Goal: Task Accomplishment & Management: Manage account settings

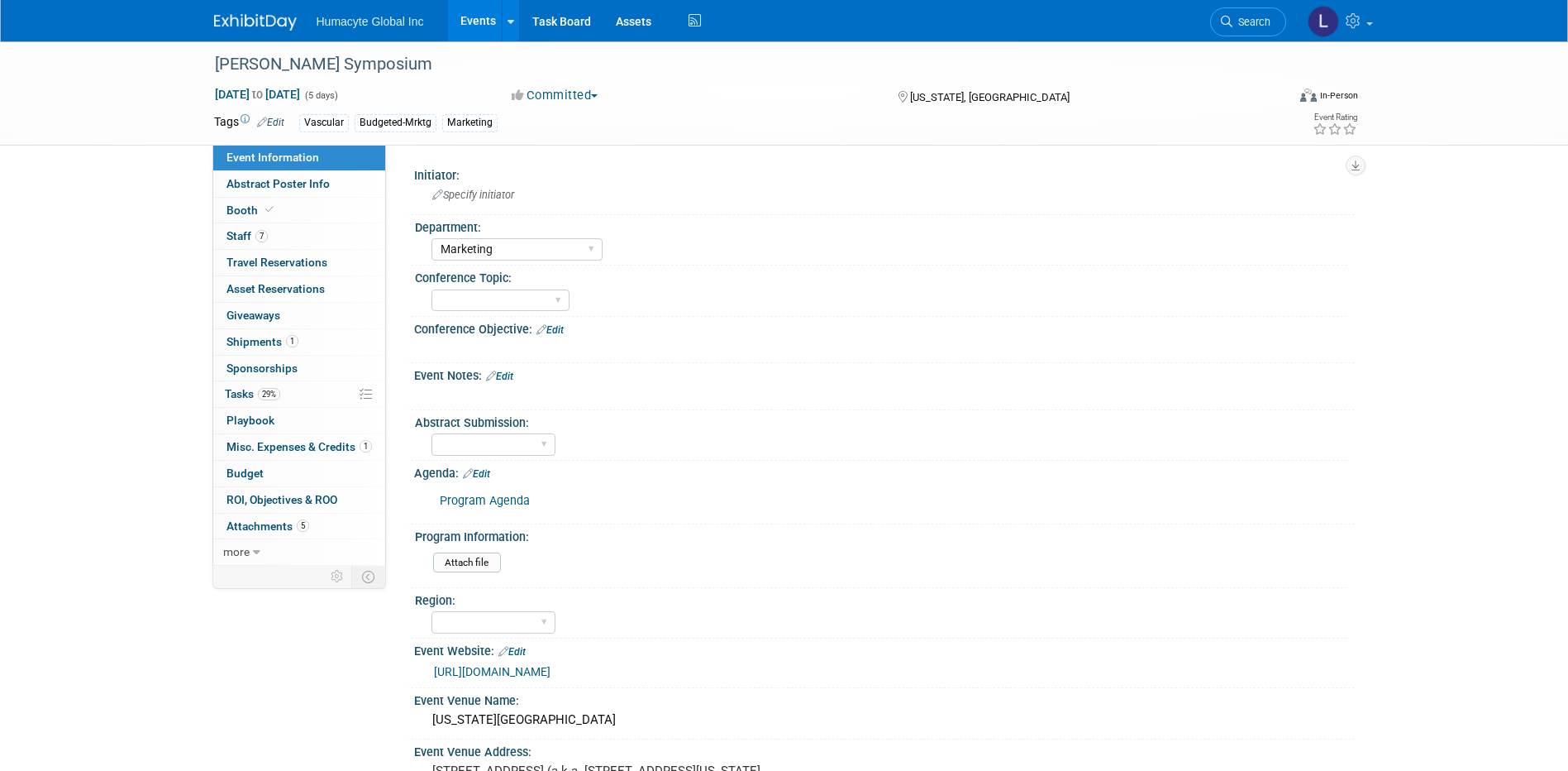
select select "Marketing"
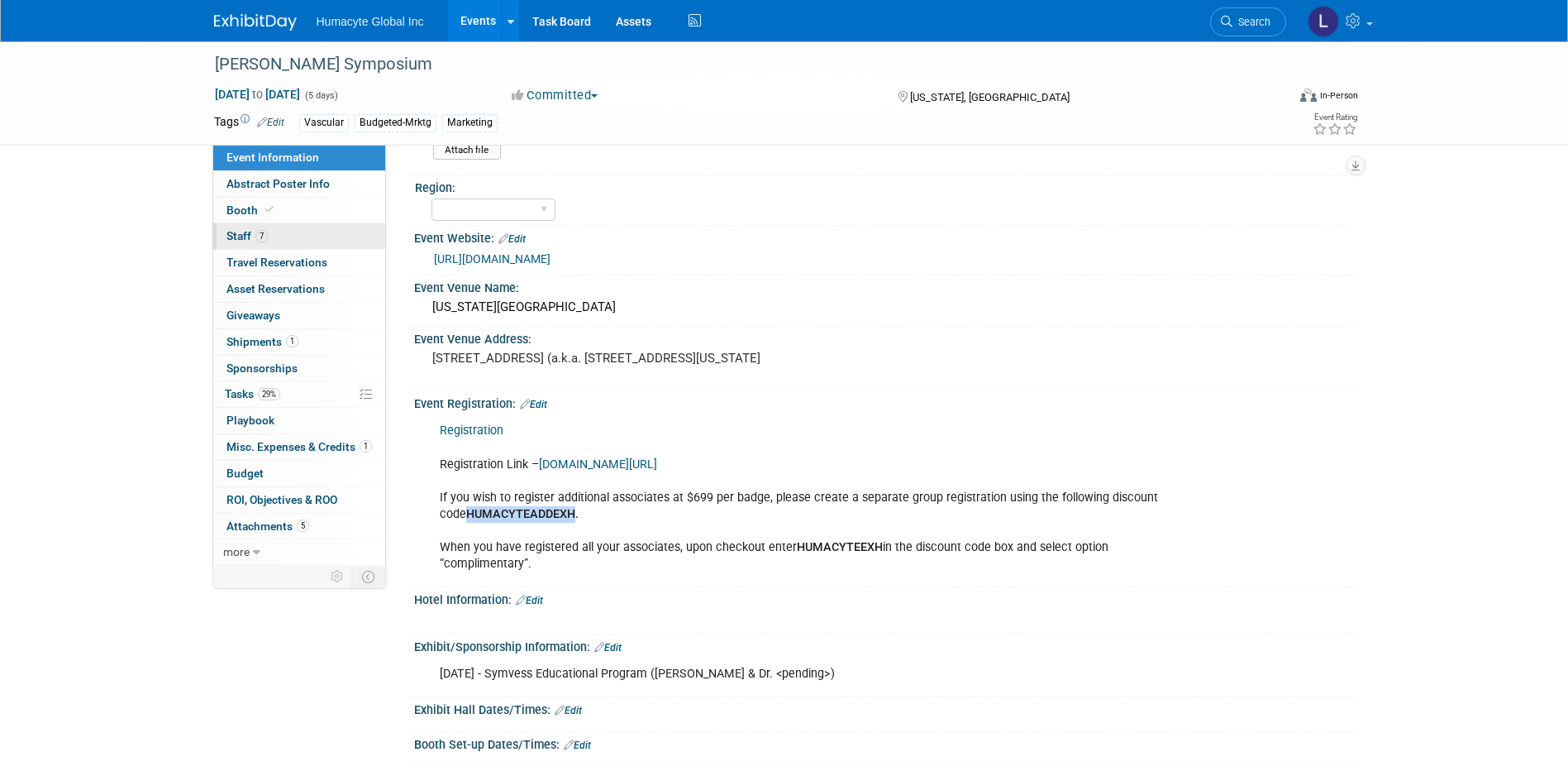
click at [240, 236] on span "Staff 7" at bounding box center [248, 235] width 42 height 13
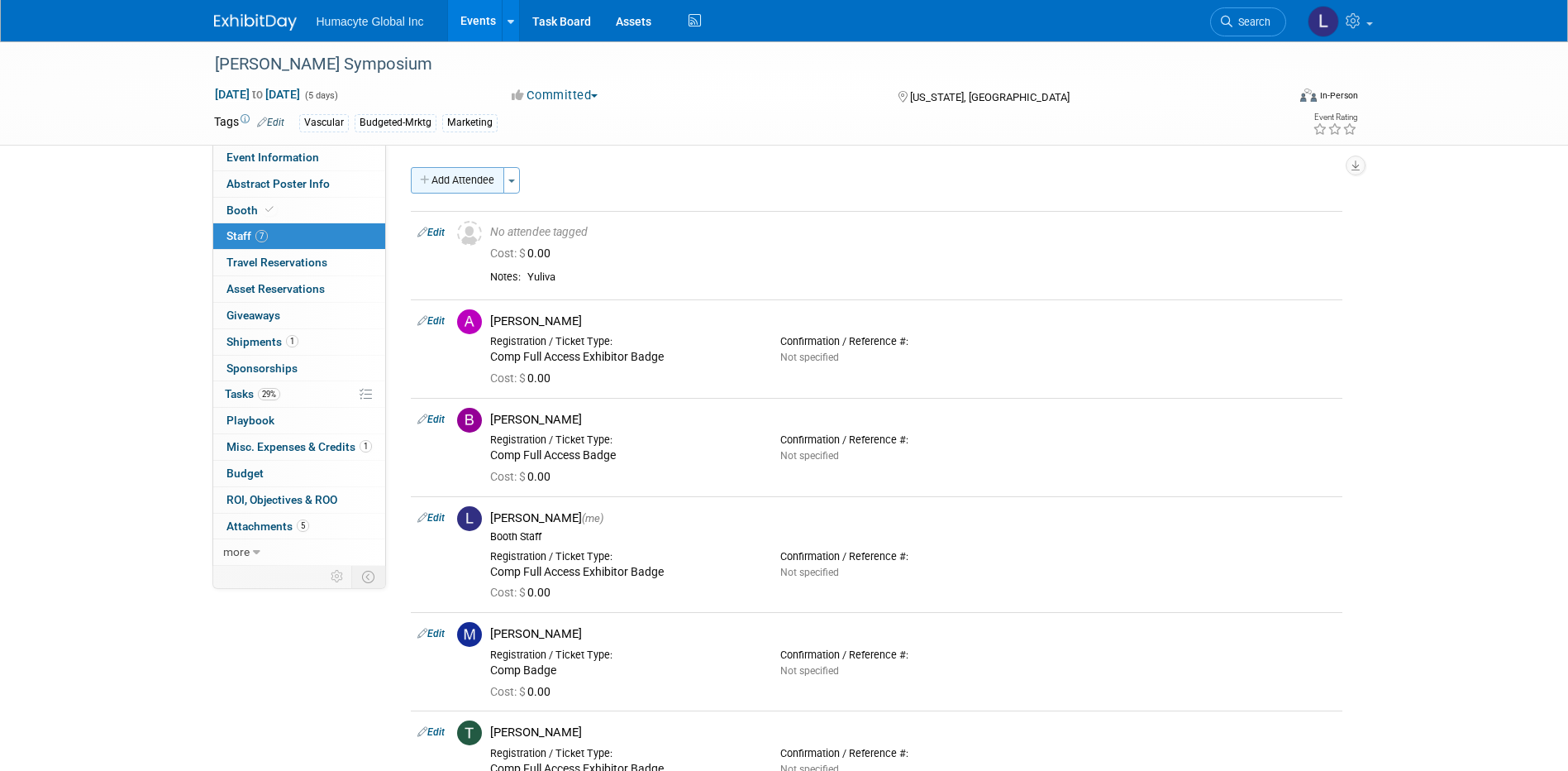
click at [487, 169] on button "Add Attendee" at bounding box center [457, 180] width 93 height 27
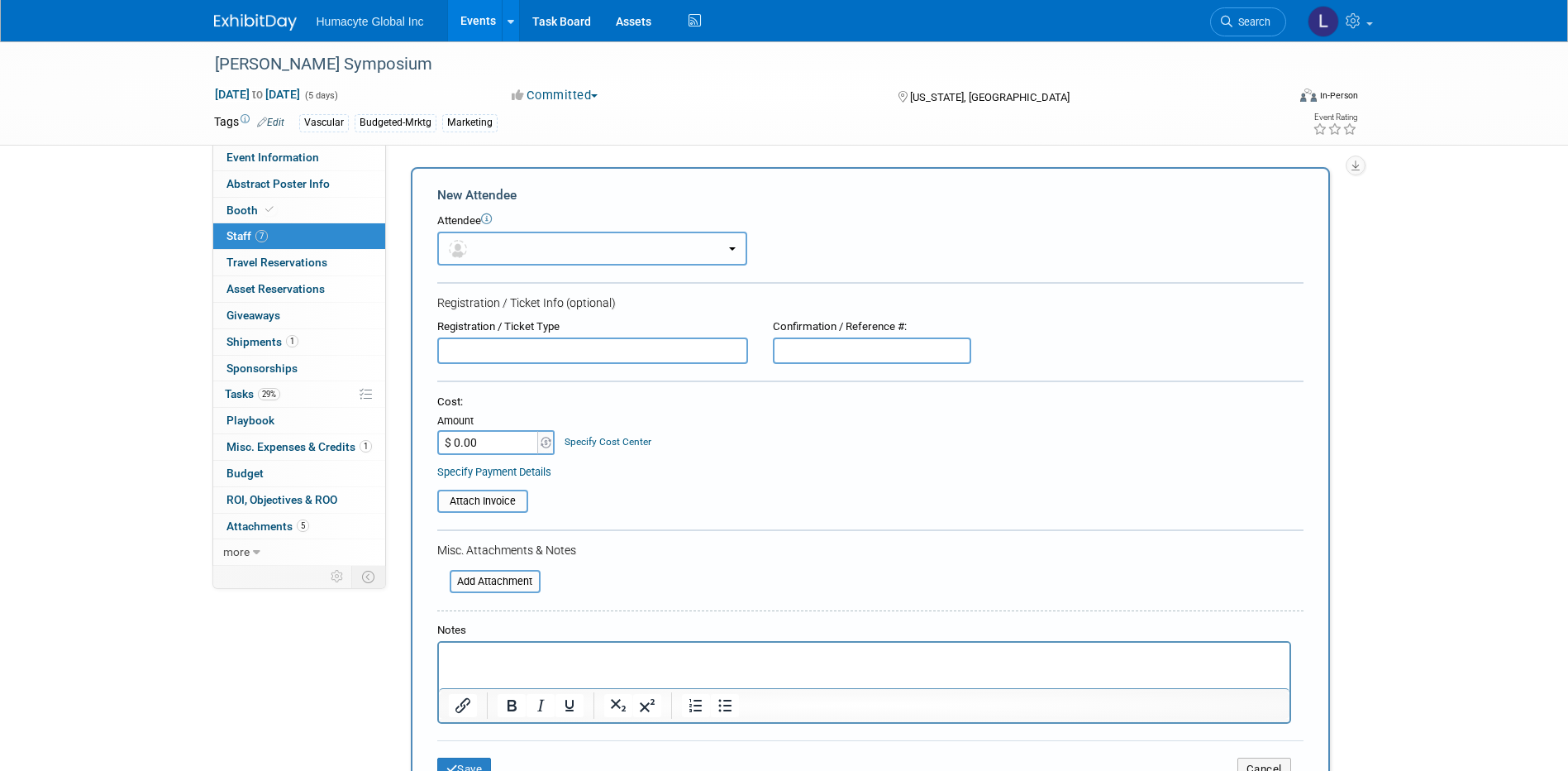
click at [473, 256] on button "button" at bounding box center [592, 249] width 310 height 34
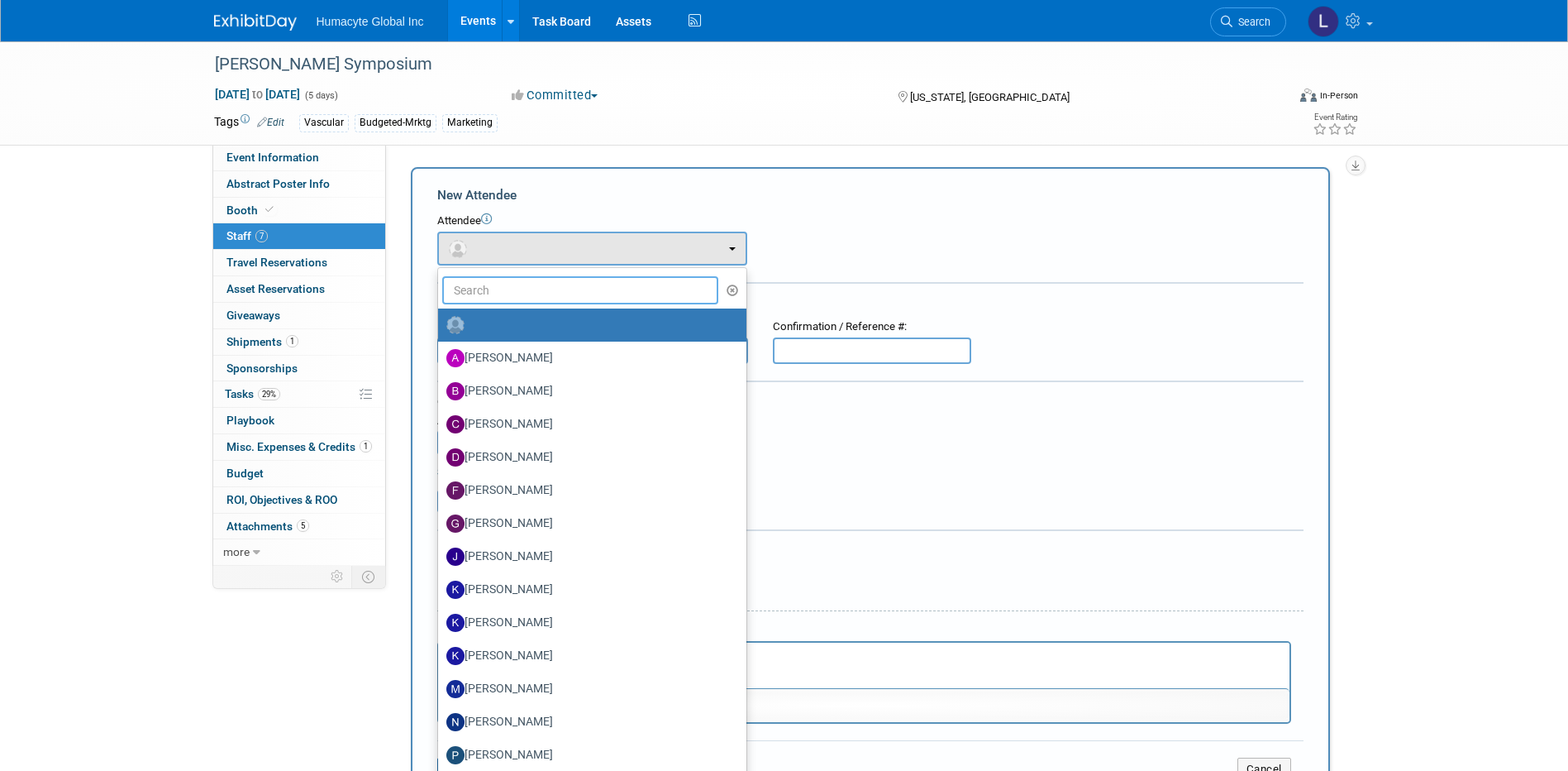
click at [483, 291] on input "text" at bounding box center [581, 291] width 277 height 28
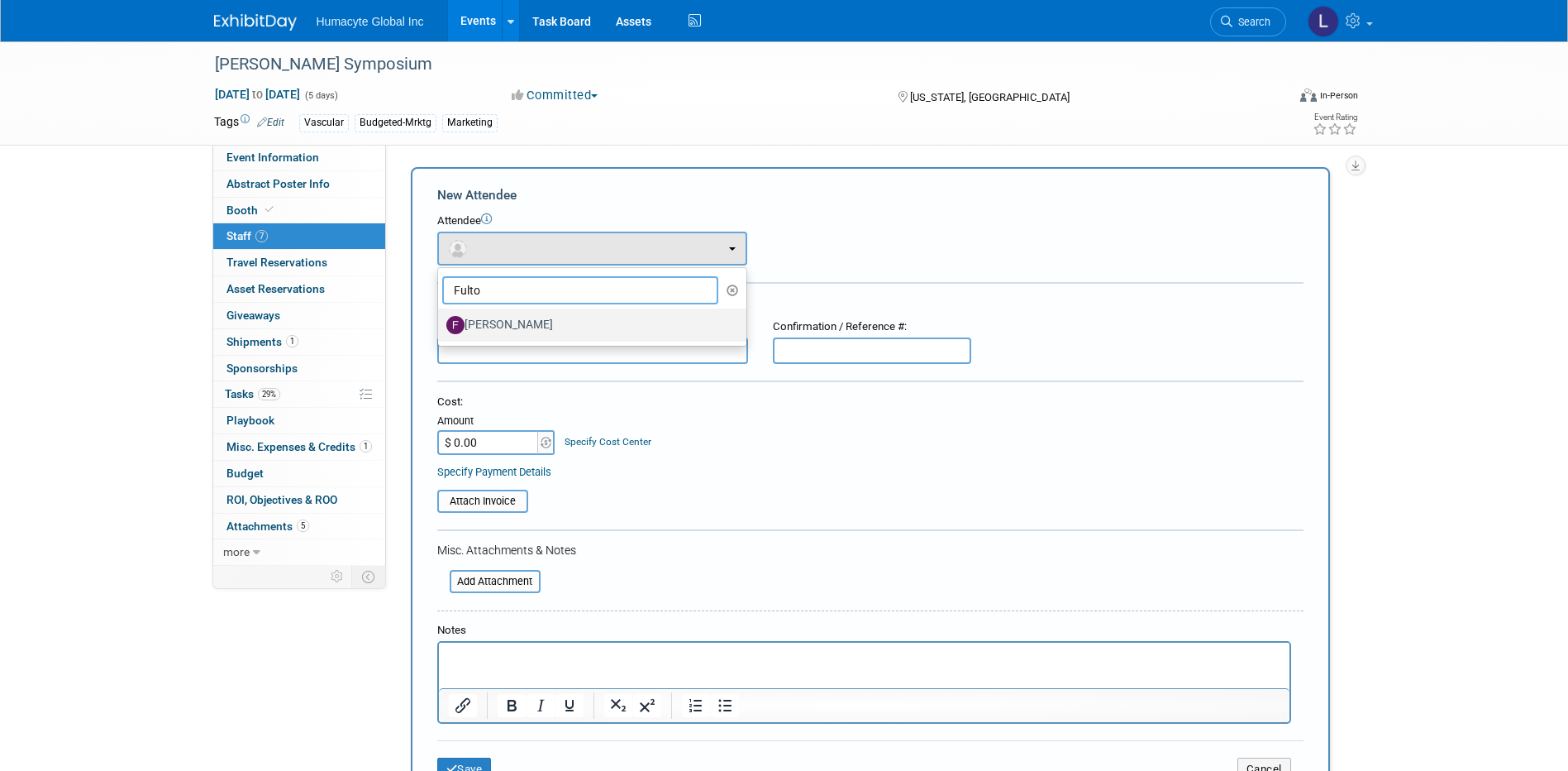
type input "Fulto"
click at [507, 322] on label "[PERSON_NAME]" at bounding box center [588, 325] width 284 height 27
click at [440, 322] on input "[PERSON_NAME]" at bounding box center [435, 323] width 10 height 10
select select "69df933d-be20-4fa9-98e7-e45c34fe4bae"
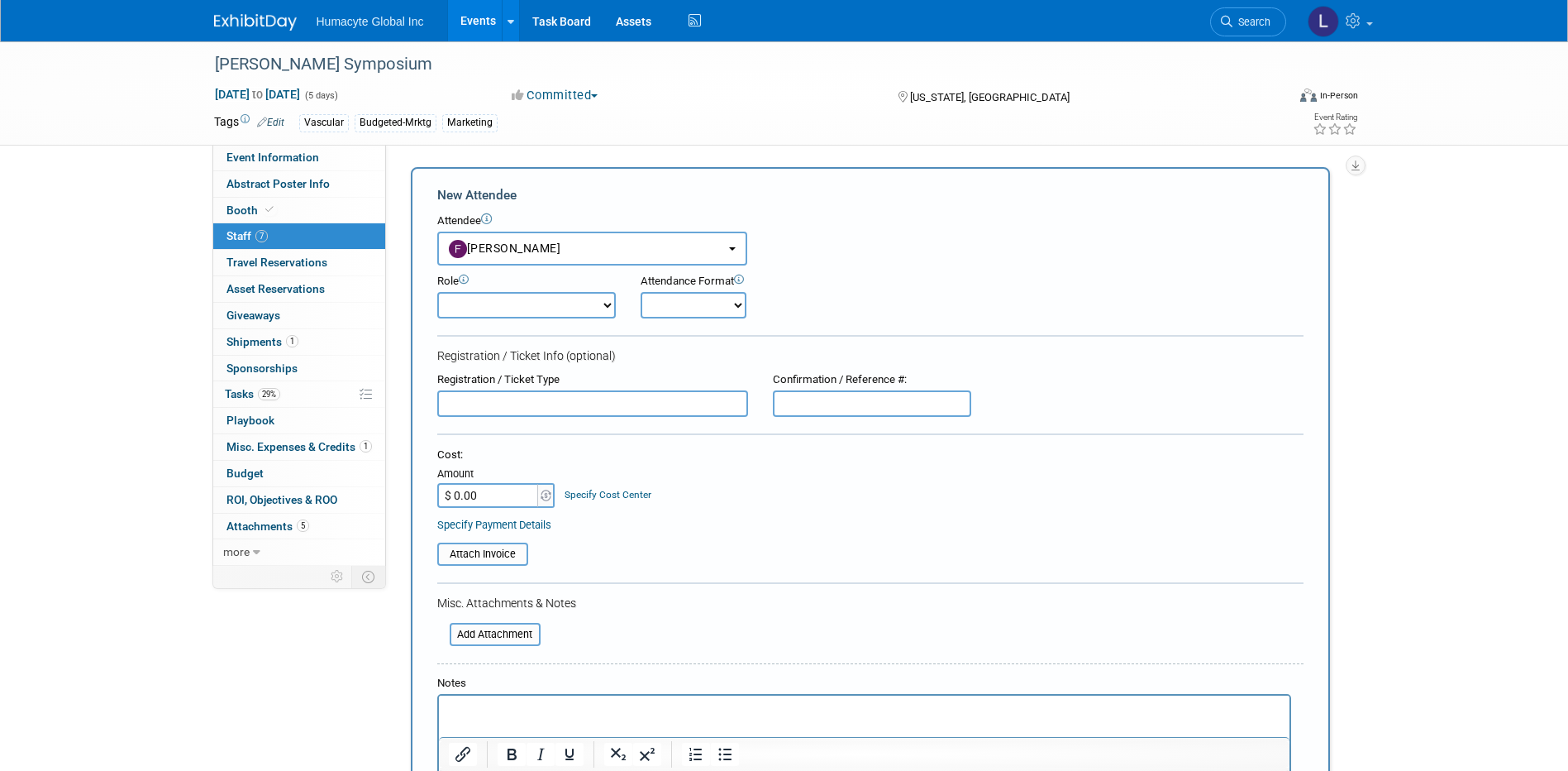
click at [578, 502] on div "Specify Cost Center" at bounding box center [607, 487] width 86 height 30
click at [581, 492] on link "Specify Cost Center" at bounding box center [607, 495] width 86 height 11
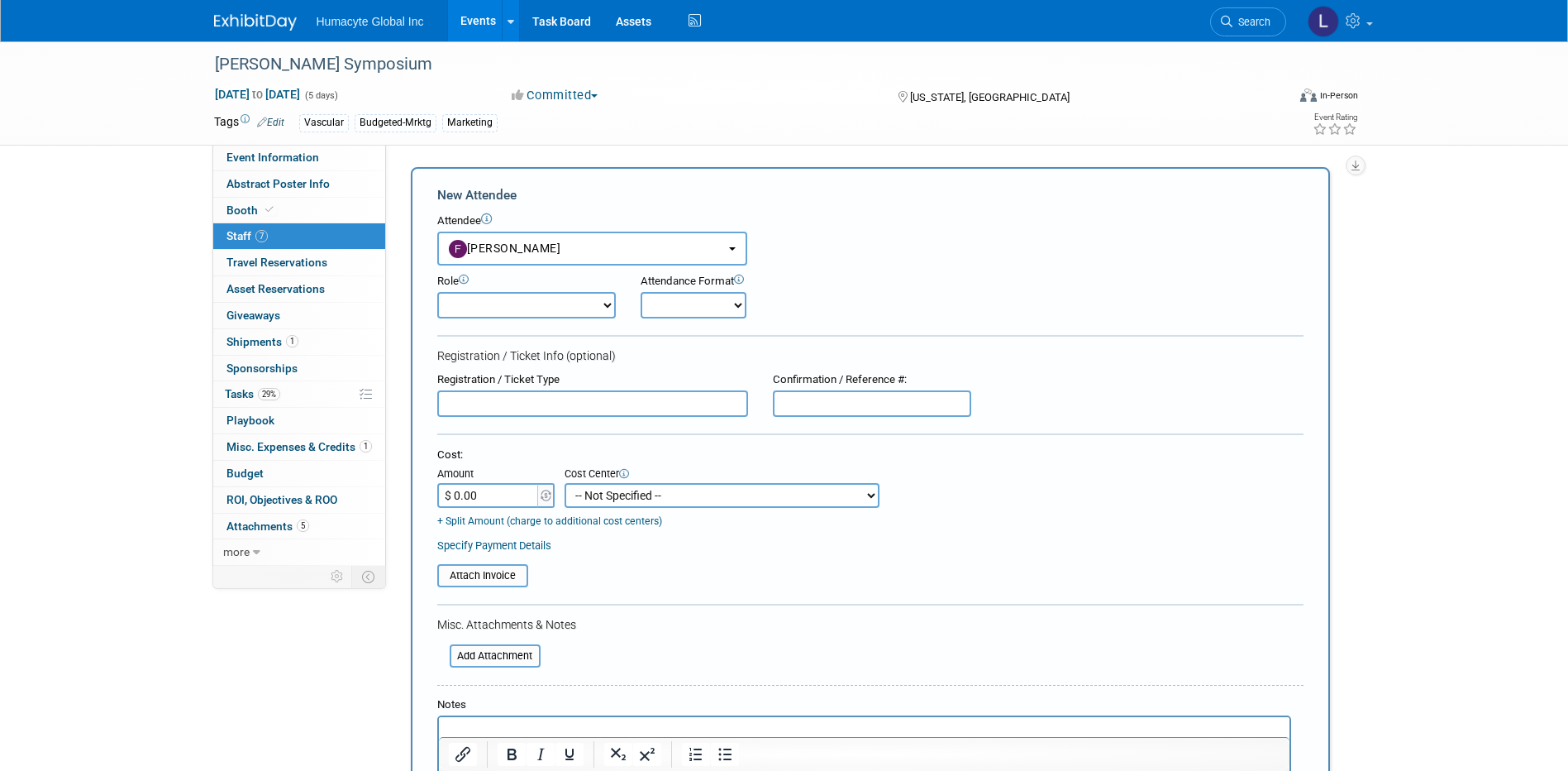
click at [607, 491] on select "-- Not Specified -- Dept 10 - Clinical Dept 11 - Clinical Ops Dept 12 - Medical…" at bounding box center [722, 496] width 315 height 25
select select "18966164"
click at [565, 483] on select "-- Not Specified -- Dept 10 - Clinical Dept 11 - Clinical Ops Dept 12 - Medical…" at bounding box center [722, 496] width 315 height 25
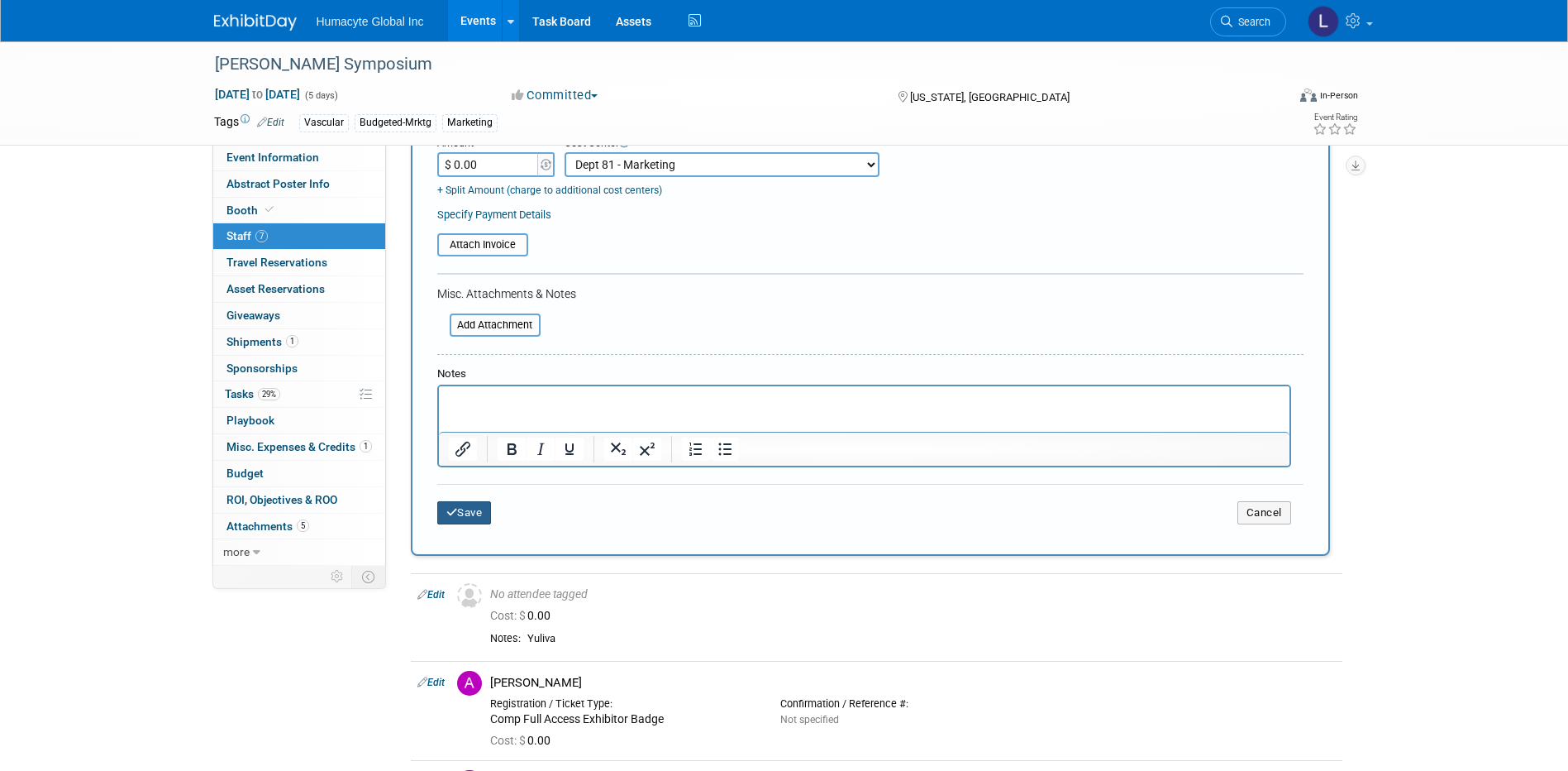
click at [464, 514] on button "Save" at bounding box center [464, 513] width 54 height 23
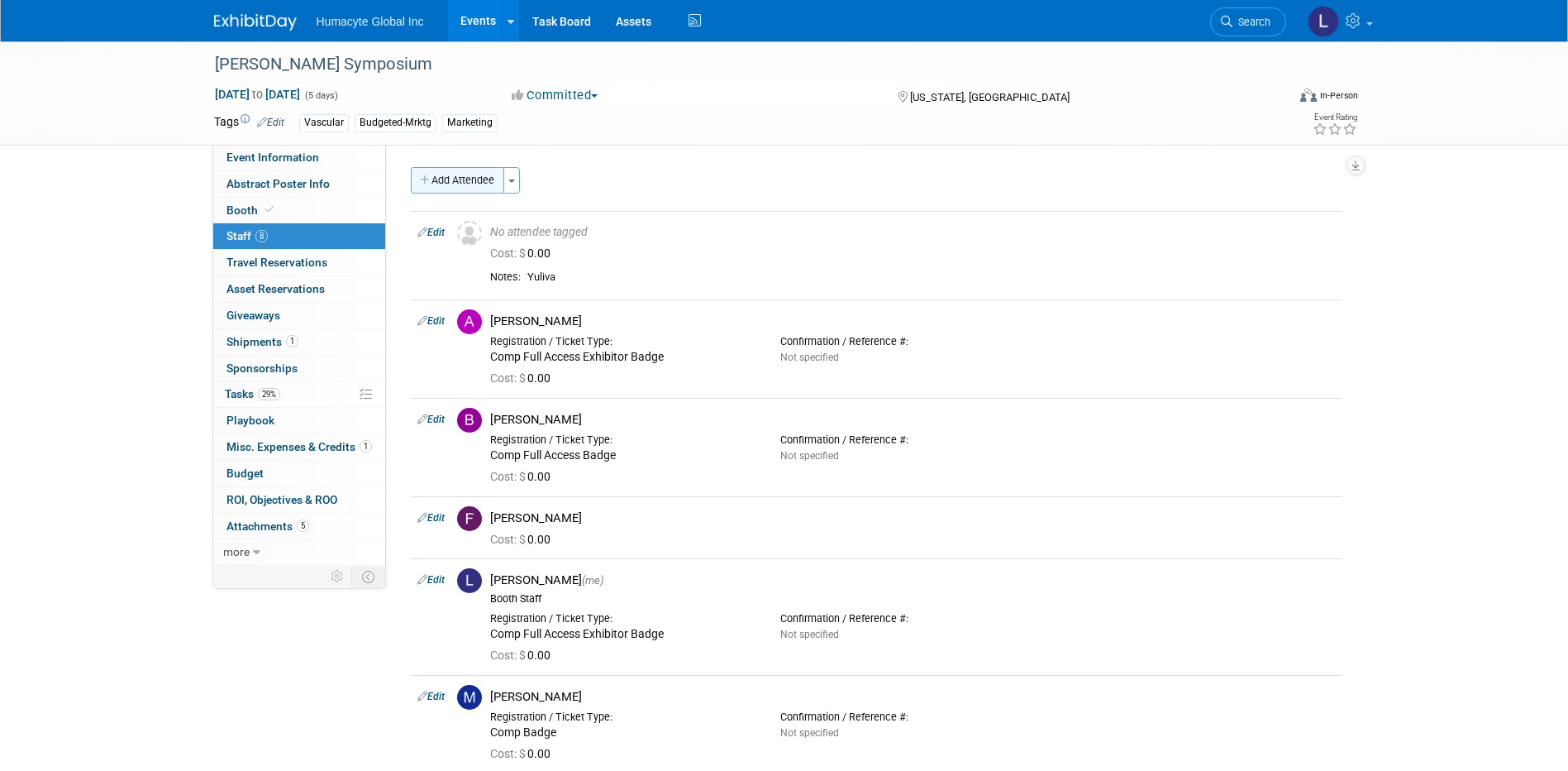
click at [471, 179] on button "Add Attendee" at bounding box center [457, 180] width 93 height 27
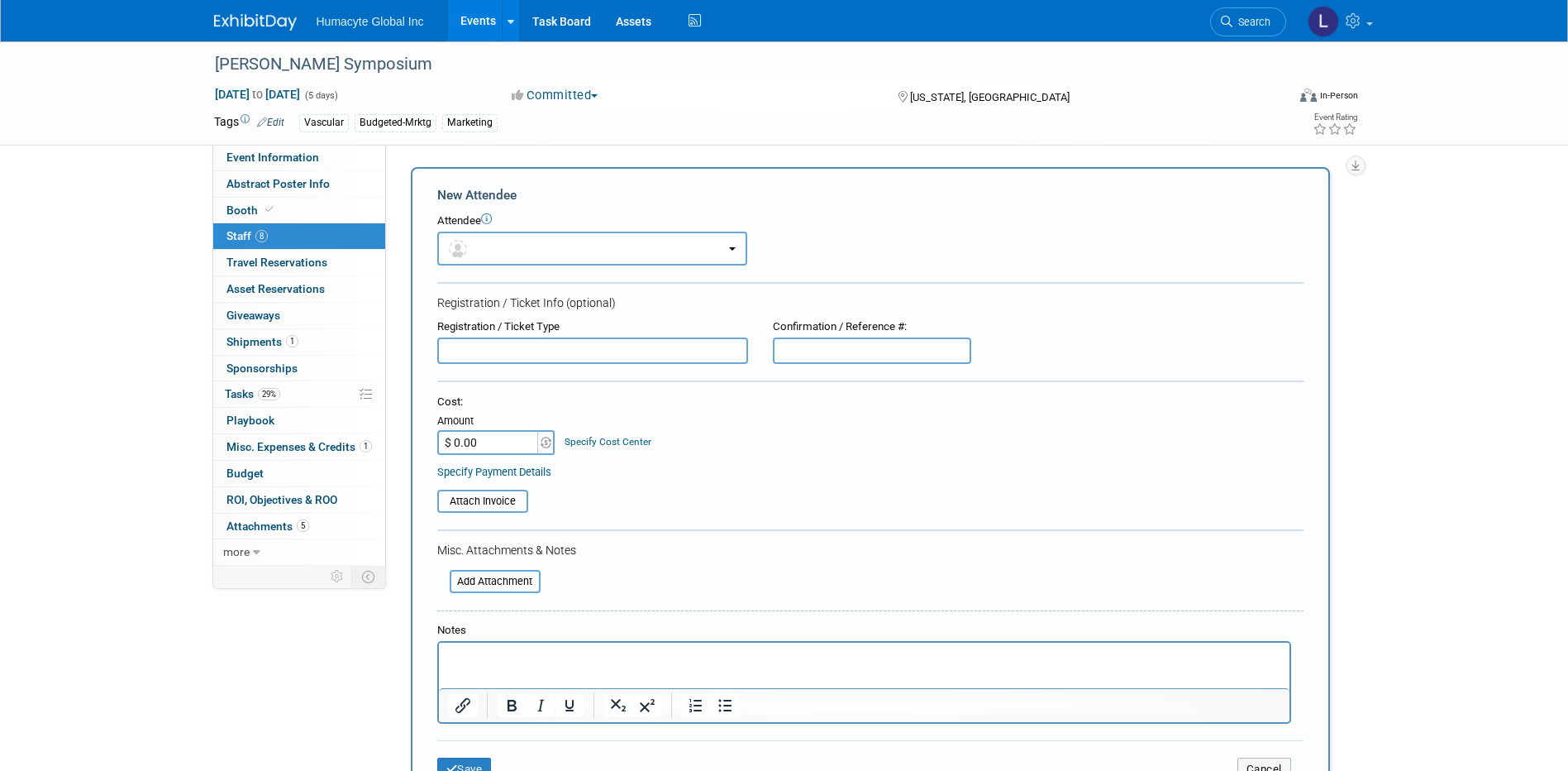
click at [495, 268] on form "New Attendee Attendee <img src="https://www.exhibitday.com/Images/Unassigned-Us…" at bounding box center [870, 489] width 867 height 607
click at [495, 254] on button "button" at bounding box center [592, 249] width 310 height 34
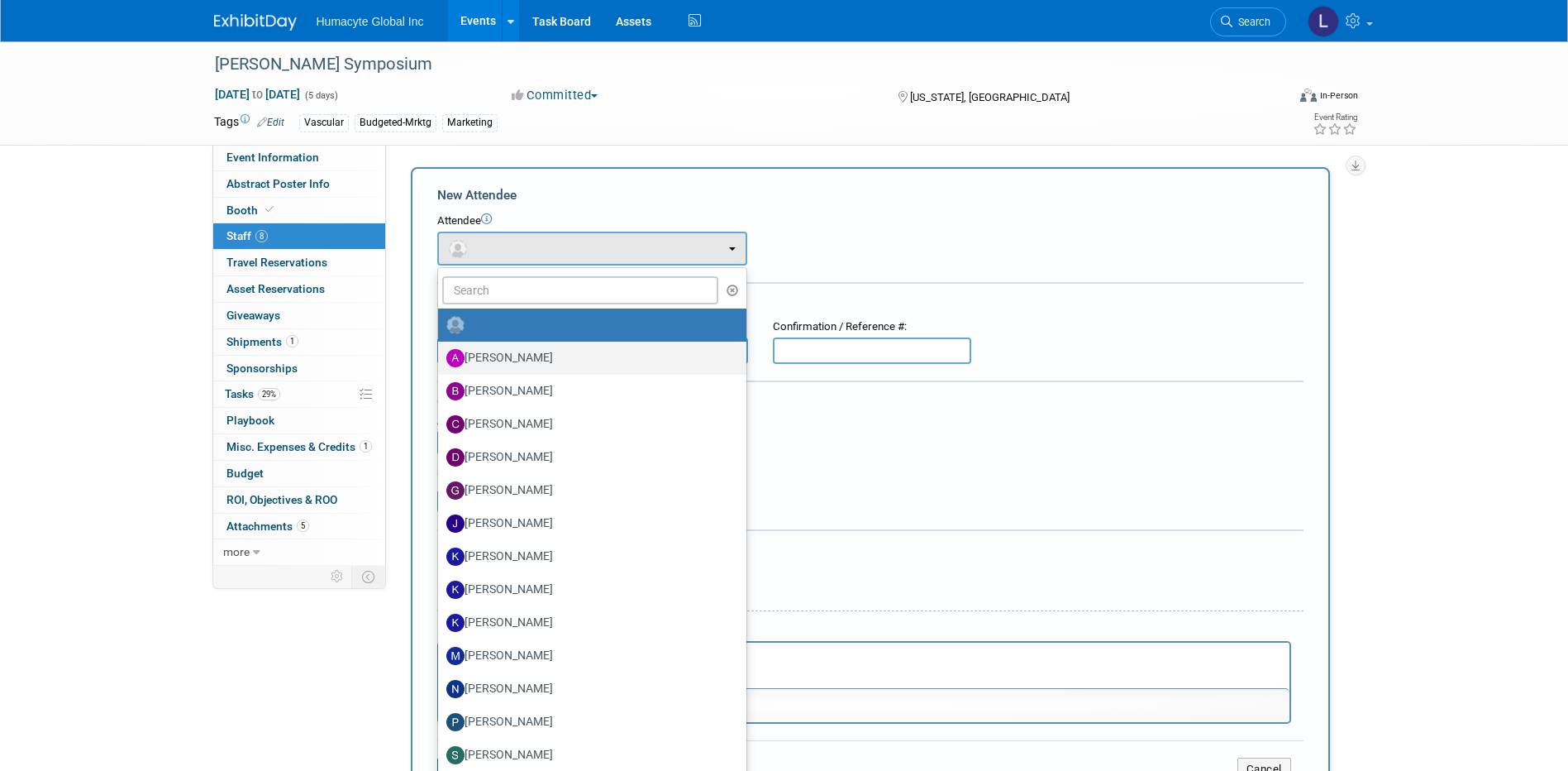
click at [500, 347] on label "[PERSON_NAME]" at bounding box center [588, 358] width 284 height 27
click at [440, 350] on input "[PERSON_NAME]" at bounding box center [435, 355] width 10 height 10
select select "32496a97-0b70-4248-9380-580a718ec7dd"
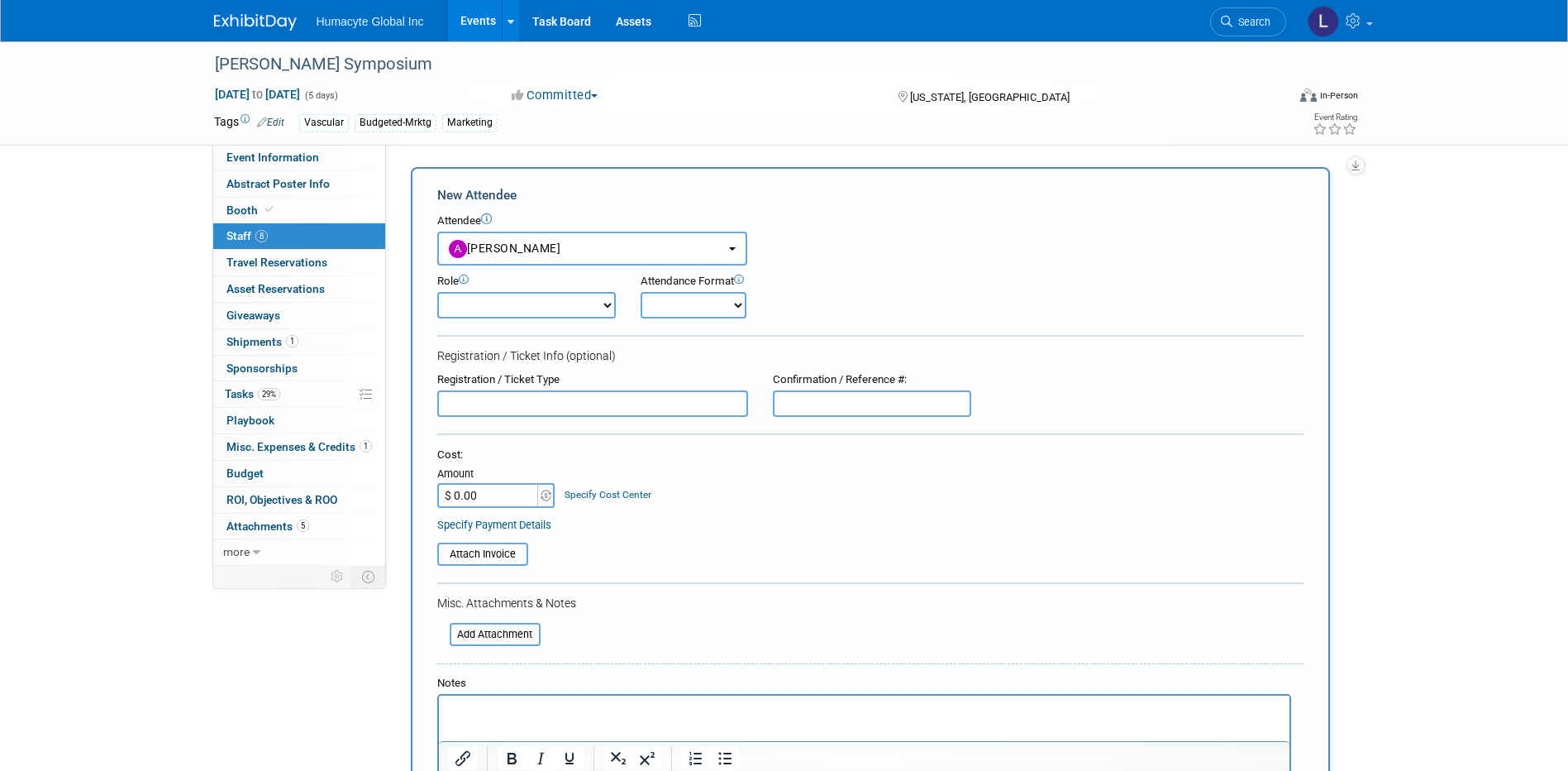
click at [616, 494] on link "Specify Cost Center" at bounding box center [607, 495] width 86 height 11
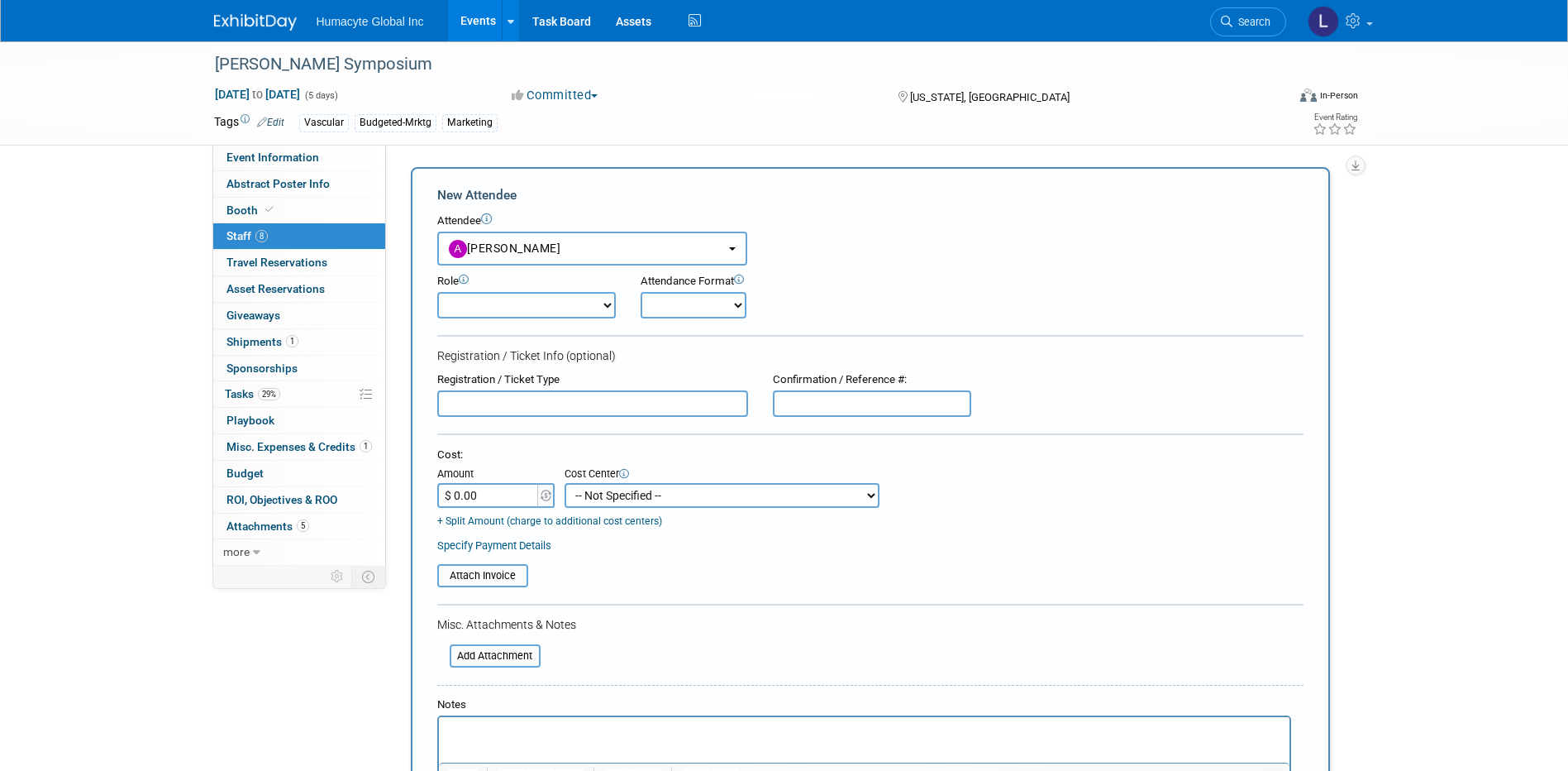
click at [616, 494] on select "-- Not Specified -- Dept 10 - Clinical Dept 11 - Clinical Ops Dept 12 - Medical…" at bounding box center [722, 496] width 315 height 25
select select "18966164"
click at [565, 483] on select "-- Not Specified -- Dept 10 - Clinical Dept 11 - Clinical Ops Dept 12 - Medical…" at bounding box center [722, 496] width 315 height 25
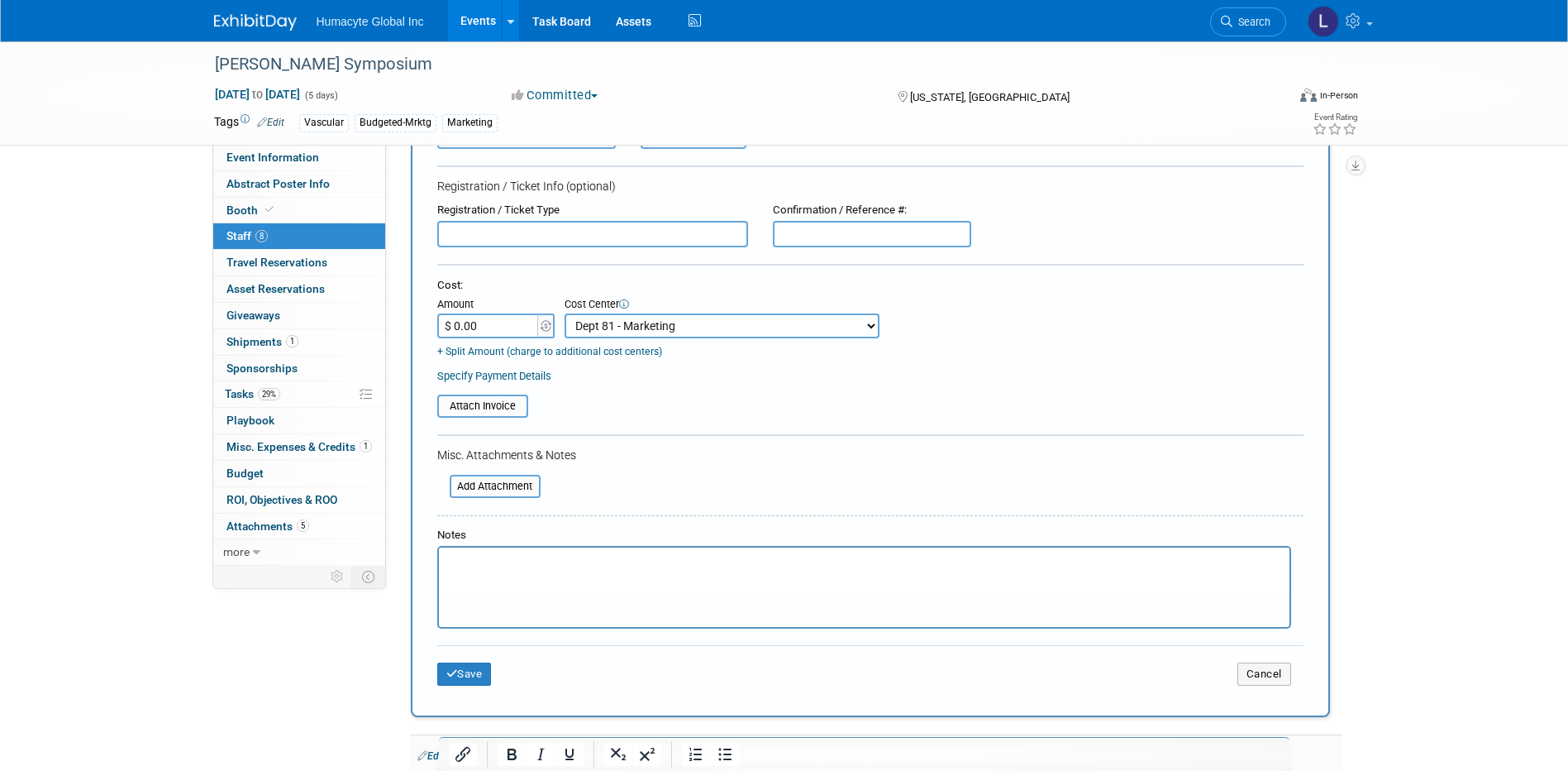
scroll to position [414, 0]
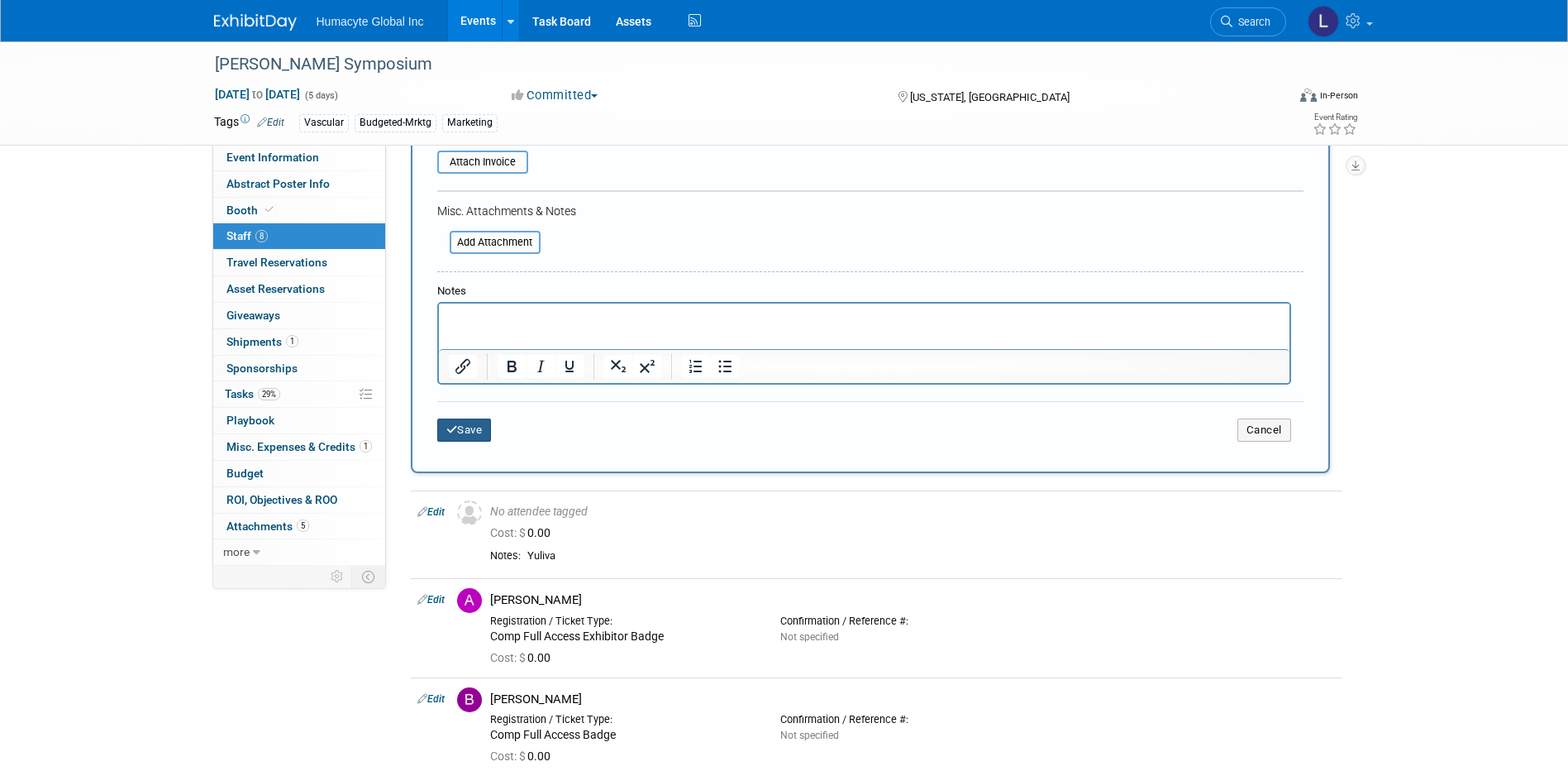
click at [479, 433] on button "Save" at bounding box center [464, 430] width 54 height 23
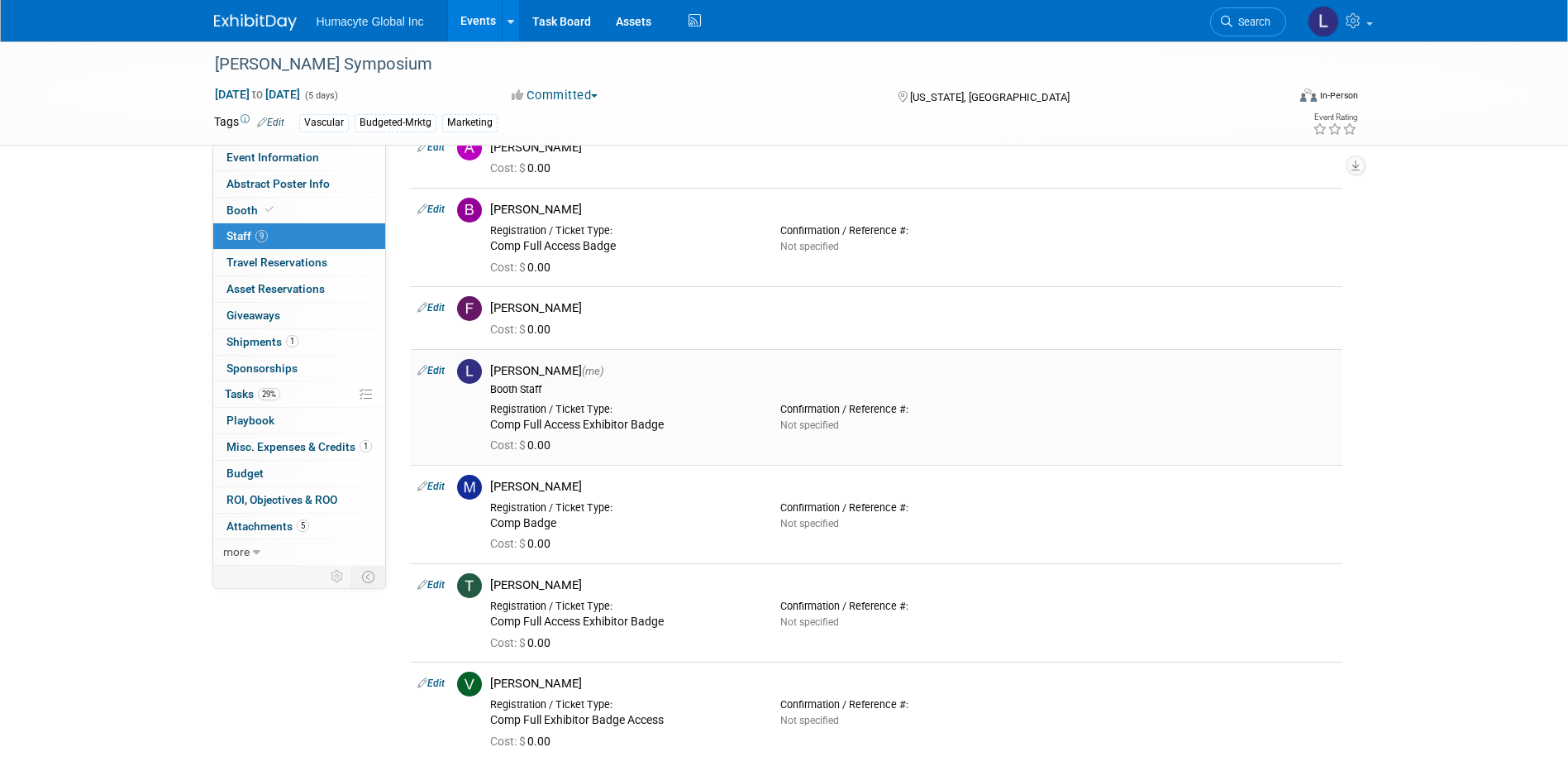
scroll to position [0, 0]
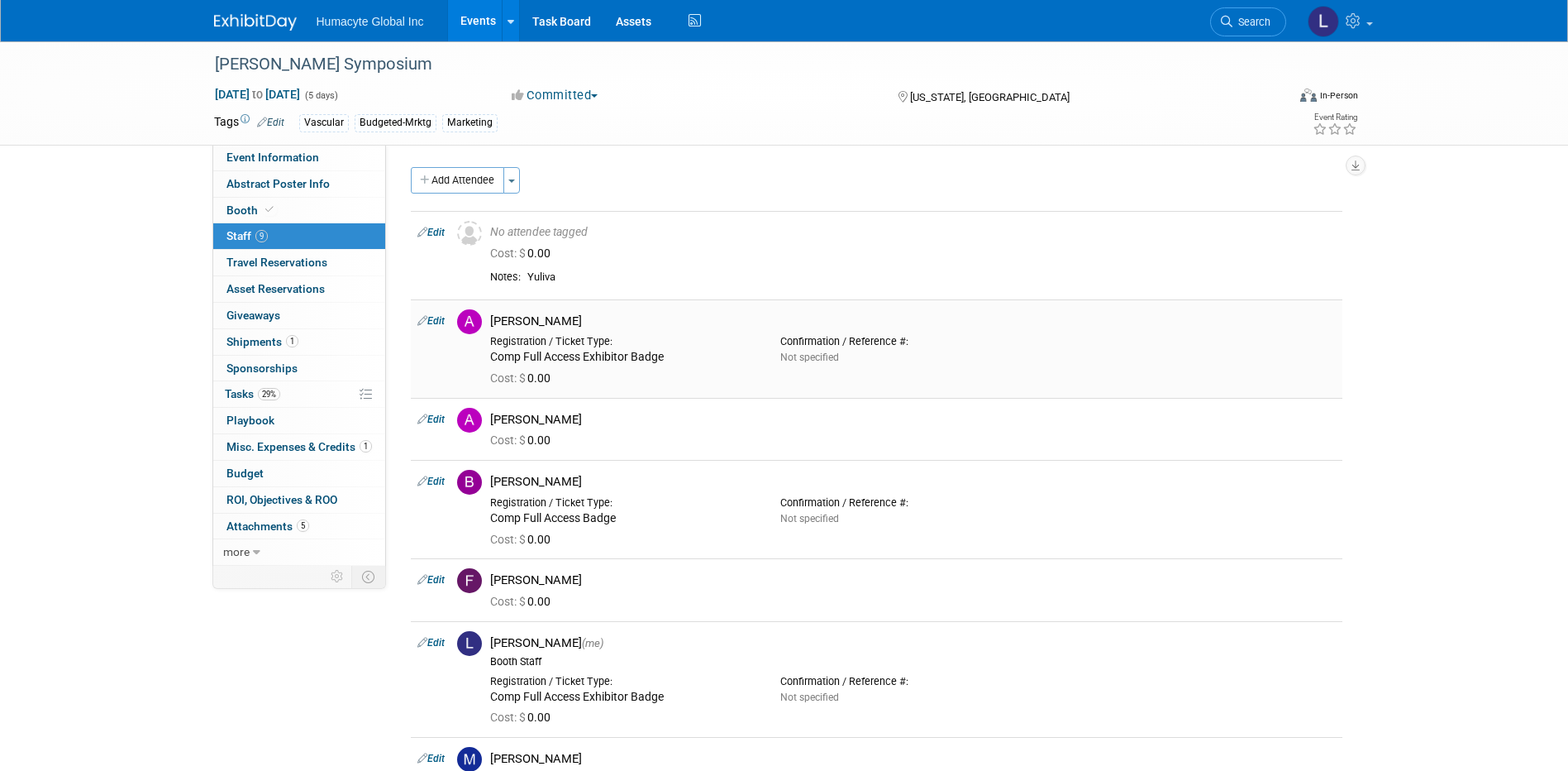
drag, startPoint x: 669, startPoint y: 358, endPoint x: 490, endPoint y: 353, distance: 179.1
click at [490, 353] on div "Registration / Ticket Type: Comp Full Access Exhibitor Badge" at bounding box center [623, 347] width 290 height 36
drag, startPoint x: 490, startPoint y: 353, endPoint x: 534, endPoint y: 356, distance: 44.1
copy div "Comp Full Access Exhibitor Badge"
click at [443, 422] on link "Edit" at bounding box center [431, 420] width 28 height 11
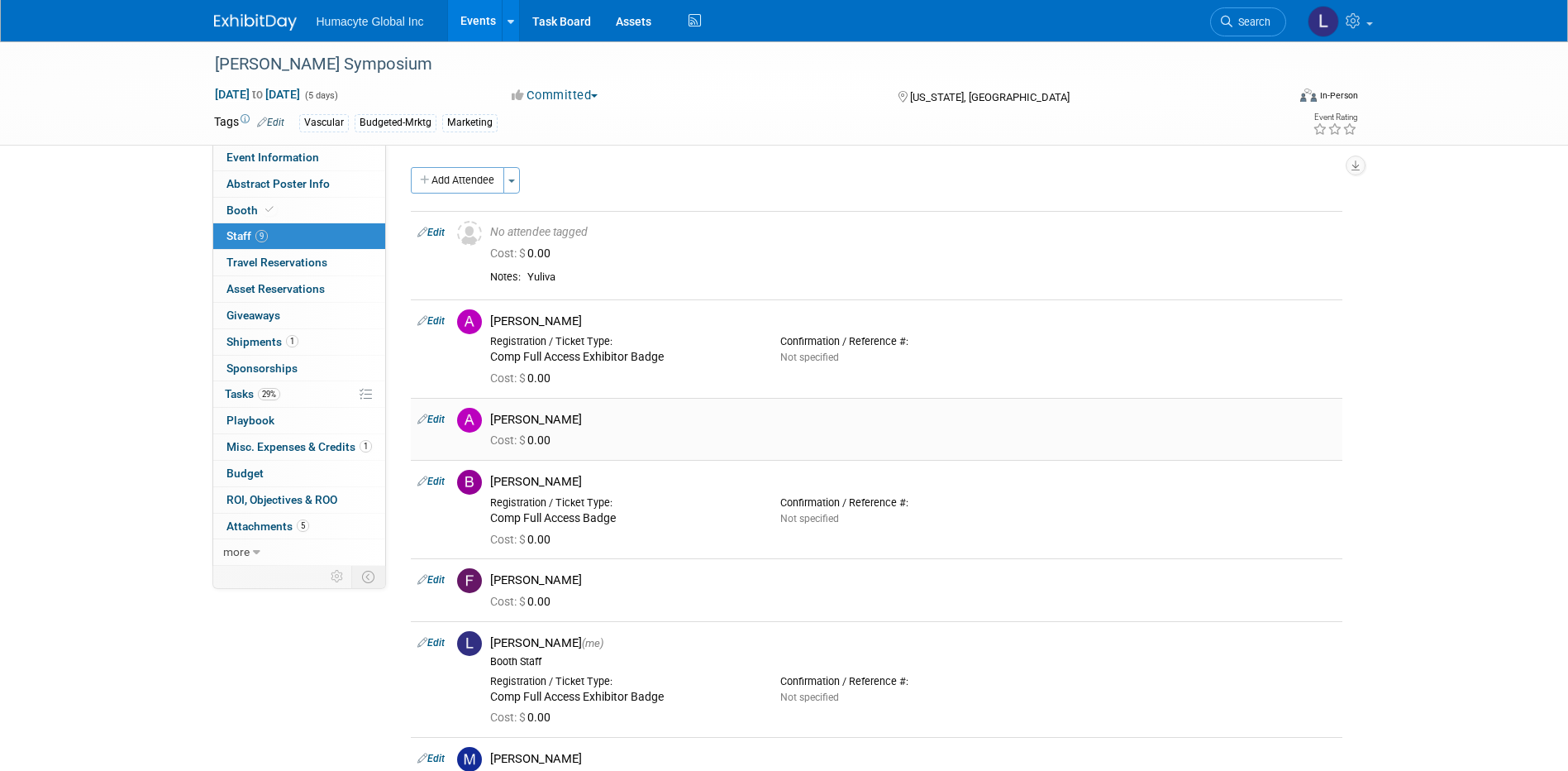
select select "32496a97-0b70-4248-9380-580a718ec7dd"
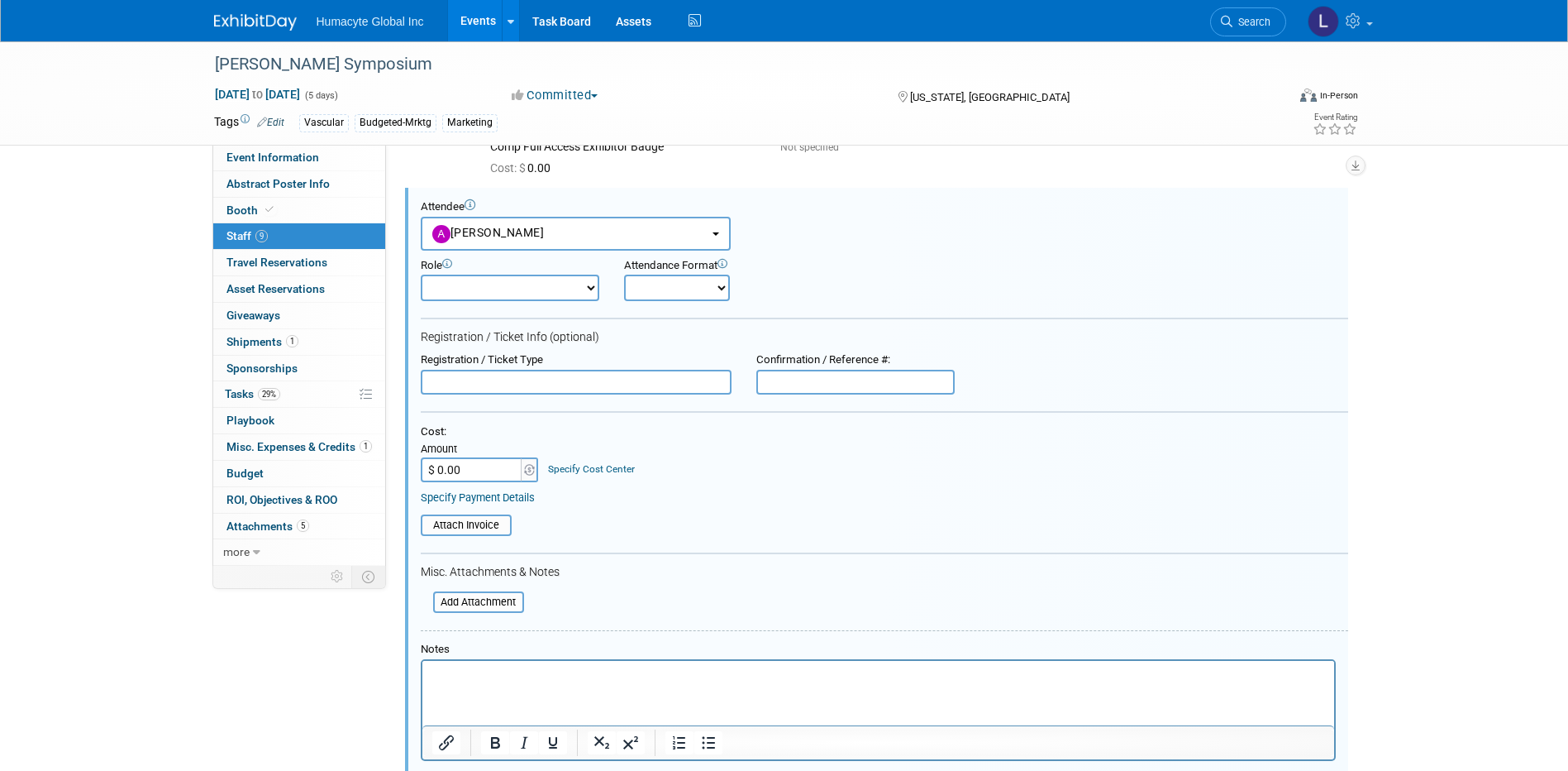
click at [506, 377] on input "text" at bounding box center [576, 382] width 311 height 25
paste input "Comp Full Access Exhibitor Badge"
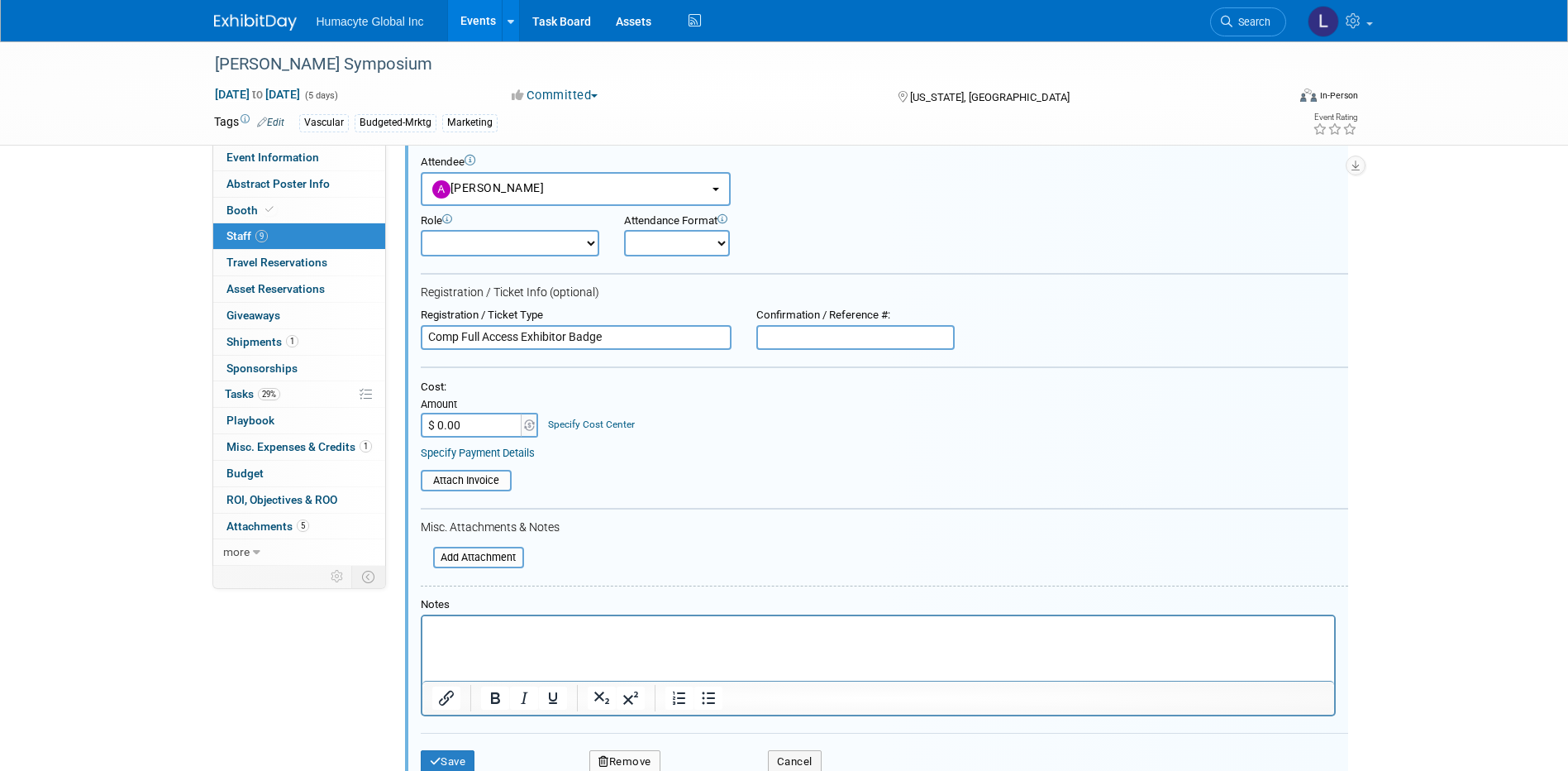
scroll to position [292, 0]
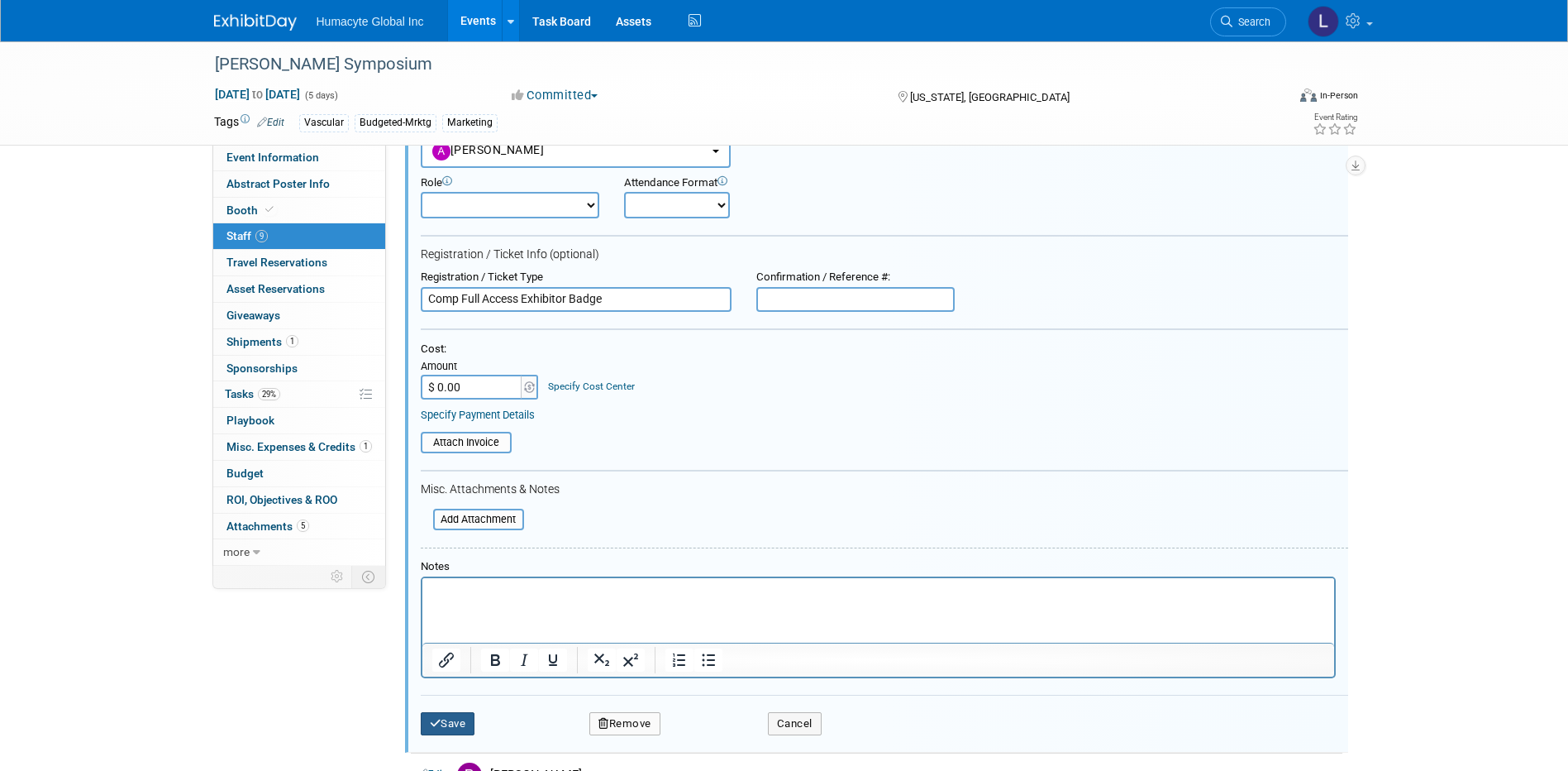
type input "Comp Full Access Exhibitor Badge"
click at [469, 720] on button "Save" at bounding box center [447, 724] width 54 height 23
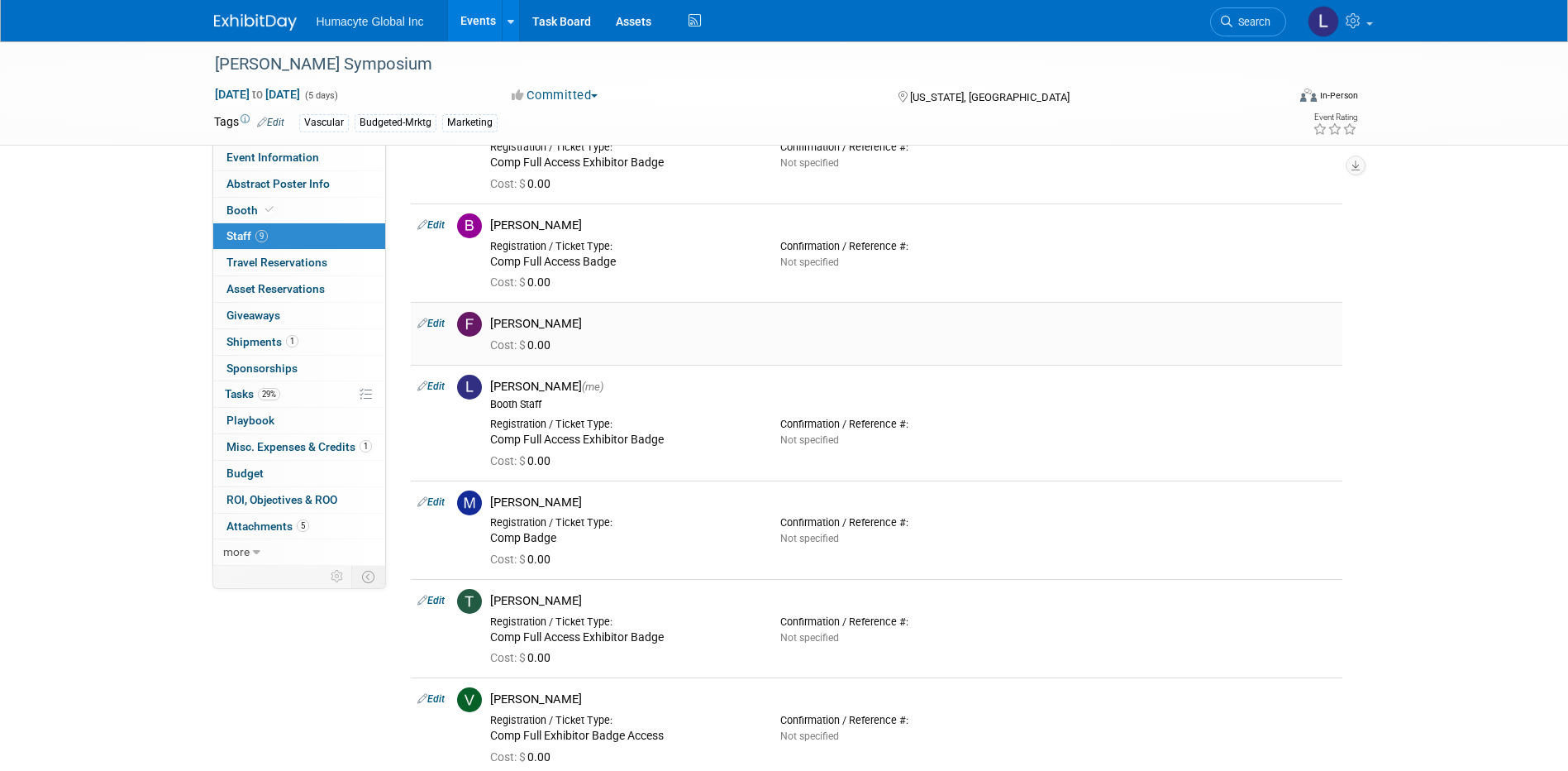
click at [418, 323] on icon at bounding box center [422, 323] width 9 height 17
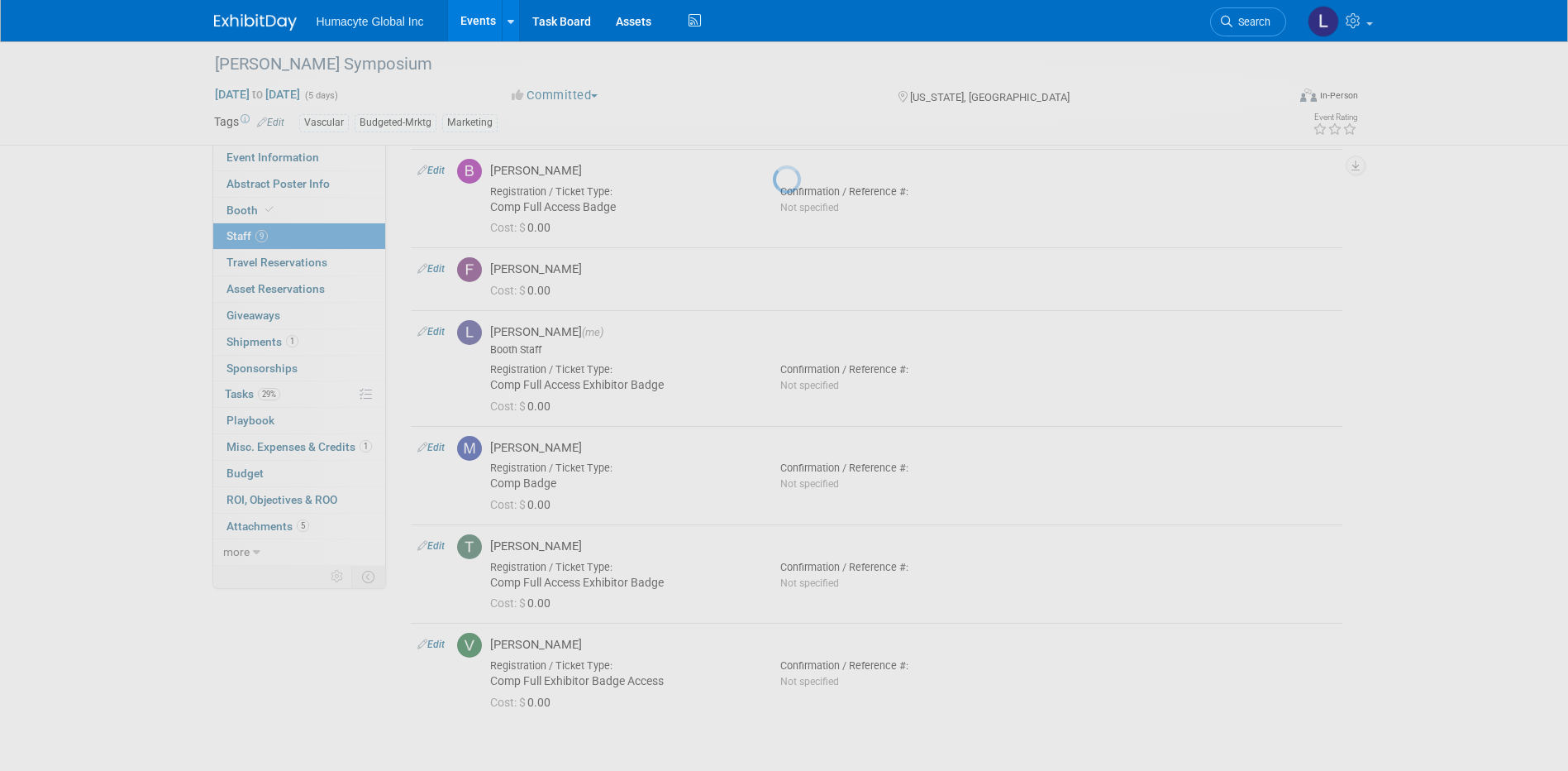
select select "69df933d-be20-4fa9-98e7-e45c34fe4bae"
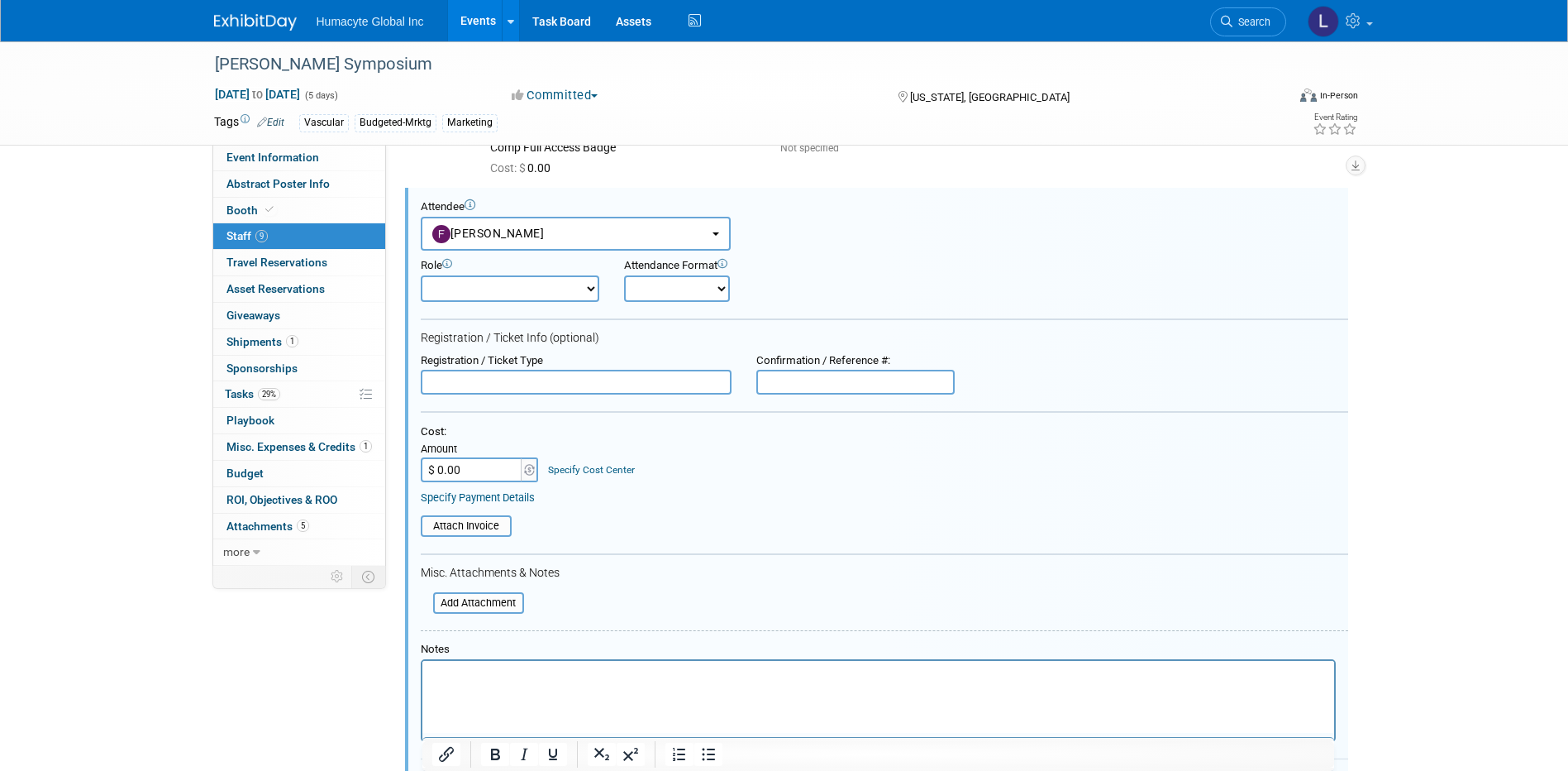
scroll to position [0, 0]
click at [488, 390] on input "text" at bounding box center [576, 382] width 311 height 25
paste input "Comp Full Access Exhibitor Badge"
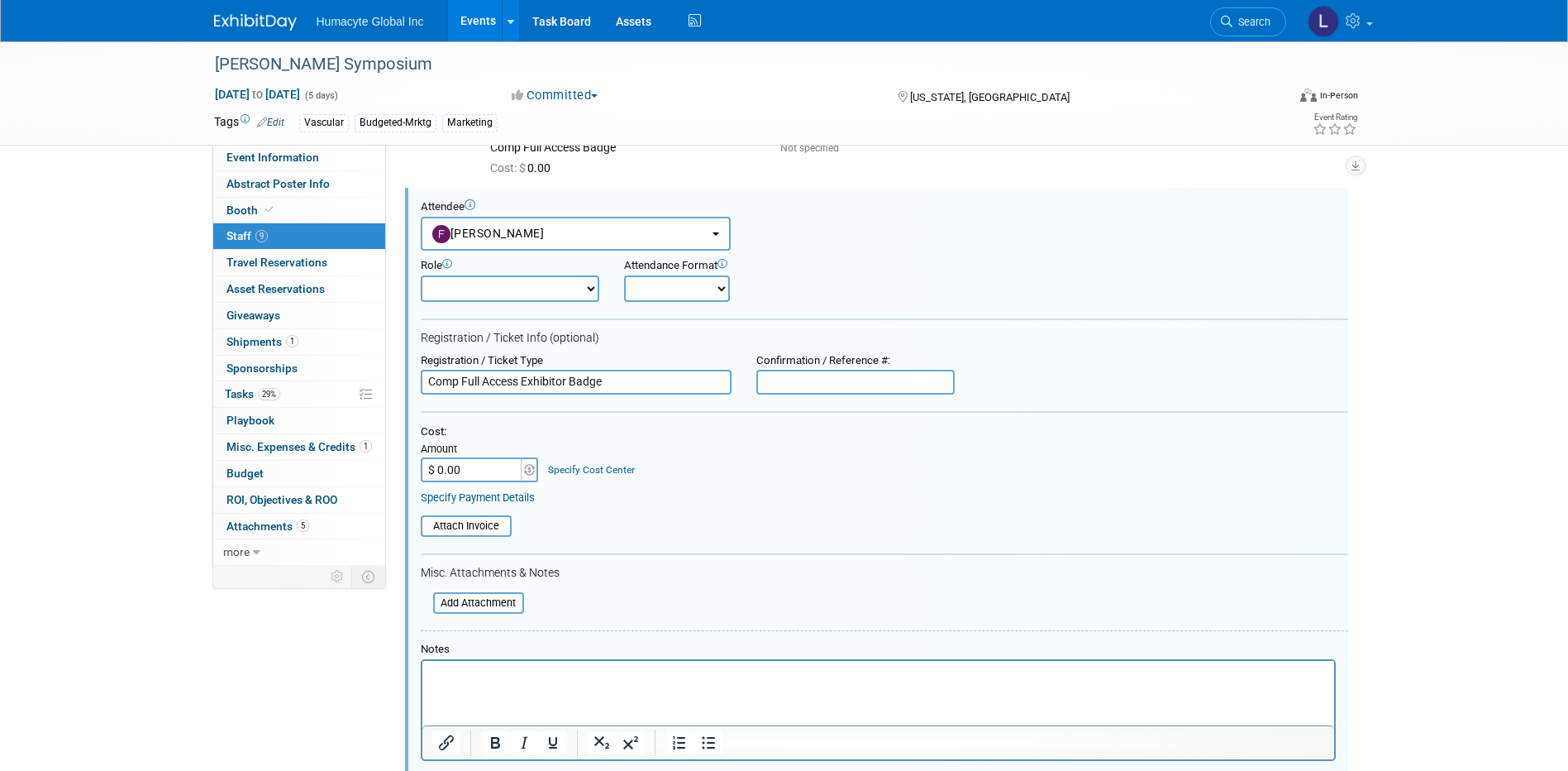
type input "Comp Full Access Exhibitor Badge"
click at [853, 457] on div "Cost: Amount $ 0.00 Specify Cost Center Cost Center -- Not Specified -- Dept 10…" at bounding box center [884, 454] width 927 height 57
click at [598, 478] on td "Specify Cost Center Cost Center -- Not Specified -- Dept 10 - Clinical Dept 11 …" at bounding box center [588, 461] width 95 height 43
click at [598, 463] on div "Specify Cost Center" at bounding box center [591, 462] width 86 height 28
click at [598, 478] on td "Specify Cost Center Cost Center -- Not Specified -- Dept 10 - Clinical Dept 11 …" at bounding box center [588, 461] width 95 height 43
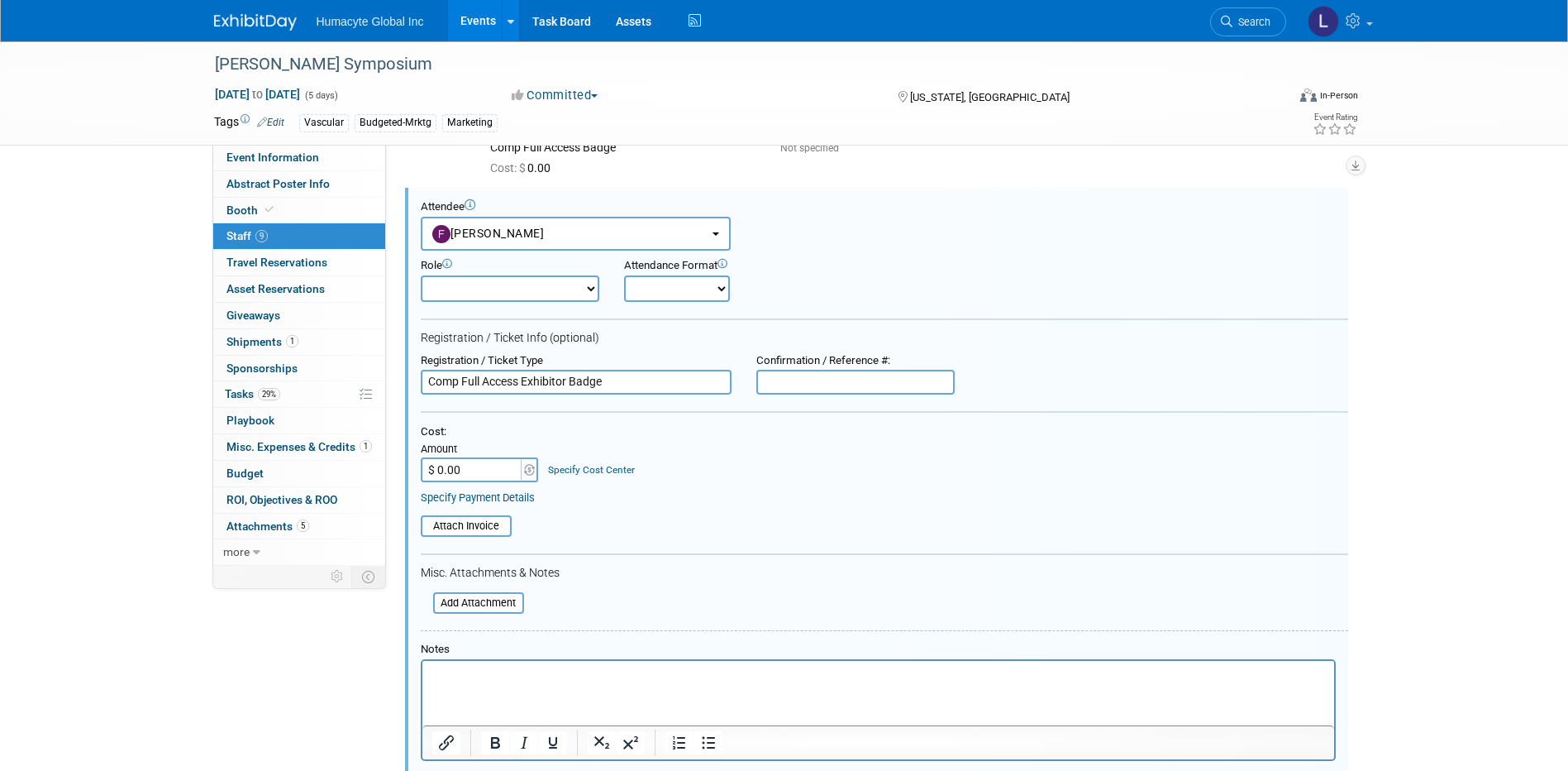
click at [596, 477] on div "Specify Cost Center" at bounding box center [591, 462] width 86 height 28
click at [594, 469] on link "Specify Cost Center" at bounding box center [591, 470] width 86 height 11
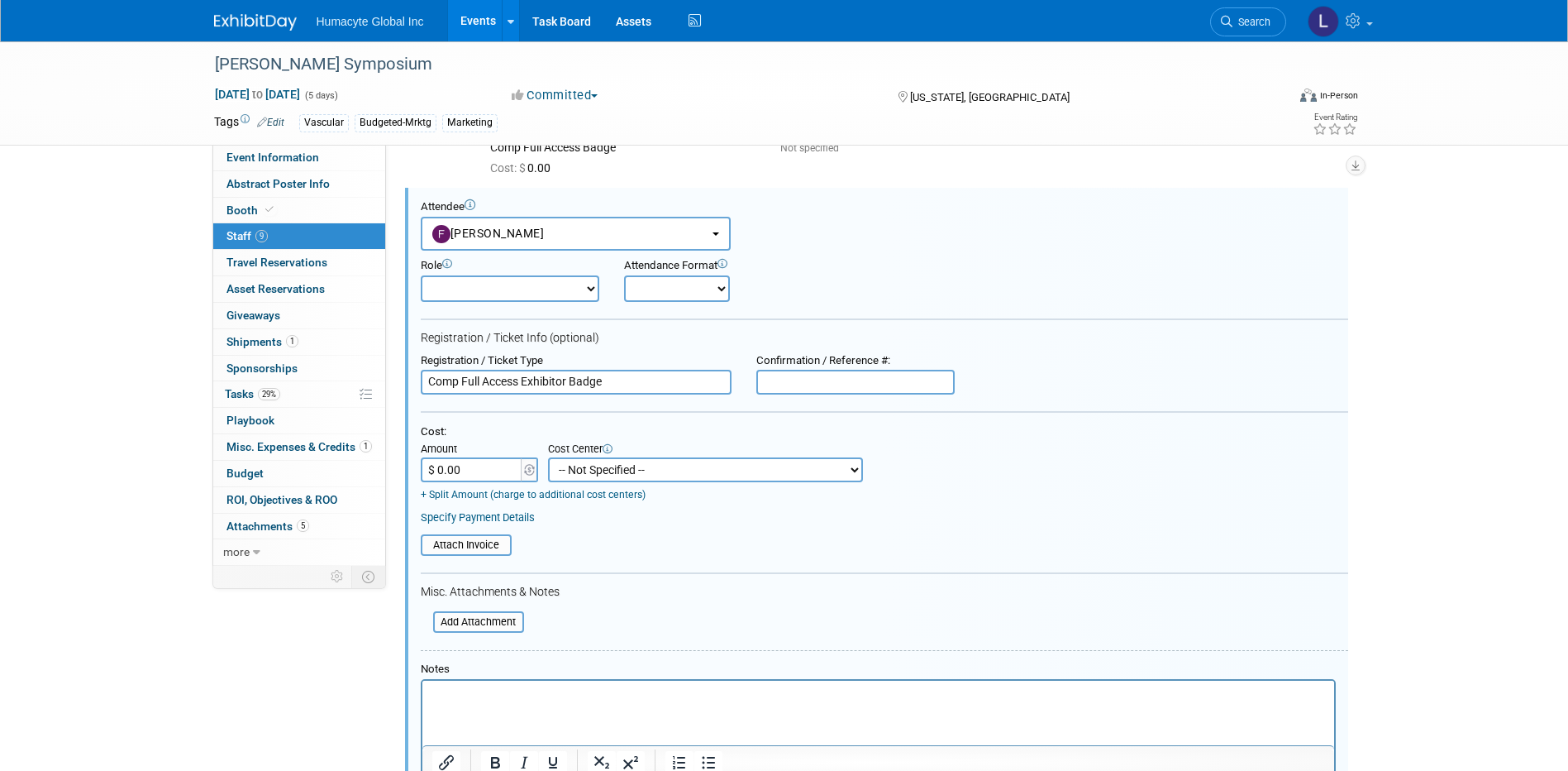
click at [594, 469] on select "-- Not Specified -- Dept 10 - Clinical Dept 11 - Clinical Ops Dept 12 - Medical…" at bounding box center [706, 470] width 315 height 25
select select "18966164"
click at [549, 459] on select "-- Not Specified -- Dept 10 - Clinical Dept 11 - Clinical Ops Dept 12 - Medical…" at bounding box center [706, 470] width 315 height 25
click at [501, 703] on html at bounding box center [877, 691] width 912 height 23
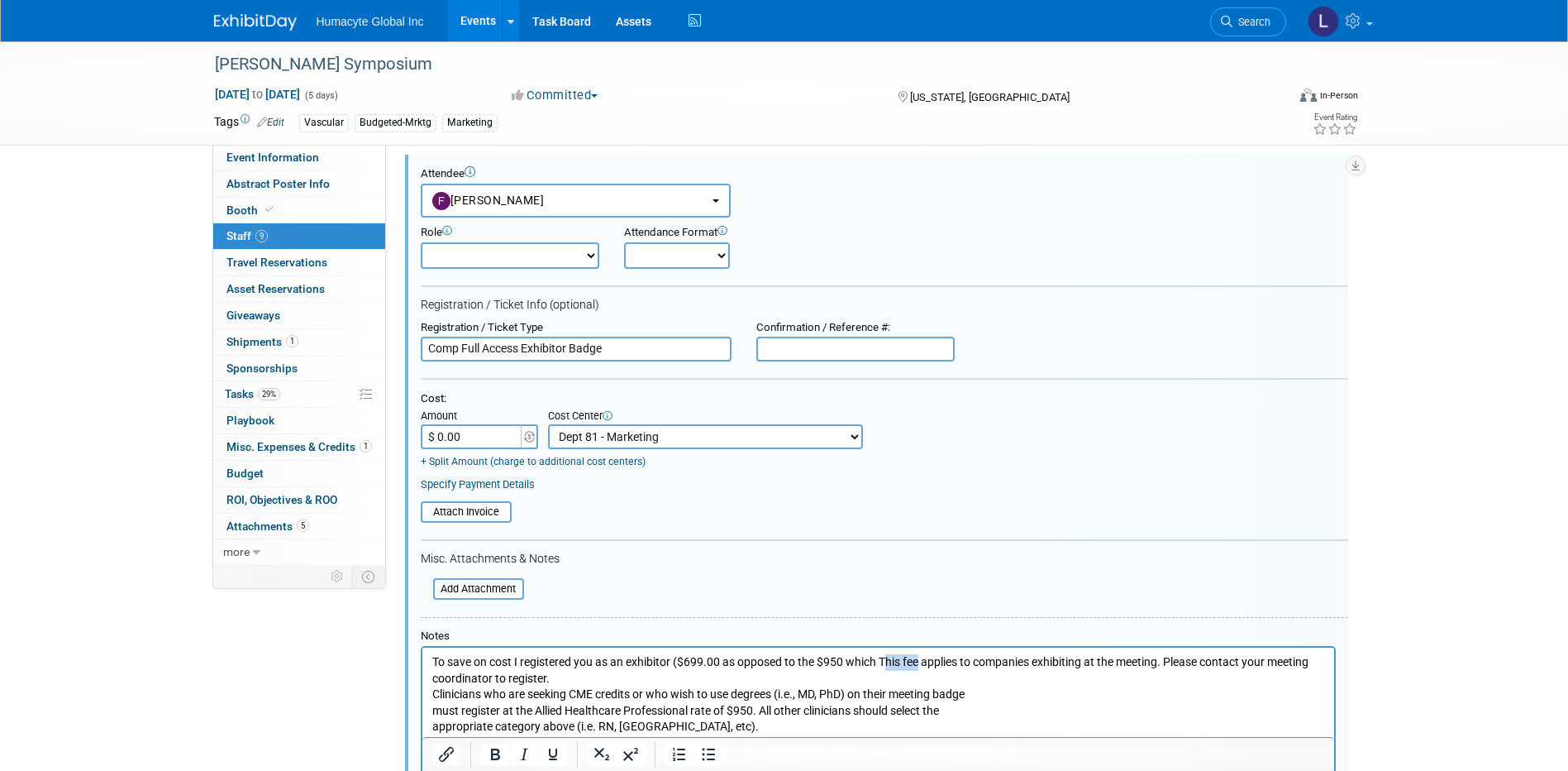
drag, startPoint x: 885, startPoint y: 660, endPoint x: 923, endPoint y: 662, distance: 38.1
click at [923, 662] on p "To save on cost I registered you as an exhibitor ($699.00 as opposed to the $95…" at bounding box center [878, 693] width 893 height 81
click at [1121, 661] on p "To save on cost I registered you as an exhibitor ($699.00 as opposed to the $95…" at bounding box center [878, 693] width 893 height 81
drag, startPoint x: 1121, startPoint y: 659, endPoint x: 1144, endPoint y: 672, distance: 26.4
click at [1145, 672] on p "To save on cost I registered you as an exhibitor ($699.00 as opposed to the $95…" at bounding box center [878, 693] width 893 height 81
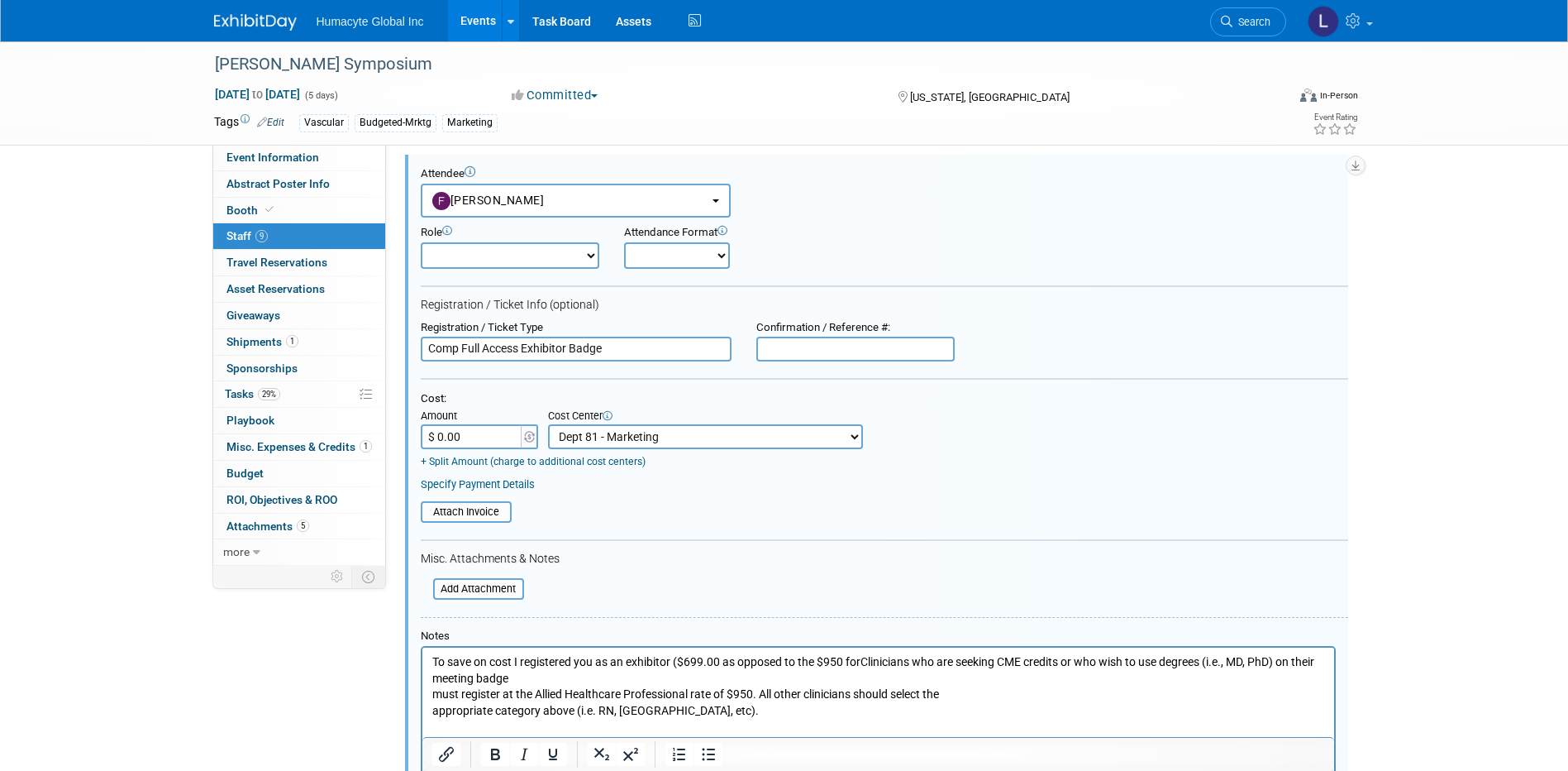
click at [561, 675] on p "To save on cost I registered you as an exhibitor ($699.00 as opposed to the $95…" at bounding box center [878, 686] width 893 height 65
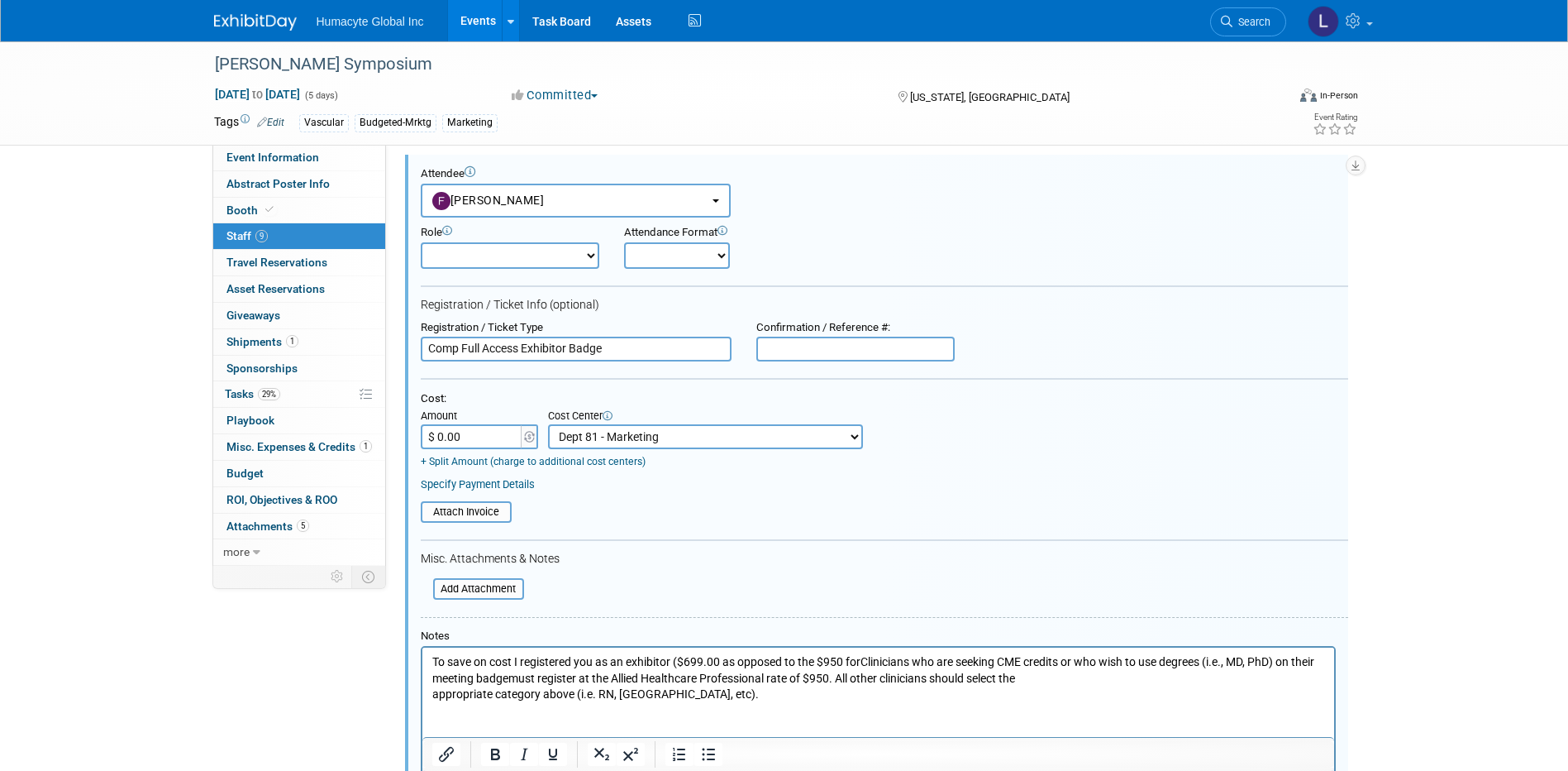
click at [1109, 673] on p "To save on cost I registered you as an exhibitor ($699.00 as opposed to the $95…" at bounding box center [878, 677] width 893 height 48
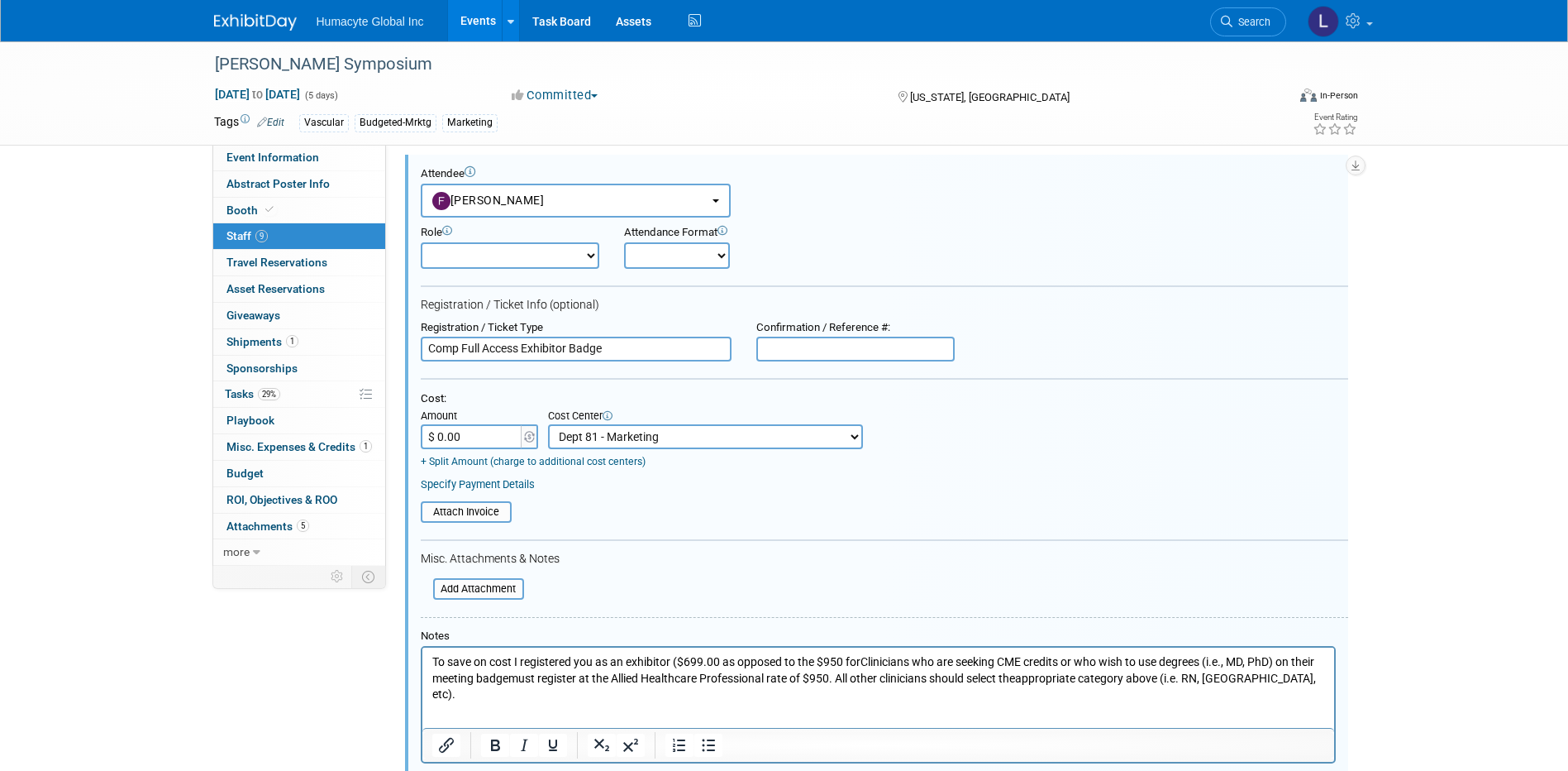
click at [1288, 673] on p "To save on cost I registered you as an exhibitor ($699.00 as opposed to the $95…" at bounding box center [878, 677] width 893 height 48
drag, startPoint x: 697, startPoint y: 709, endPoint x: 388, endPoint y: 669, distance: 311.6
click at [421, 669] on html "To save on cost I registered you as an exhibitor ($699.00 as opposed to the $95…" at bounding box center [877, 690] width 912 height 87
copy body "To save on cost I registered you as an exhibitor ($699.00 as opposed to the $95…"
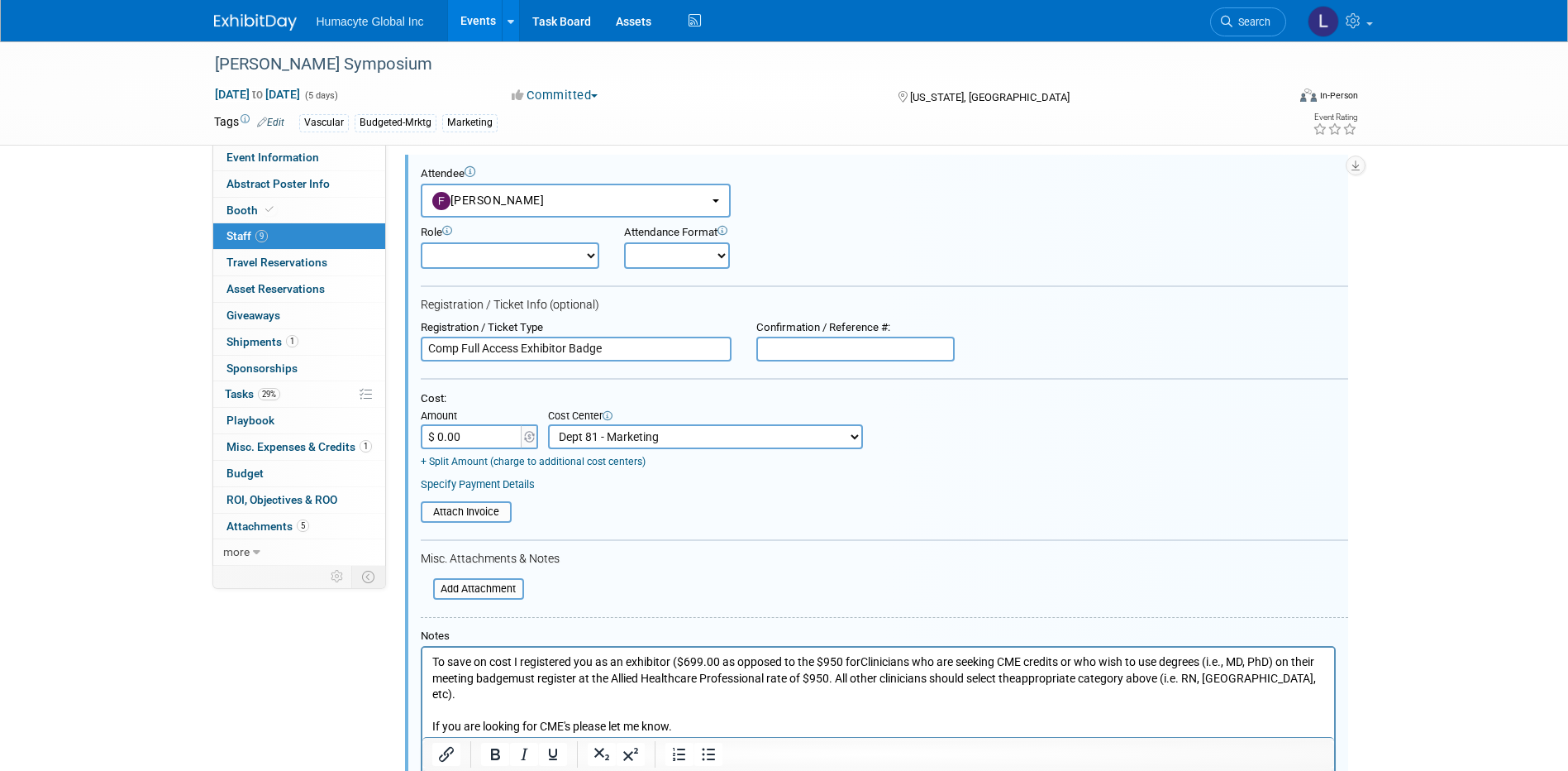
click at [587, 615] on form "Attendee <img src="https://www.exhibitday.com/Images/Unassigned-User-Icon.png" …" at bounding box center [884, 516] width 927 height 698
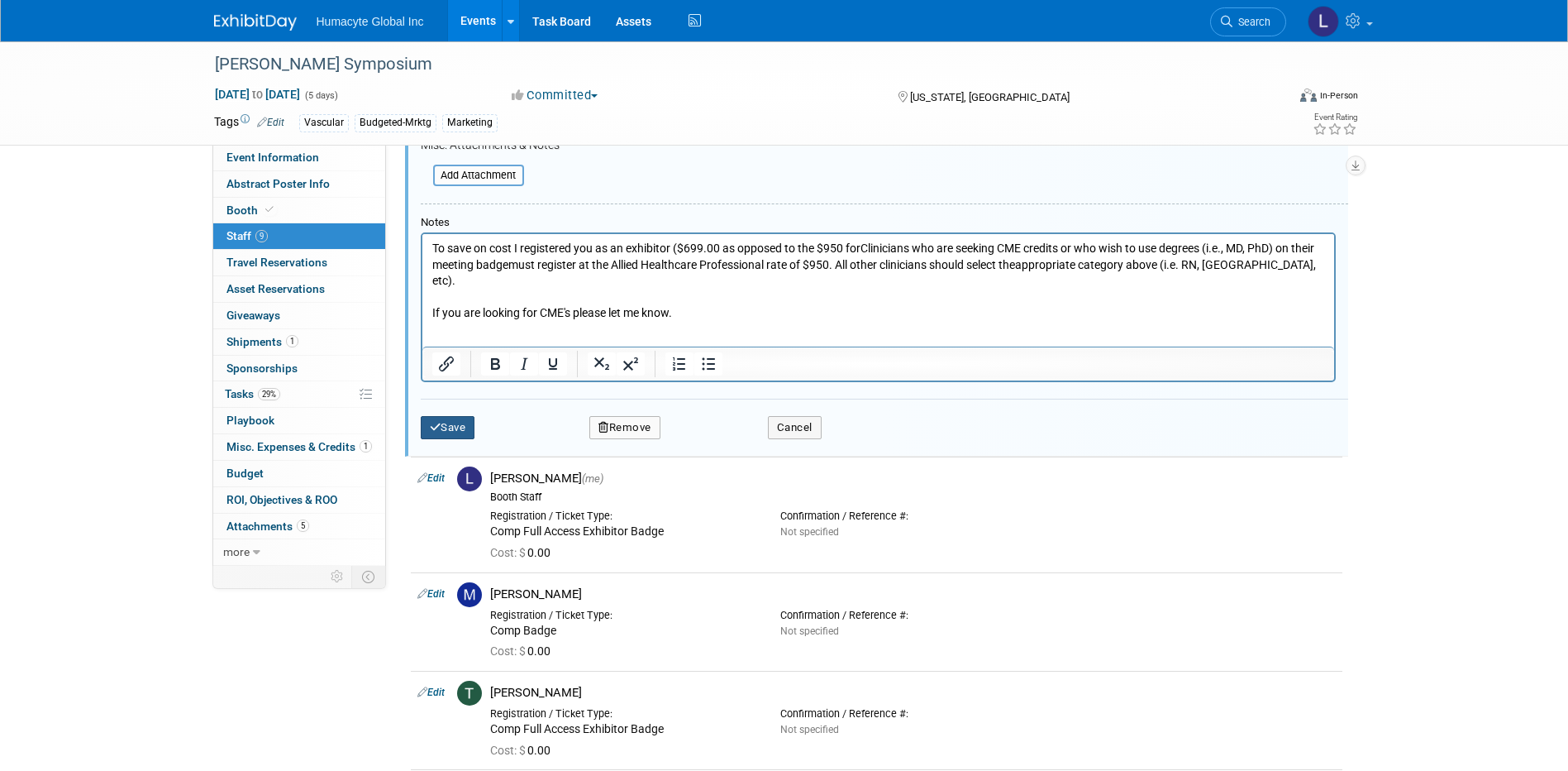
click at [429, 419] on button "Save" at bounding box center [447, 427] width 54 height 23
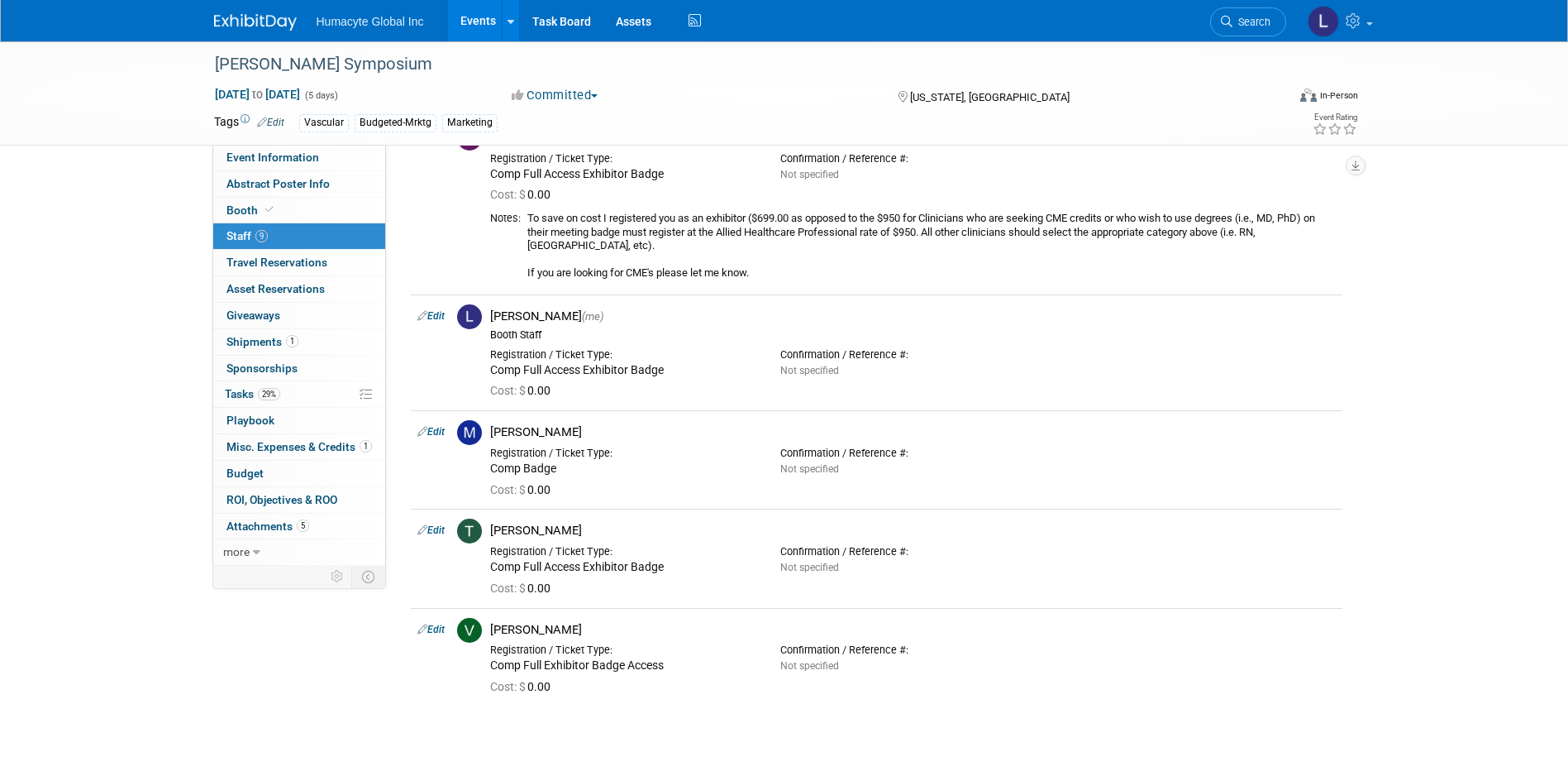
scroll to position [513, 0]
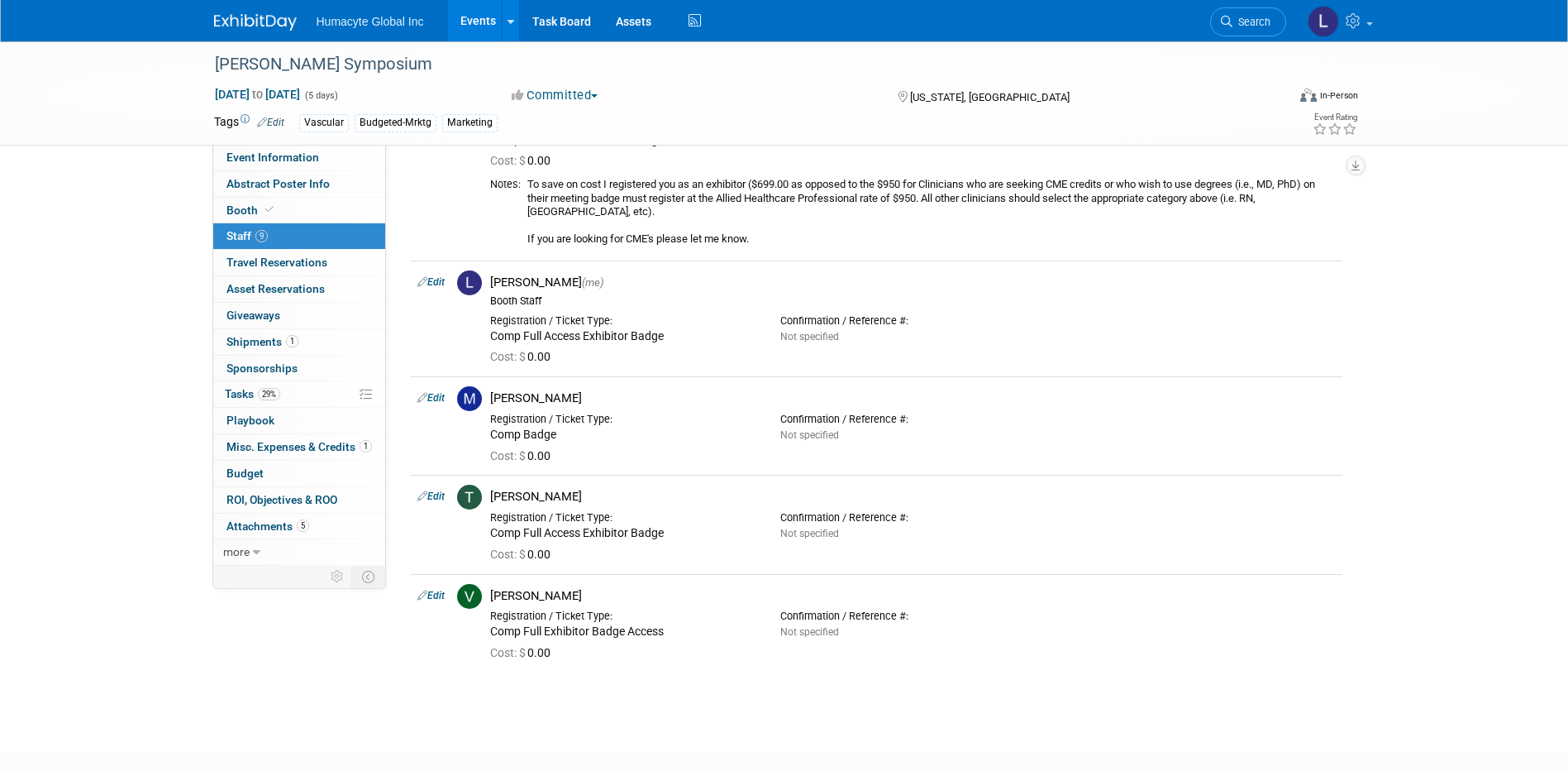
click at [1233, 24] on span "Search" at bounding box center [1252, 22] width 38 height 12
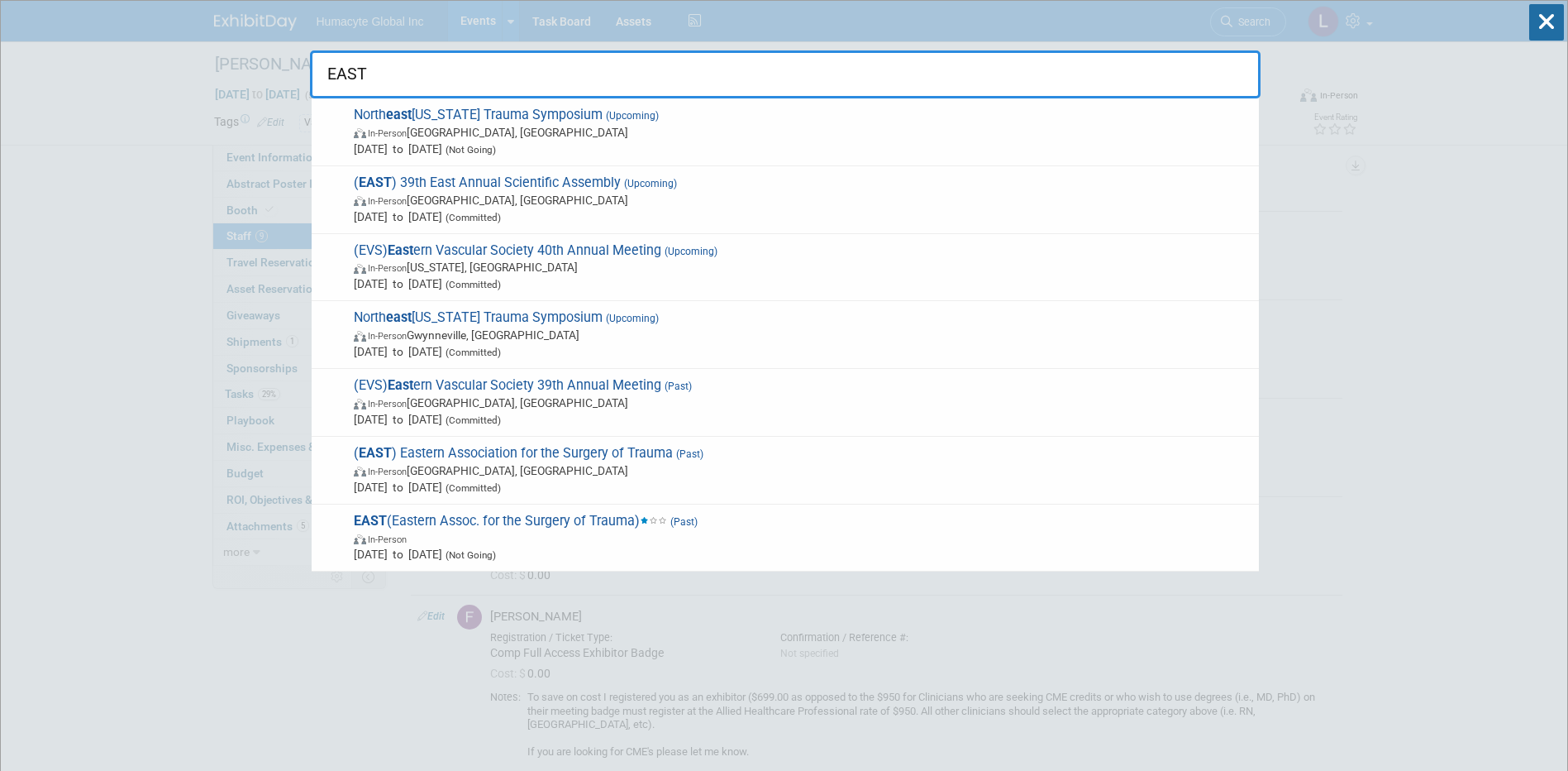
type input "EAST"
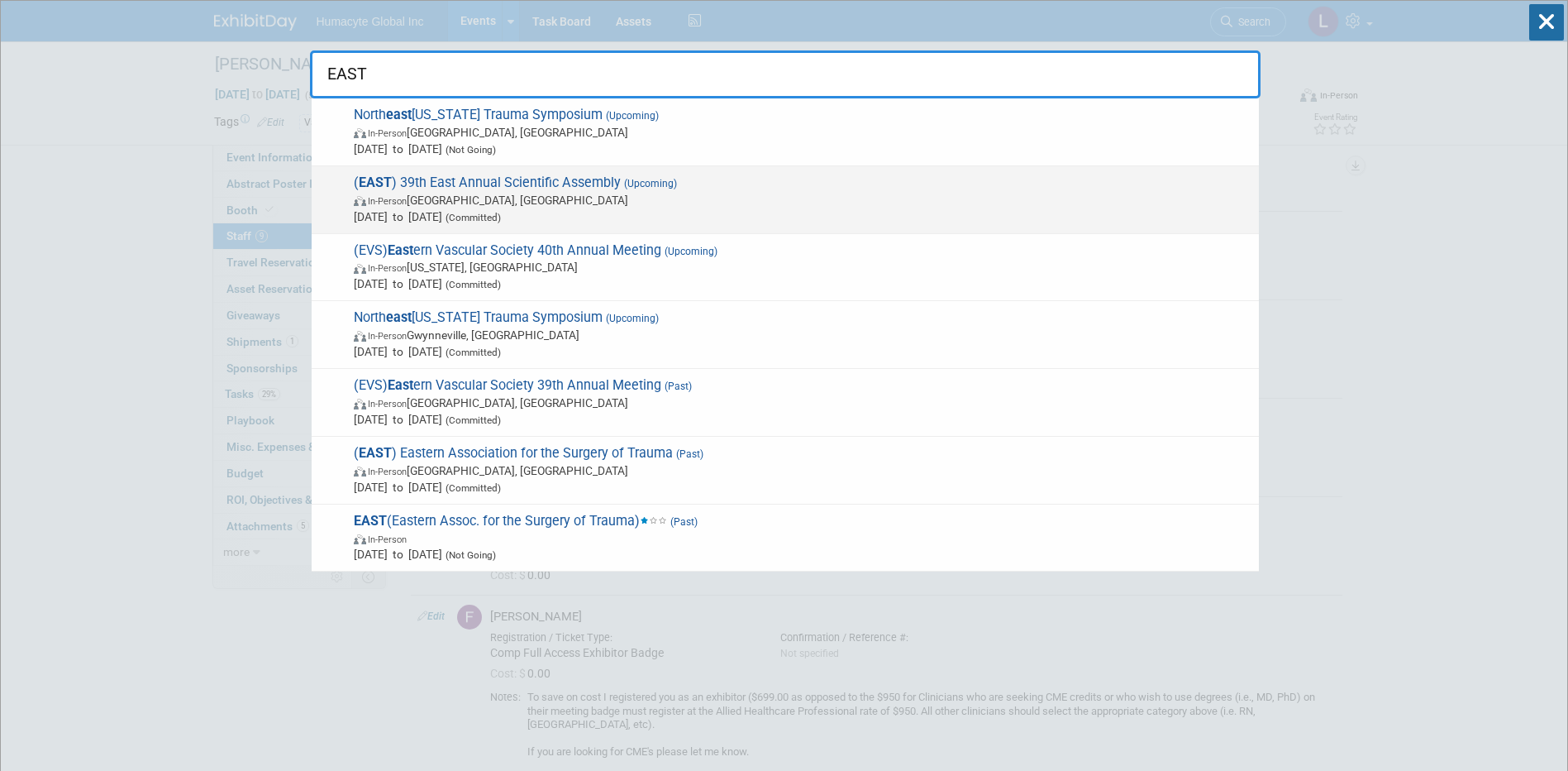
click at [485, 215] on span "Jan 21, 2026 to Jan 23, 2026 (Committed)" at bounding box center [802, 216] width 897 height 16
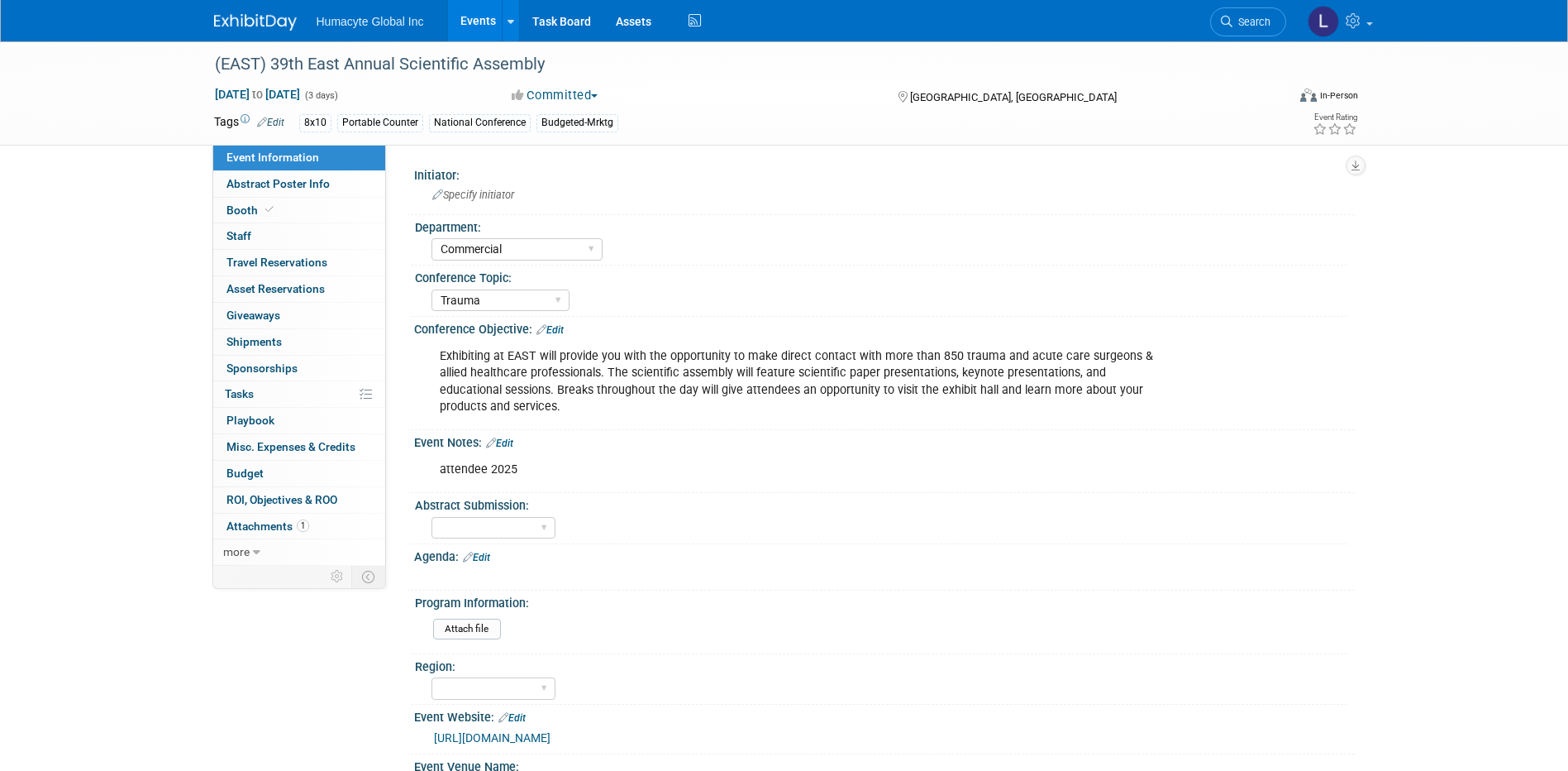
select select "Commercial"
select select "Trauma"
click at [247, 207] on span "Booth" at bounding box center [252, 210] width 50 height 13
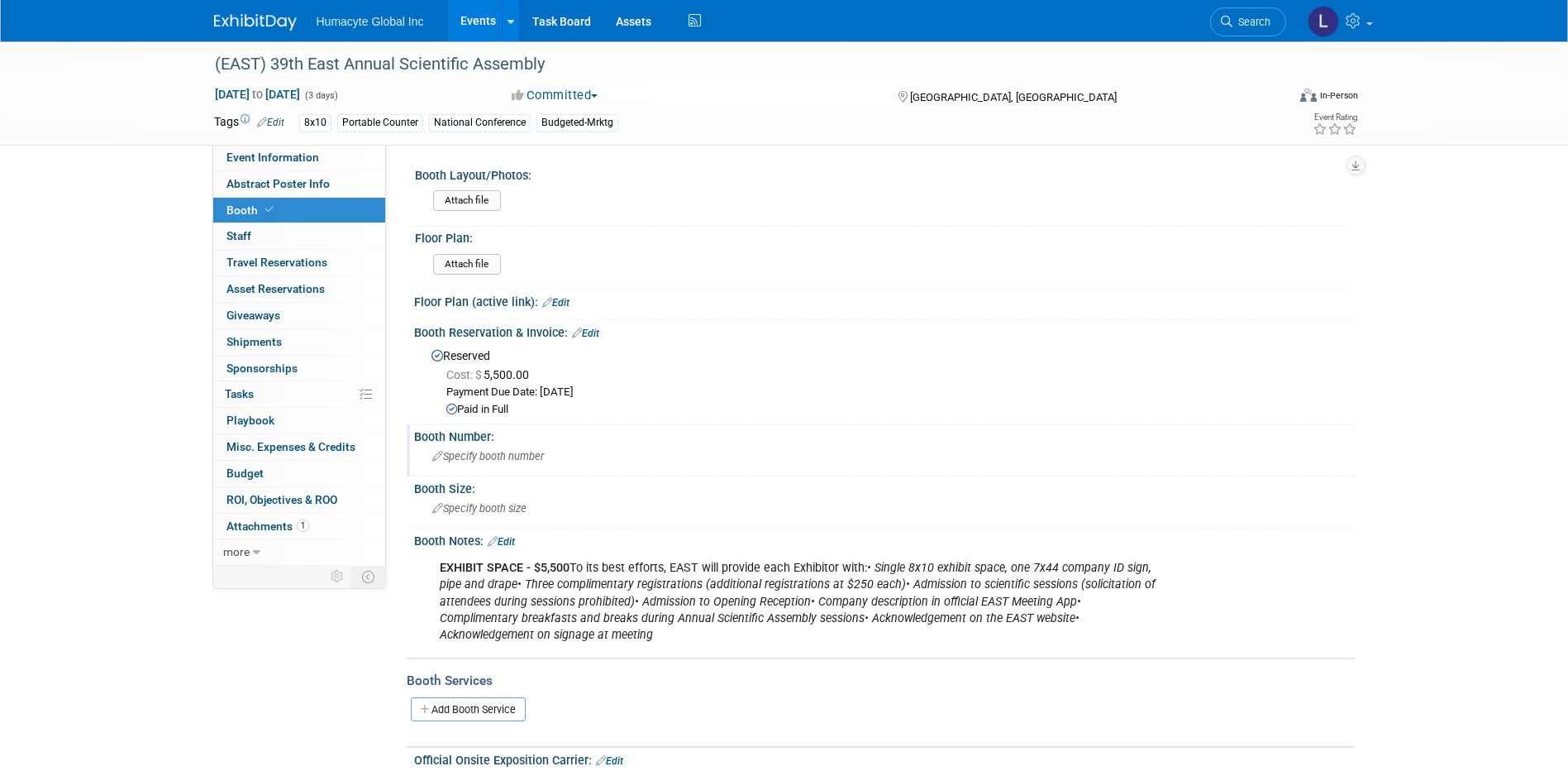
click at [467, 462] on div "Specify booth number" at bounding box center [884, 456] width 916 height 26
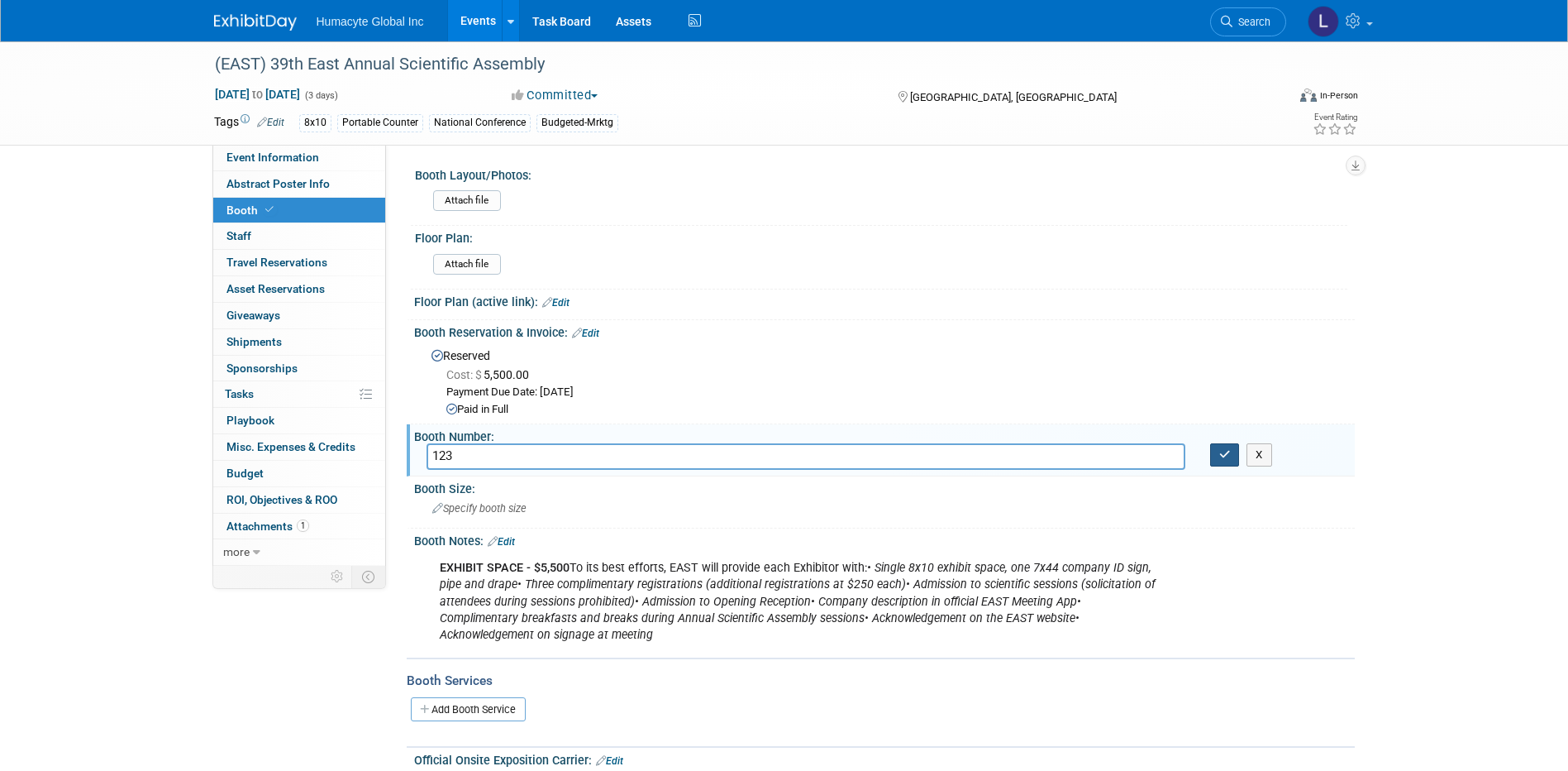
type input "123"
click at [1222, 463] on button "button" at bounding box center [1224, 455] width 29 height 23
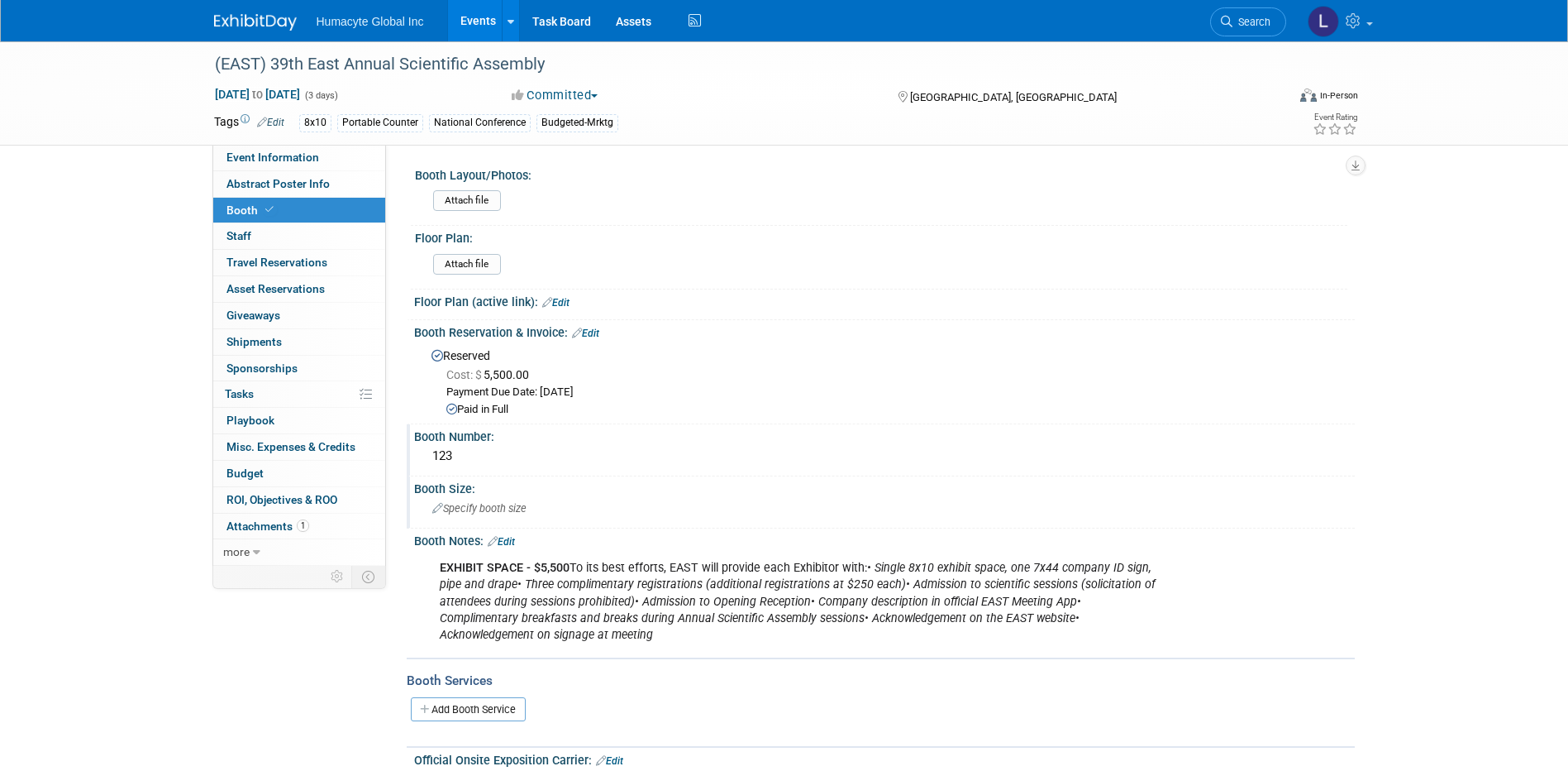
click at [527, 507] on span "Specify booth size" at bounding box center [479, 508] width 94 height 12
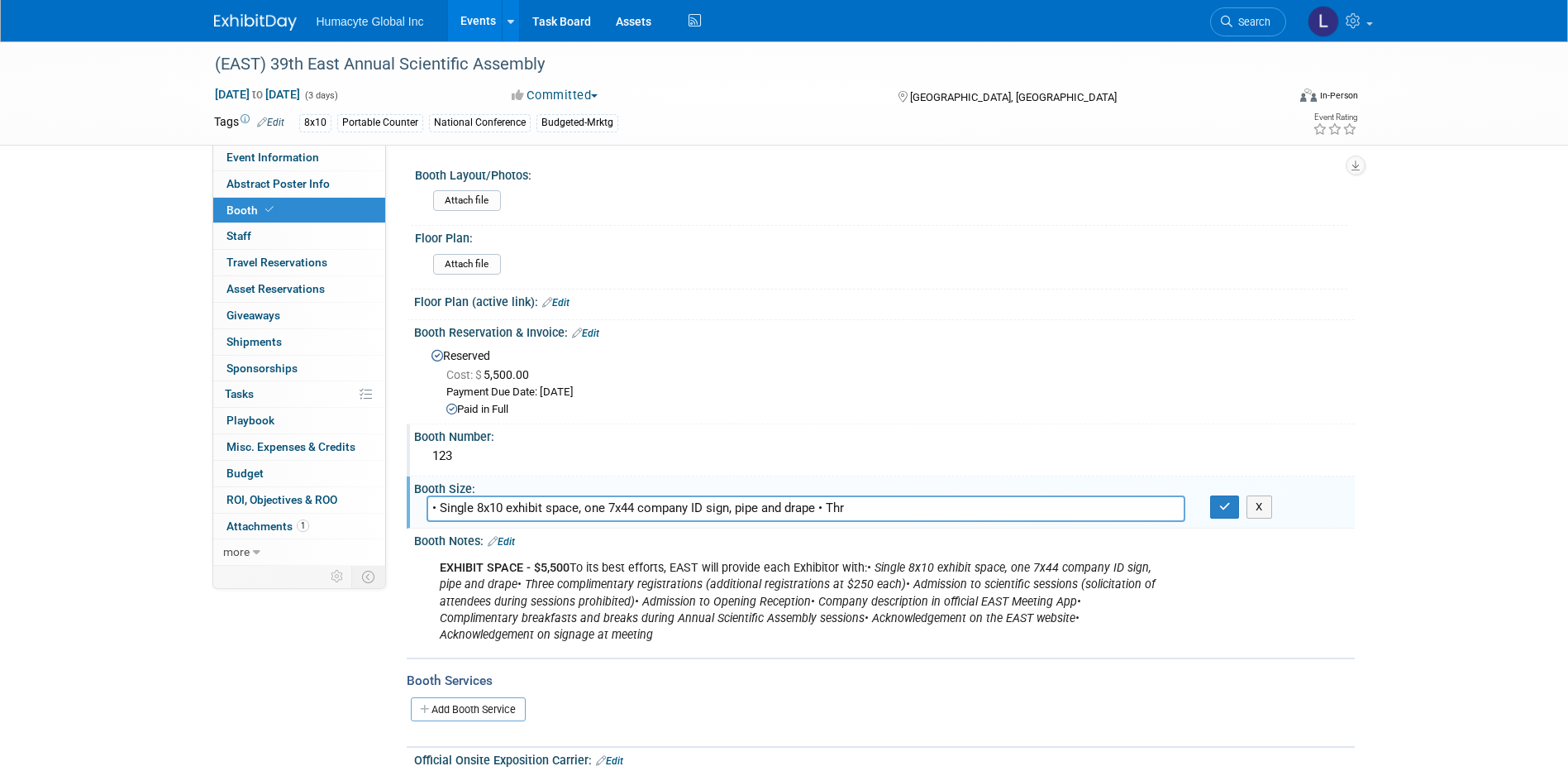
click at [815, 493] on div "Booth Size:" at bounding box center [884, 487] width 941 height 21
drag, startPoint x: 817, startPoint y: 507, endPoint x: 1132, endPoint y: 520, distance: 315.3
click at [1132, 520] on input "• Single 8x10 exhibit space, one 7x44 company ID sign, pipe and drape • Thr" at bounding box center [806, 508] width 759 height 26
click at [1102, 562] on icon "• Single 8x10 exhibit space, one 7x44 company ID sign, pipe and drape" at bounding box center [795, 576] width 712 height 30
drag, startPoint x: 821, startPoint y: 507, endPoint x: 1090, endPoint y: 501, distance: 269.1
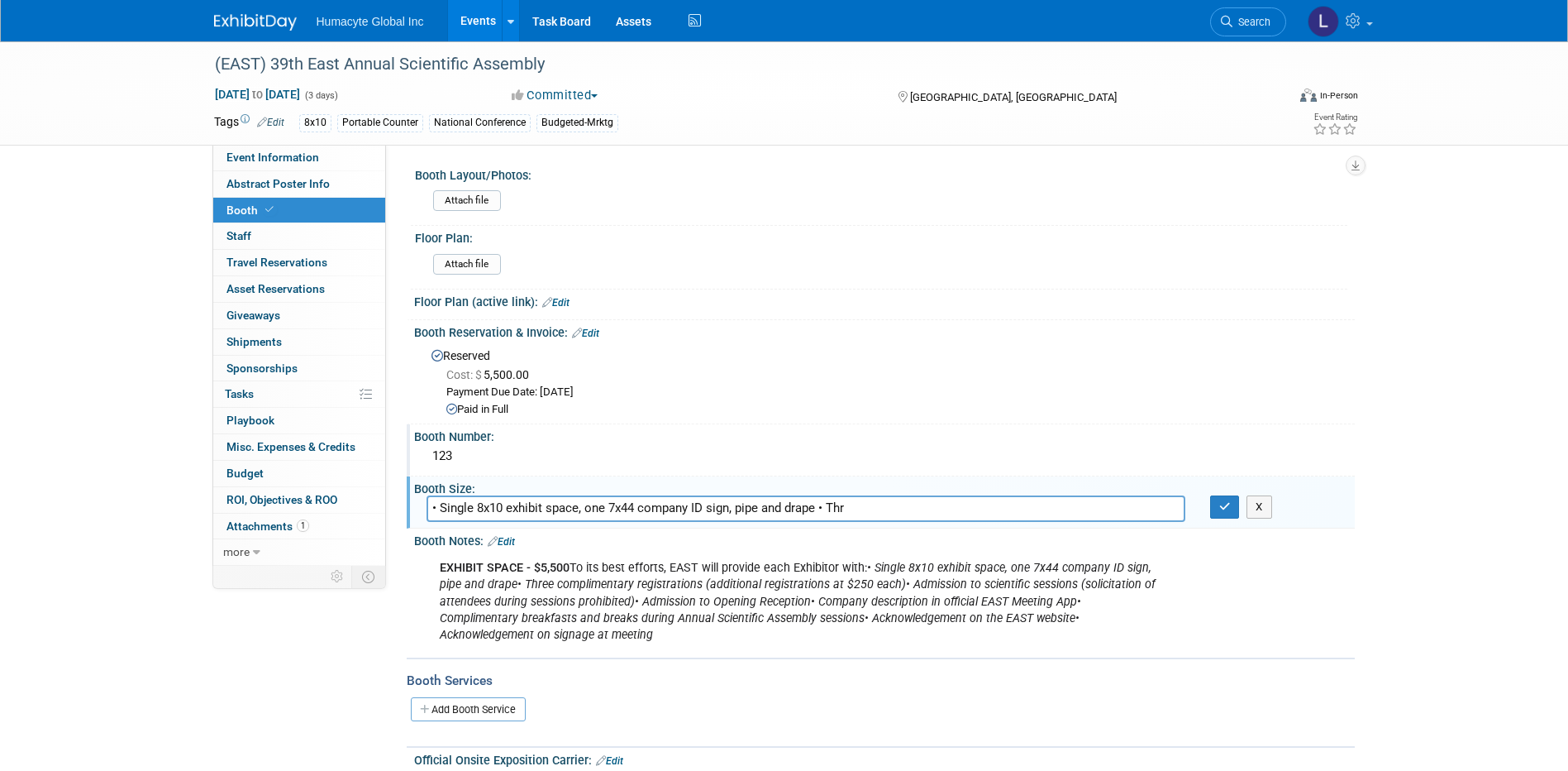
click at [1090, 501] on input "• Single 8x10 exhibit space, one 7x44 company ID sign, pipe and drape • Thr" at bounding box center [806, 508] width 759 height 26
type input "• Single 8x10 exhibit space, one 7x44 company ID sign, pipe and drape"
click at [1228, 503] on icon "button" at bounding box center [1225, 506] width 11 height 10
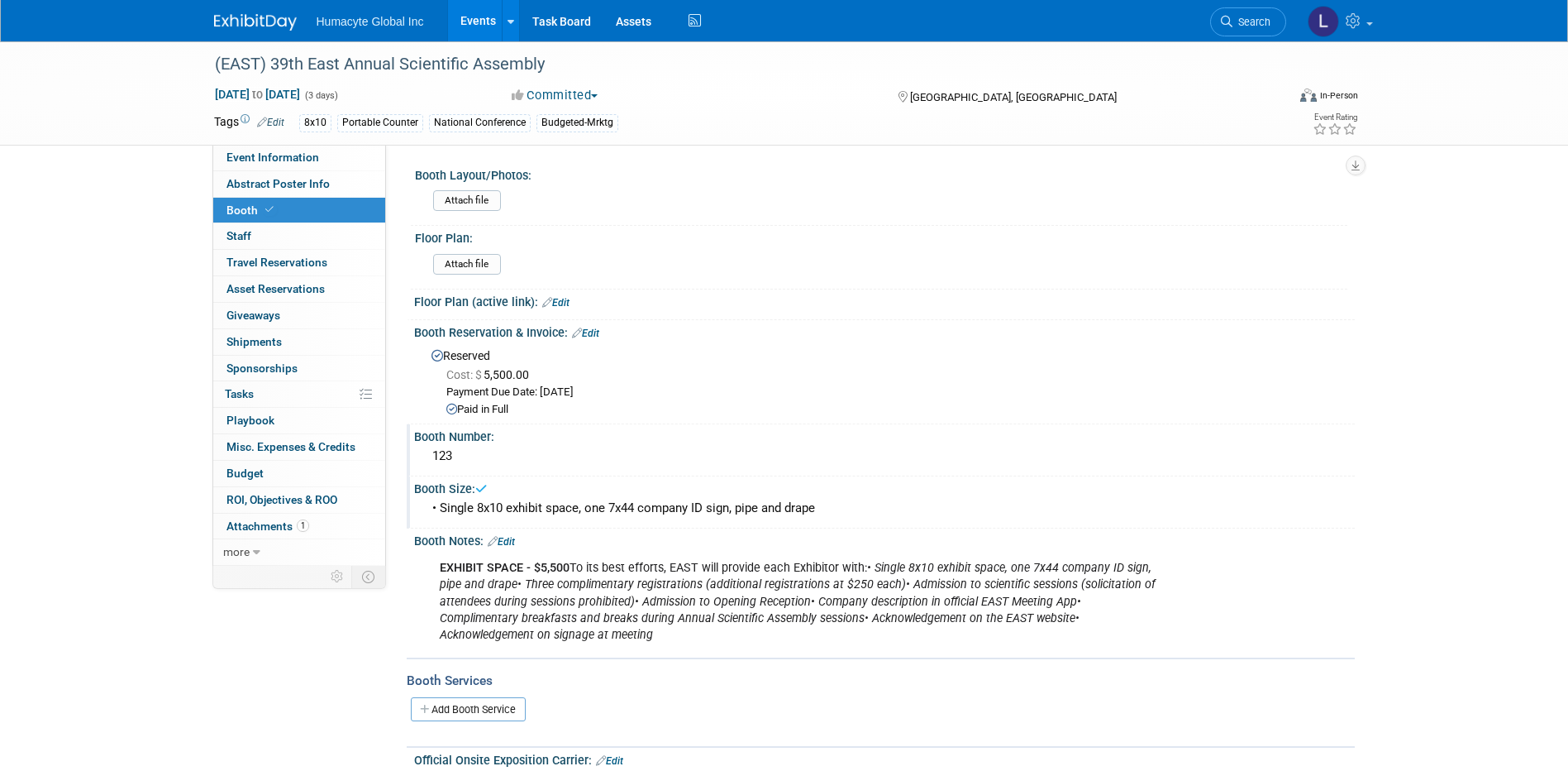
click at [1171, 601] on div "EXHIBIT SPACE ‐ $5,500 To its best efforts, EAST will provide each Exhibitor wi…" at bounding box center [800, 601] width 745 height 100
click at [455, 669] on div "Booth Services Add Booth Service" at bounding box center [881, 703] width 948 height 90
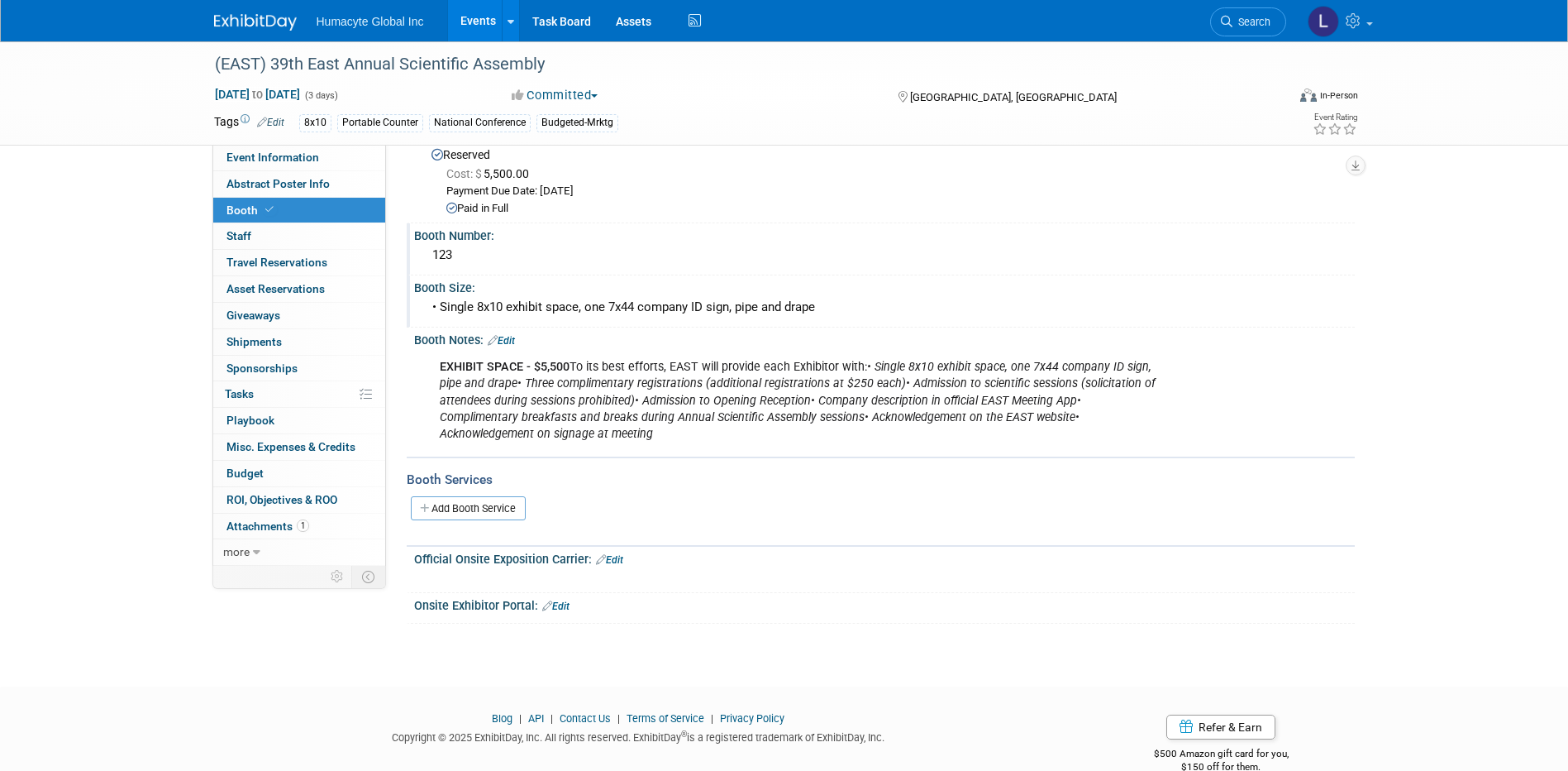
scroll to position [233, 0]
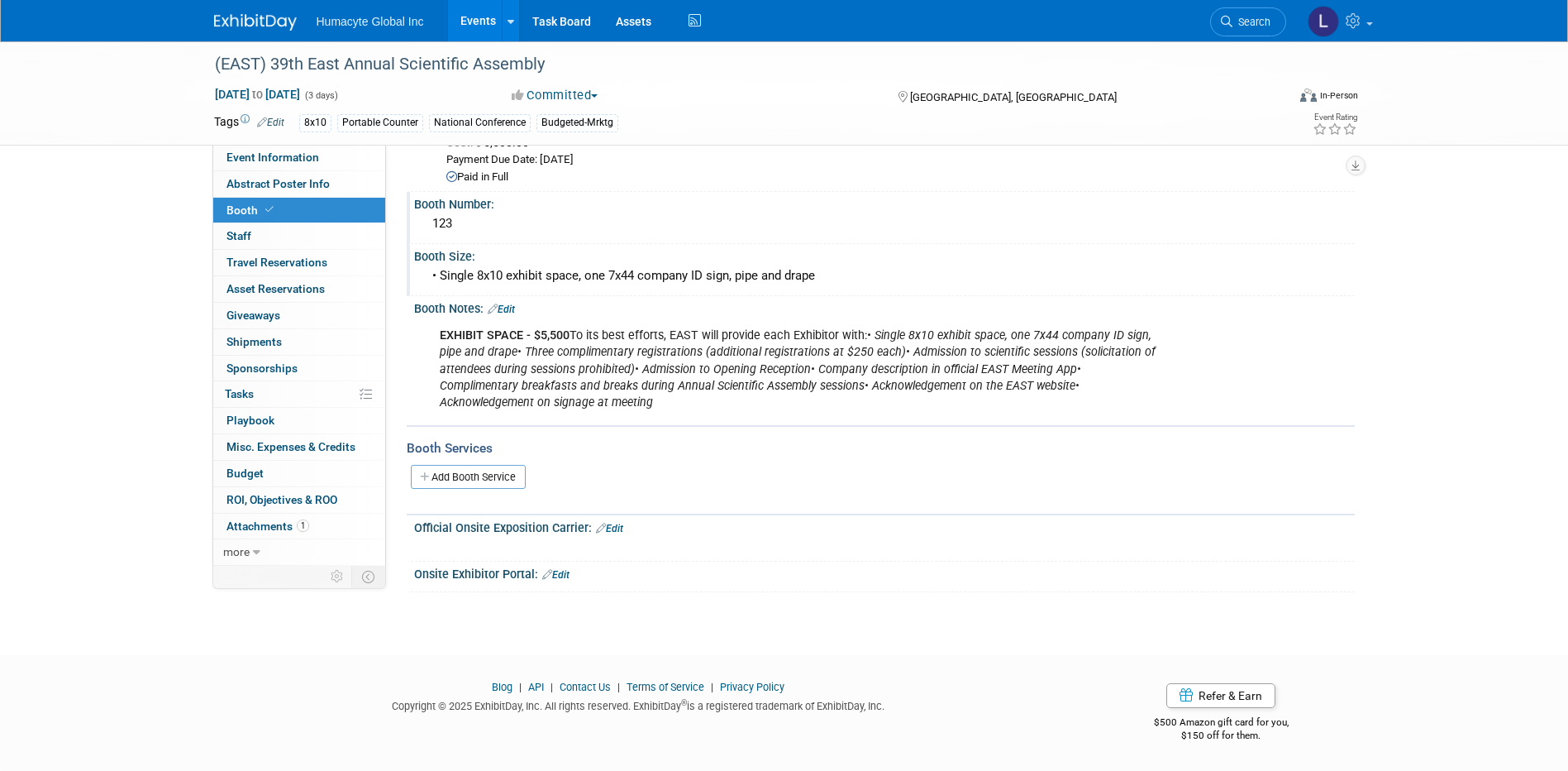
click at [622, 529] on link "Edit" at bounding box center [609, 529] width 28 height 11
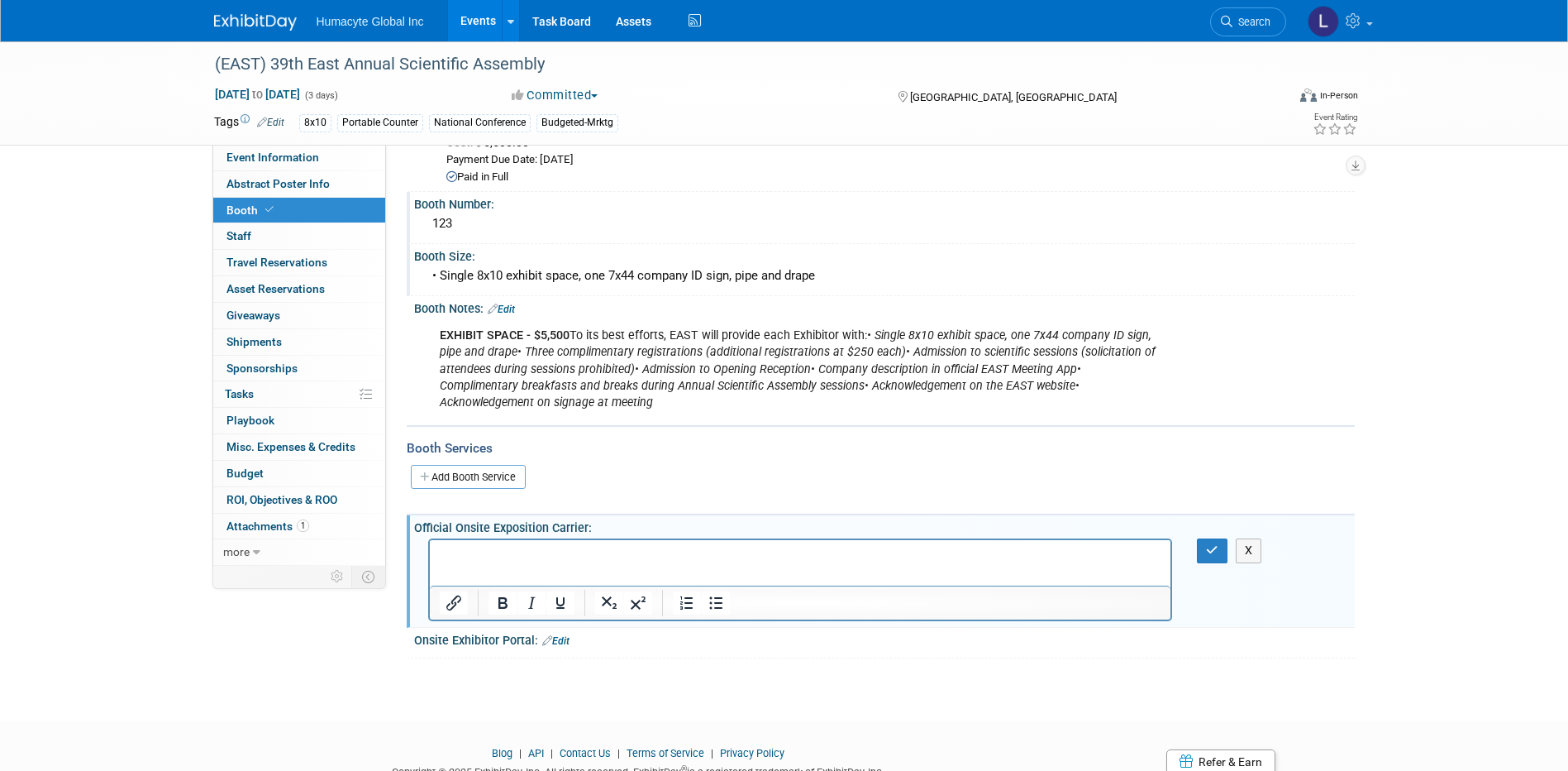
scroll to position [0, 0]
click at [1211, 545] on icon "button" at bounding box center [1212, 550] width 12 height 11
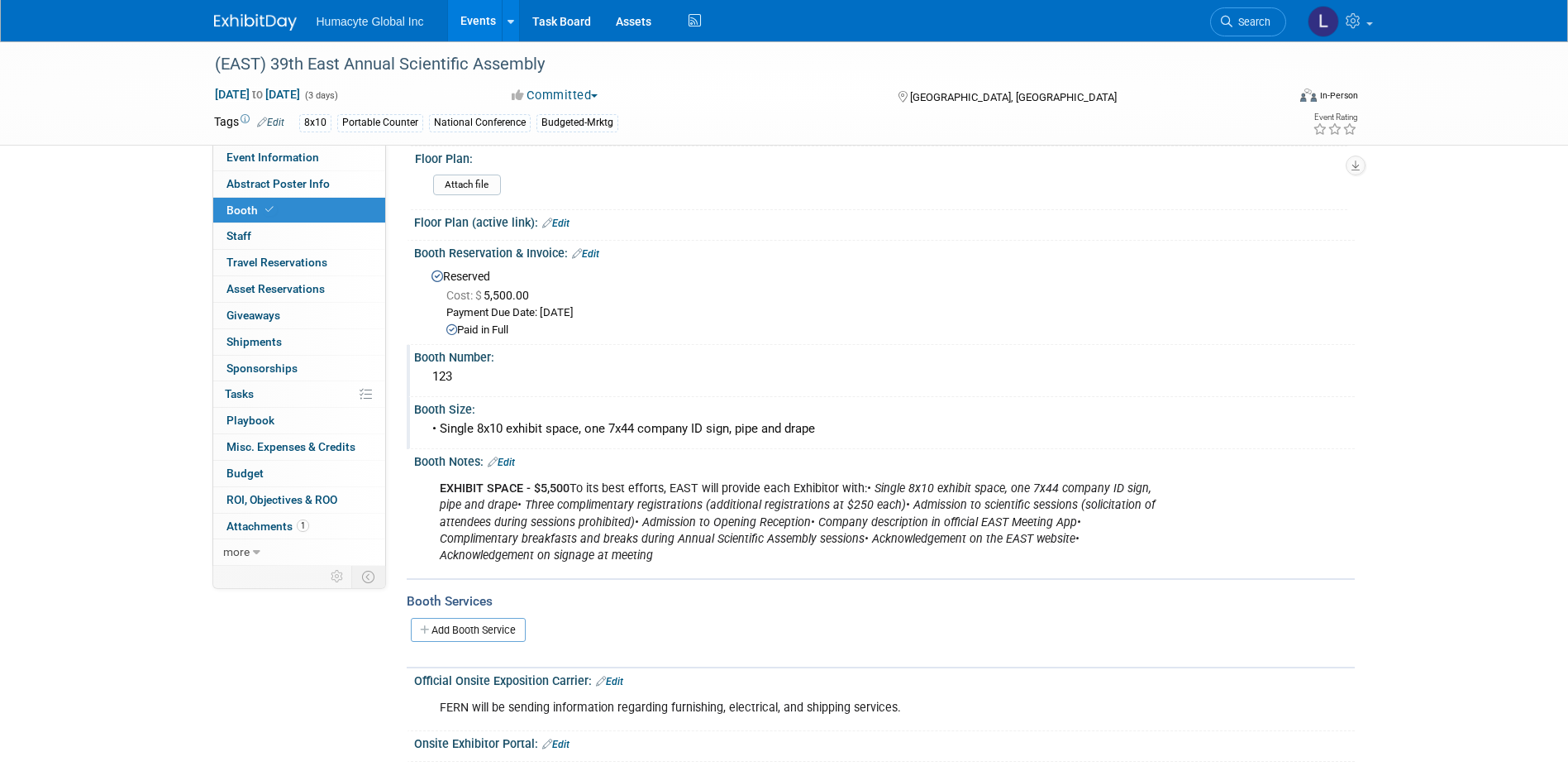
scroll to position [67, 0]
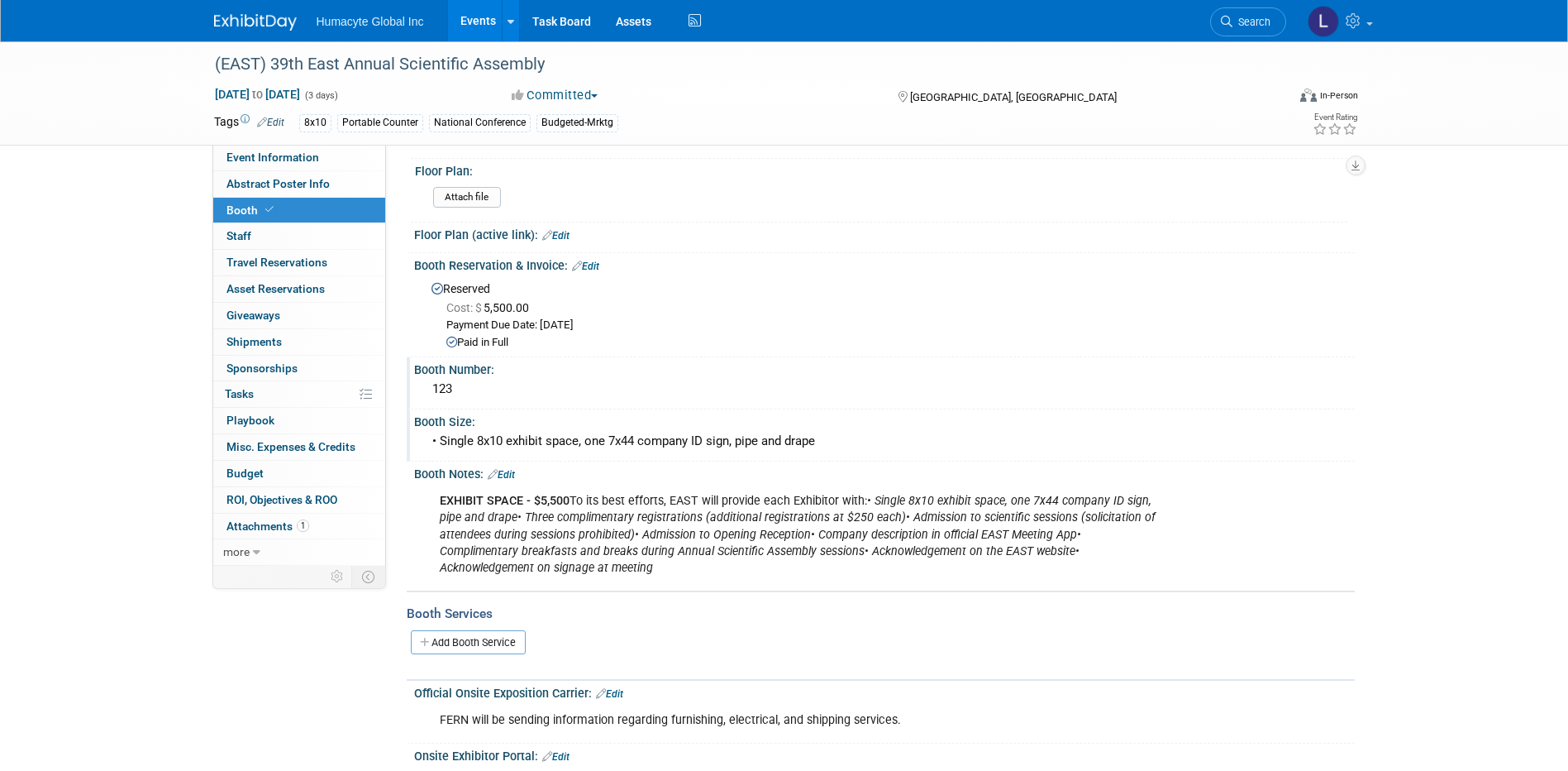
click at [506, 478] on link "Edit" at bounding box center [501, 475] width 28 height 11
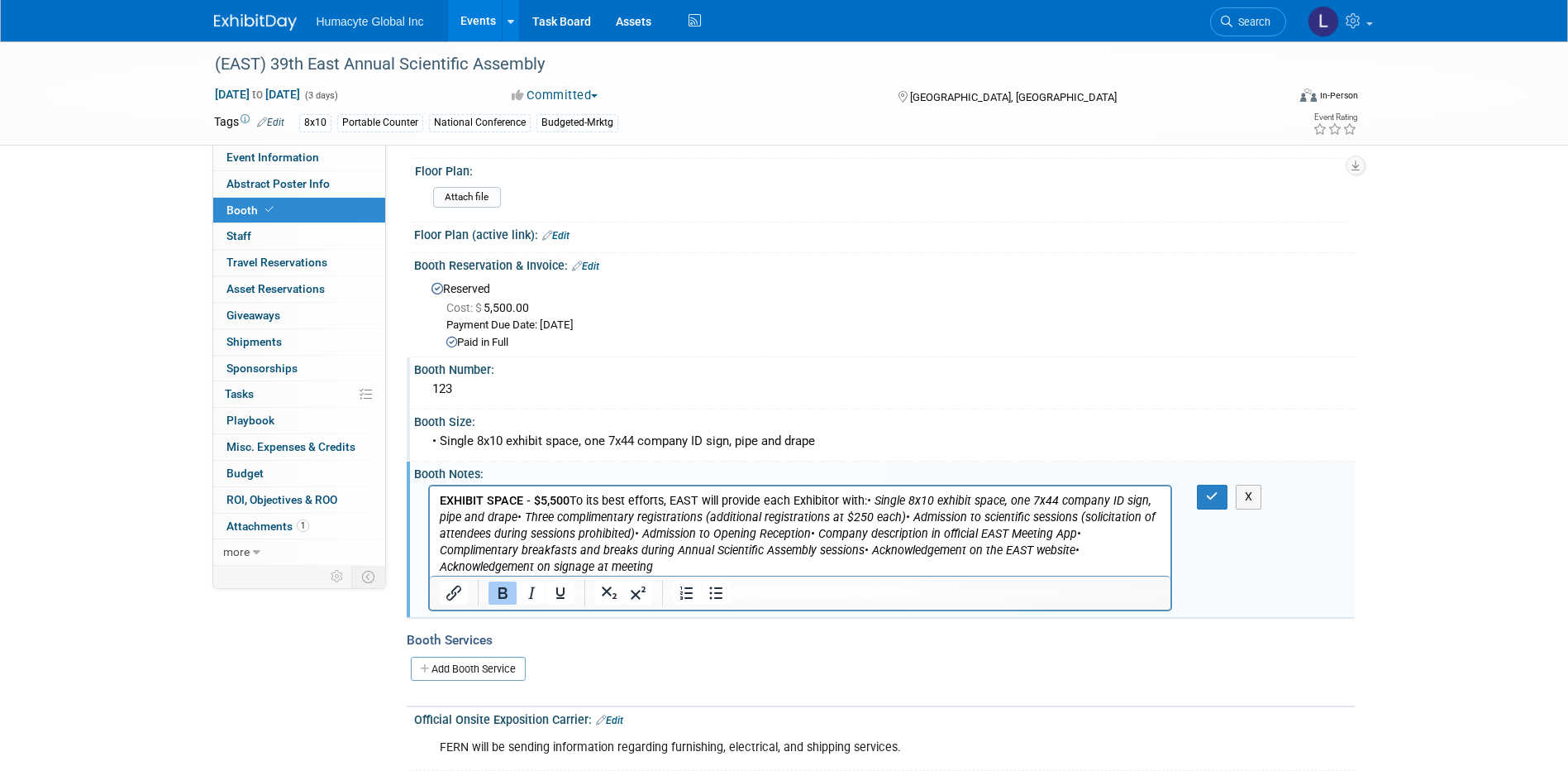
scroll to position [0, 0]
drag, startPoint x: 524, startPoint y: 519, endPoint x: 531, endPoint y: 525, distance: 9.2
click at [527, 522] on icon "• Three complimentary registrations (additional registrations at $250 each)" at bounding box center [710, 517] width 388 height 14
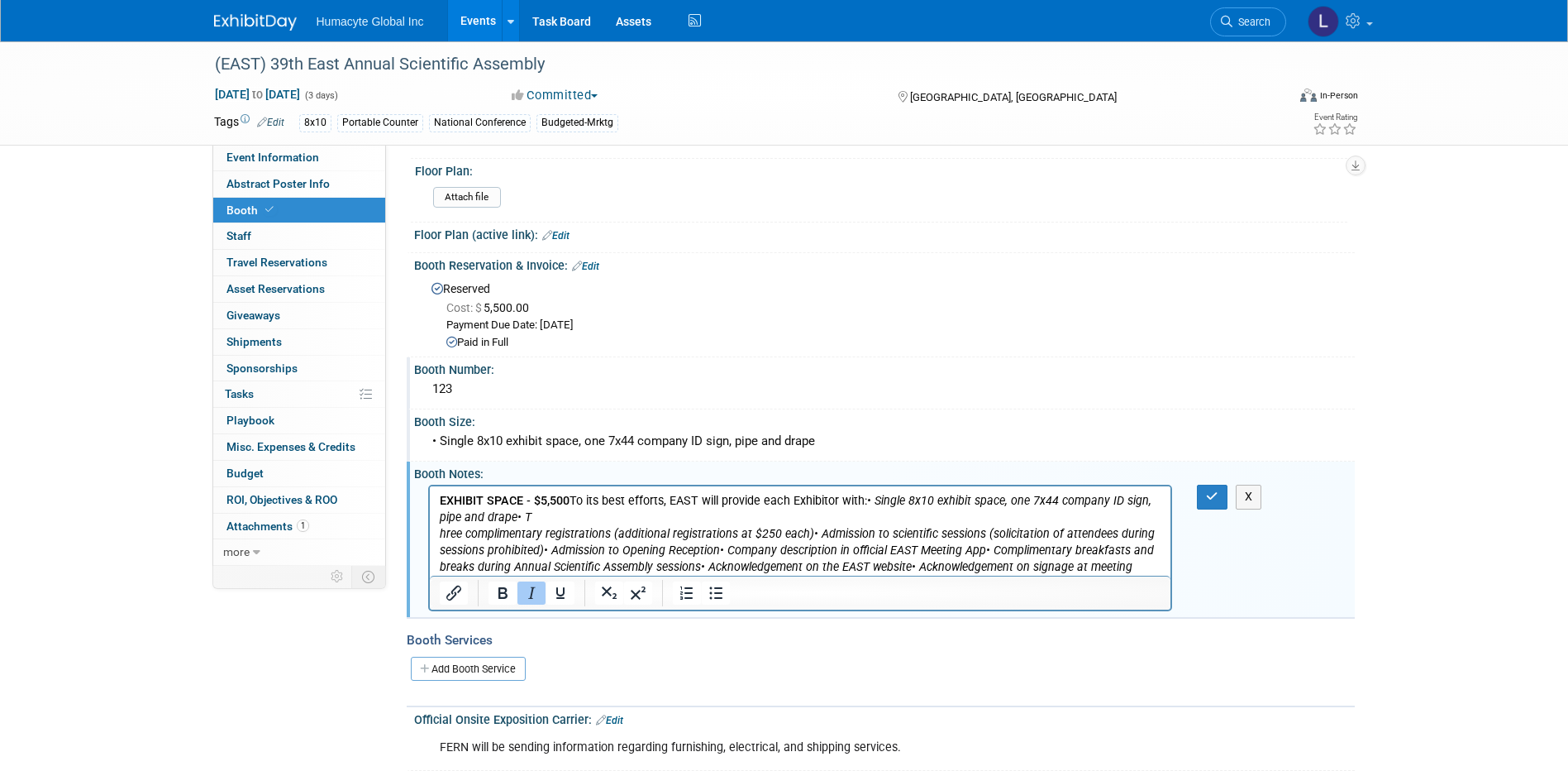
click at [519, 517] on icon "• T" at bounding box center [523, 517] width 14 height 14
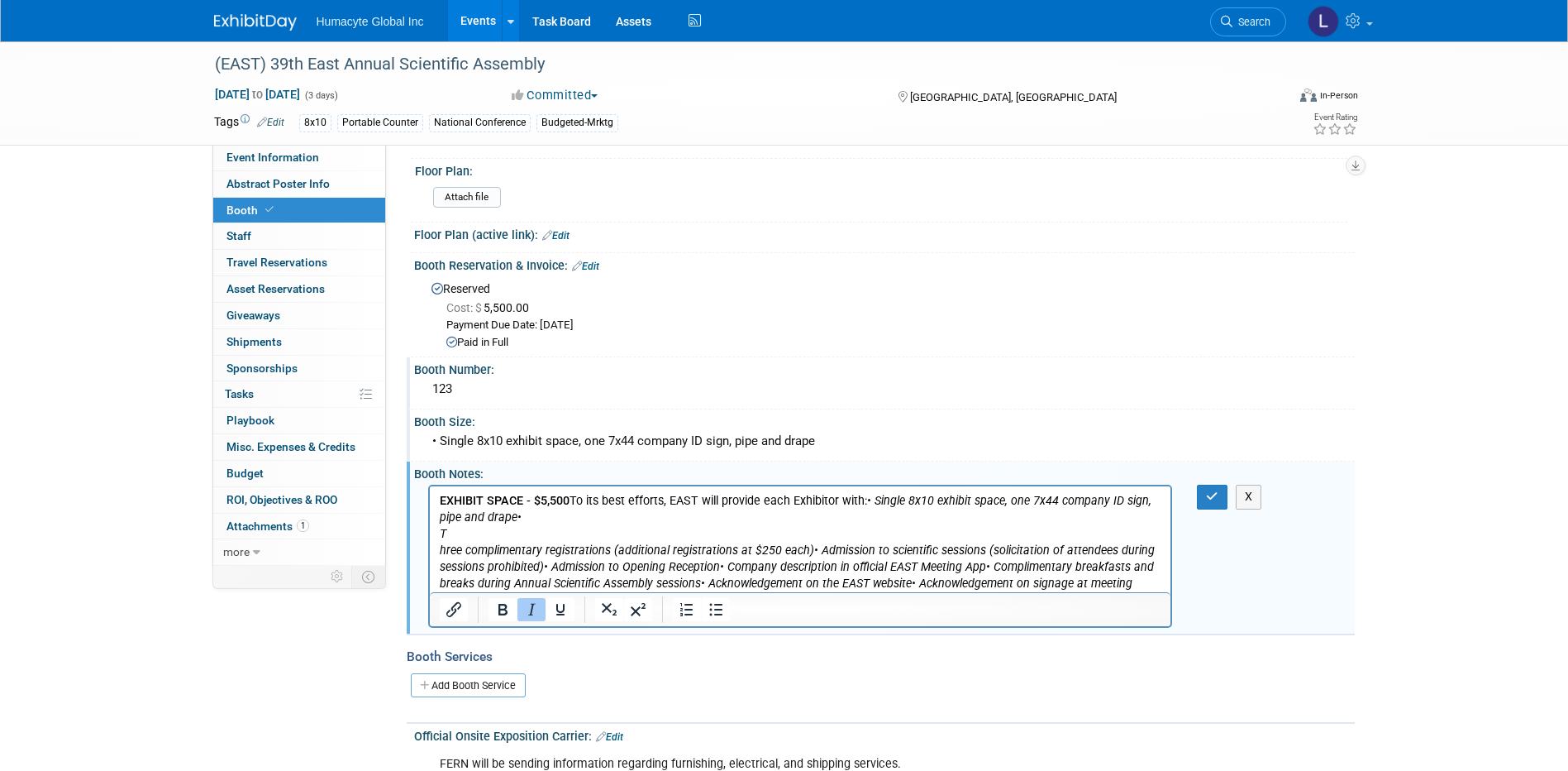
click at [496, 536] on p "T" at bounding box center [800, 534] width 722 height 16
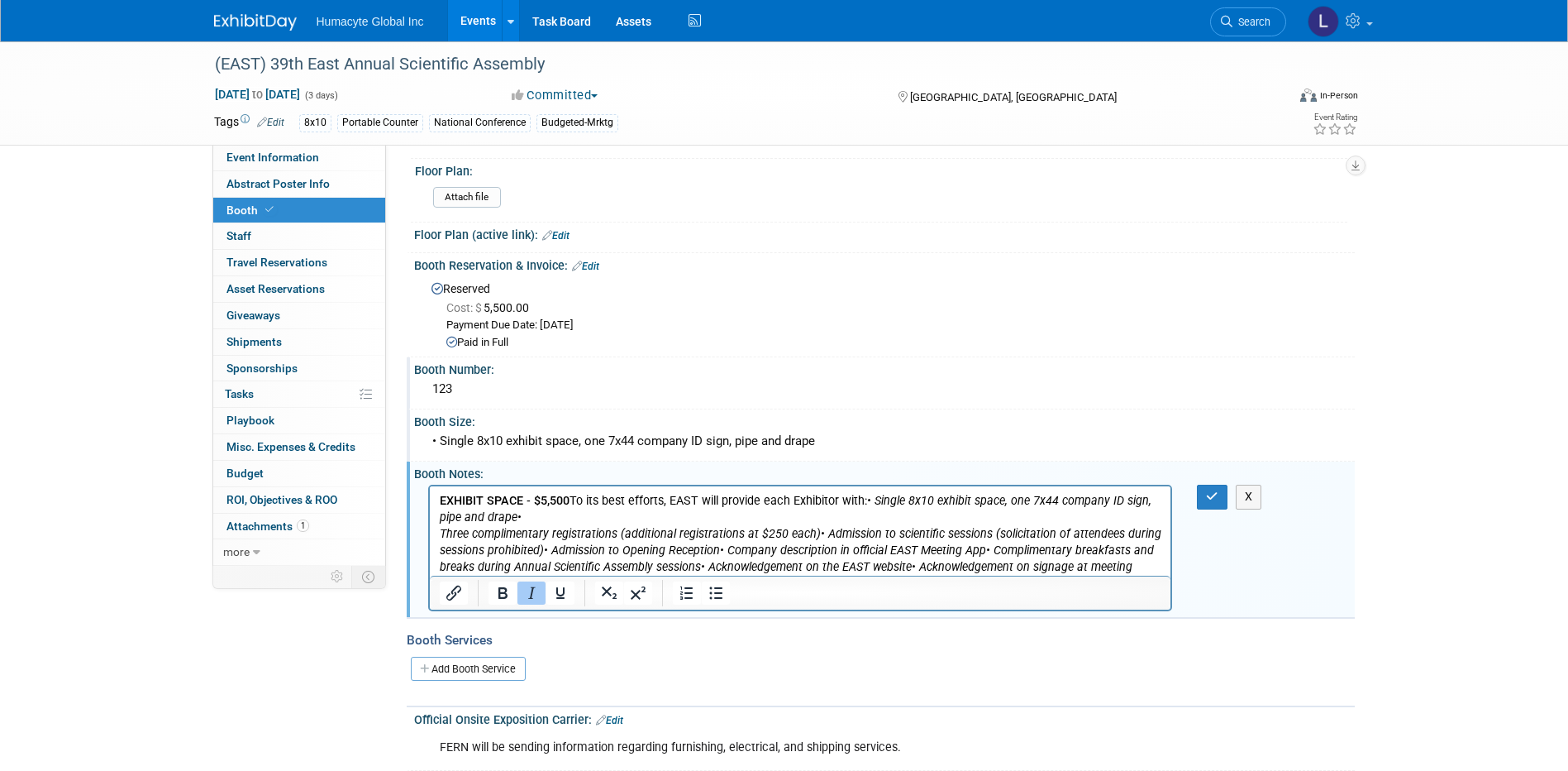
click at [820, 536] on icon "• Admission to scientific sessions (solicitation of attendees during sessions p…" at bounding box center [800, 542] width 721 height 30
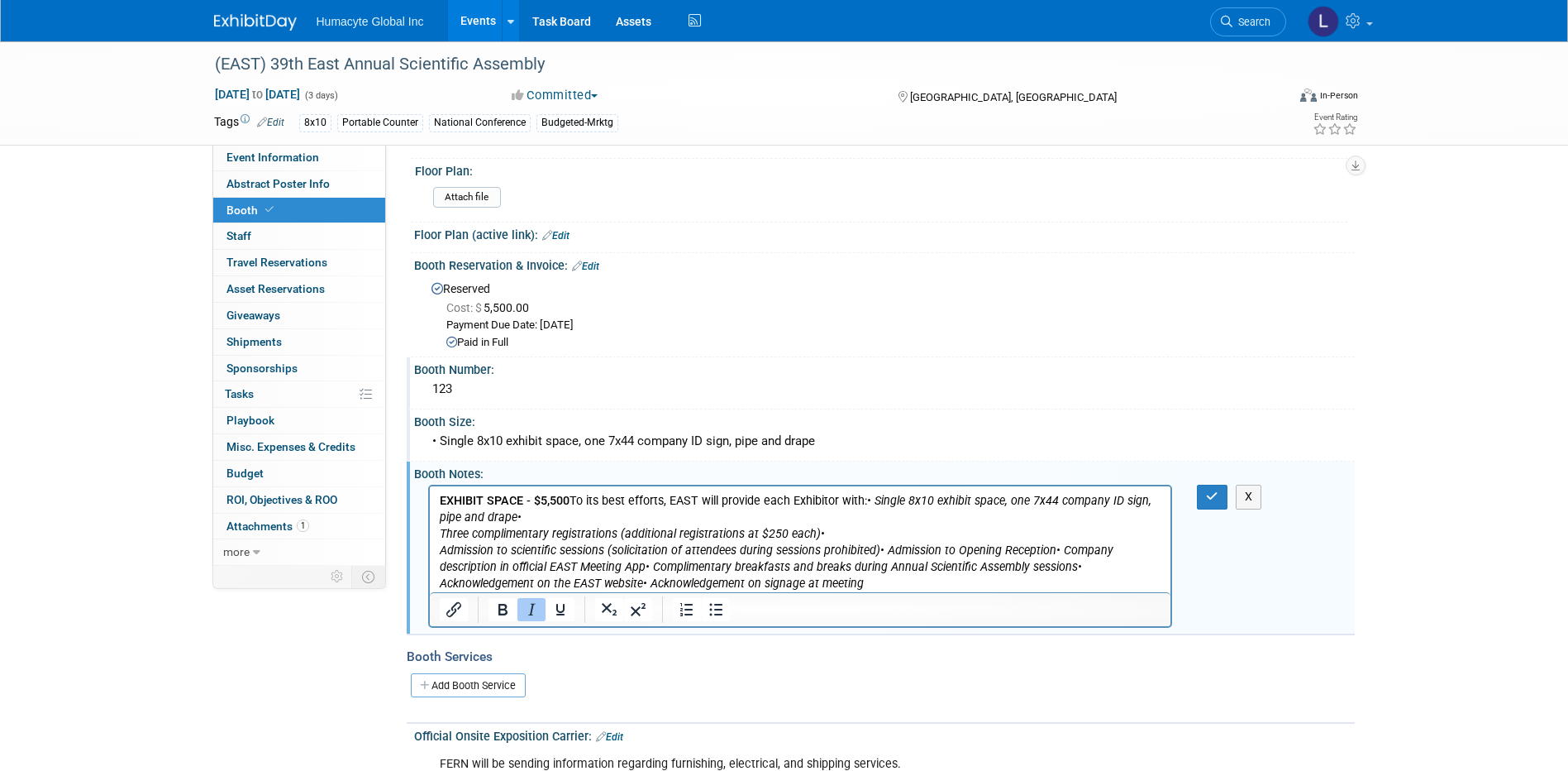
click at [820, 532] on icon "•" at bounding box center [822, 534] width 4 height 14
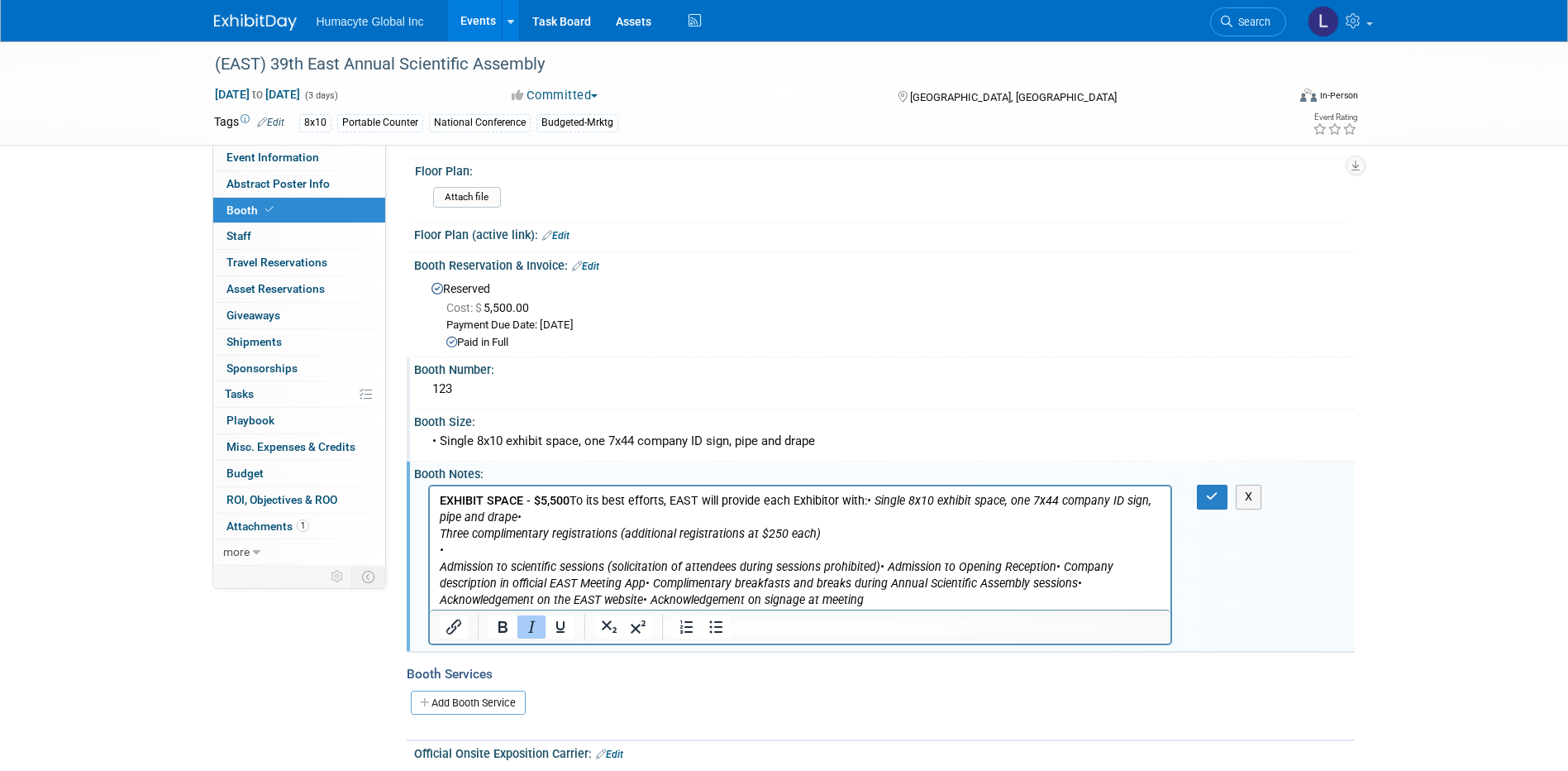
click at [581, 555] on p "•" at bounding box center [800, 550] width 722 height 16
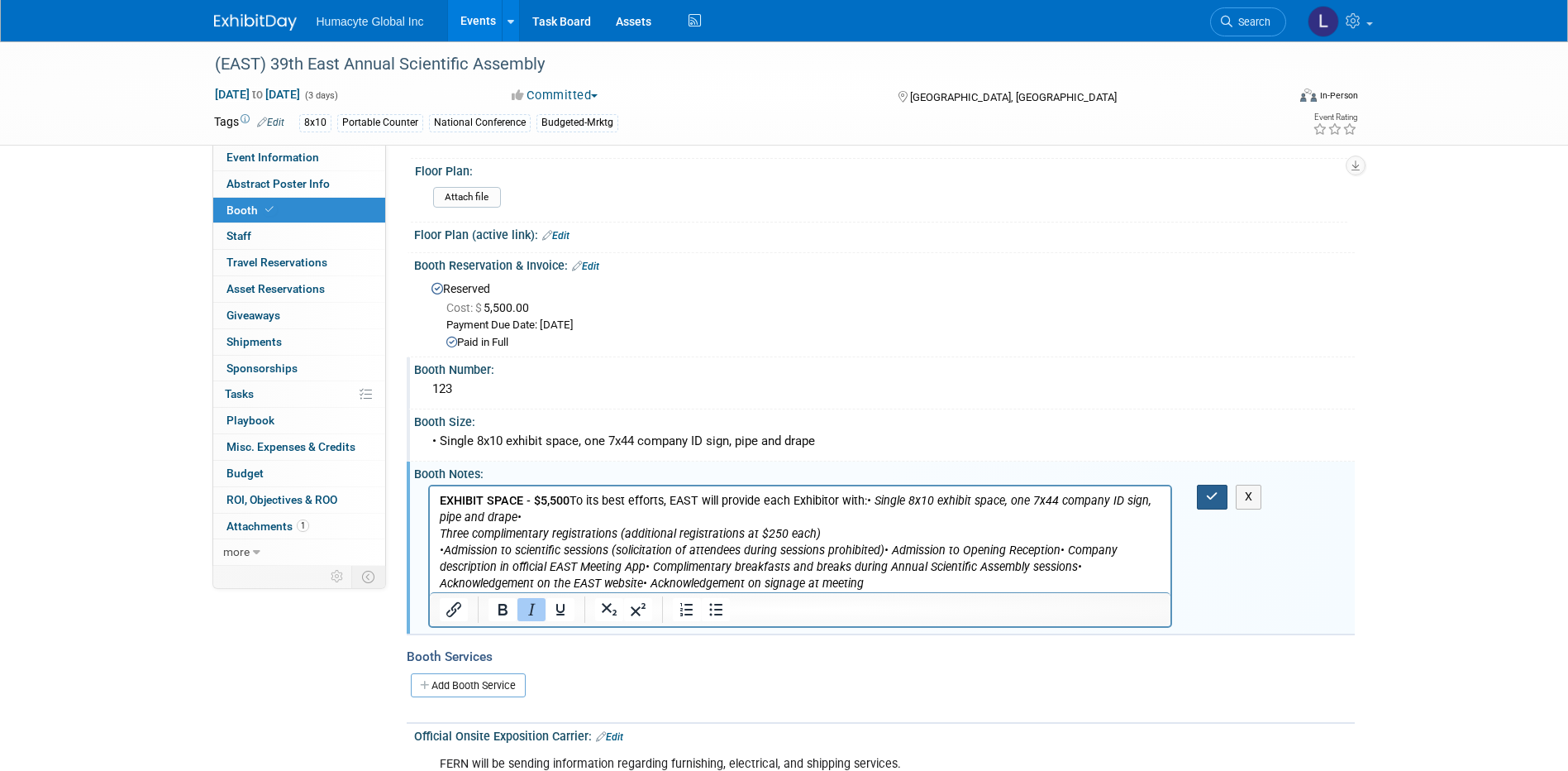
click at [1215, 498] on icon "button" at bounding box center [1212, 497] width 12 height 11
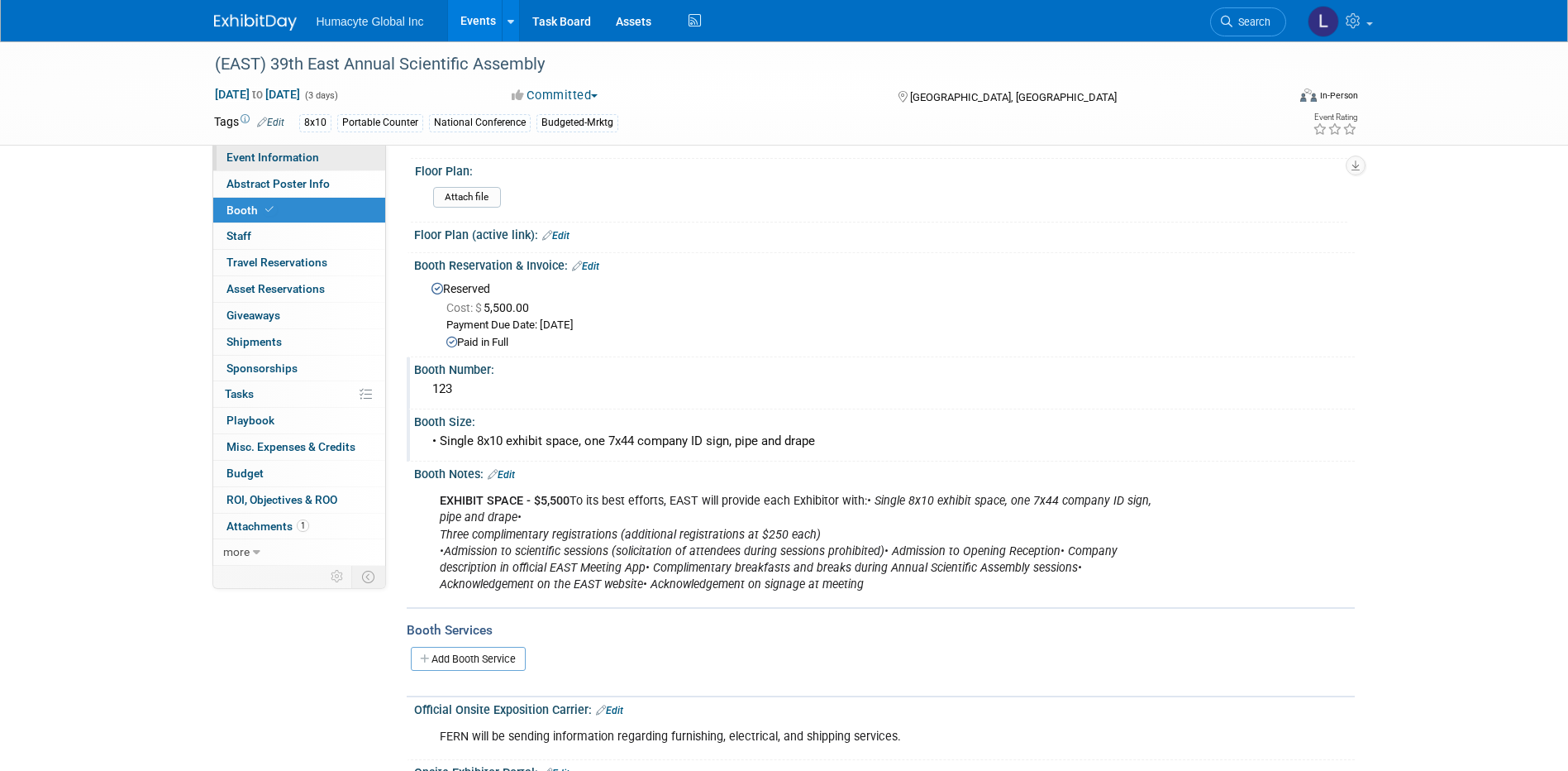
click at [232, 158] on span "Event Information" at bounding box center [273, 158] width 93 height 13
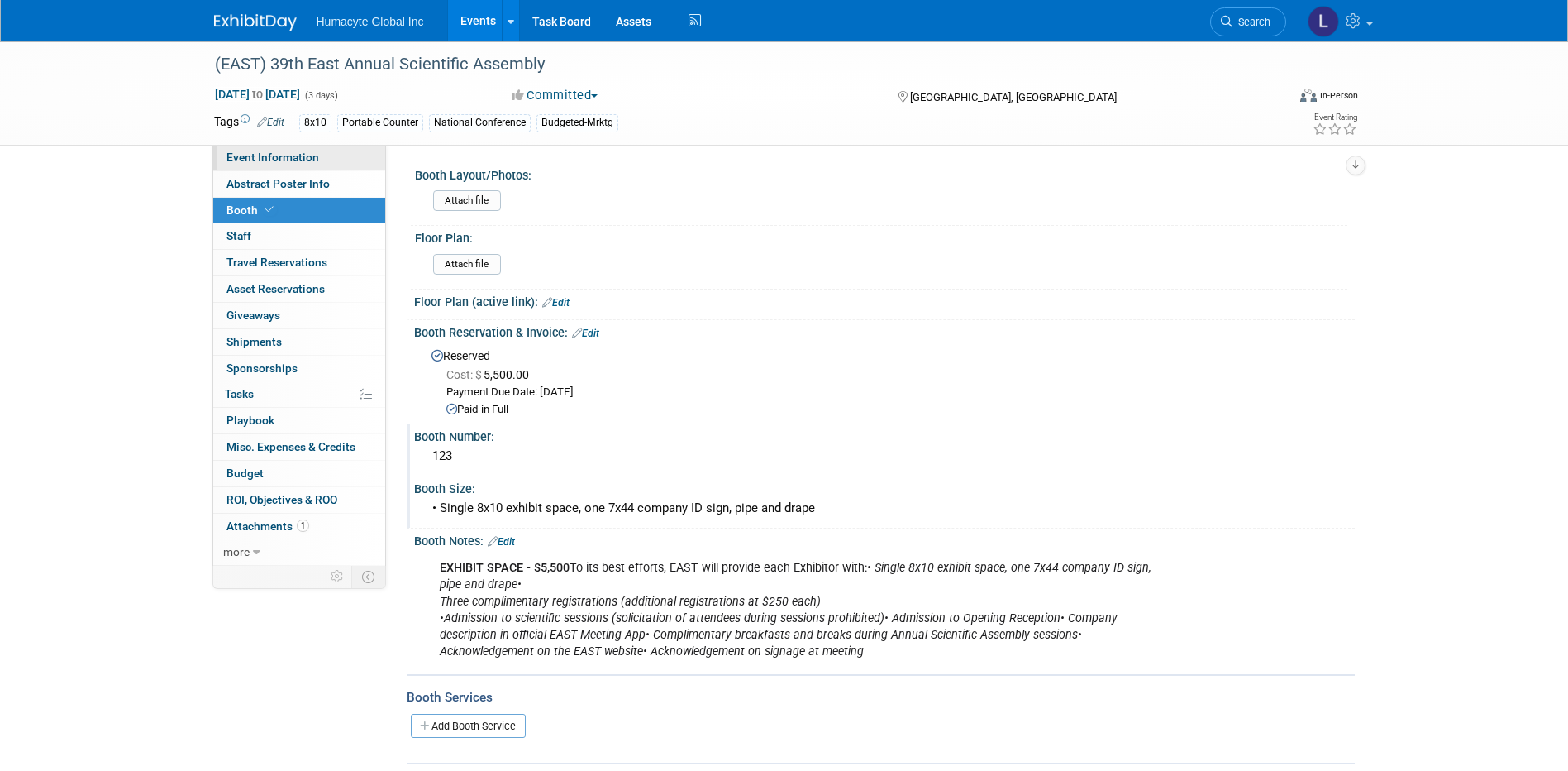
select select "Commercial"
select select "Trauma"
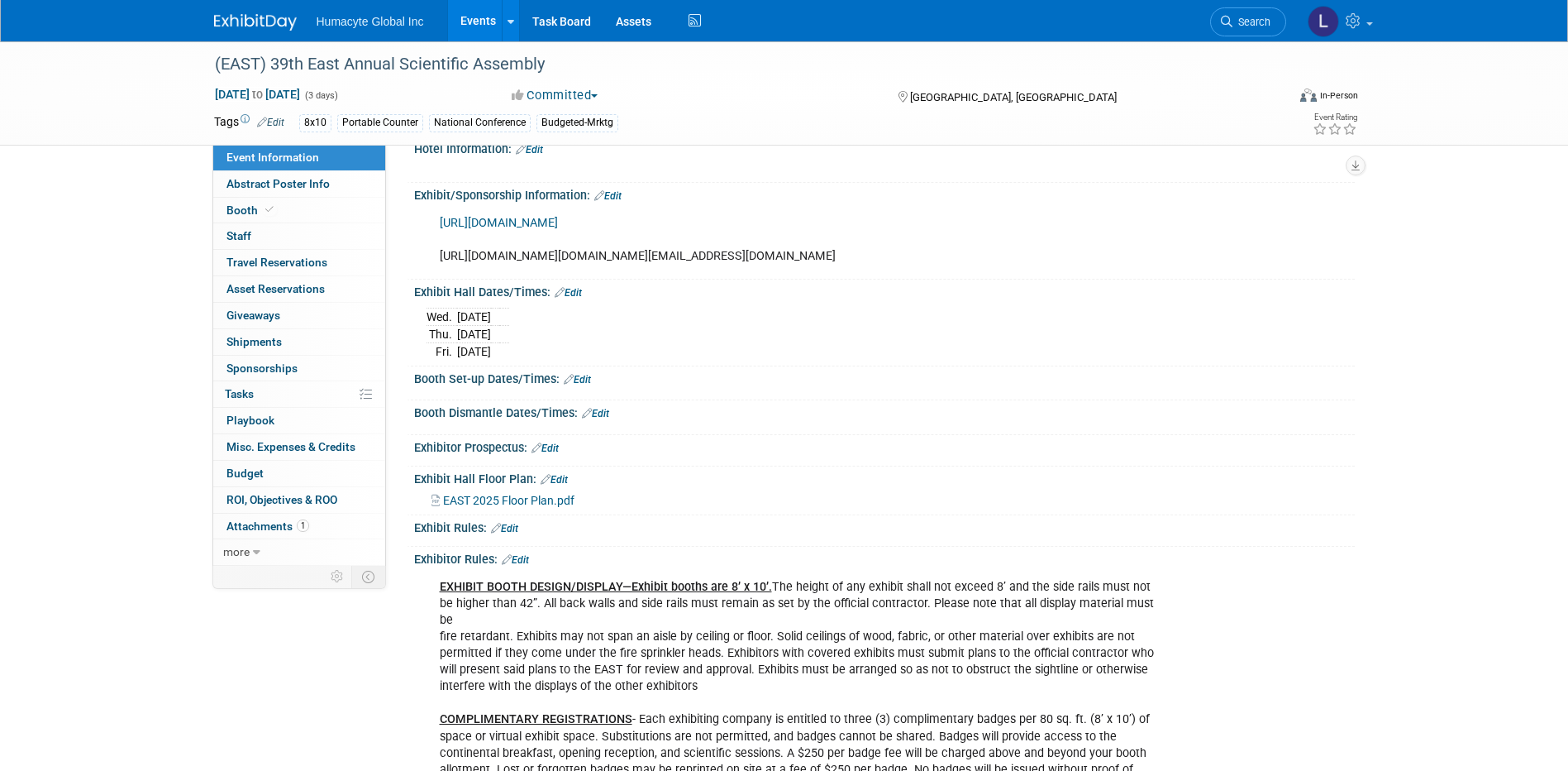
scroll to position [827, 0]
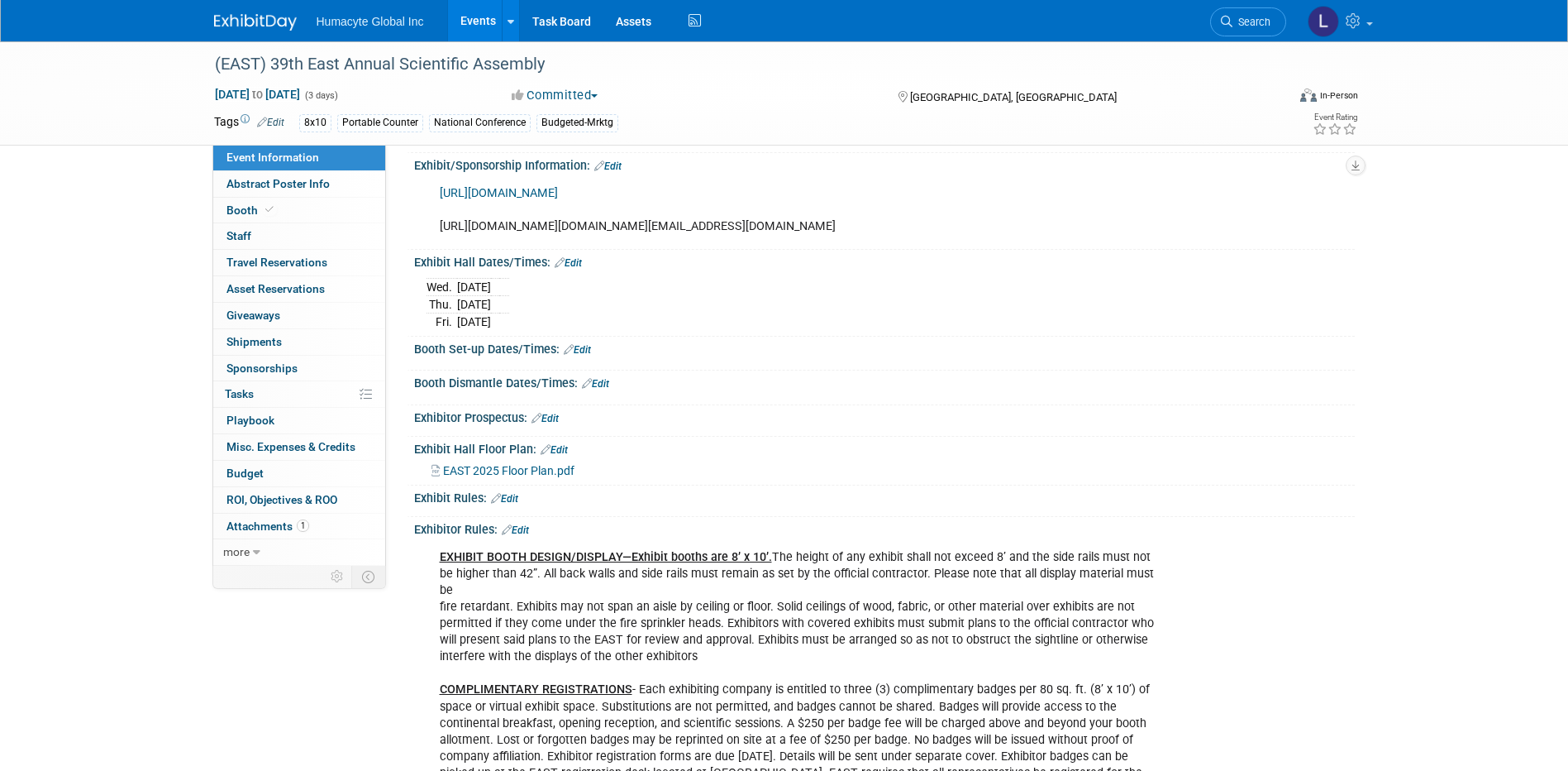
click at [583, 356] on link "Edit" at bounding box center [577, 349] width 28 height 11
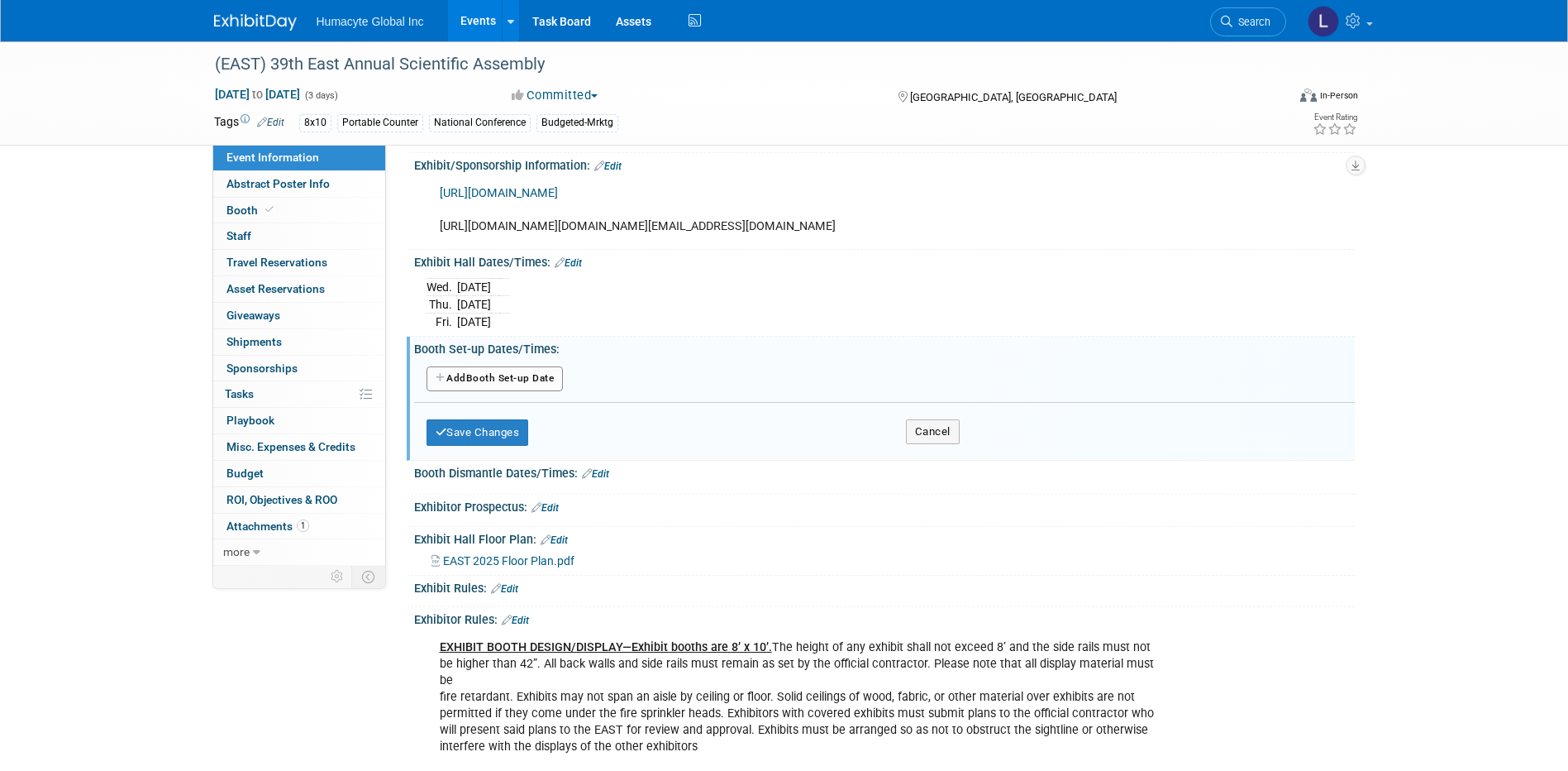
click at [501, 391] on button "Add Another Booth Set-up Date" at bounding box center [495, 379] width 138 height 25
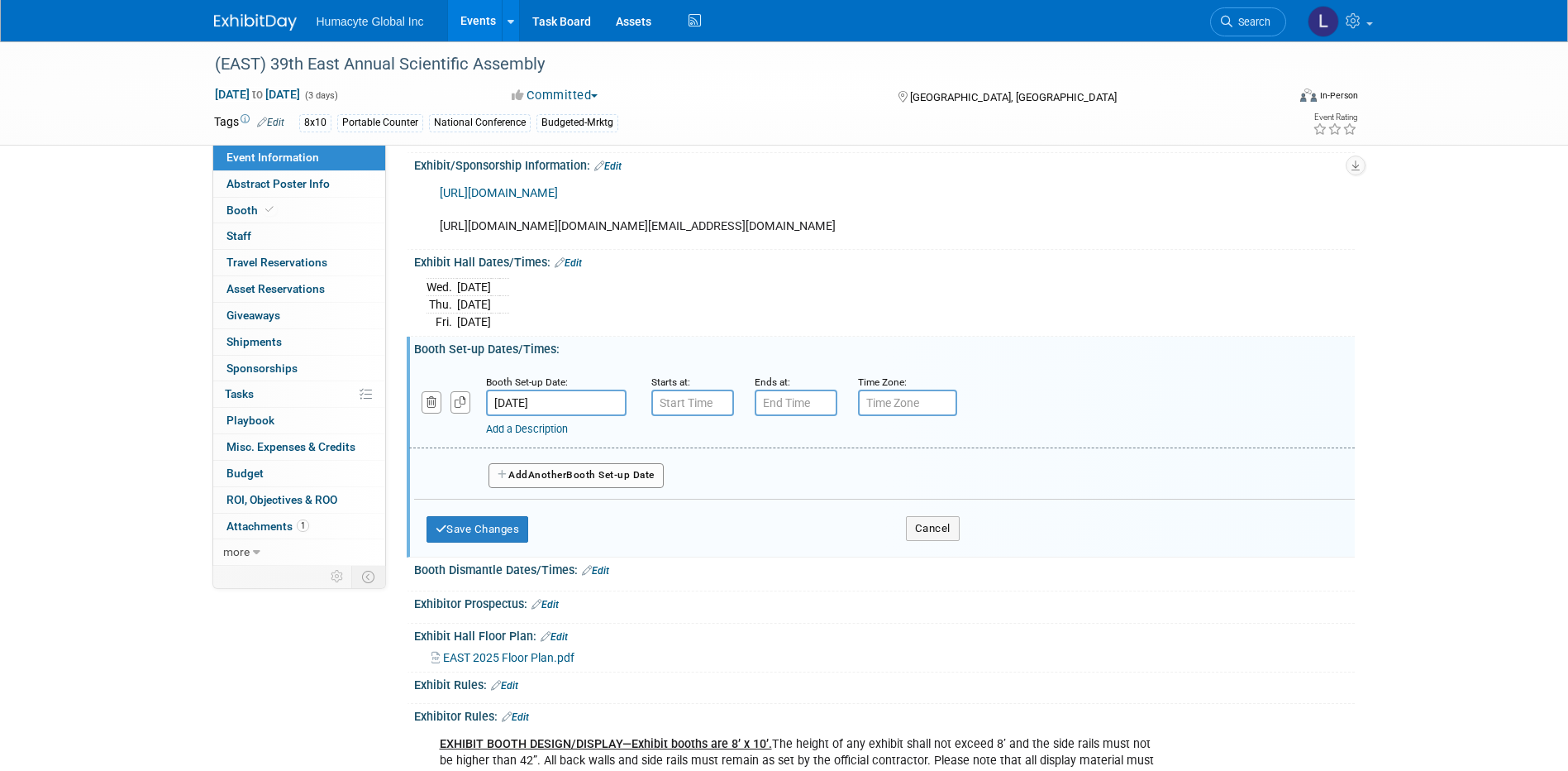
click at [526, 416] on input "[DATE]" at bounding box center [556, 403] width 140 height 27
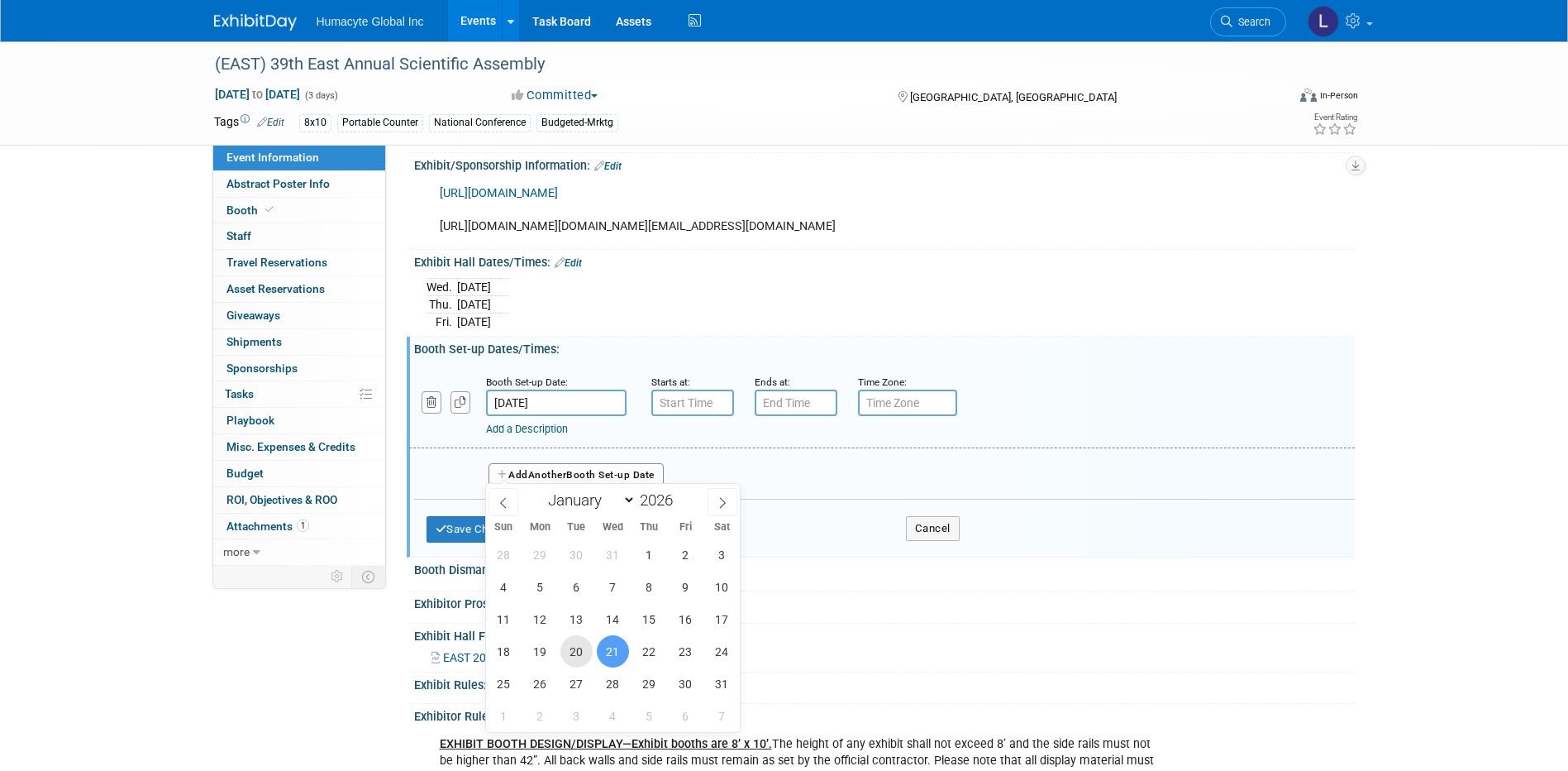
click at [574, 645] on span "20" at bounding box center [577, 651] width 32 height 32
type input "[DATE]"
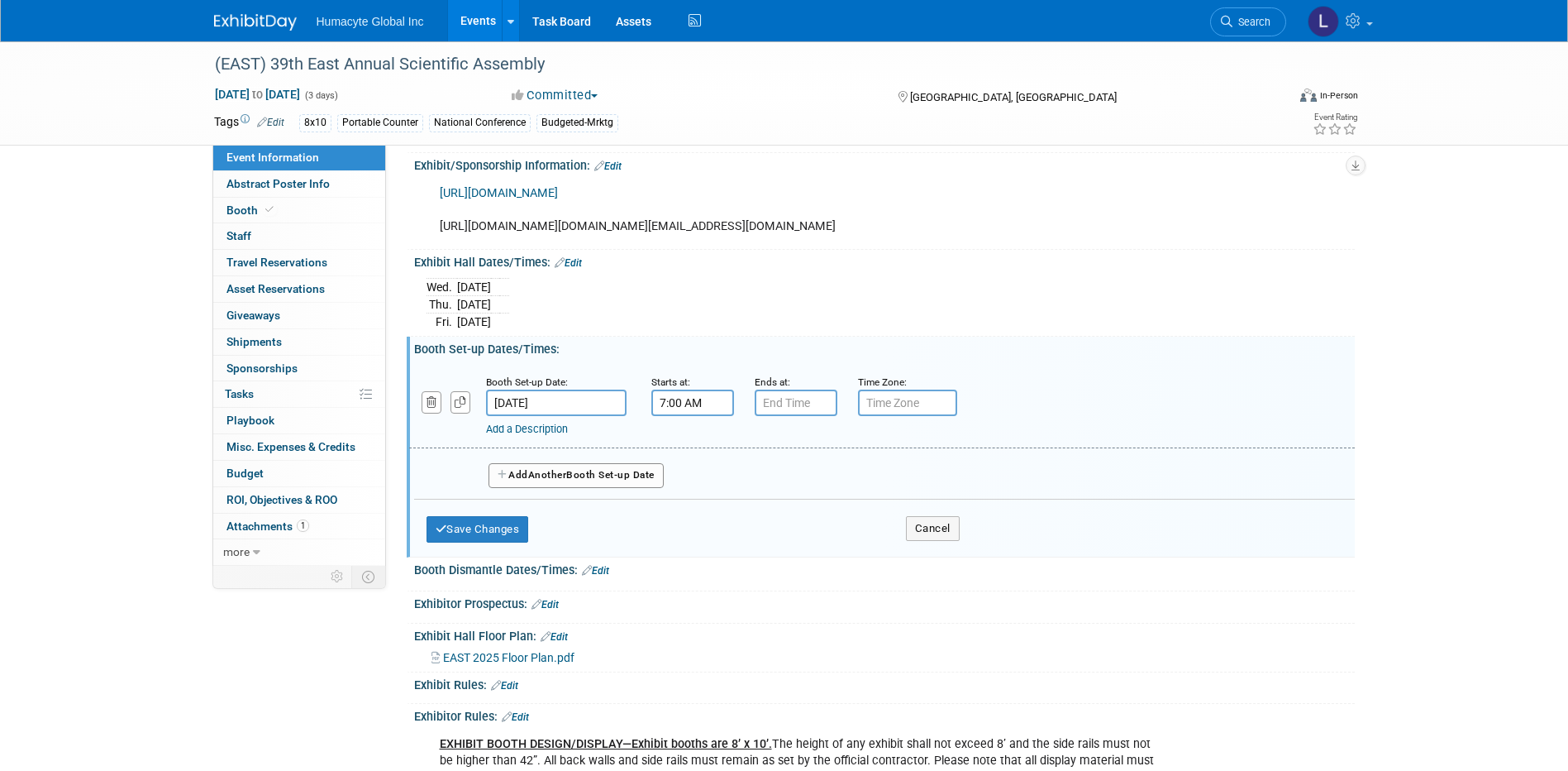
click at [706, 416] on input "7:00 AM" at bounding box center [692, 403] width 83 height 27
click at [699, 494] on span "07" at bounding box center [689, 479] width 31 height 29
click at [674, 466] on td "12" at bounding box center [682, 443] width 53 height 45
click at [828, 493] on button "AM" at bounding box center [833, 480] width 29 height 28
type input "12:00 PM"
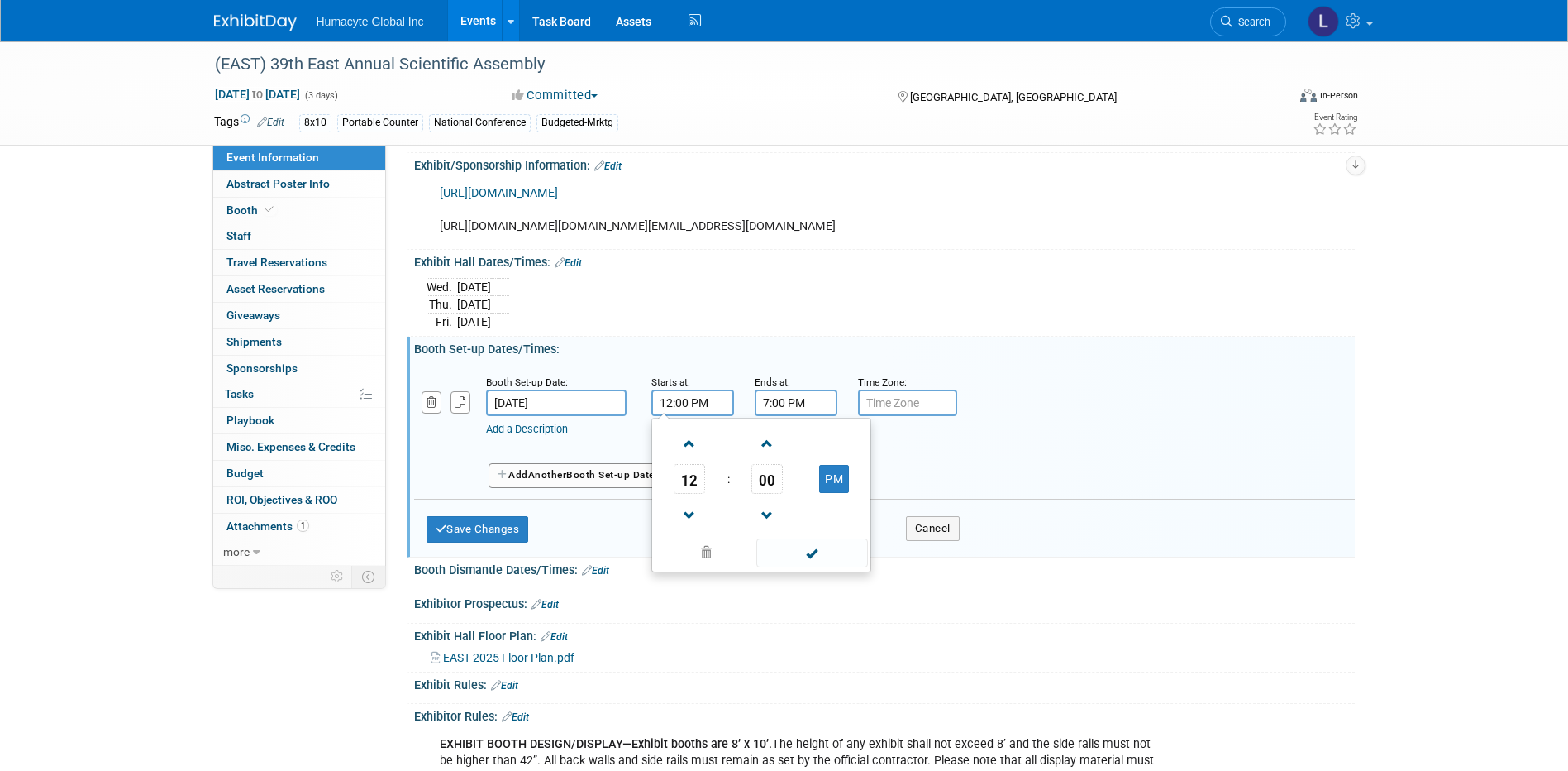
click at [816, 416] on input "7:00 PM" at bounding box center [795, 403] width 83 height 27
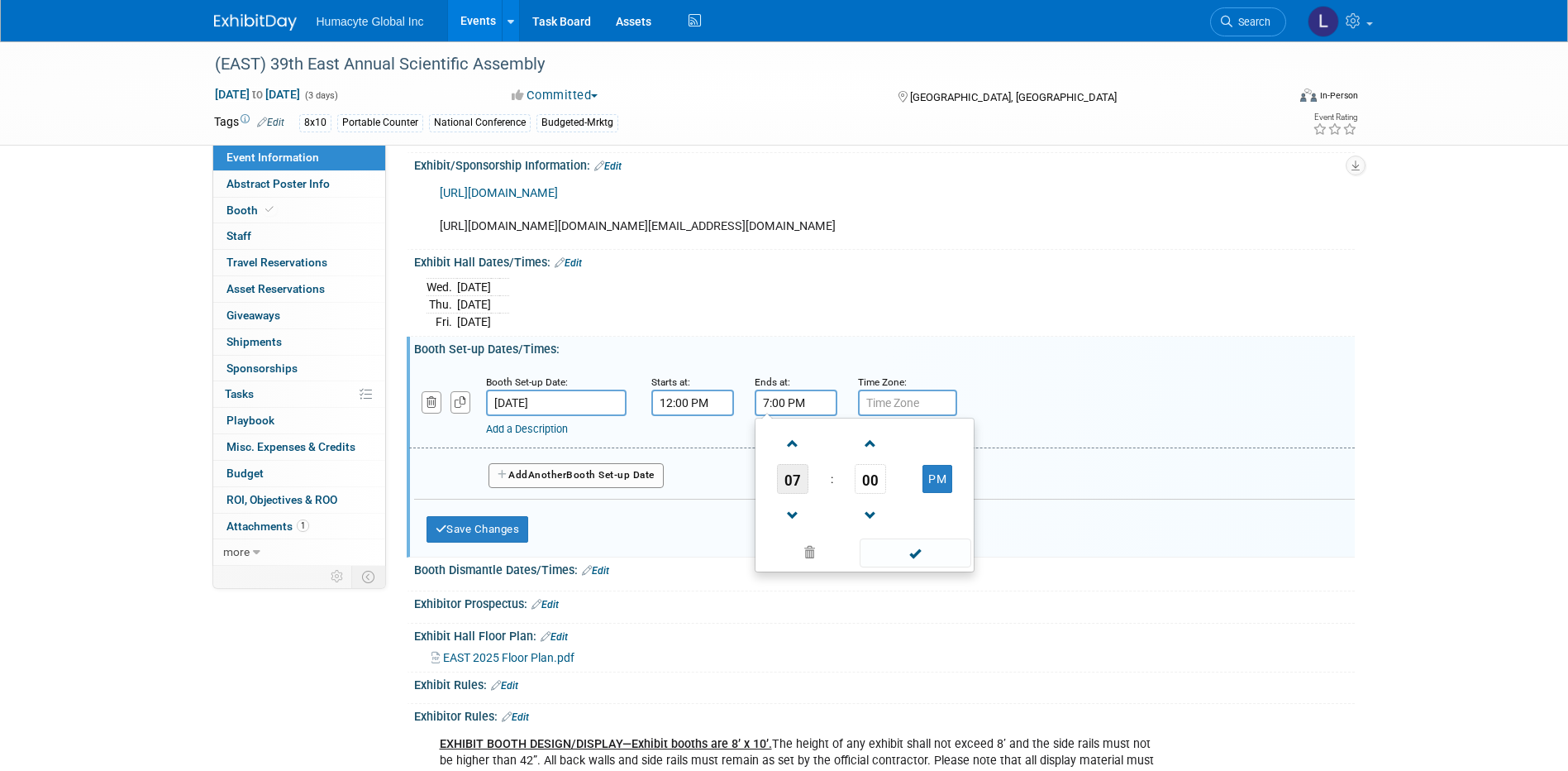
click at [796, 494] on span "07" at bounding box center [793, 479] width 31 height 29
click at [845, 511] on td "05" at bounding box center [838, 488] width 53 height 45
type input "5:00 PM"
click at [553, 551] on div "Save Changes Cancel" at bounding box center [693, 525] width 533 height 51
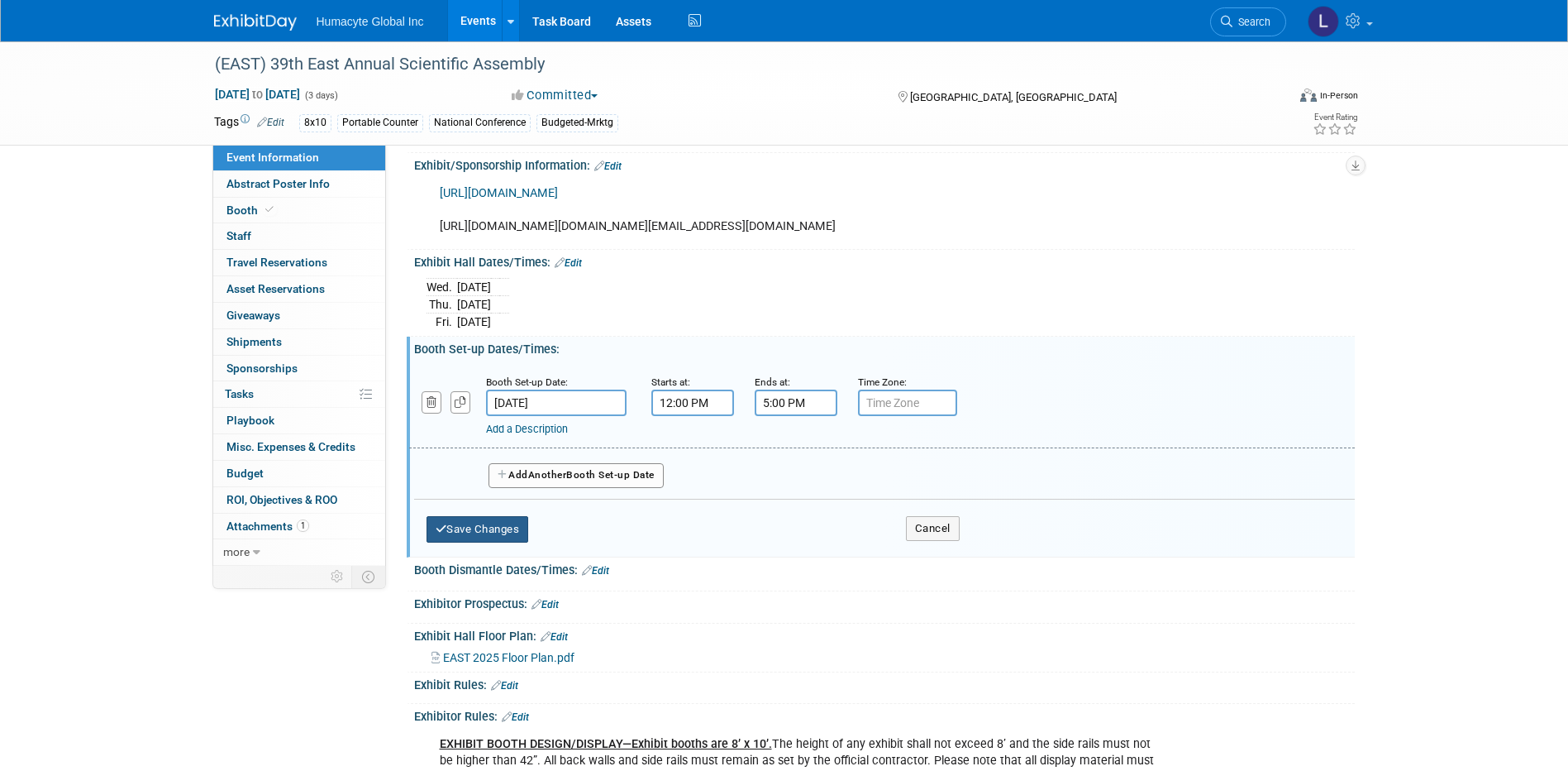
click at [464, 542] on button "Save Changes" at bounding box center [477, 530] width 103 height 27
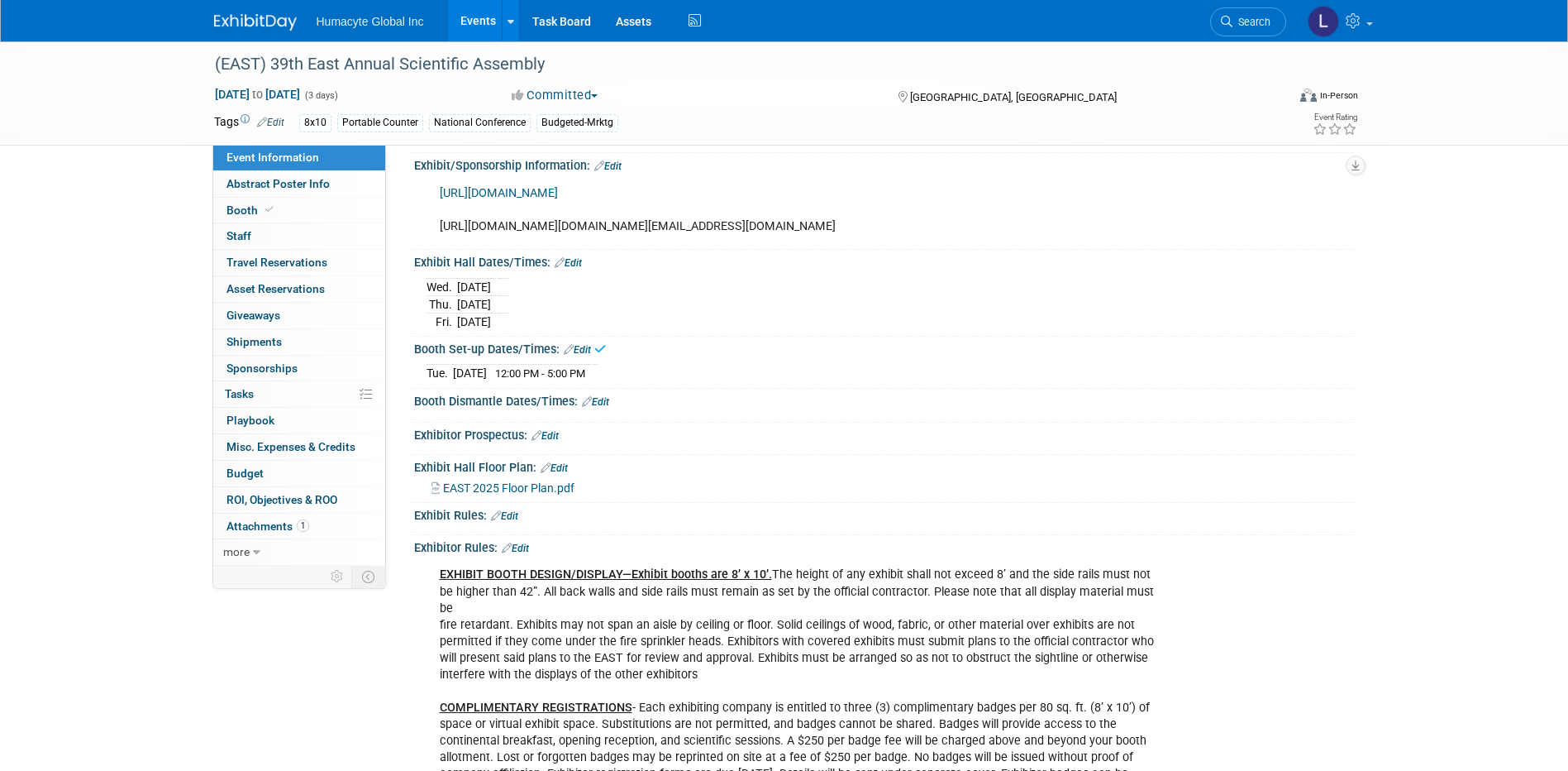
click at [491, 295] on td "[DATE]" at bounding box center [475, 287] width 34 height 17
click at [567, 269] on link "Edit" at bounding box center [569, 263] width 28 height 11
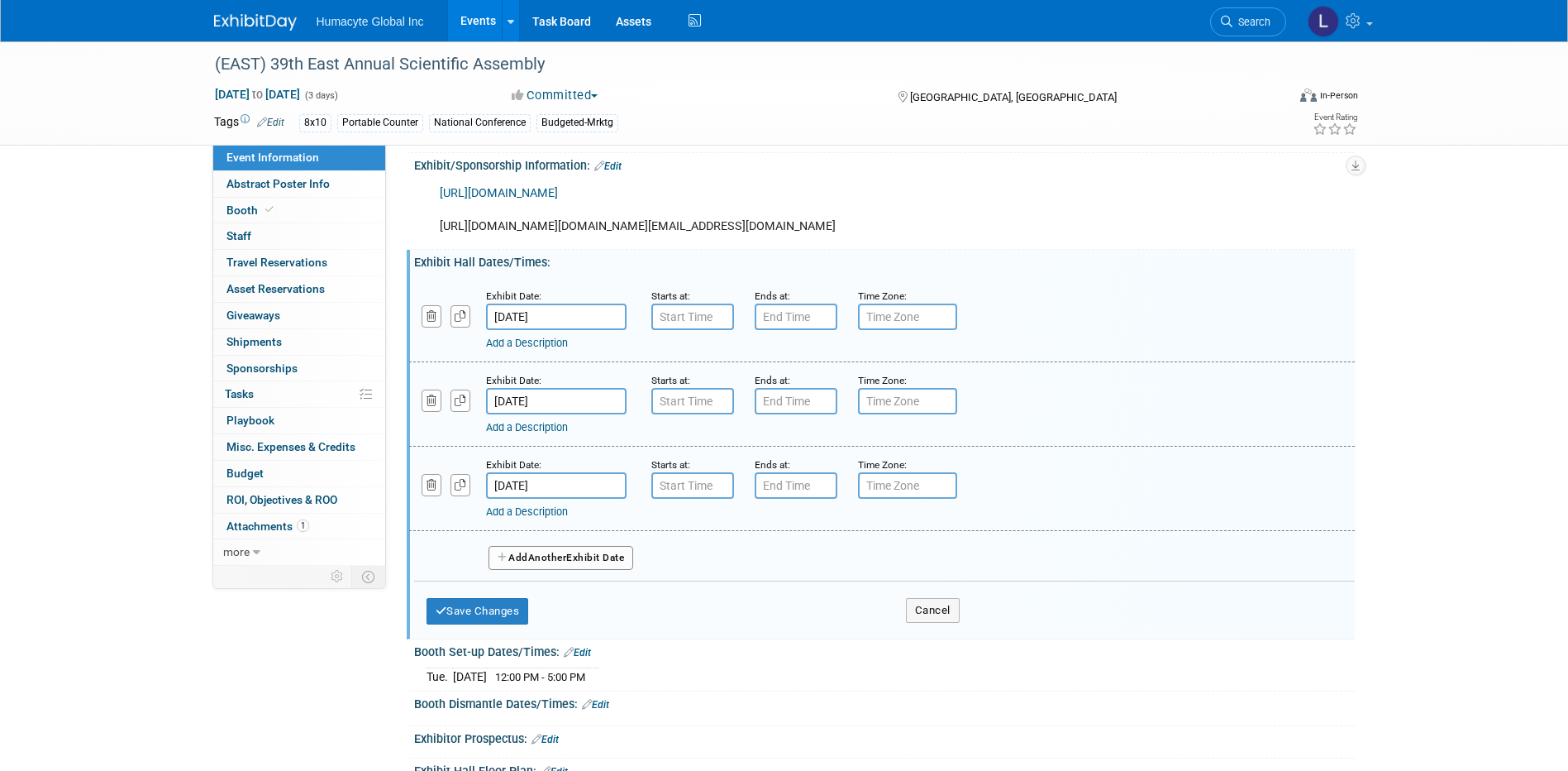
type input "7:00 AM"
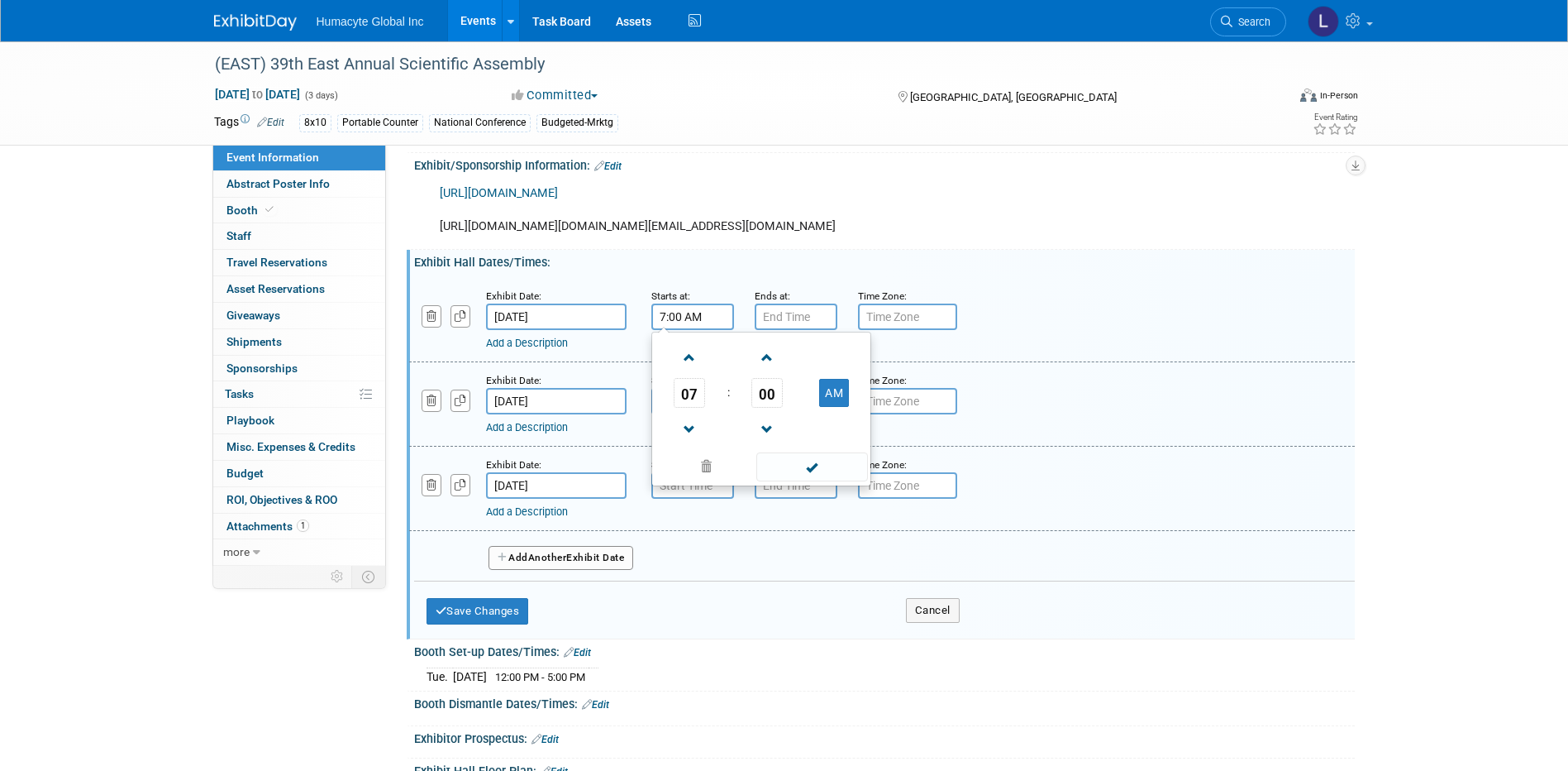
click at [668, 330] on input "7:00 AM" at bounding box center [692, 317] width 83 height 27
click at [695, 407] on span "07" at bounding box center [689, 392] width 31 height 29
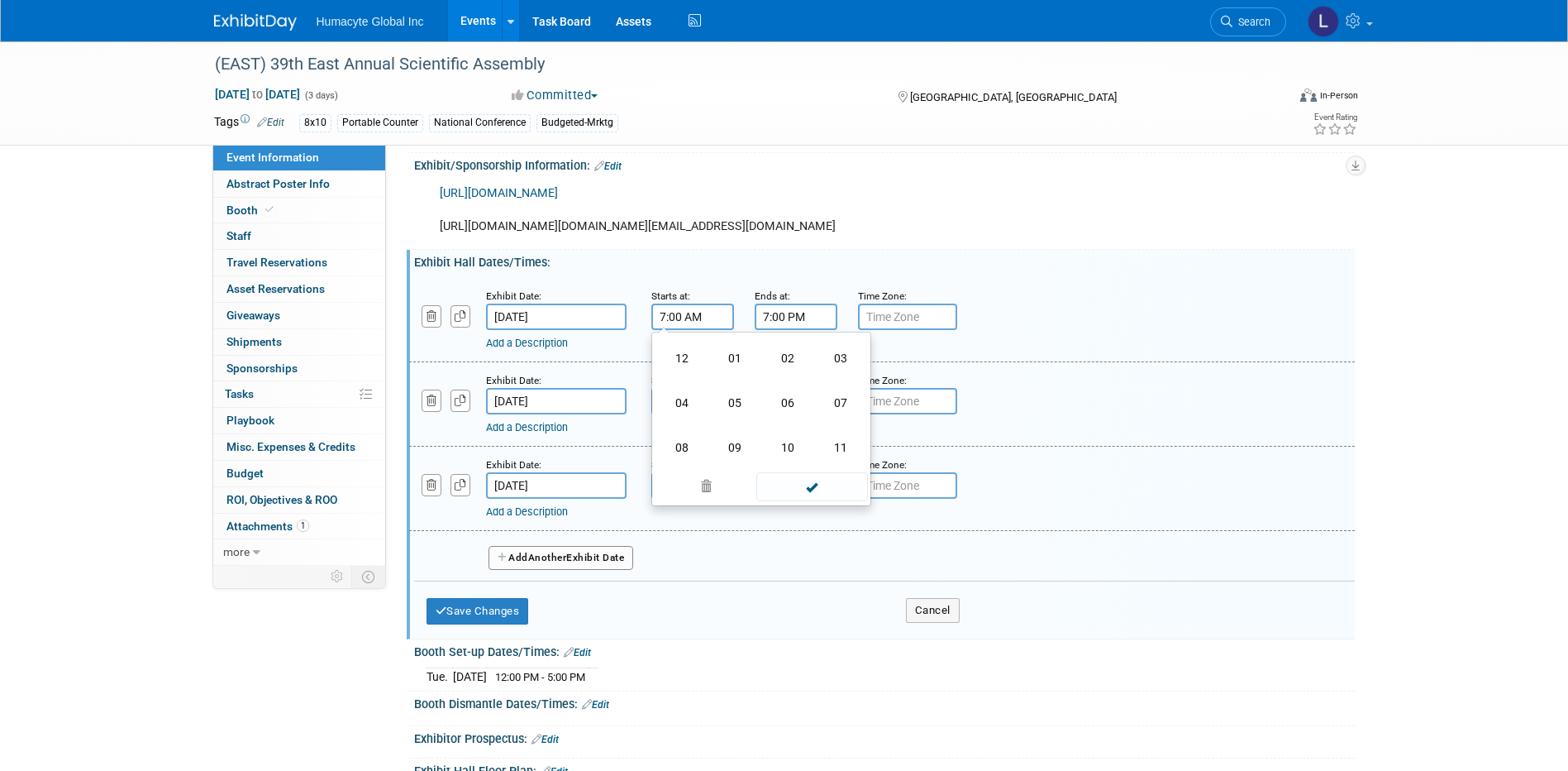
click at [802, 330] on input "7:00 PM" at bounding box center [795, 317] width 83 height 27
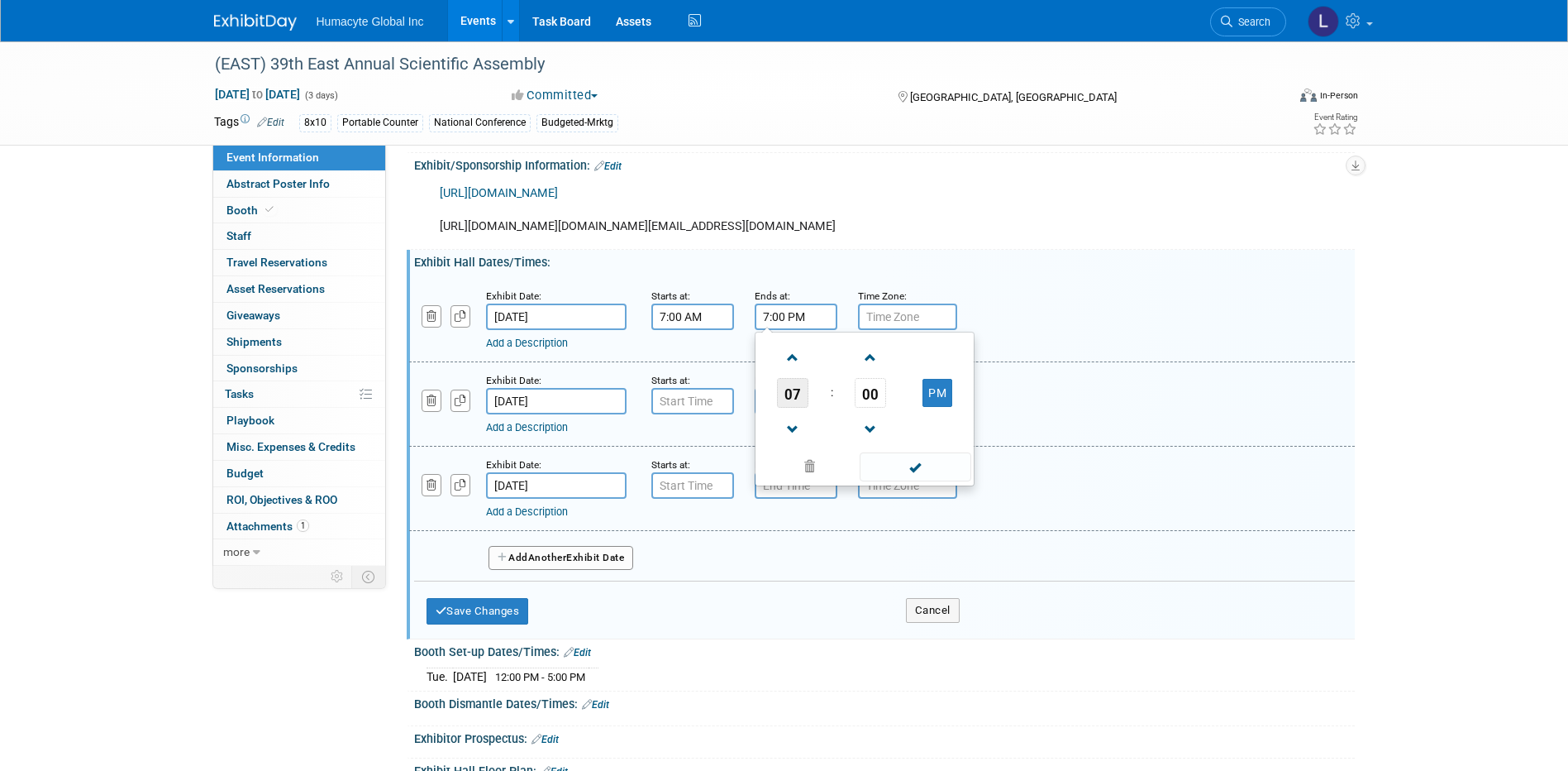
click at [798, 407] on span "07" at bounding box center [793, 392] width 31 height 29
click at [793, 425] on td "04" at bounding box center [786, 403] width 53 height 45
type input "4:00 PM"
type input "7:00 AM"
click at [679, 414] on input "7:00 AM" at bounding box center [692, 402] width 83 height 27
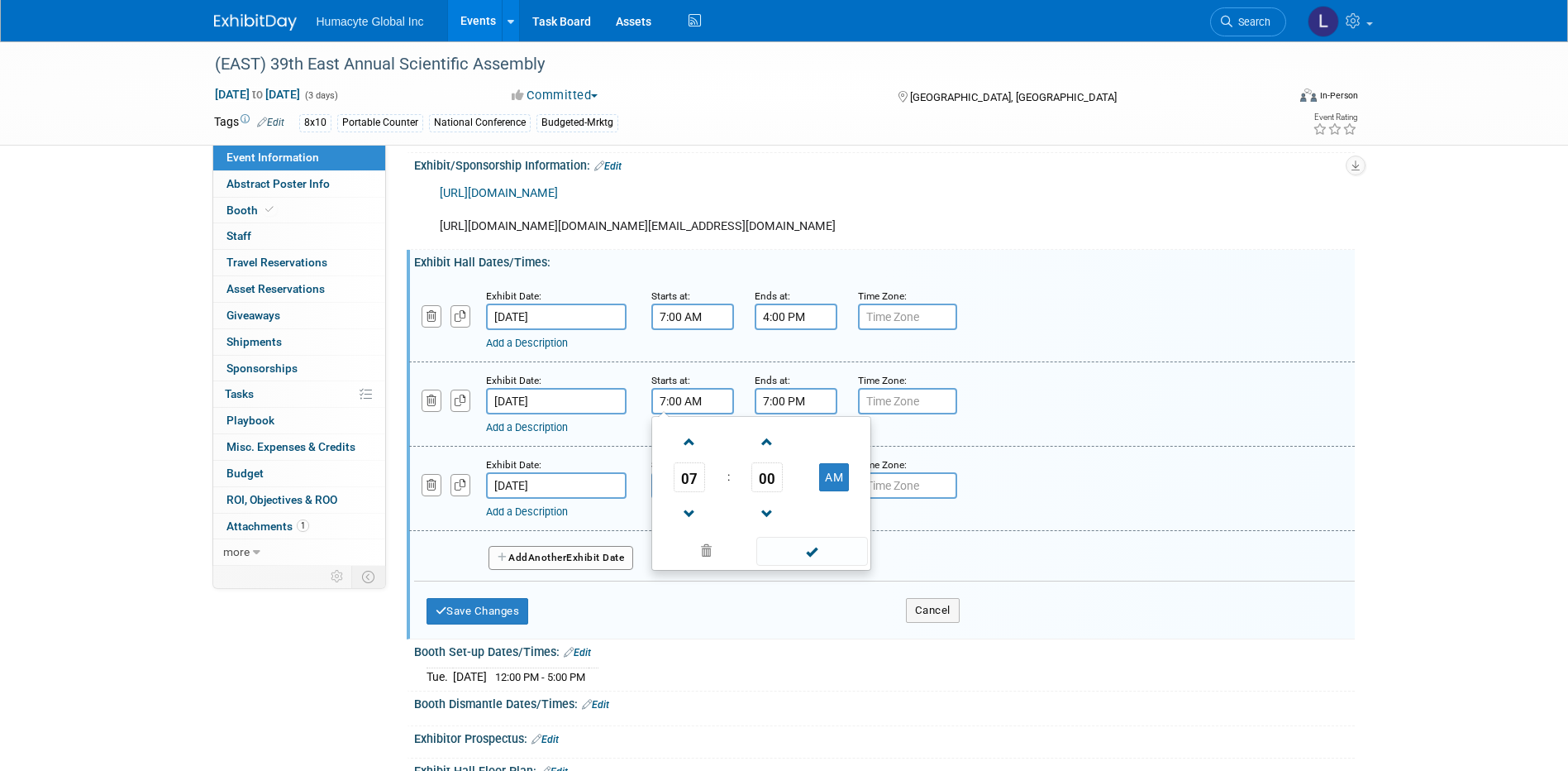
click at [787, 414] on input "7:00 PM" at bounding box center [795, 402] width 83 height 27
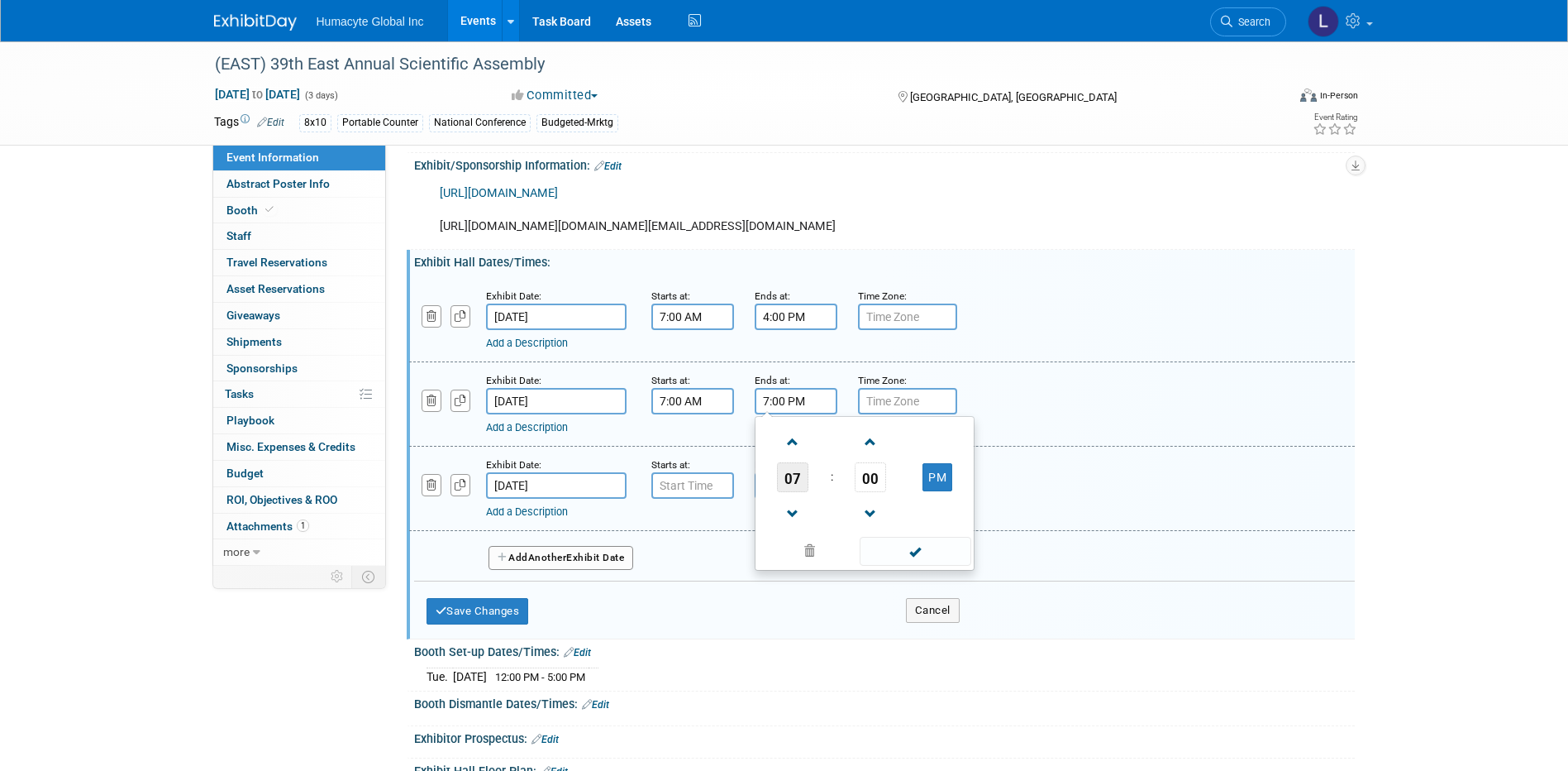
click at [797, 492] on span "07" at bounding box center [793, 477] width 31 height 29
click at [786, 510] on td "04" at bounding box center [786, 487] width 53 height 45
type input "4:00 PM"
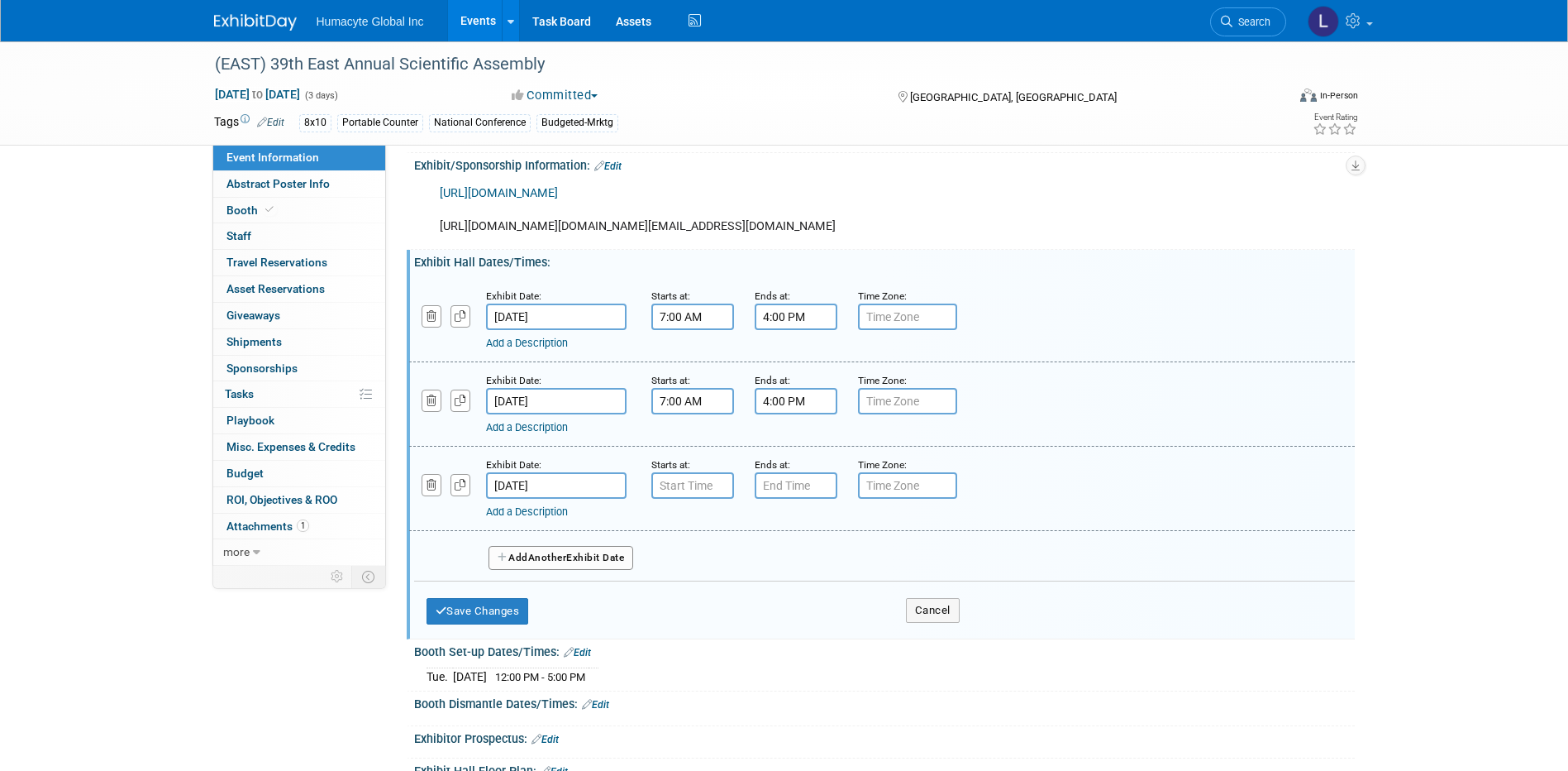
click at [690, 519] on div "Add a Description Description:" at bounding box center [839, 509] width 707 height 21
type input "7:00 AM"
click at [686, 498] on input "7:00 AM" at bounding box center [692, 485] width 83 height 27
click at [824, 650] on span at bounding box center [812, 635] width 112 height 28
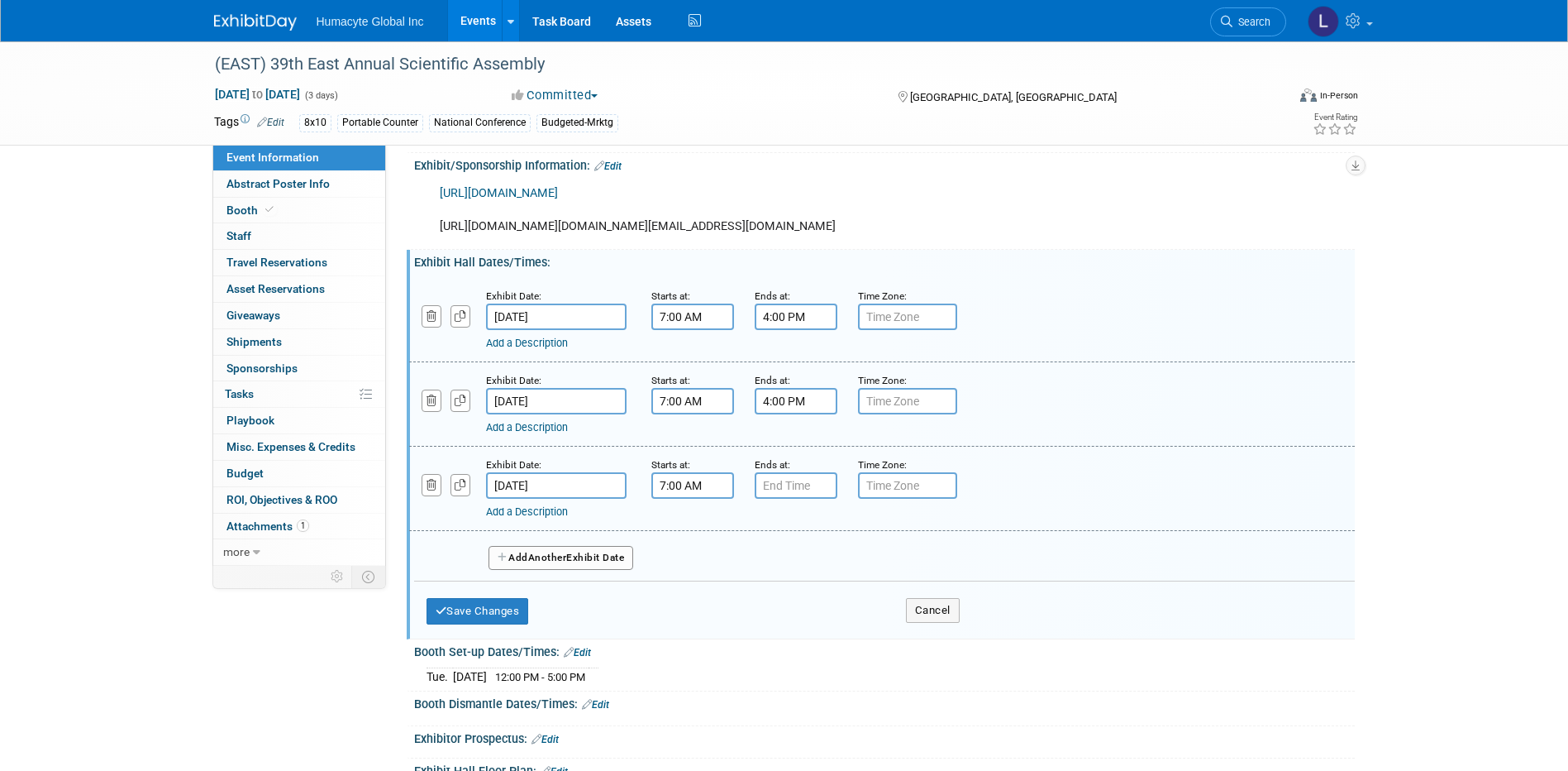
click at [798, 472] on div "Ends at:" at bounding box center [793, 463] width 79 height 16
click at [805, 498] on input "7:00 PM" at bounding box center [795, 485] width 83 height 27
click at [803, 576] on span "07" at bounding box center [793, 561] width 31 height 29
click at [937, 638] on td "11" at bounding box center [944, 615] width 53 height 45
click at [944, 575] on button "PM" at bounding box center [937, 562] width 29 height 28
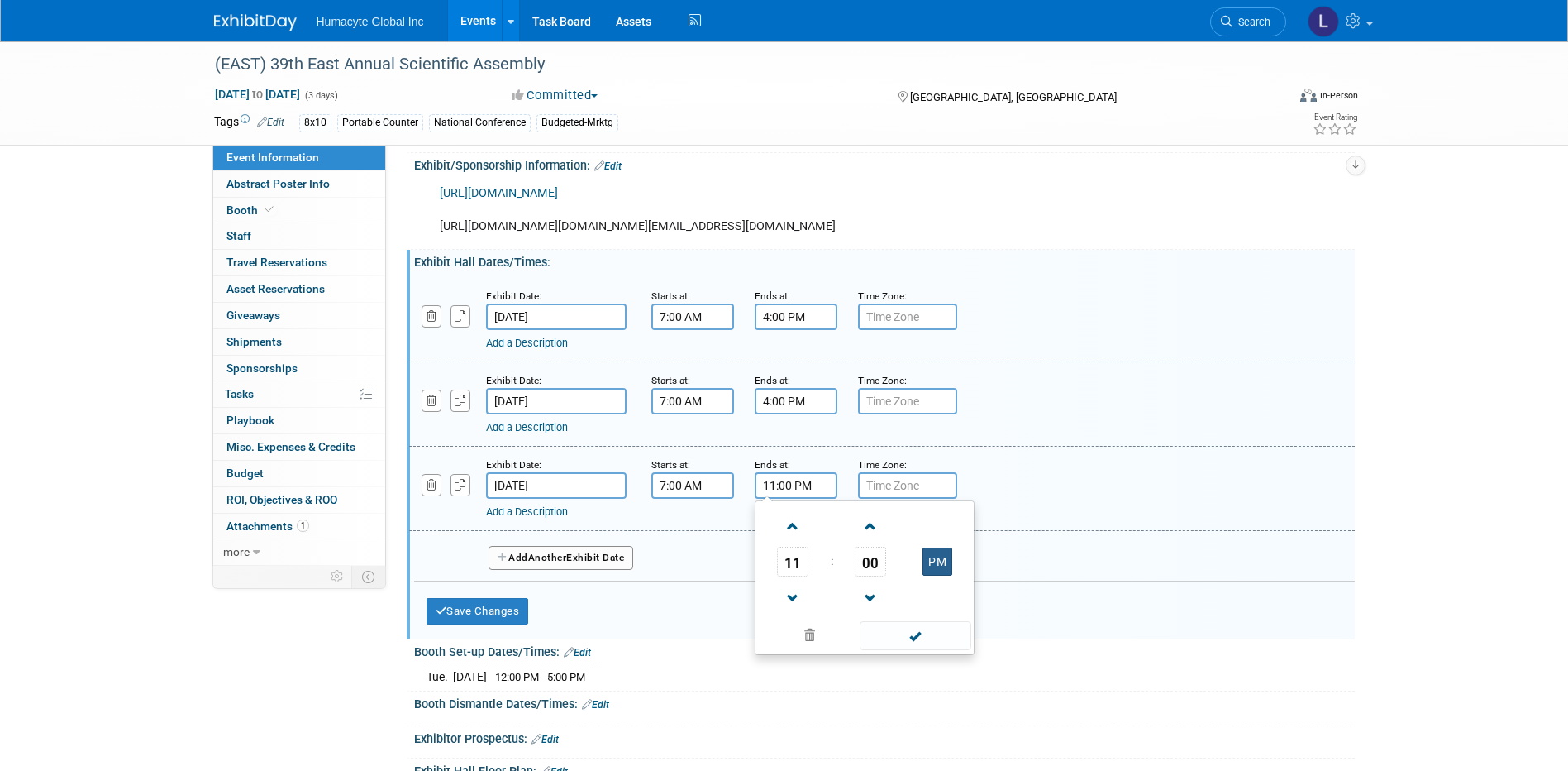
type input "11:00 AM"
click at [1052, 635] on div "Exhibit Date: Jan 21, 2026 Starts at: 7:00 AM Ends at: 4:00 PM Time Zone: Apply…" at bounding box center [884, 452] width 941 height 366
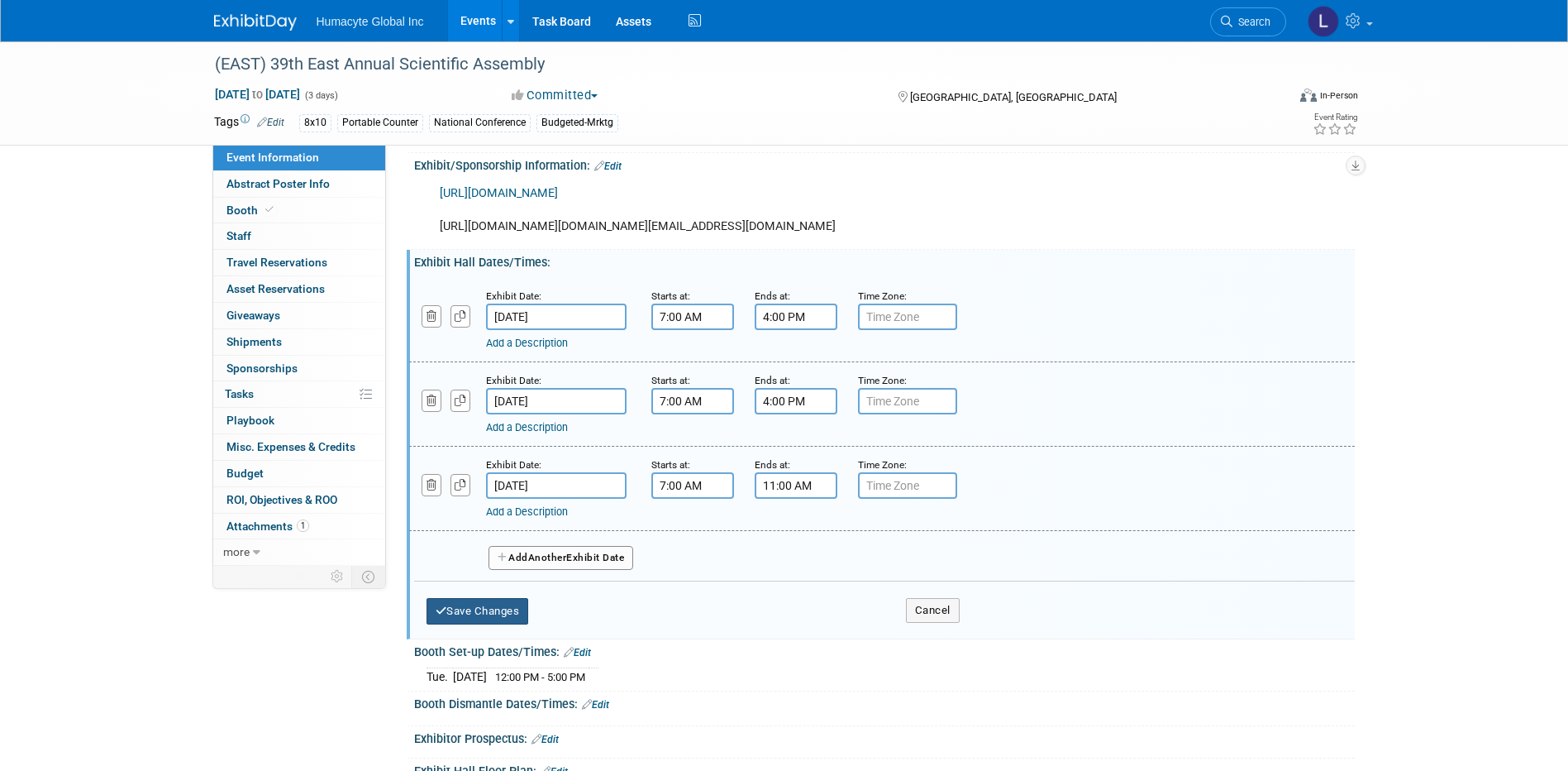
click at [473, 625] on button "Save Changes" at bounding box center [477, 611] width 103 height 27
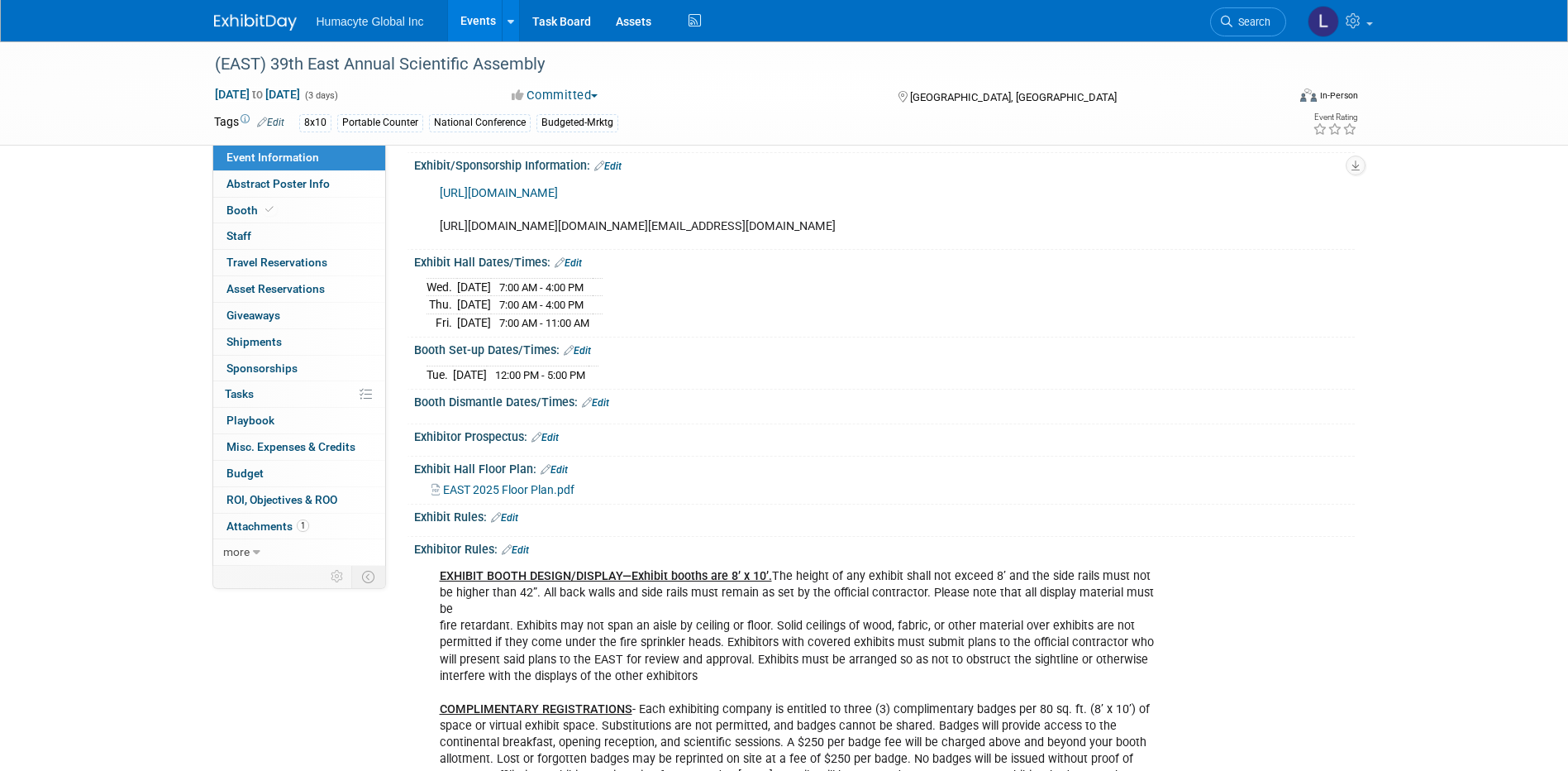
click at [600, 408] on link "Edit" at bounding box center [595, 403] width 28 height 11
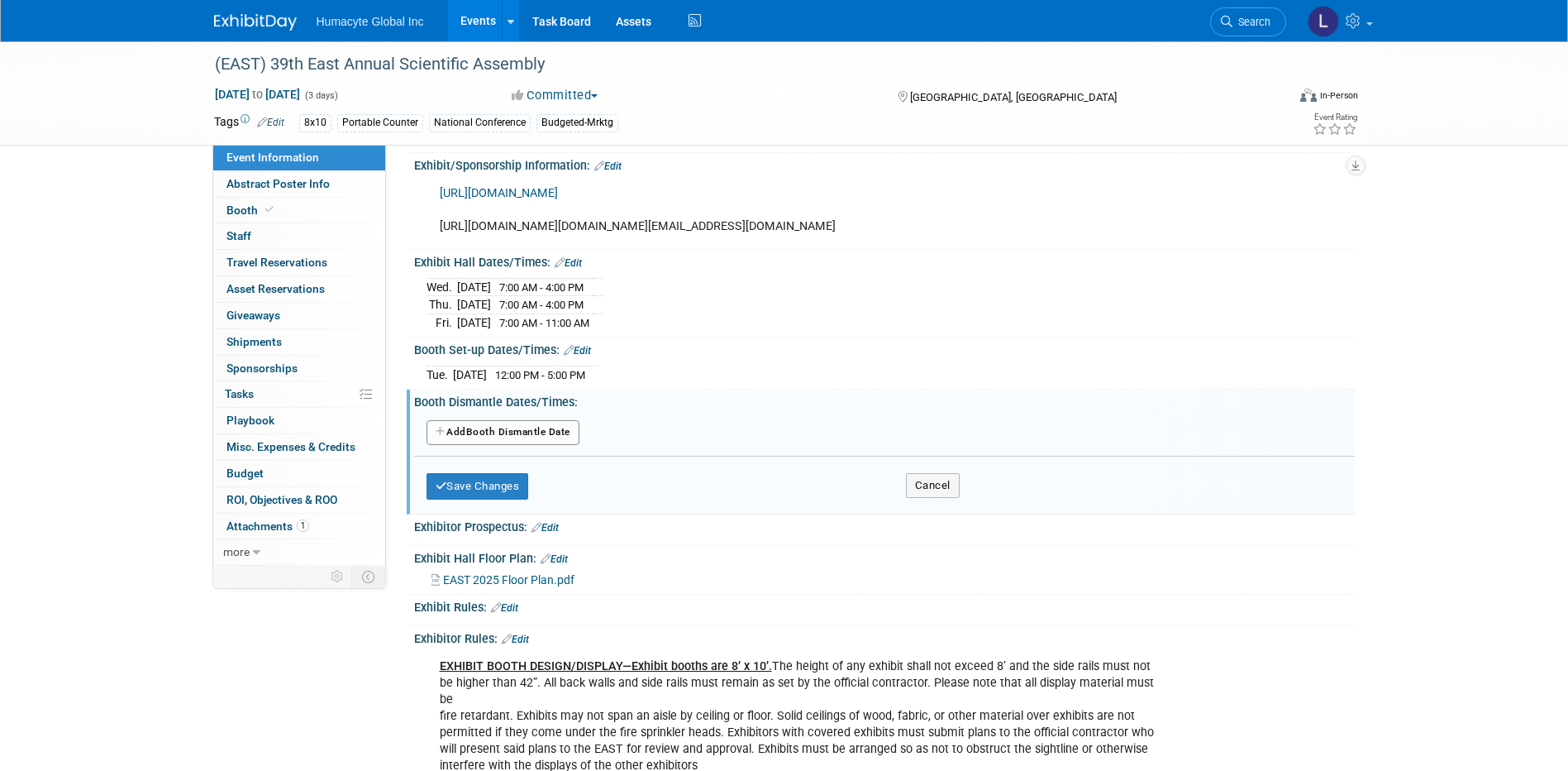
click at [467, 445] on button "Add Another Booth Dismantle Date" at bounding box center [502, 433] width 153 height 25
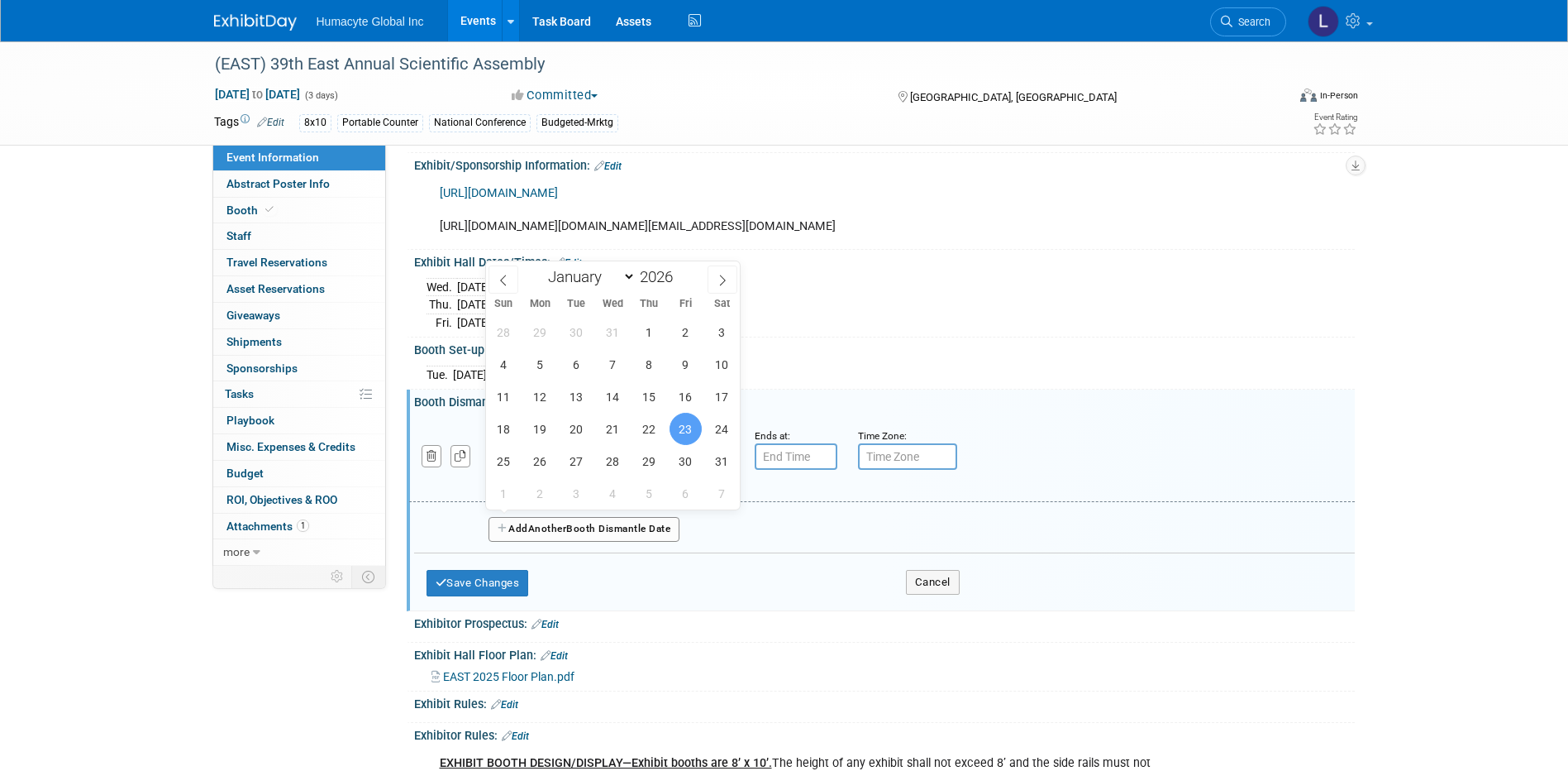
click at [588, 470] on input "[DATE]" at bounding box center [556, 457] width 140 height 27
click at [681, 432] on span "23" at bounding box center [686, 429] width 32 height 32
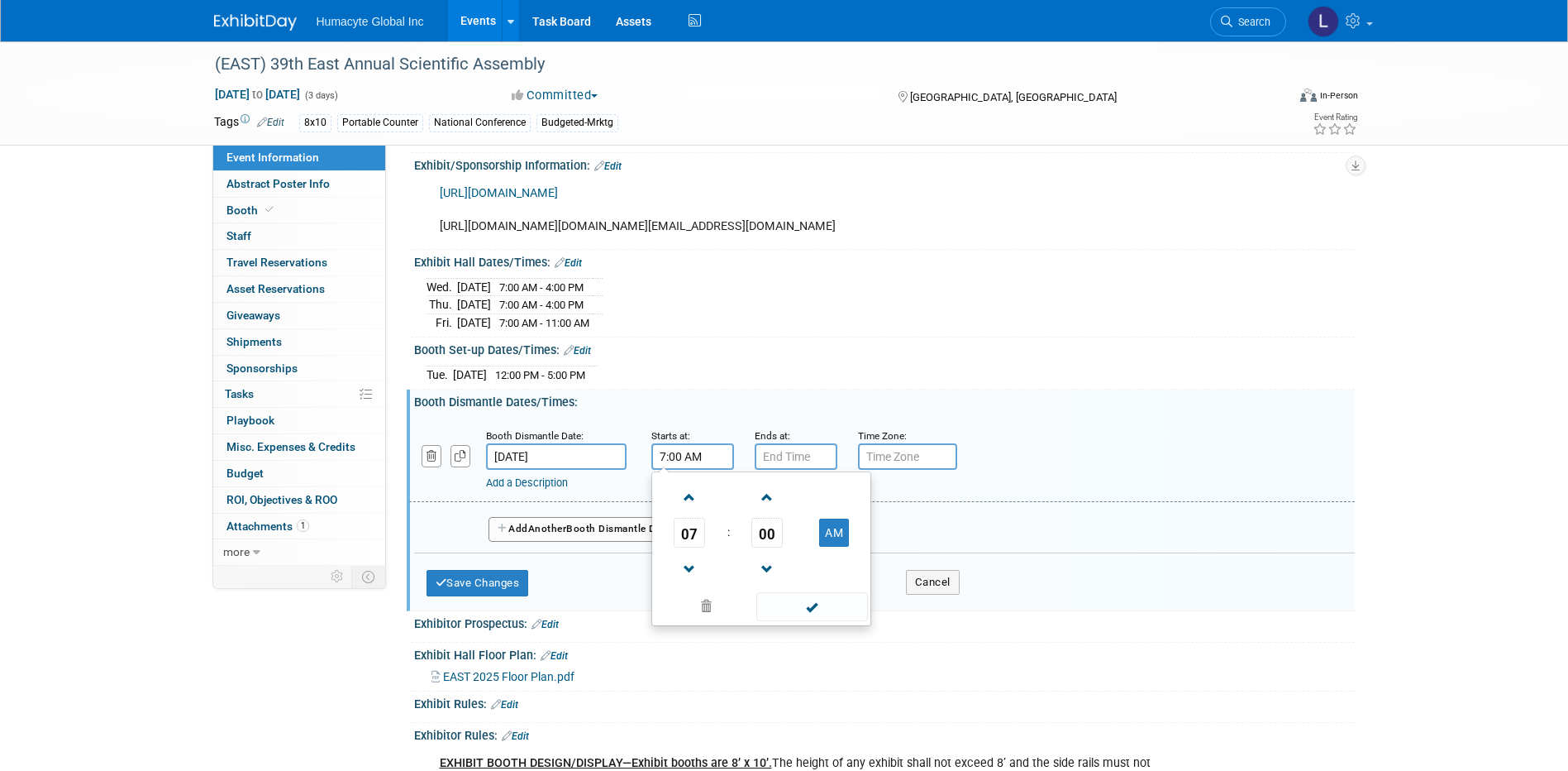
click at [681, 470] on input "7:00 AM" at bounding box center [692, 457] width 83 height 27
click at [701, 548] on span "07" at bounding box center [689, 532] width 31 height 29
click at [841, 610] on td "11" at bounding box center [841, 587] width 53 height 45
type input "11:00 AM"
click at [784, 470] on input "7:00 PM" at bounding box center [795, 457] width 83 height 27
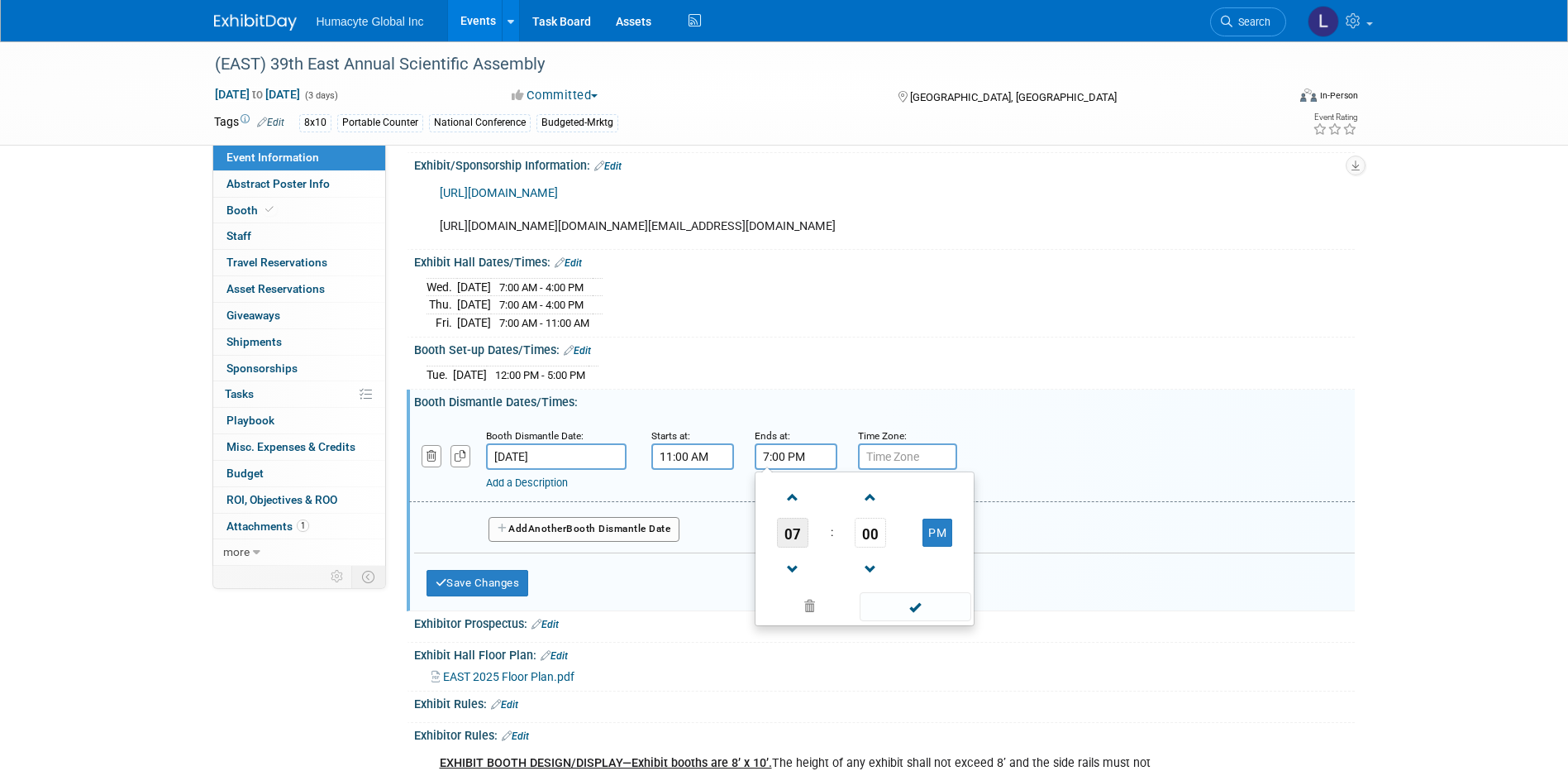
click at [778, 548] on span "07" at bounding box center [793, 532] width 31 height 29
click at [797, 565] on td "04" at bounding box center [786, 542] width 53 height 45
type input "4:00 PM"
click at [655, 605] on div "Save Changes Cancel" at bounding box center [693, 579] width 533 height 51
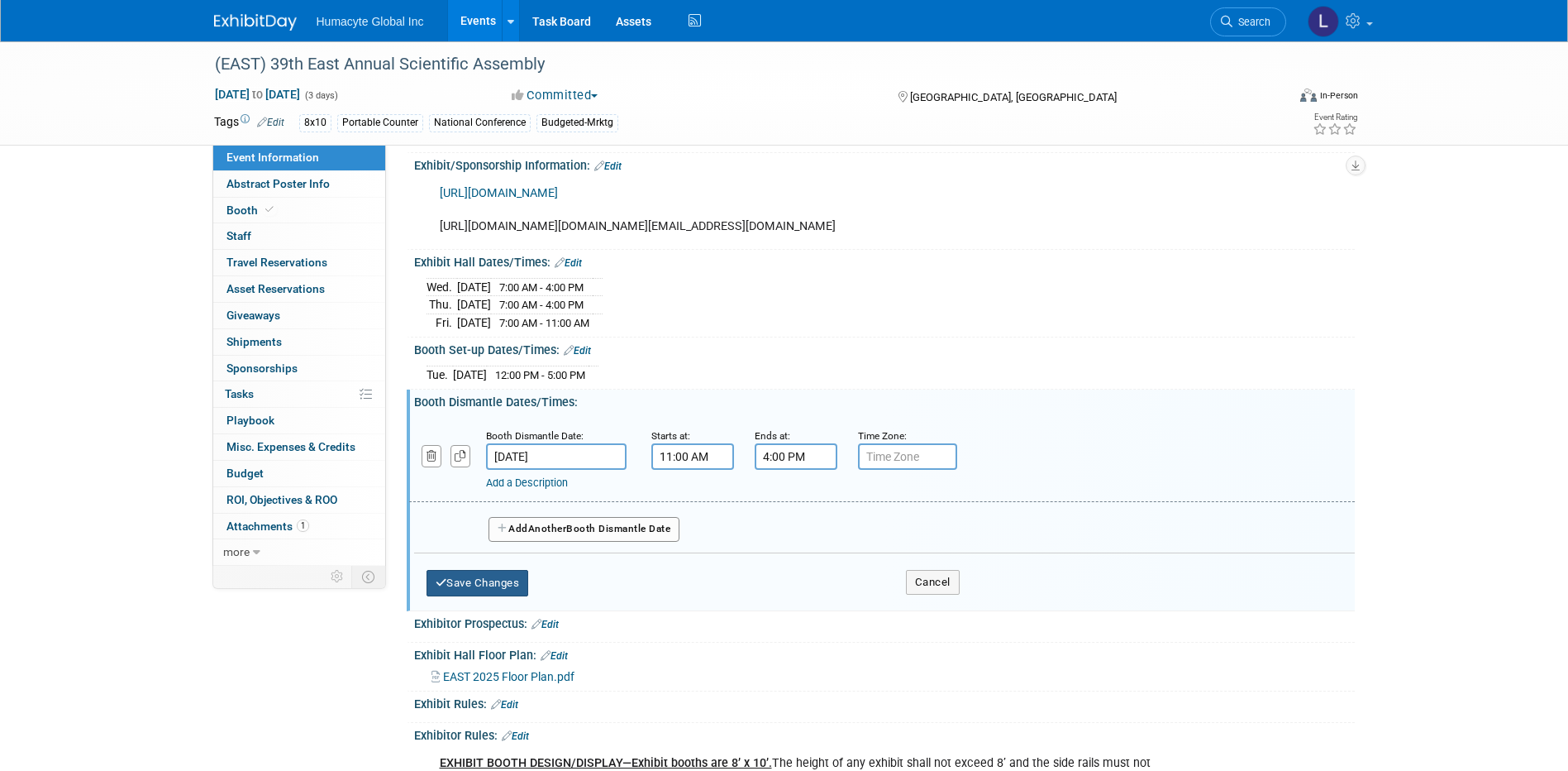
click at [483, 596] on button "Save Changes" at bounding box center [477, 583] width 103 height 27
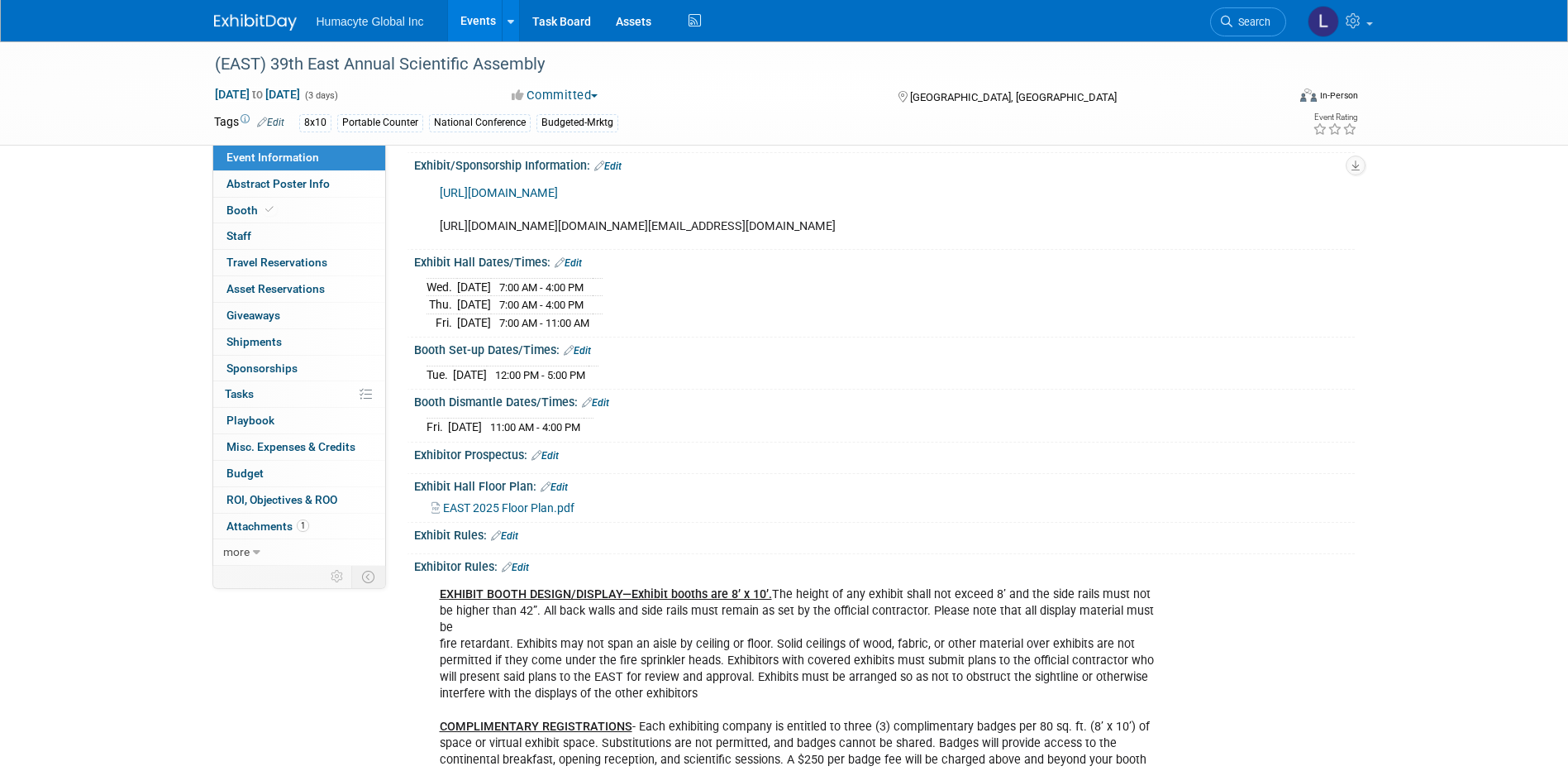
click at [559, 493] on link "Edit" at bounding box center [554, 487] width 28 height 11
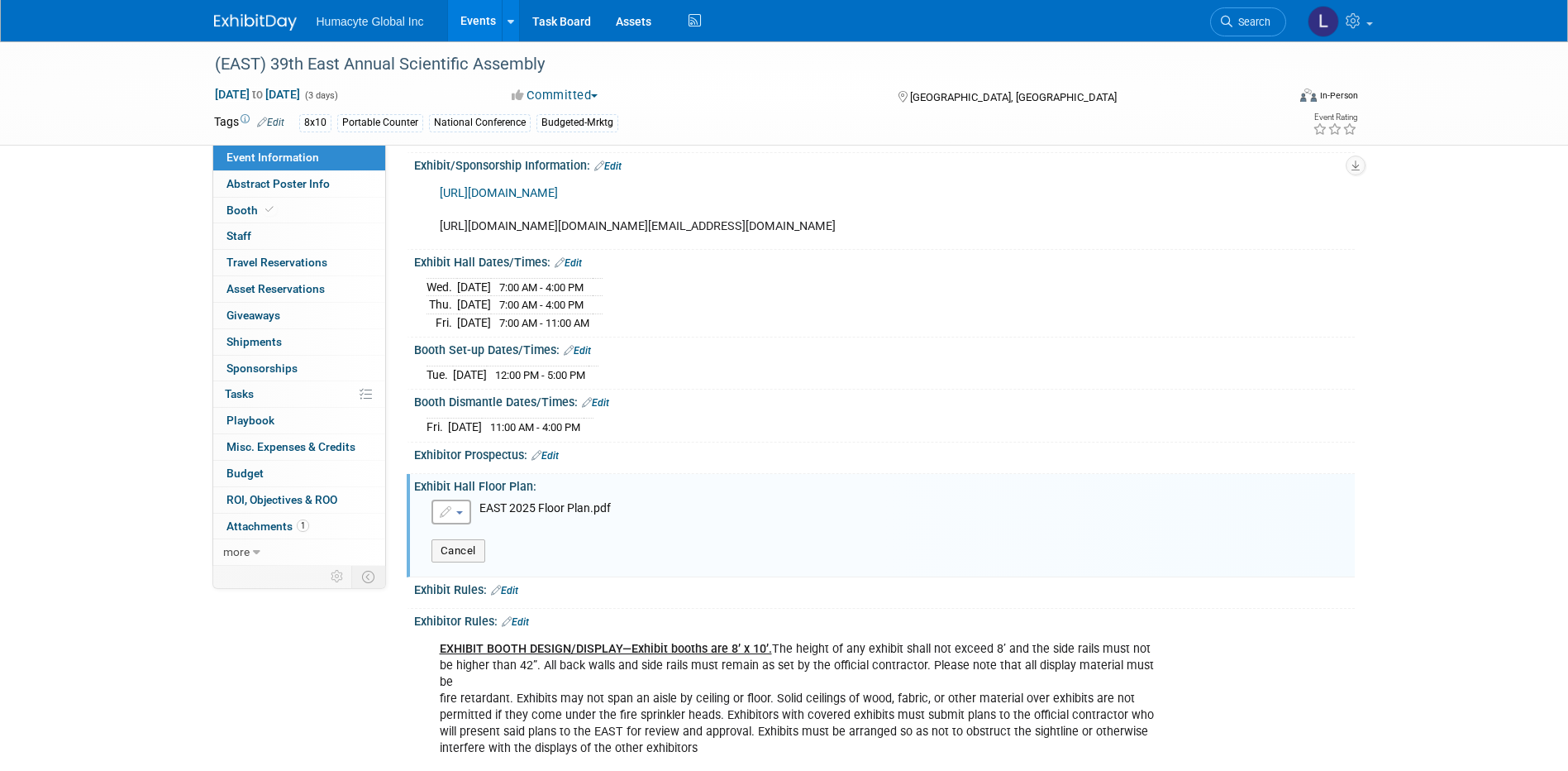
click at [461, 524] on button "button" at bounding box center [452, 512] width 40 height 25
click at [458, 569] on icon at bounding box center [455, 563] width 11 height 11
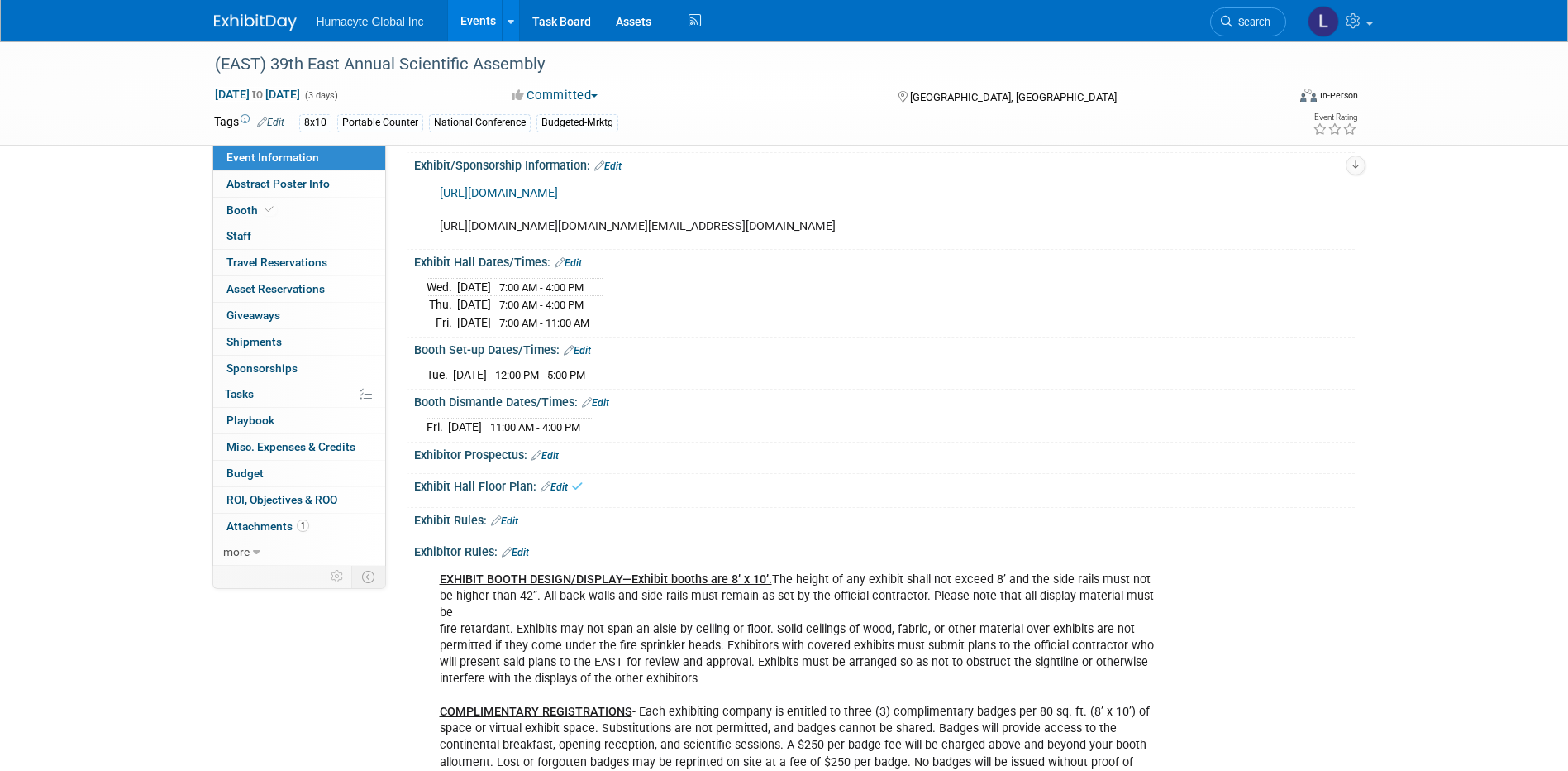
click at [562, 493] on link "Edit" at bounding box center [554, 487] width 28 height 11
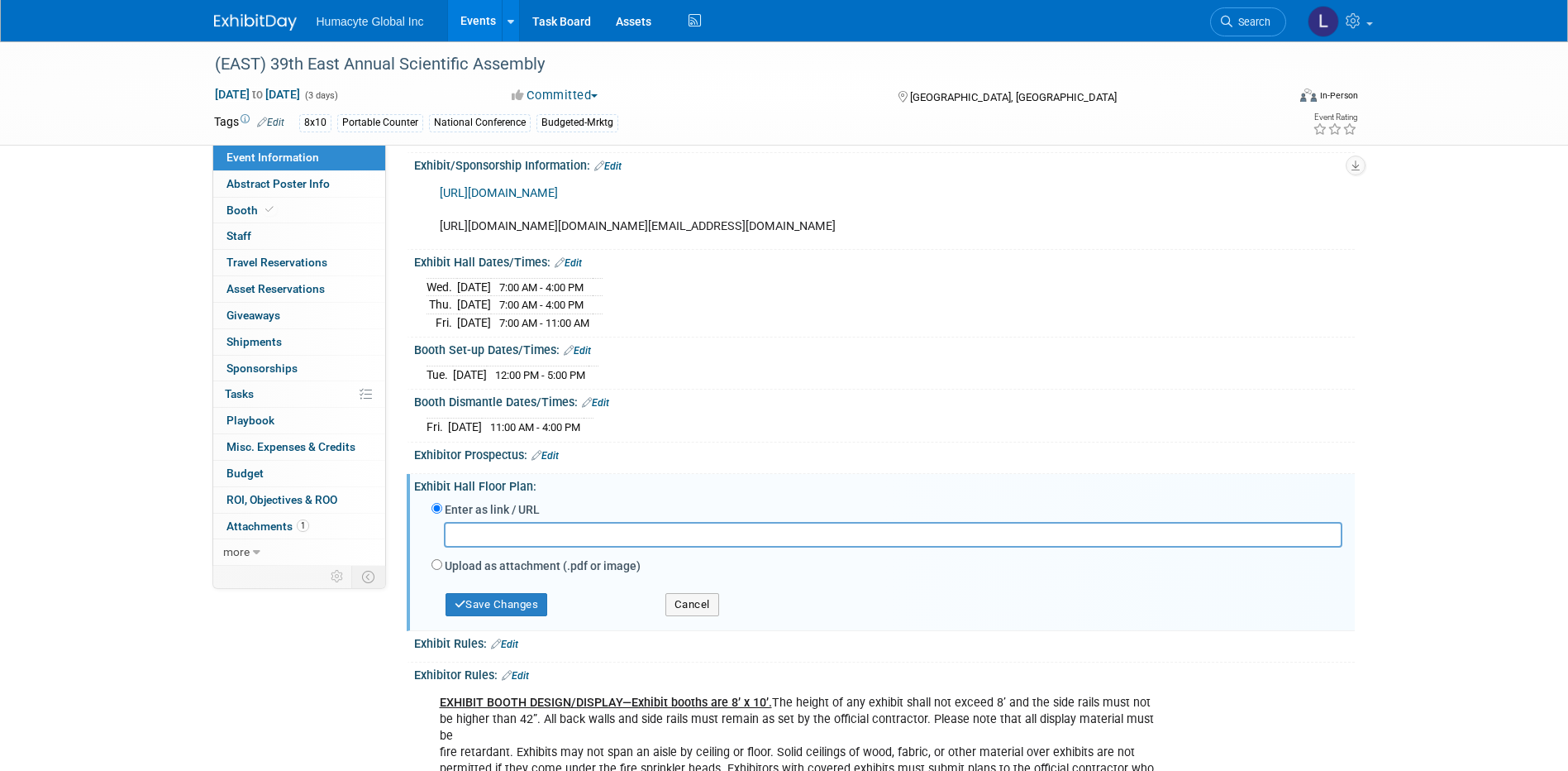
click at [433, 578] on div "Upload as attachment (.pdf or image)" at bounding box center [887, 567] width 911 height 23
click at [439, 570] on input "Upload as attachment (.pdf or image)" at bounding box center [437, 564] width 10 height 10
radio input "true"
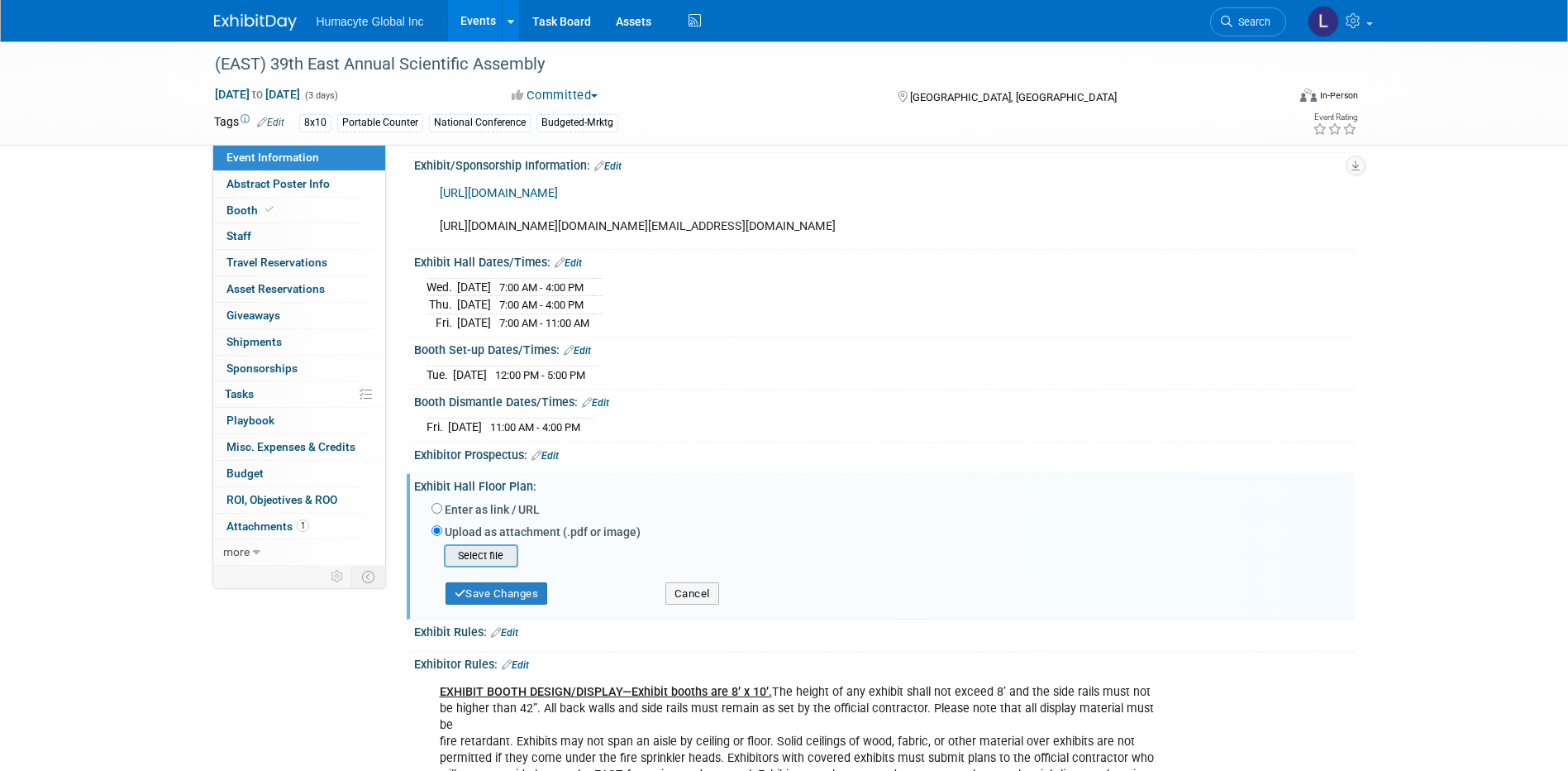
click at [472, 566] on input "file" at bounding box center [418, 555] width 196 height 20
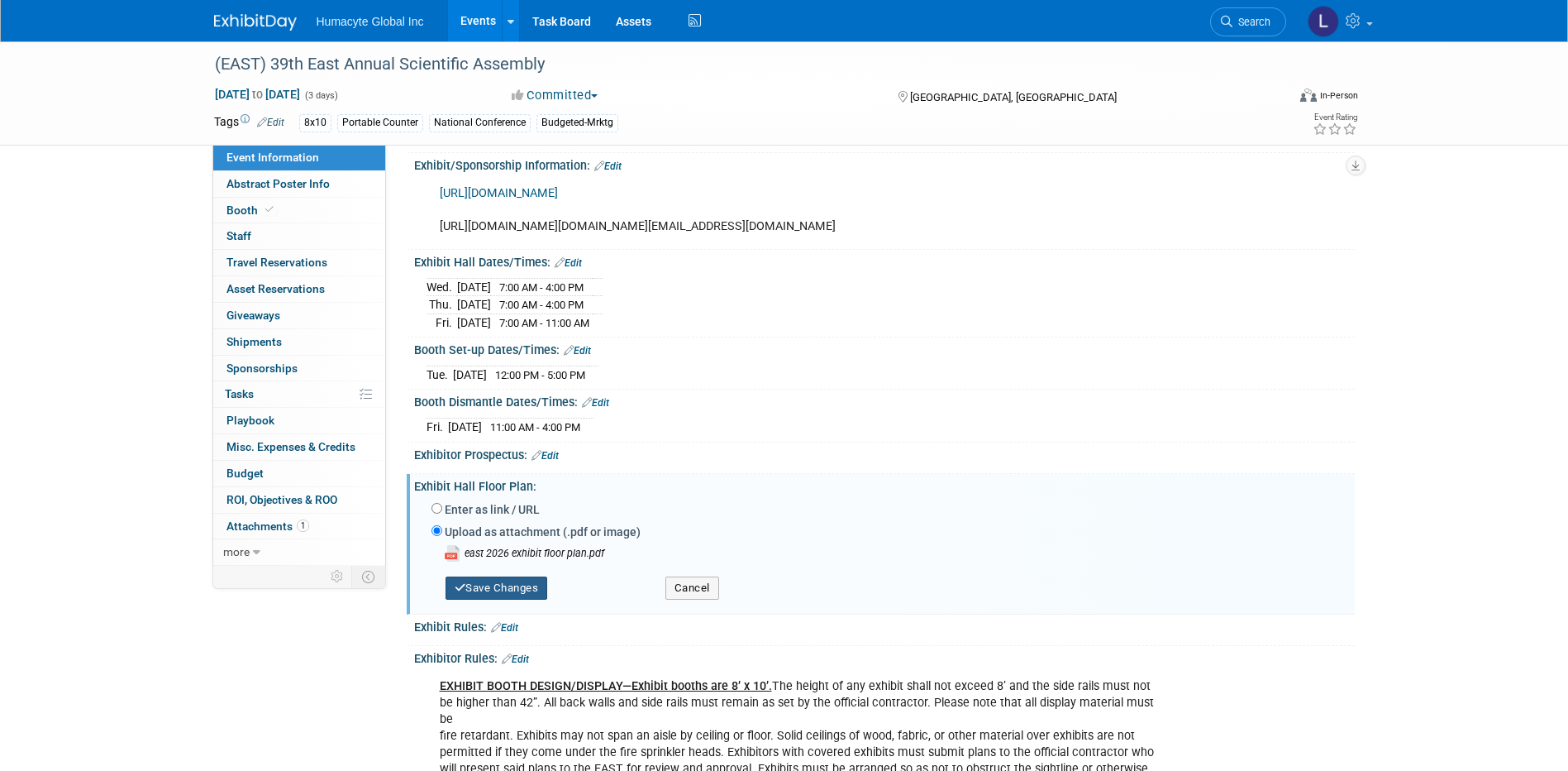
click at [529, 600] on button "Save Changes" at bounding box center [497, 588] width 103 height 23
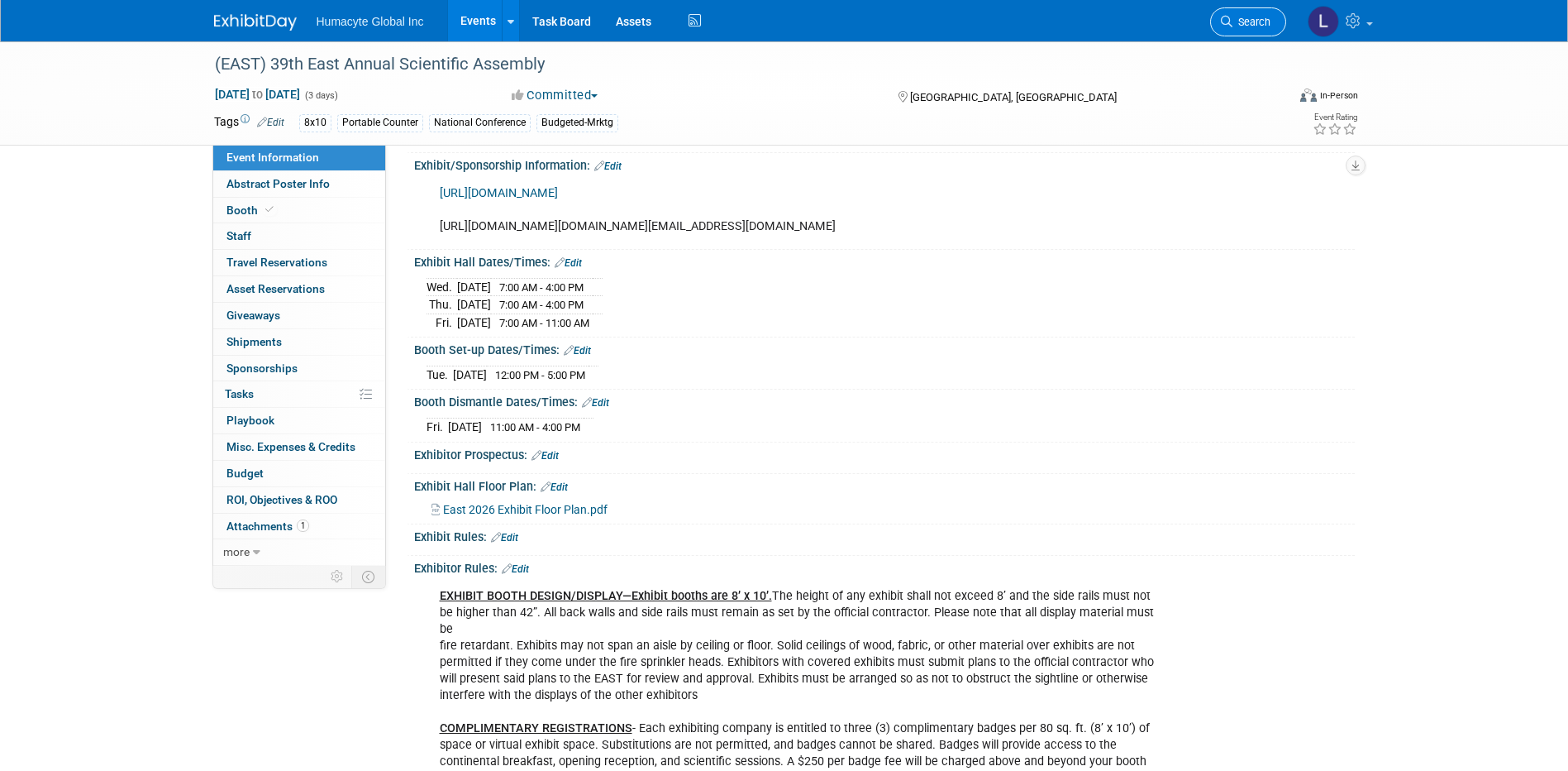
click at [1242, 24] on span "Search" at bounding box center [1252, 22] width 38 height 12
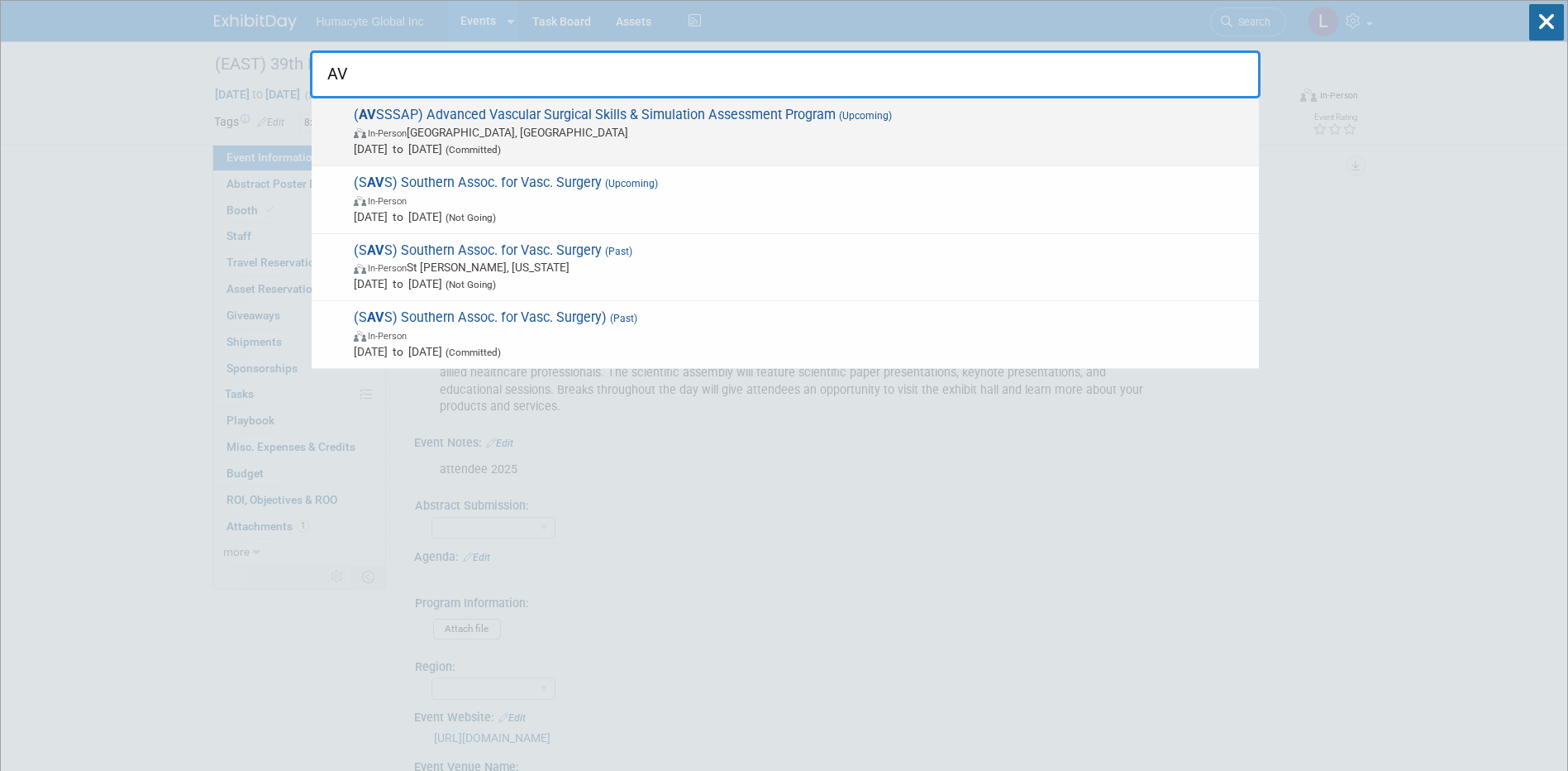
type input "AV"
click at [449, 119] on span "( AV SSSAP) Advanced Vascular Surgical Skills & Simulation Assessment Program (…" at bounding box center [800, 131] width 902 height 50
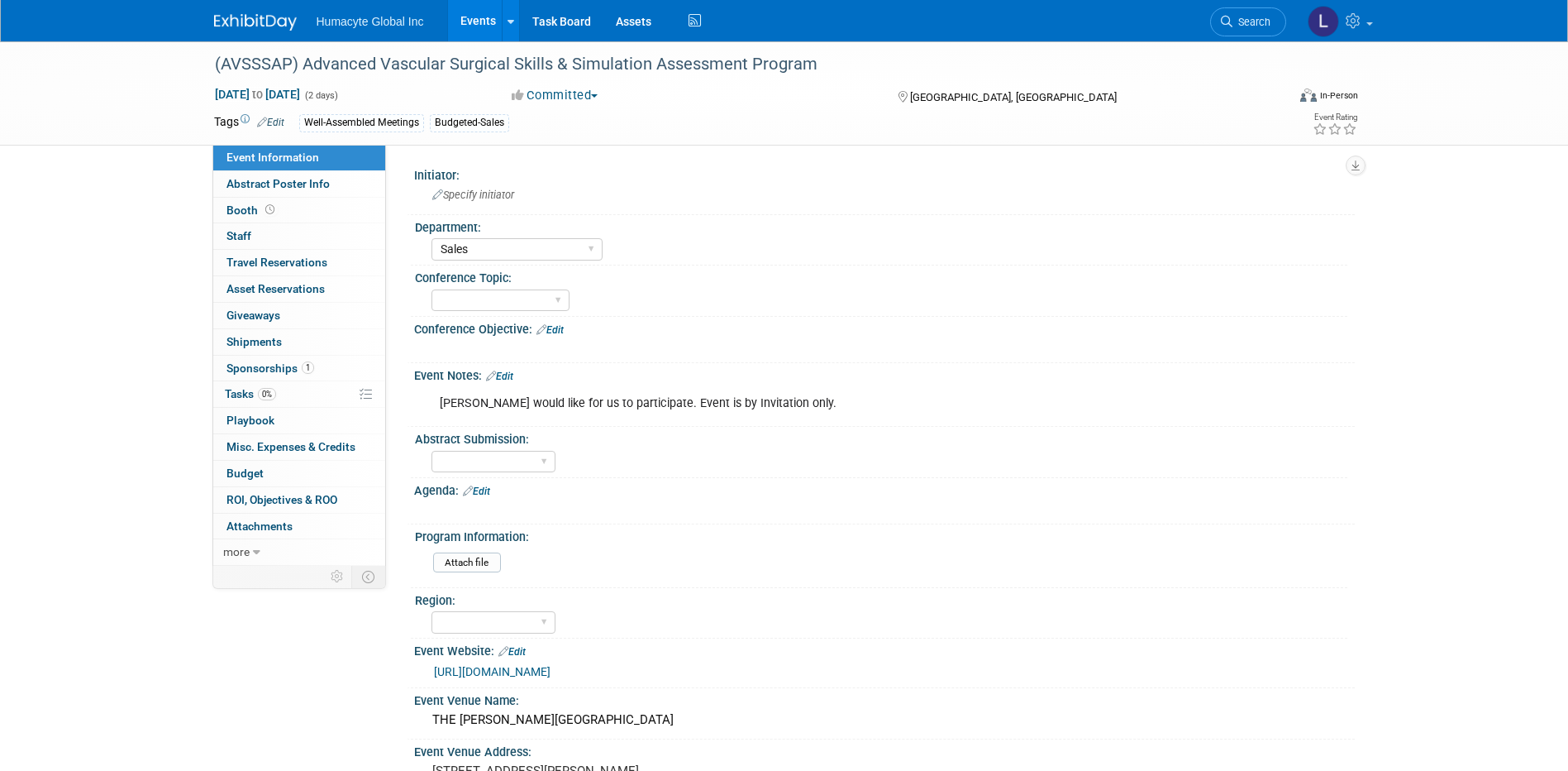
select select "Sales"
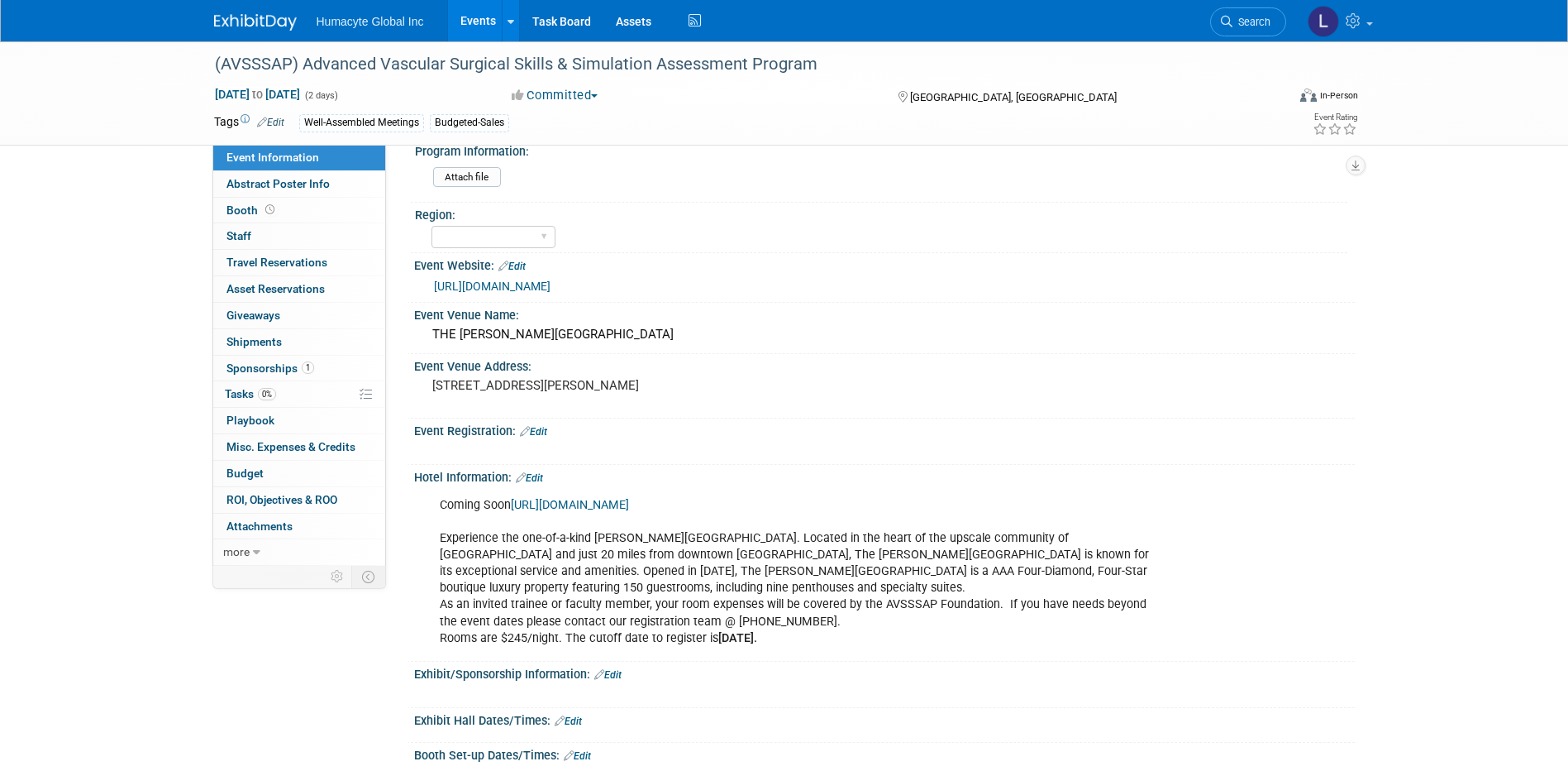
scroll to position [234, 0]
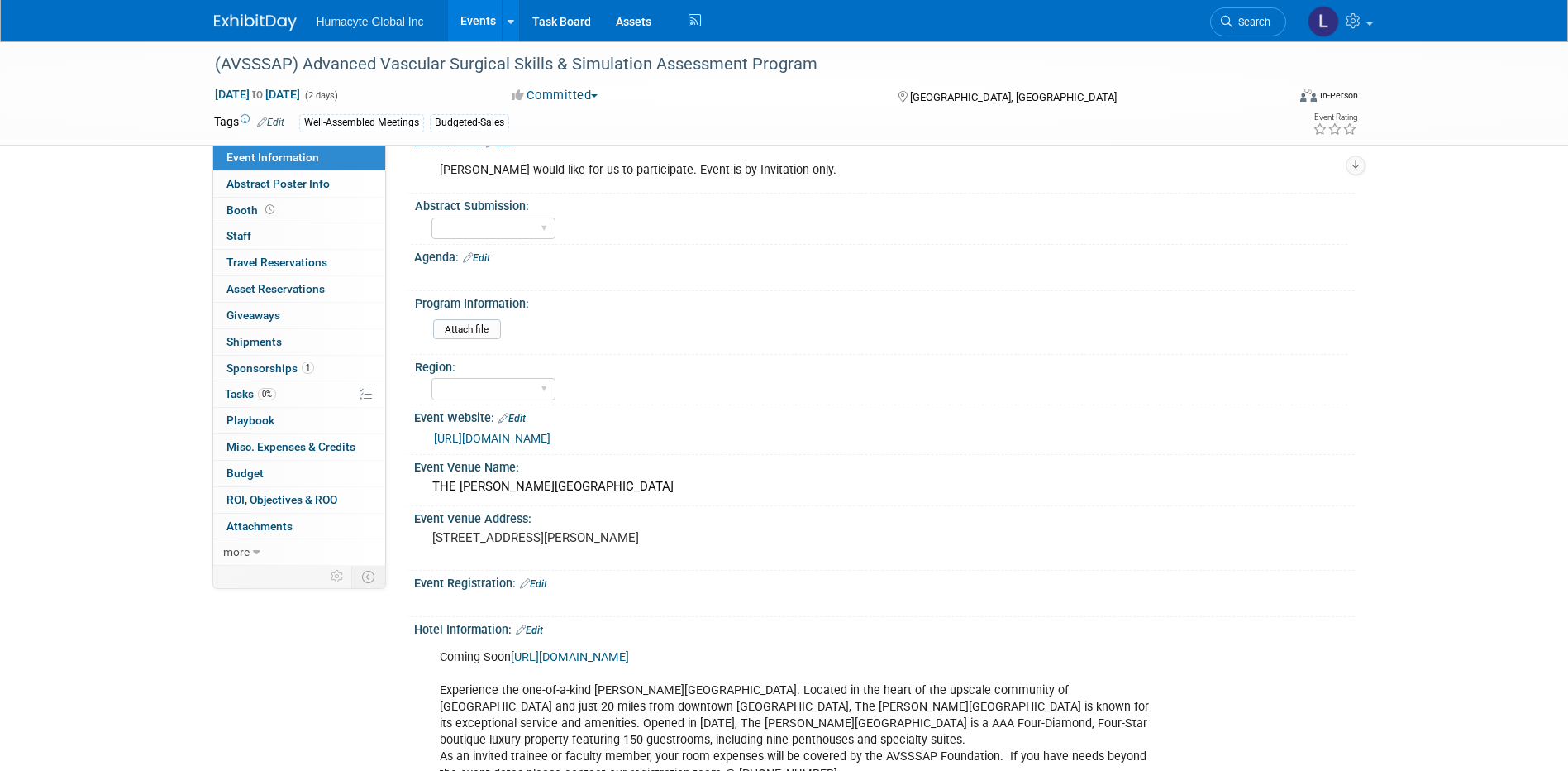
click at [481, 11] on link "Events" at bounding box center [478, 21] width 61 height 42
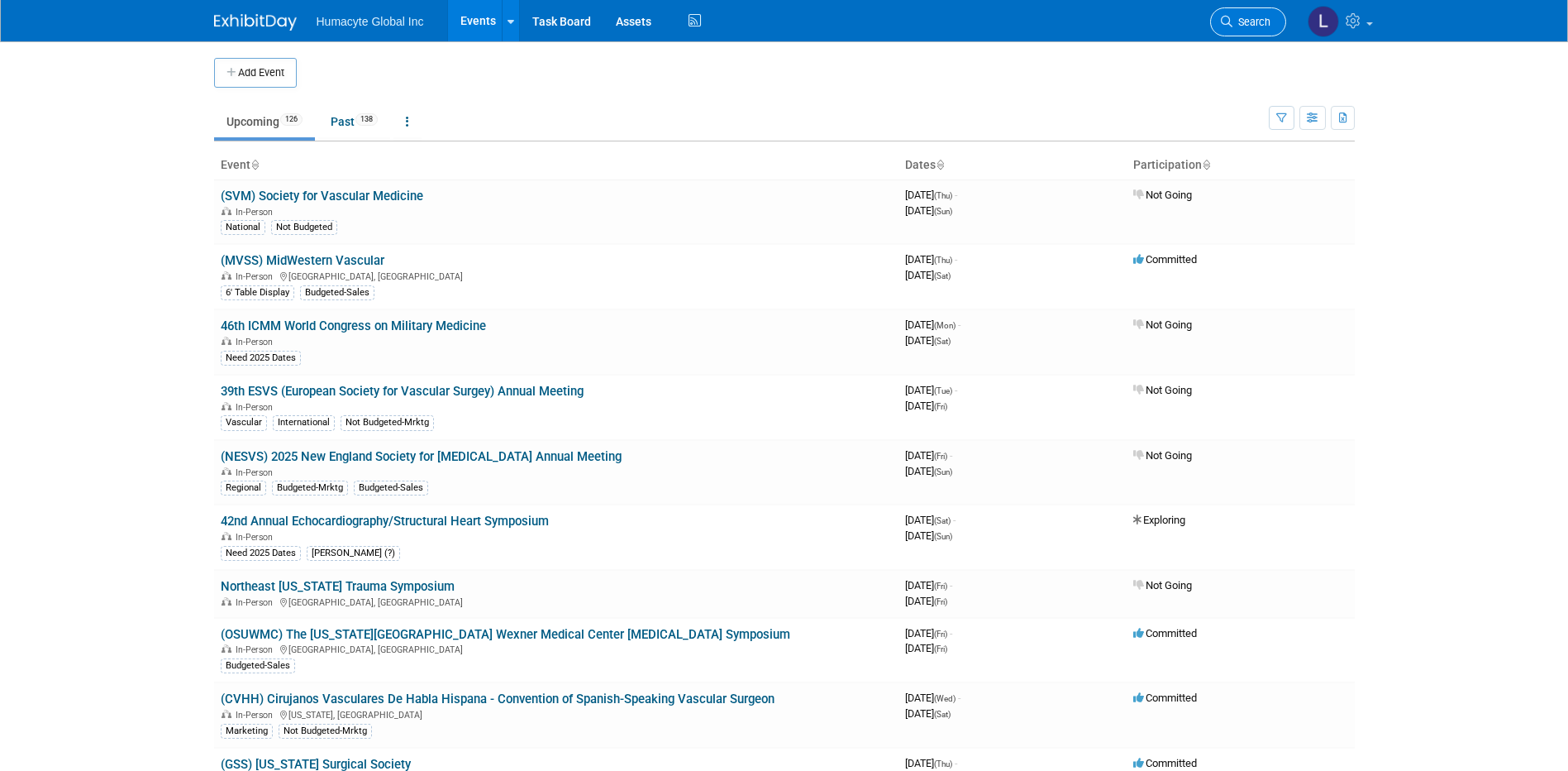
click at [1243, 18] on span "Search" at bounding box center [1252, 22] width 38 height 12
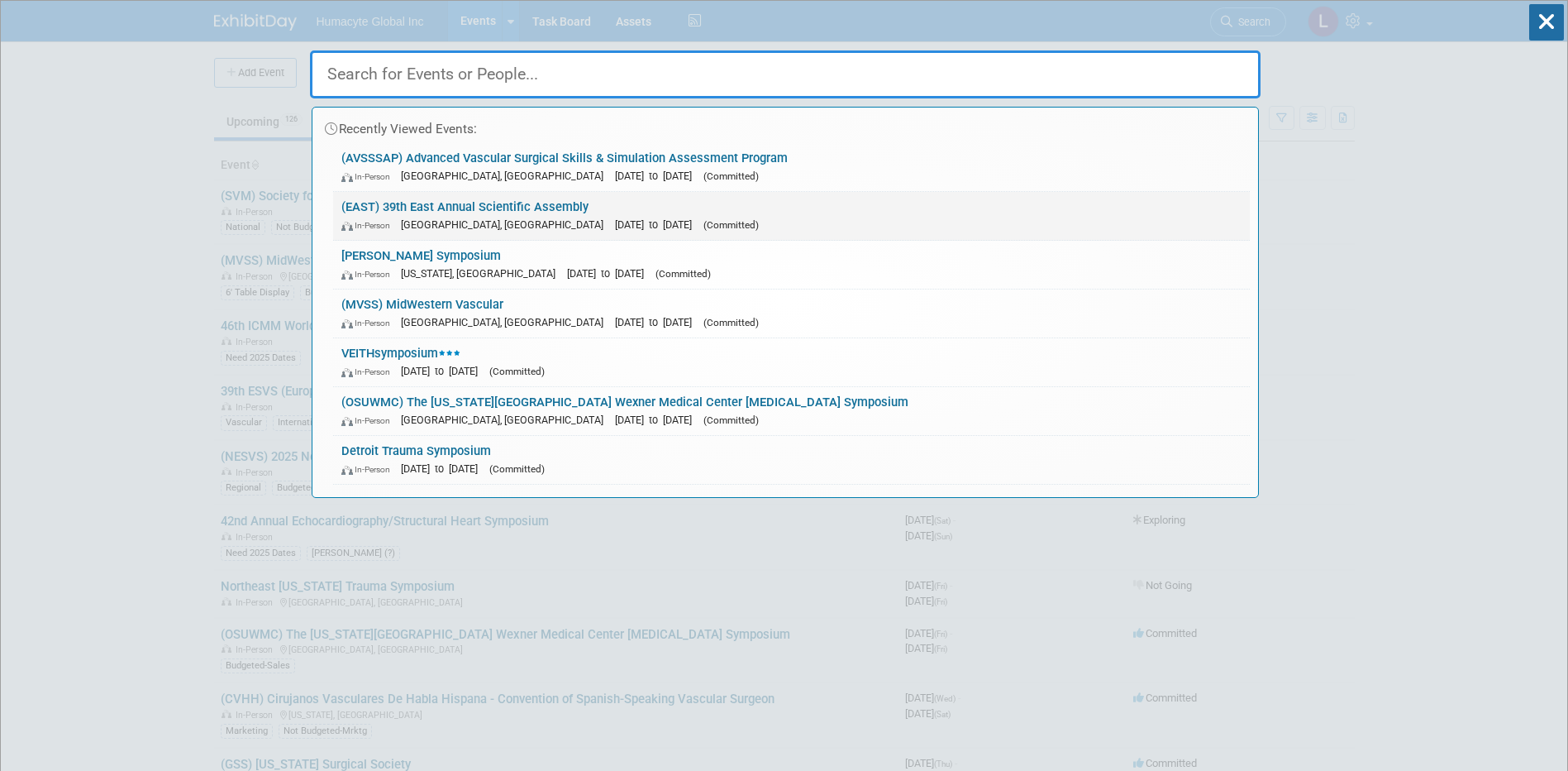
click at [615, 219] on span "[DATE] to [DATE]" at bounding box center [658, 224] width 85 height 12
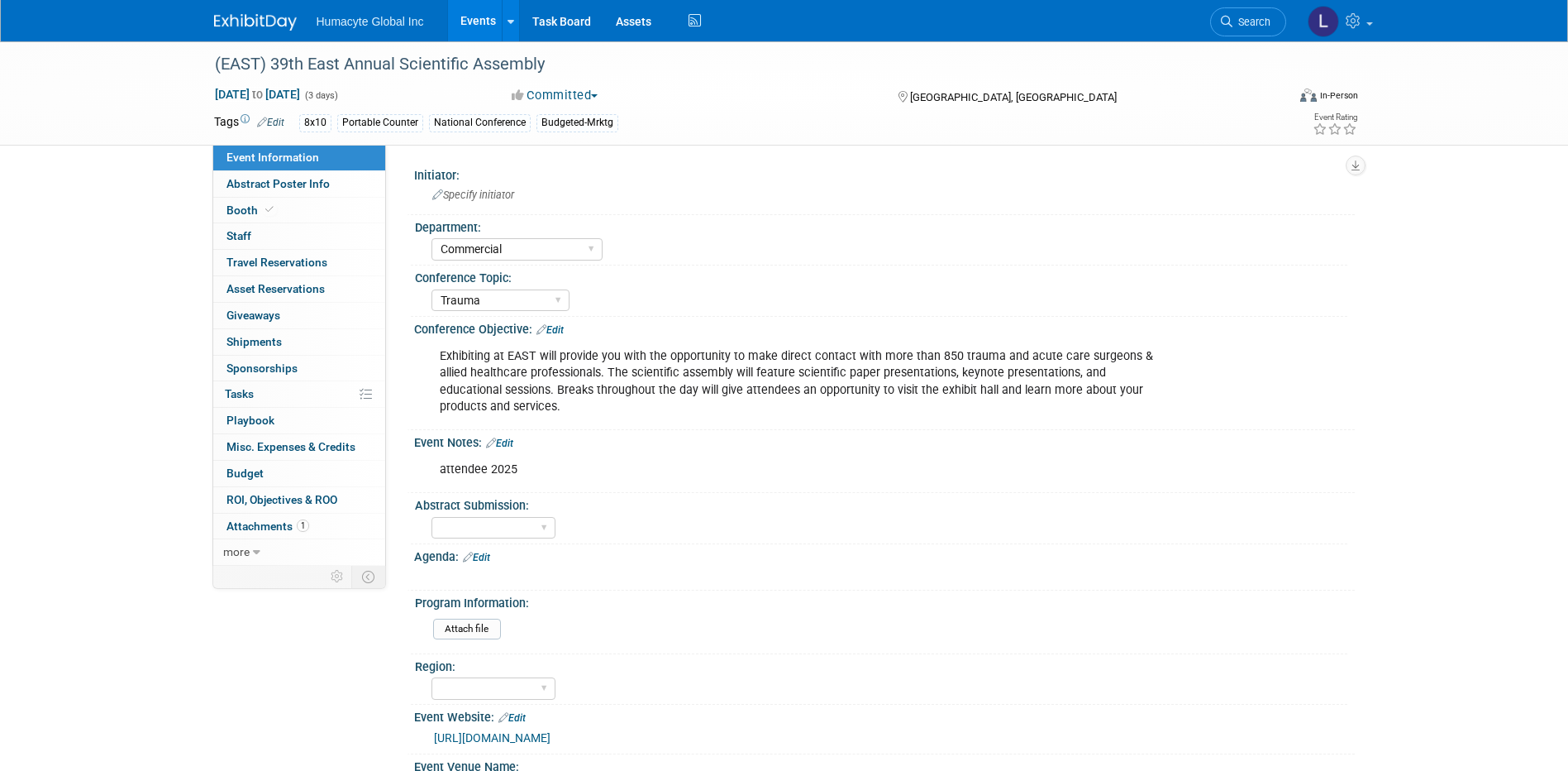
select select "Commercial"
select select "Trauma"
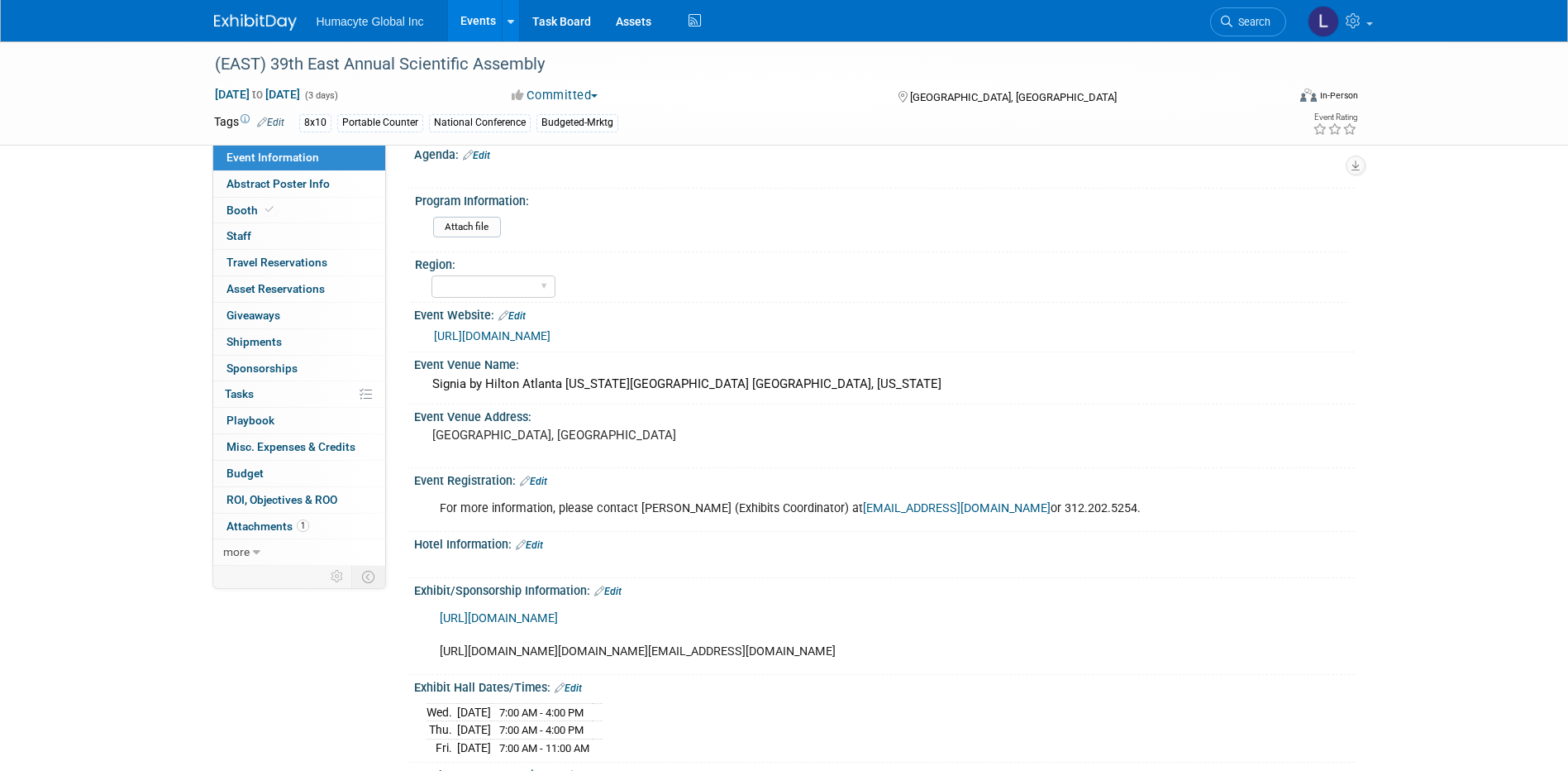
scroll to position [579, 0]
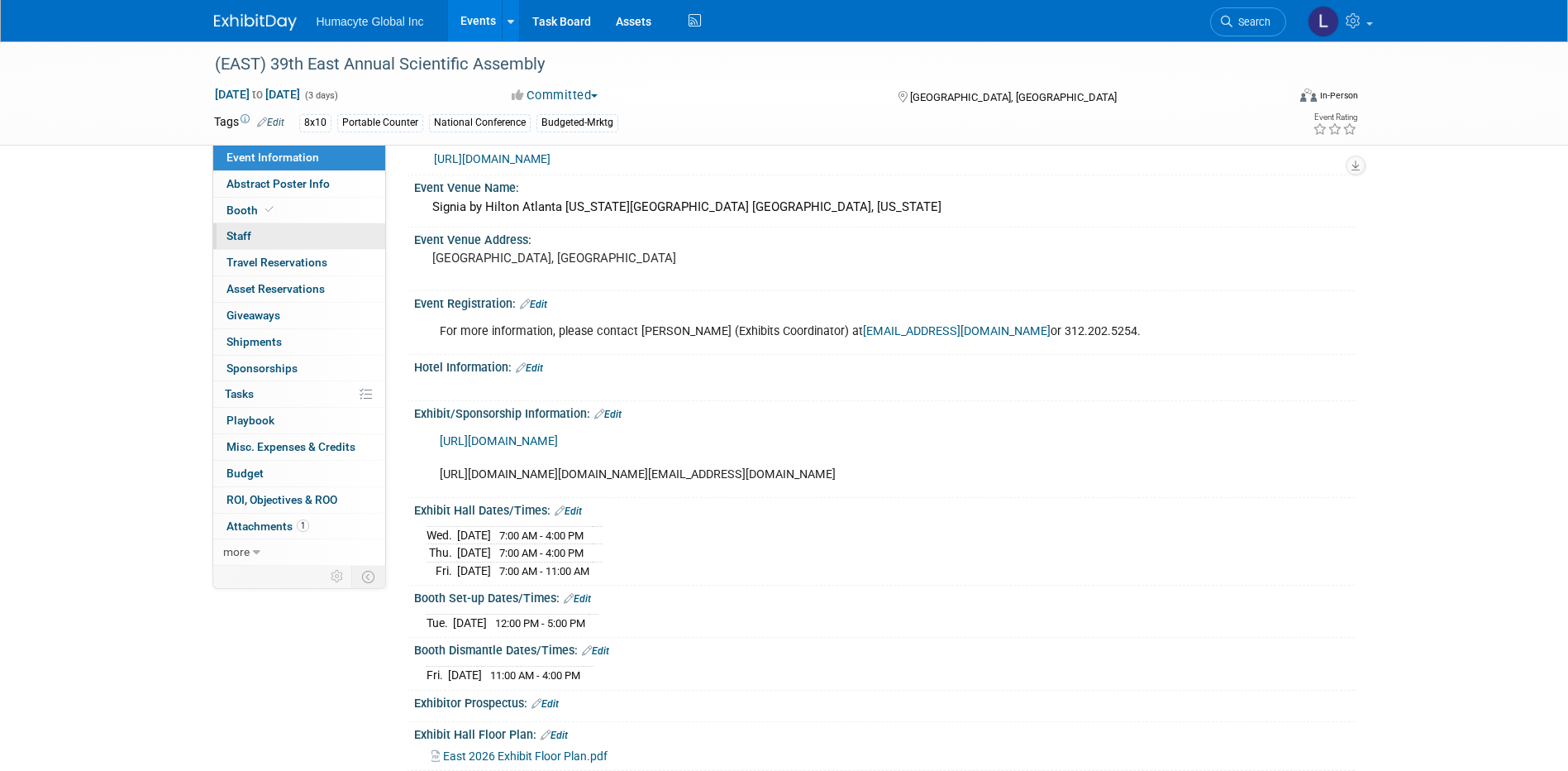
drag, startPoint x: 232, startPoint y: 238, endPoint x: 308, endPoint y: 235, distance: 76.1
click at [232, 238] on span "Staff 0" at bounding box center [239, 235] width 25 height 13
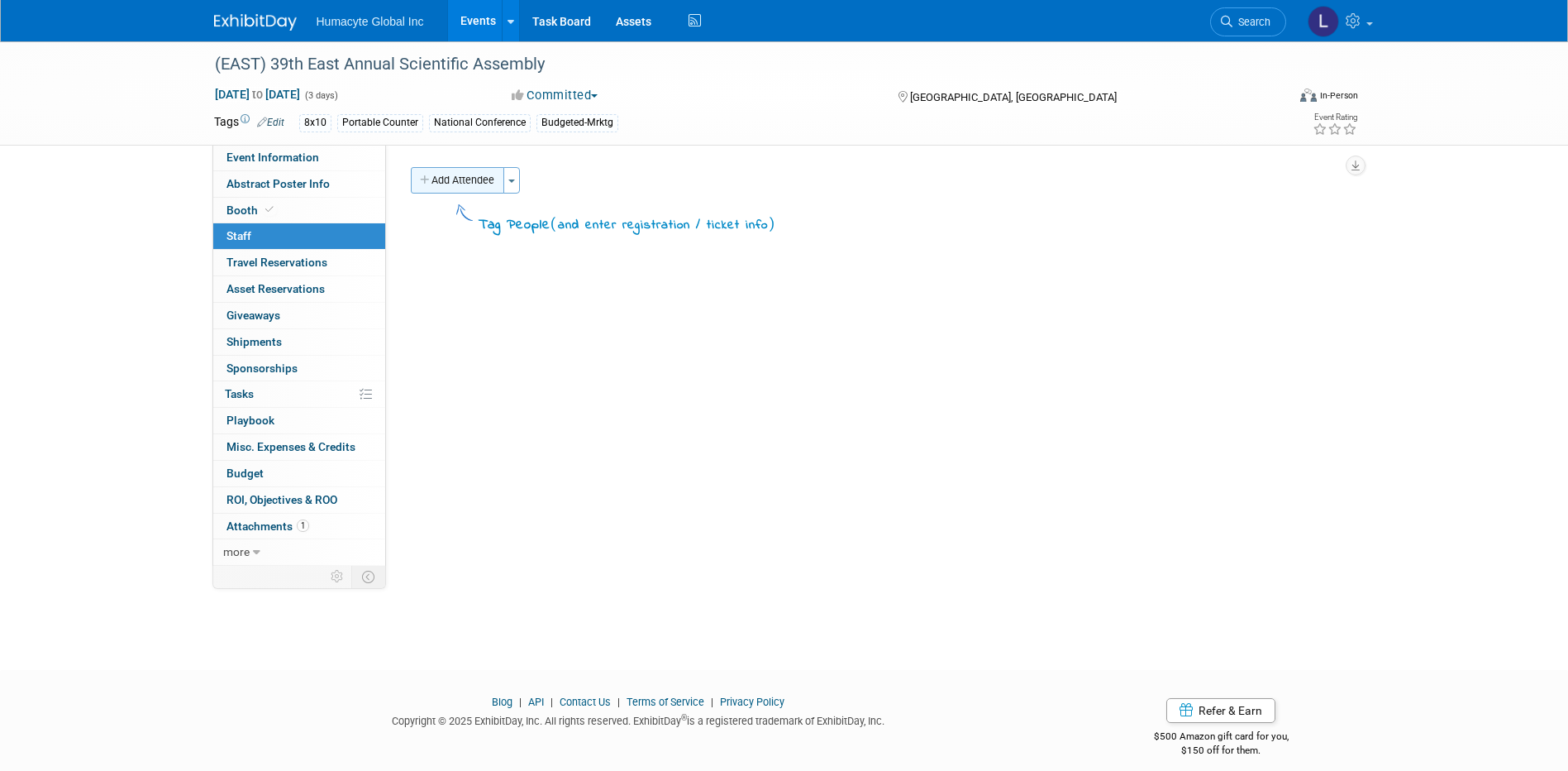
click at [443, 179] on button "Add Attendee" at bounding box center [457, 180] width 93 height 27
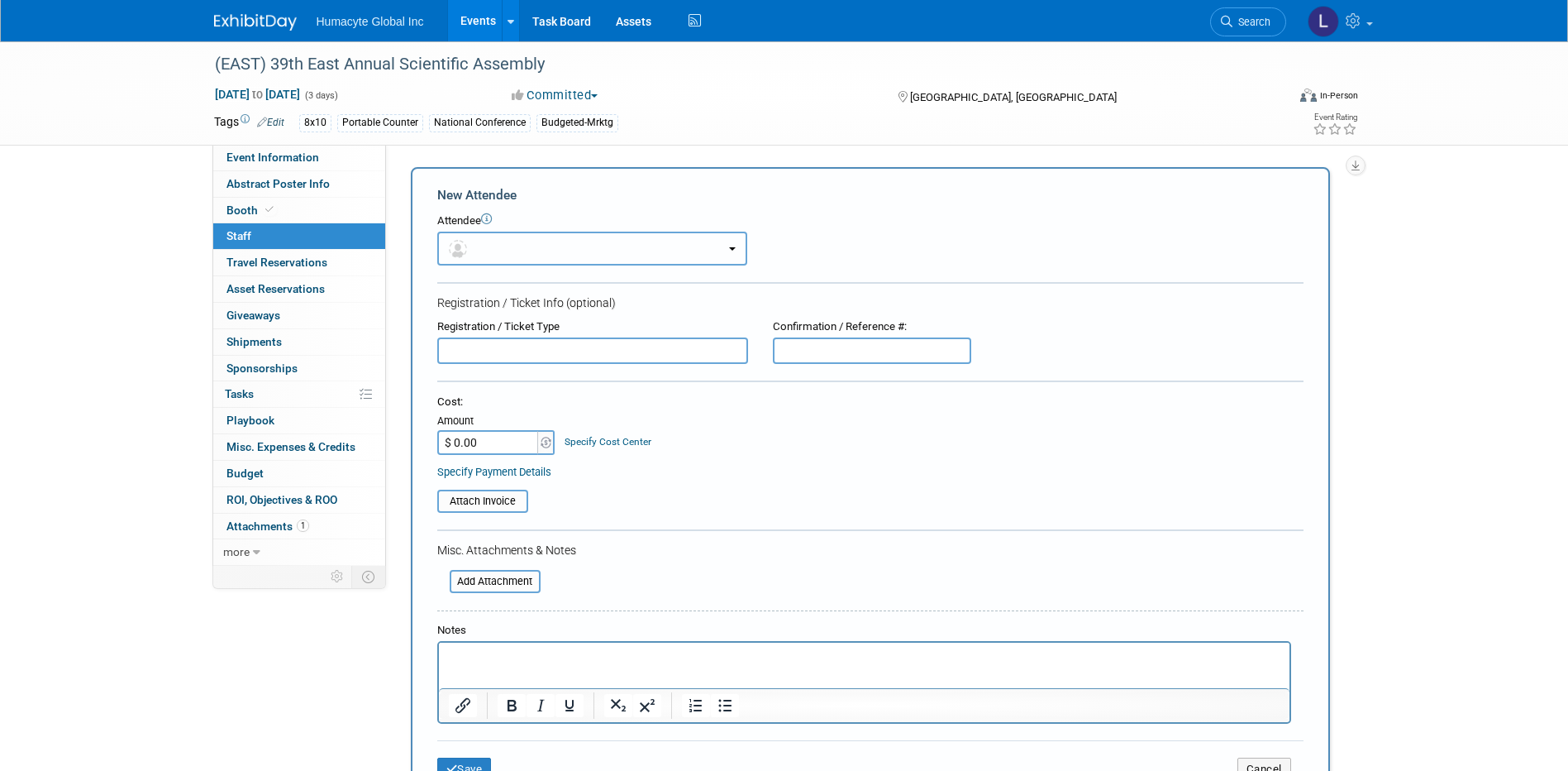
click at [489, 248] on button "button" at bounding box center [592, 249] width 310 height 34
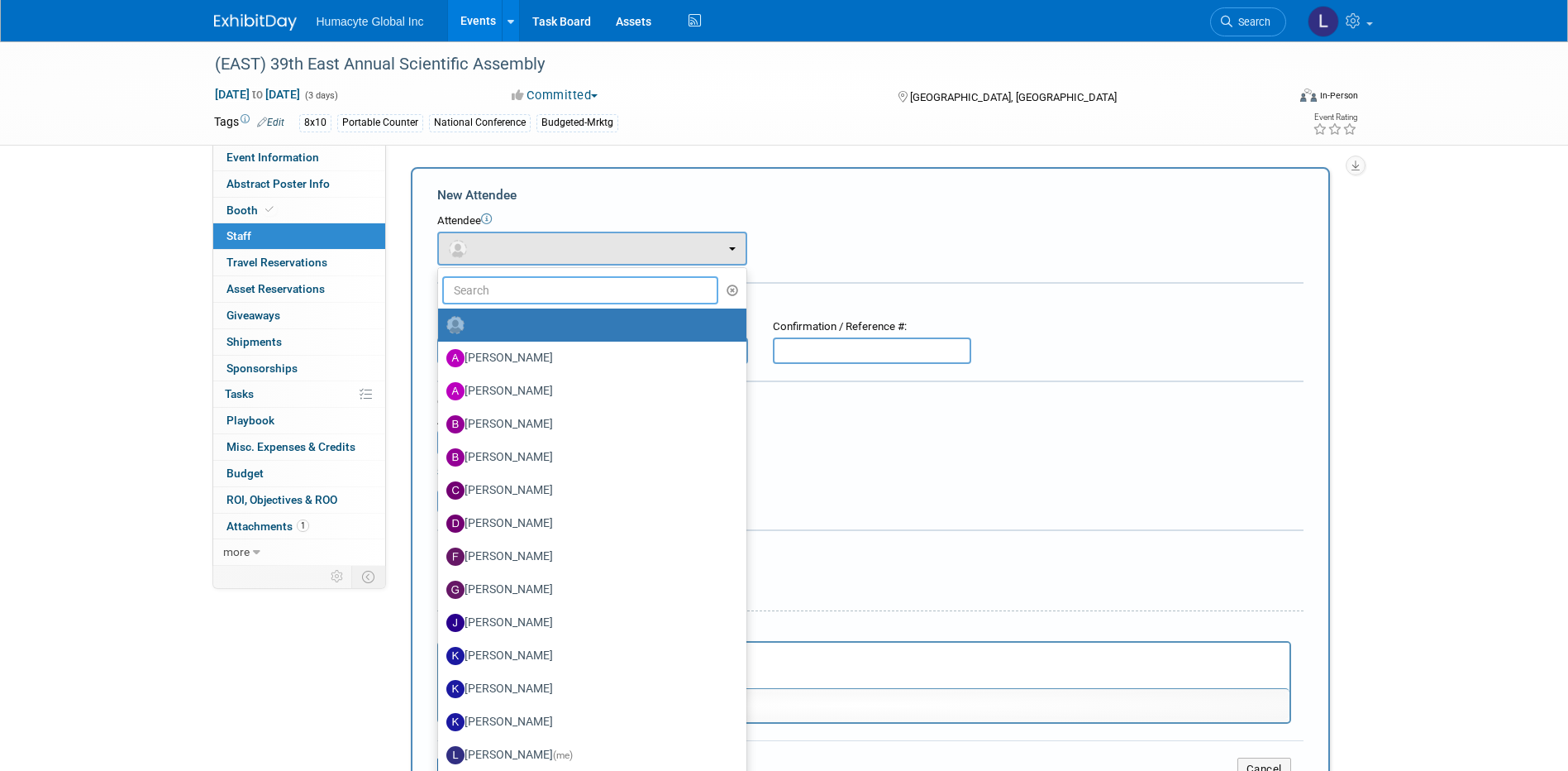
click at [519, 298] on input "text" at bounding box center [581, 291] width 277 height 28
type input "[PERSON_NAME]"
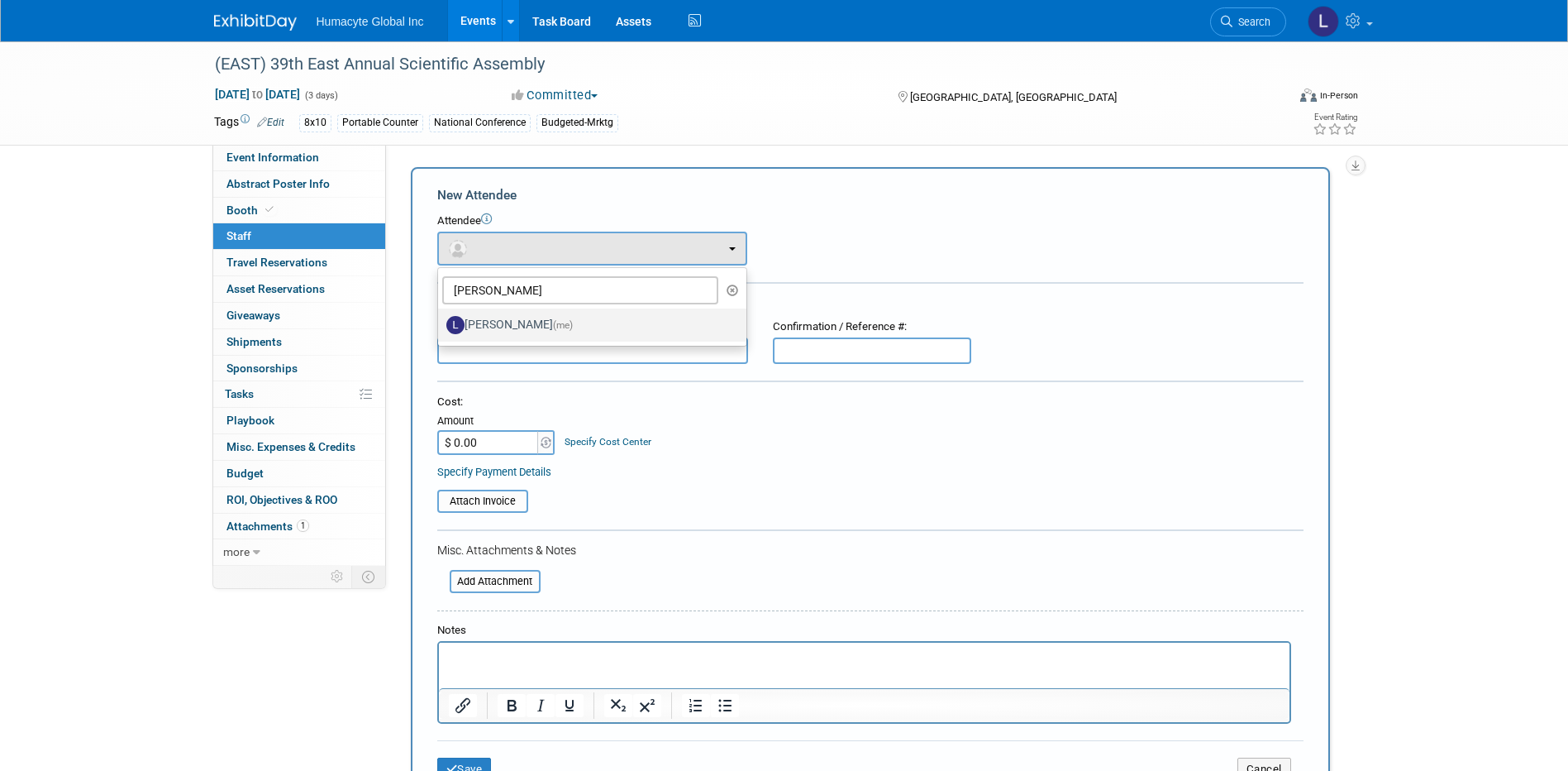
click at [518, 311] on label "[PERSON_NAME] (me)" at bounding box center [588, 325] width 284 height 27
click at [440, 318] on input "[PERSON_NAME] (me)" at bounding box center [435, 323] width 10 height 10
select select "37db9ad9-d629-4432-a702-64294516bf75"
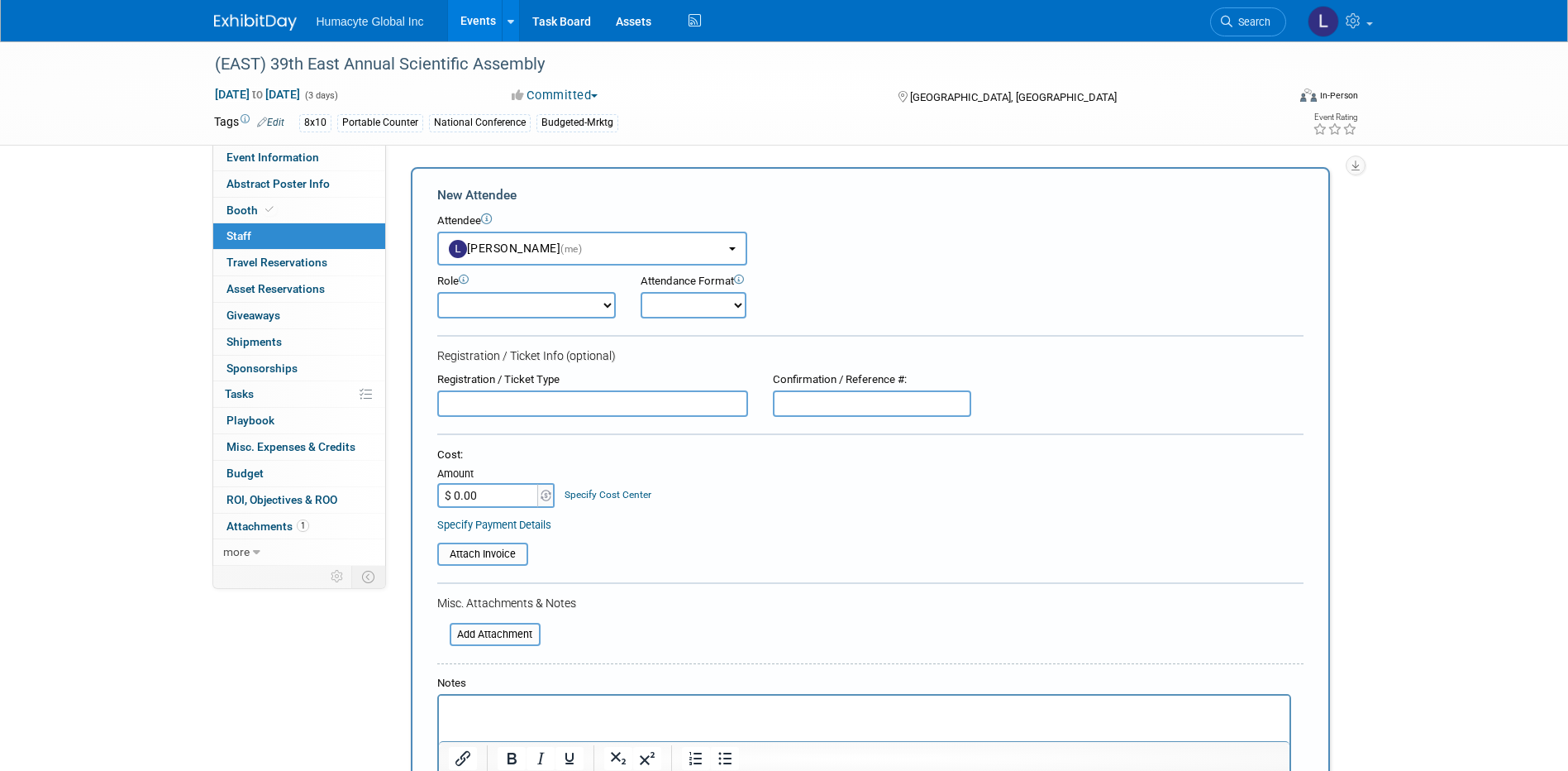
click at [488, 303] on select "Booth Staff Demonstrator Host Planner Presenter Sales Representative Set-up/Dis…" at bounding box center [527, 306] width 178 height 27
select select "3"
click at [438, 292] on select "Booth Staff Demonstrator Host Planner Presenter Sales Representative Set-up/Dis…" at bounding box center [527, 306] width 178 height 27
click at [643, 496] on link "Specify Cost Center" at bounding box center [607, 495] width 86 height 11
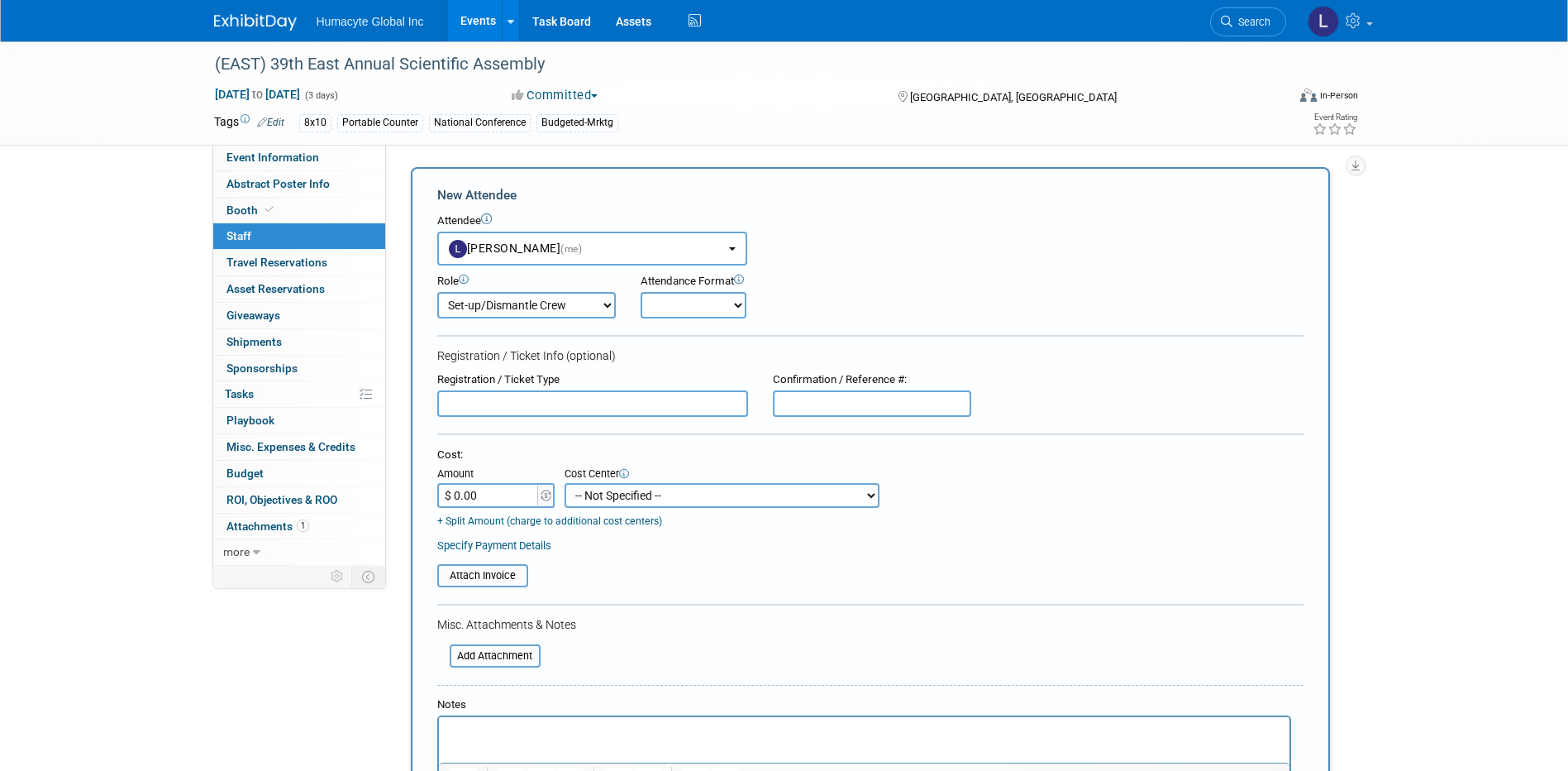
click at [643, 496] on select "-- Not Specified -- Dept 10 - Clinical Dept 11 - Clinical Ops Dept 12 - Medical…" at bounding box center [722, 496] width 315 height 25
select select "18966164"
click at [565, 483] on select "-- Not Specified -- Dept 10 - Clinical Dept 11 - Clinical Ops Dept 12 - Medical…" at bounding box center [722, 496] width 315 height 25
click at [844, 410] on input "text" at bounding box center [871, 404] width 198 height 27
paste input "FA678XKP"
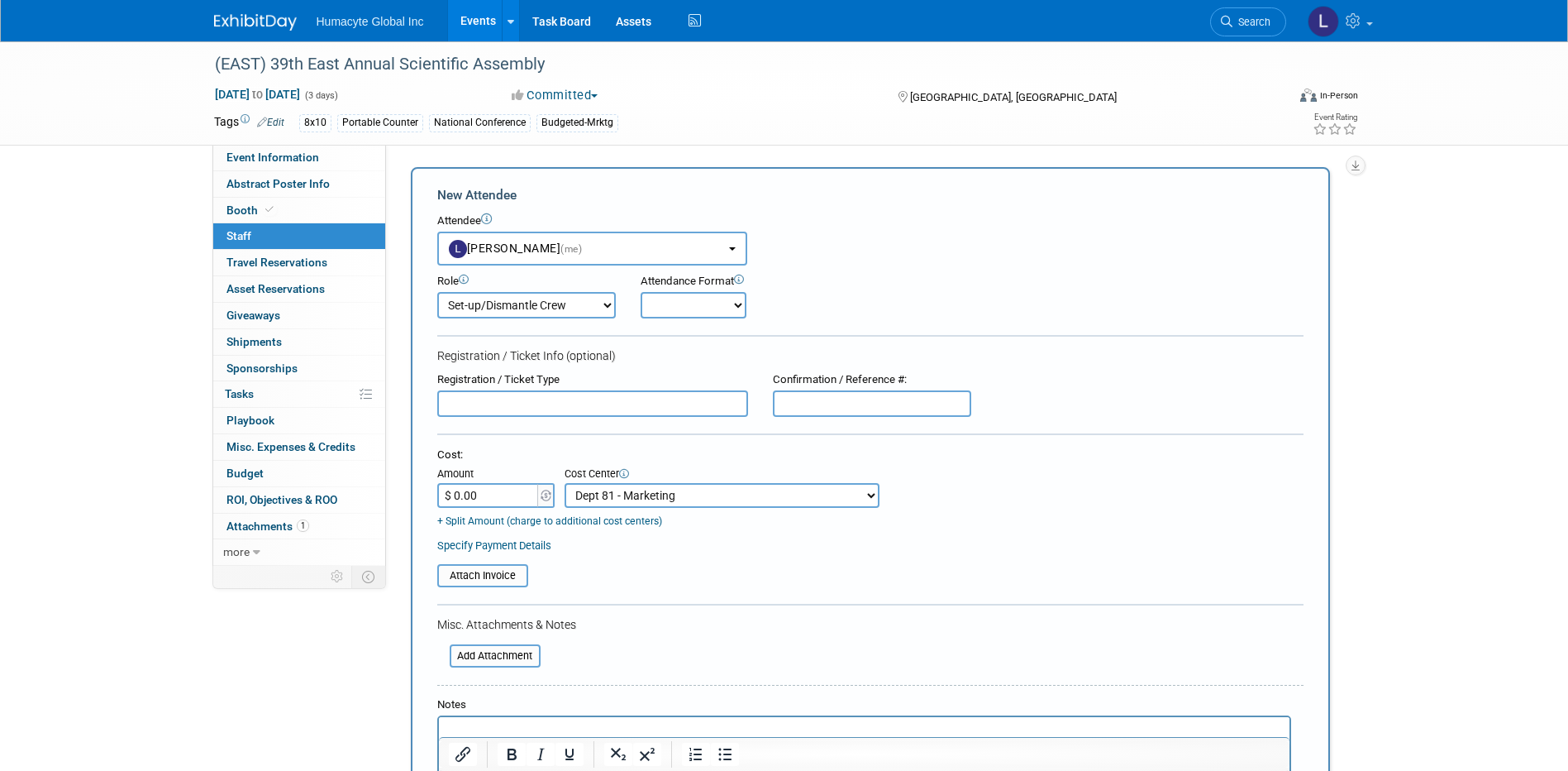
type input "FA678XKP"
drag, startPoint x: 831, startPoint y: 389, endPoint x: 632, endPoint y: 355, distance: 201.9
click at [632, 355] on form "New Attendee Attendee <img src="[URL][DOMAIN_NAME]" style="width: 22px; height:…" at bounding box center [870, 527] width 867 height 682
click at [747, 382] on div "Registration / Ticket Type" at bounding box center [593, 380] width 311 height 16
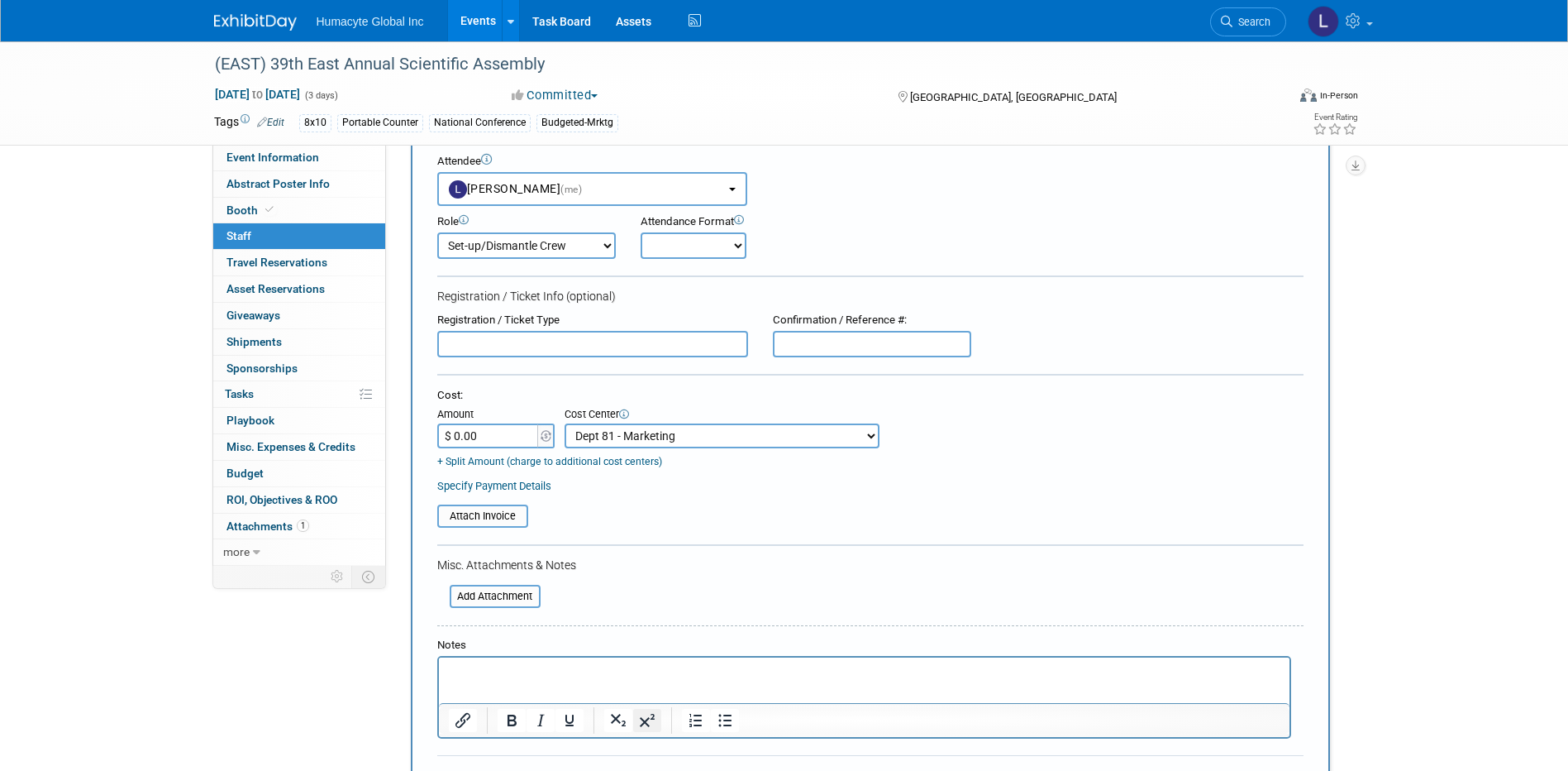
scroll to position [248, 0]
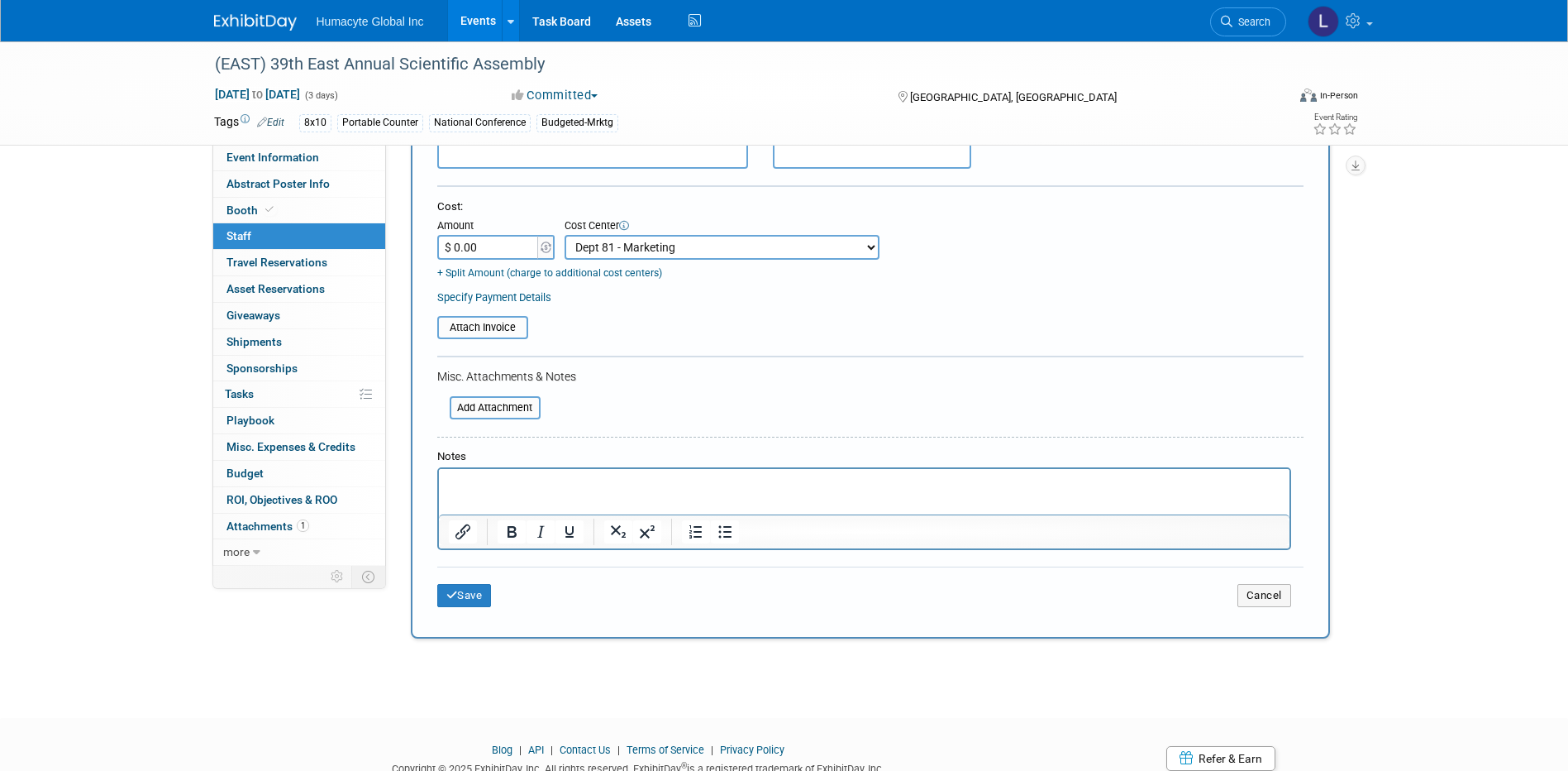
click at [476, 585] on div "Save Cancel" at bounding box center [870, 593] width 867 height 53
click at [473, 595] on button "Save" at bounding box center [464, 595] width 54 height 23
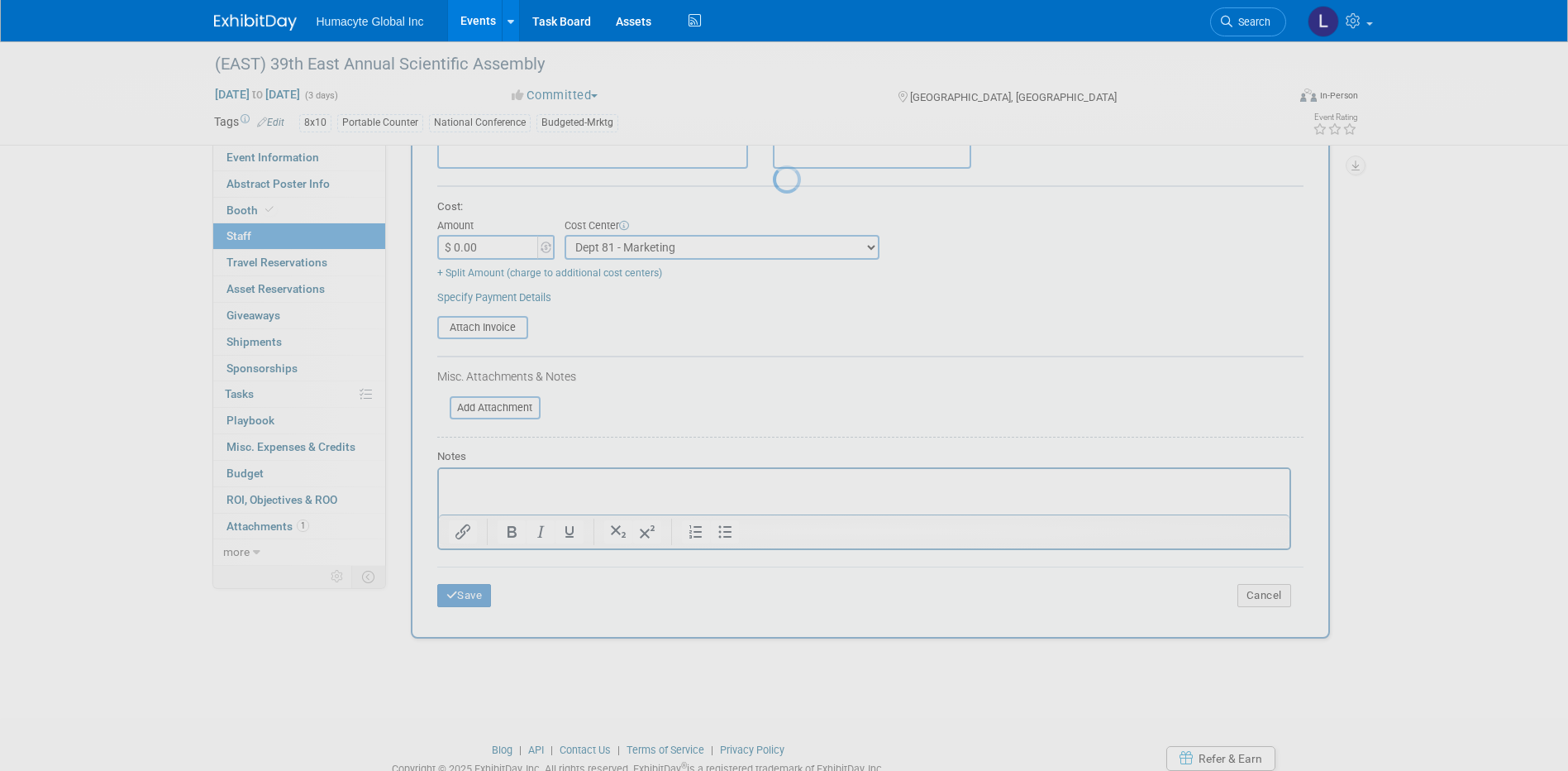
scroll to position [15, 0]
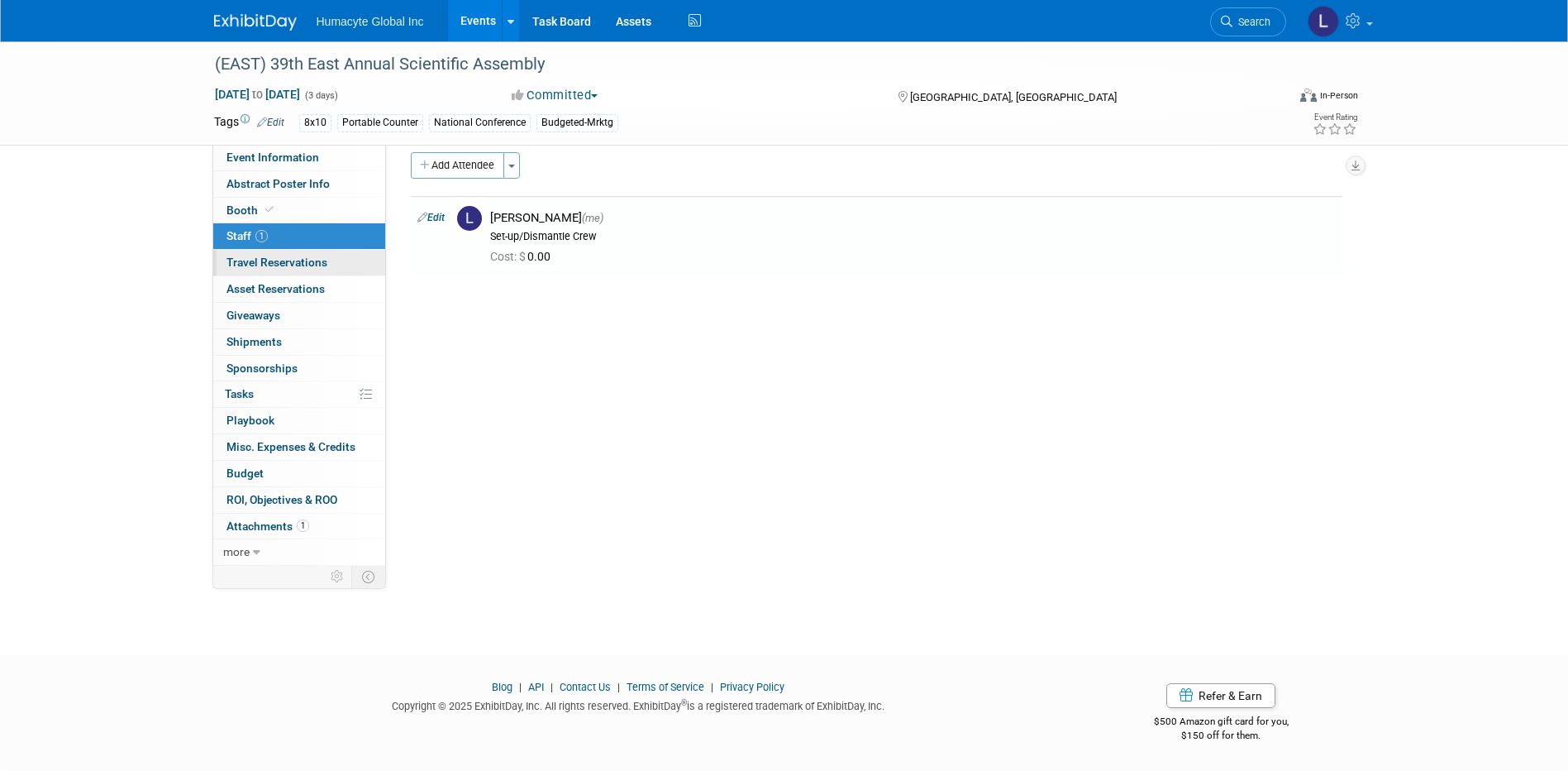
click at [292, 259] on span "Travel Reservations 0" at bounding box center [277, 262] width 101 height 13
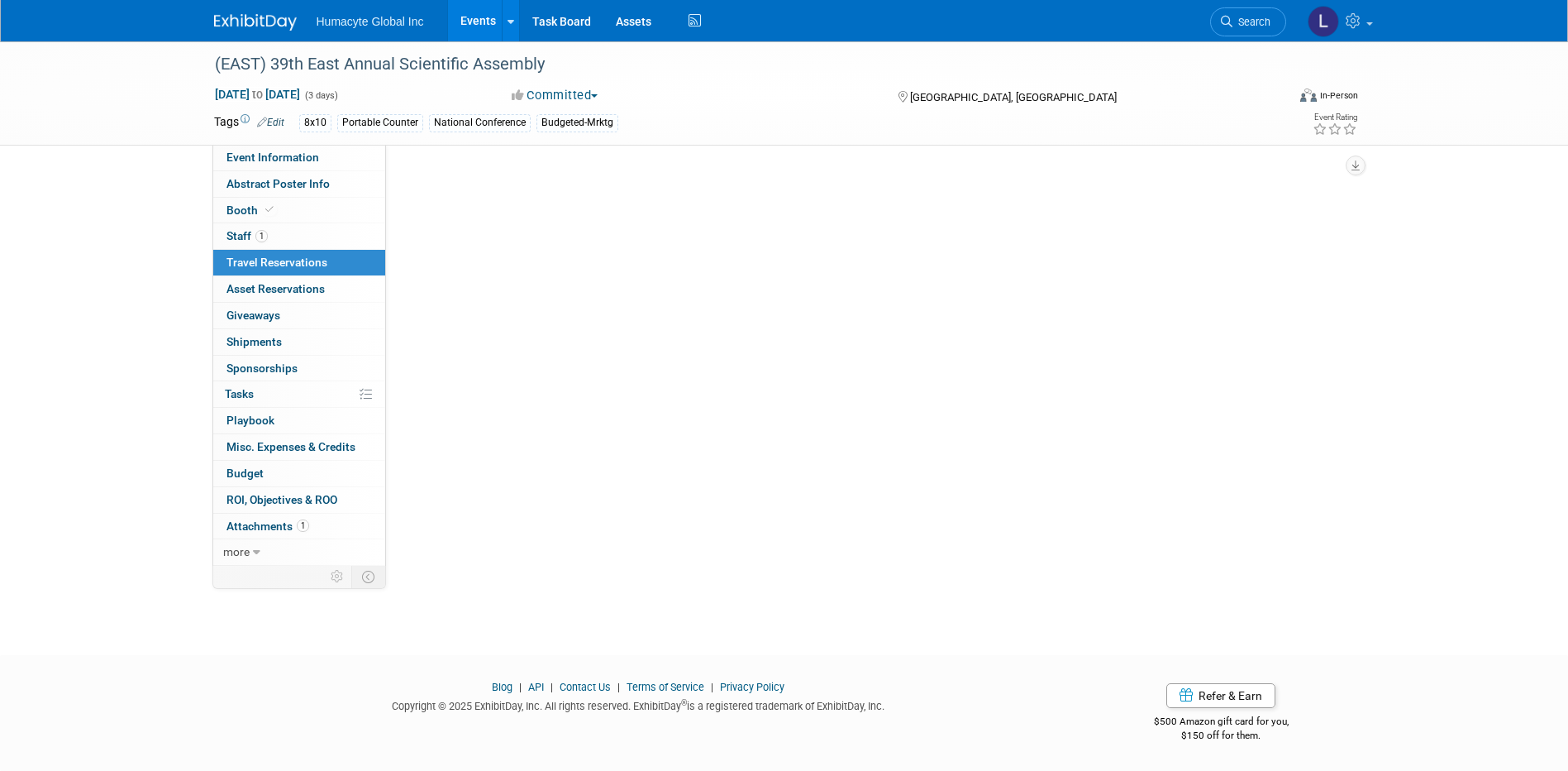
scroll to position [0, 0]
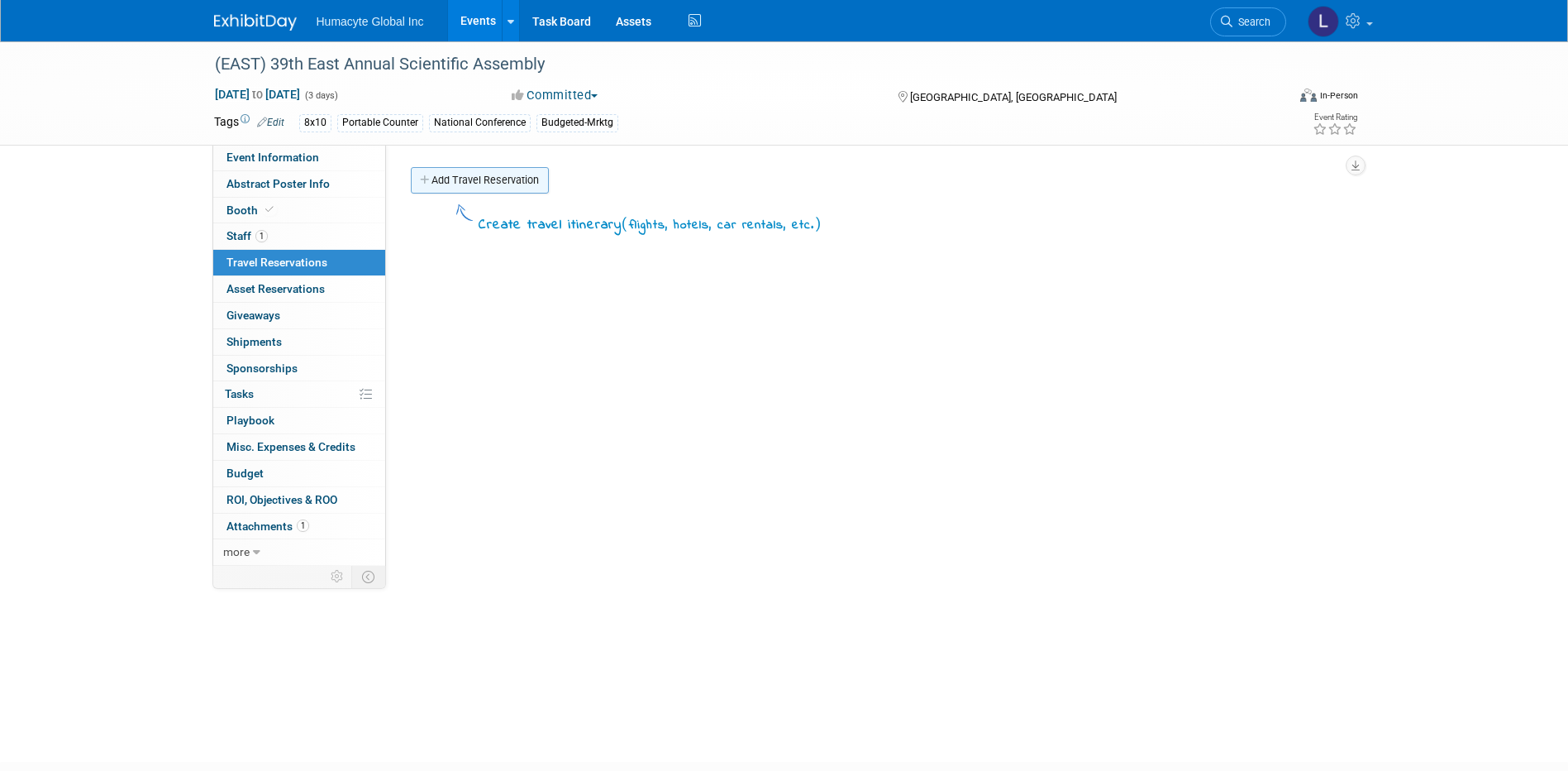
click at [465, 177] on link "Add Travel Reservation" at bounding box center [479, 180] width 138 height 27
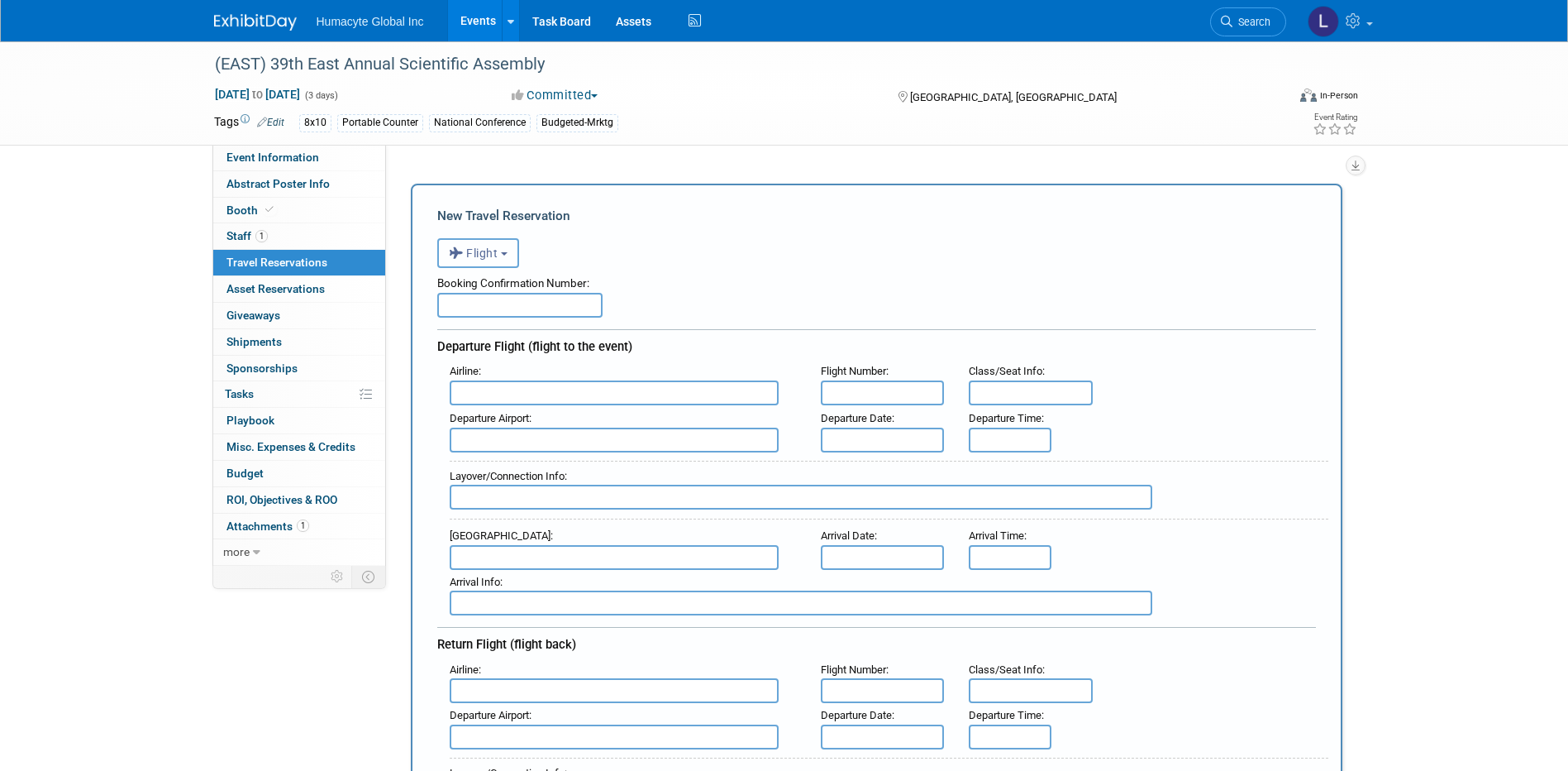
click at [497, 259] on span "Flight" at bounding box center [474, 254] width 49 height 13
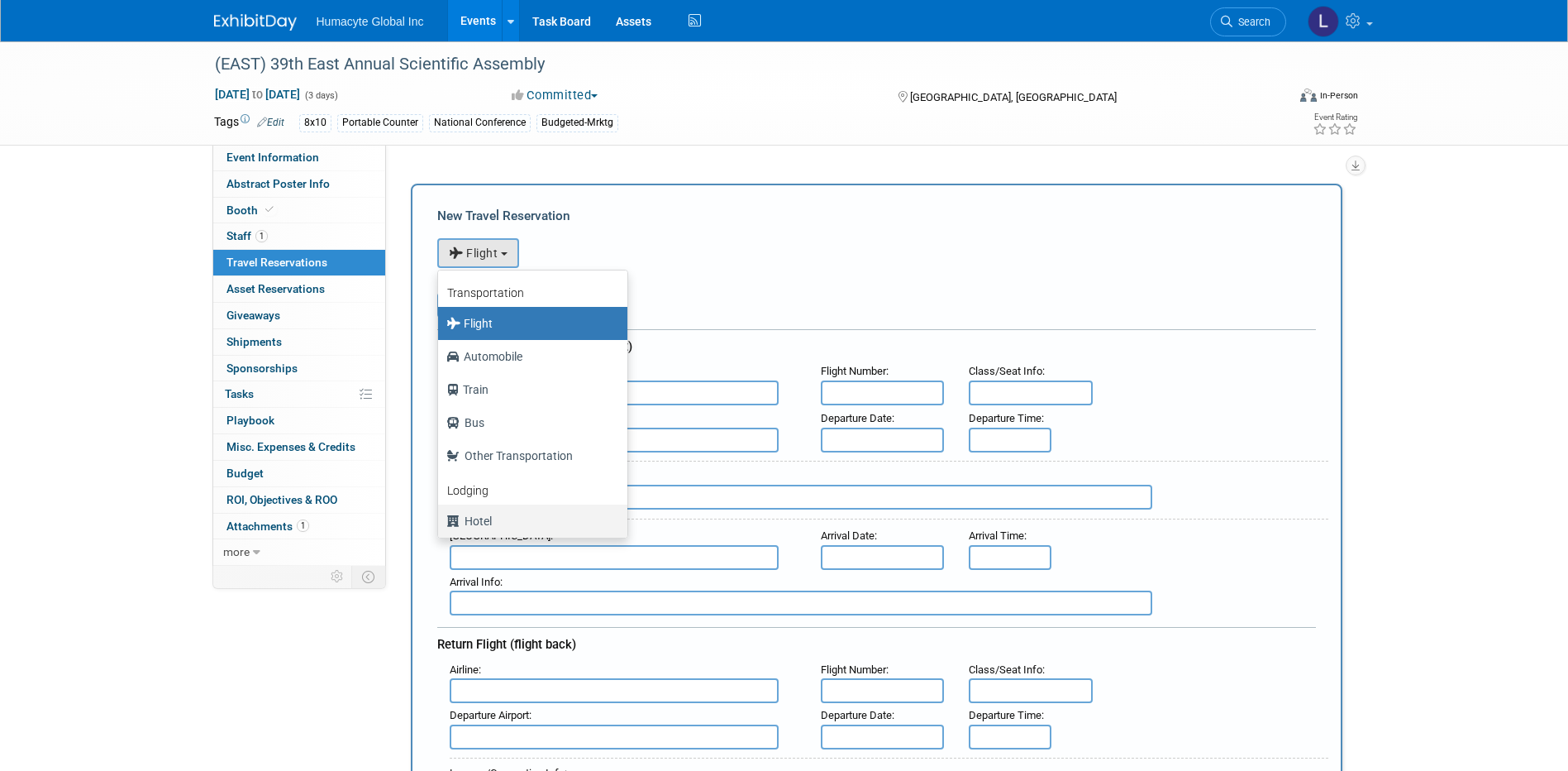
click at [478, 519] on label "Hotel" at bounding box center [528, 521] width 164 height 27
click at [440, 519] on input "Hotel" at bounding box center [435, 518] width 10 height 10
select select "6"
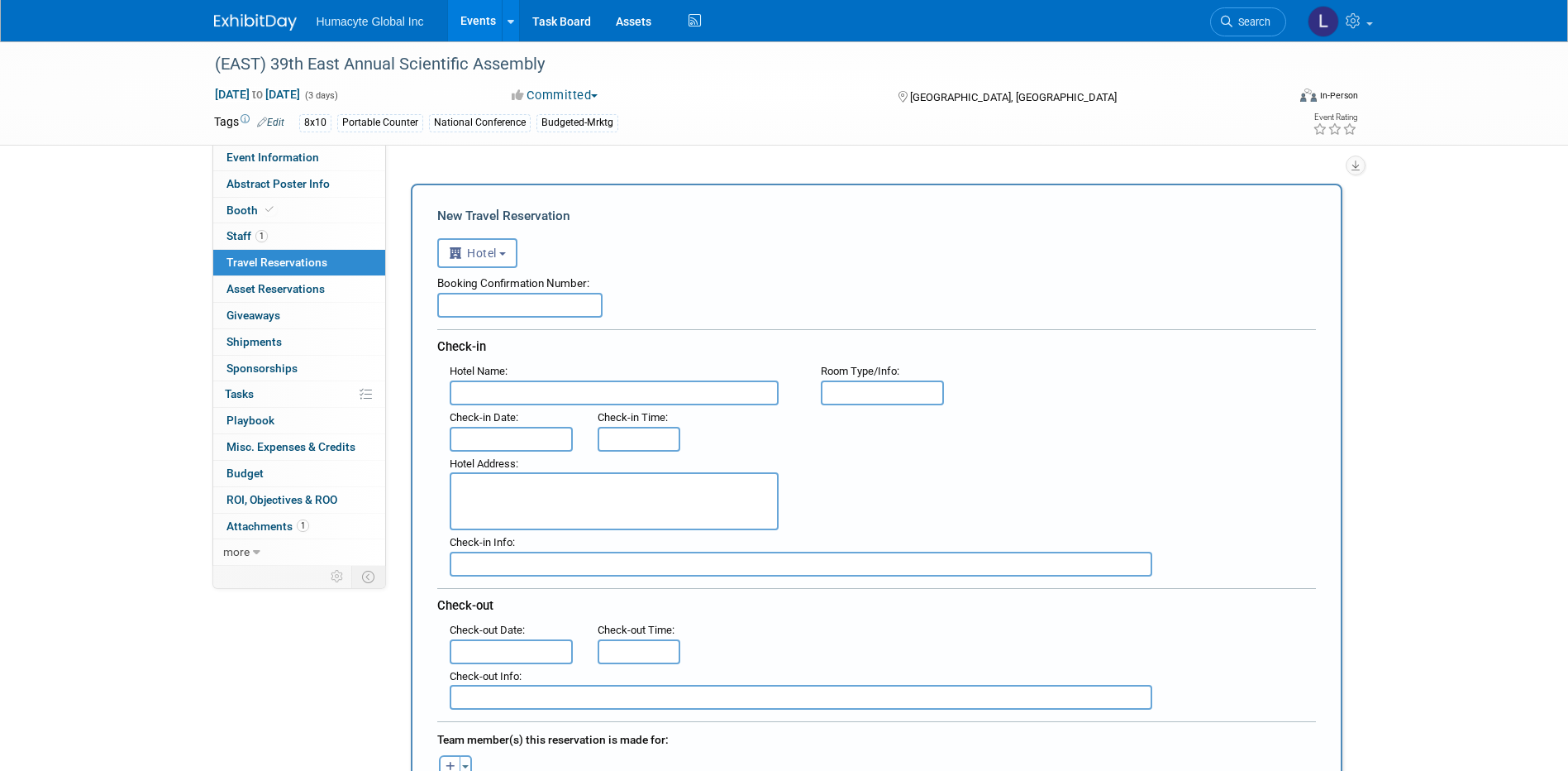
click at [516, 296] on input "text" at bounding box center [520, 305] width 165 height 25
paste input "FA678XKP"
type input "FA678XKP"
click at [484, 400] on input "text" at bounding box center [614, 393] width 329 height 25
paste input "Signia by Hilton Atlanta [US_STATE] World Congress Center"
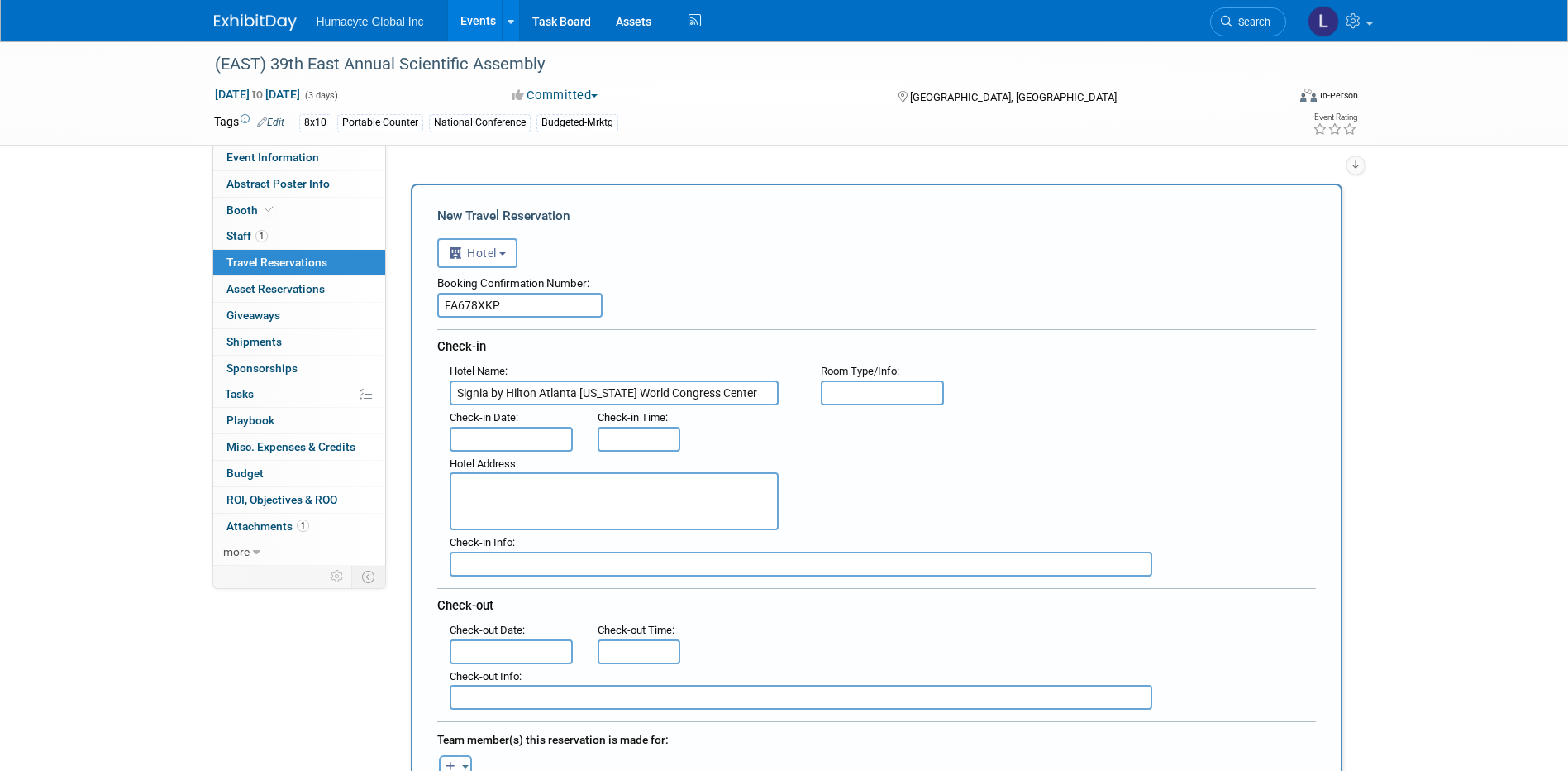
type input "Signia by Hilton Atlanta [US_STATE] World Congress Center"
click at [488, 439] on body "Humacyte Global Inc Events Add Event Bulk Upload Events Shareable Event Boards …" at bounding box center [784, 386] width 1568 height 771
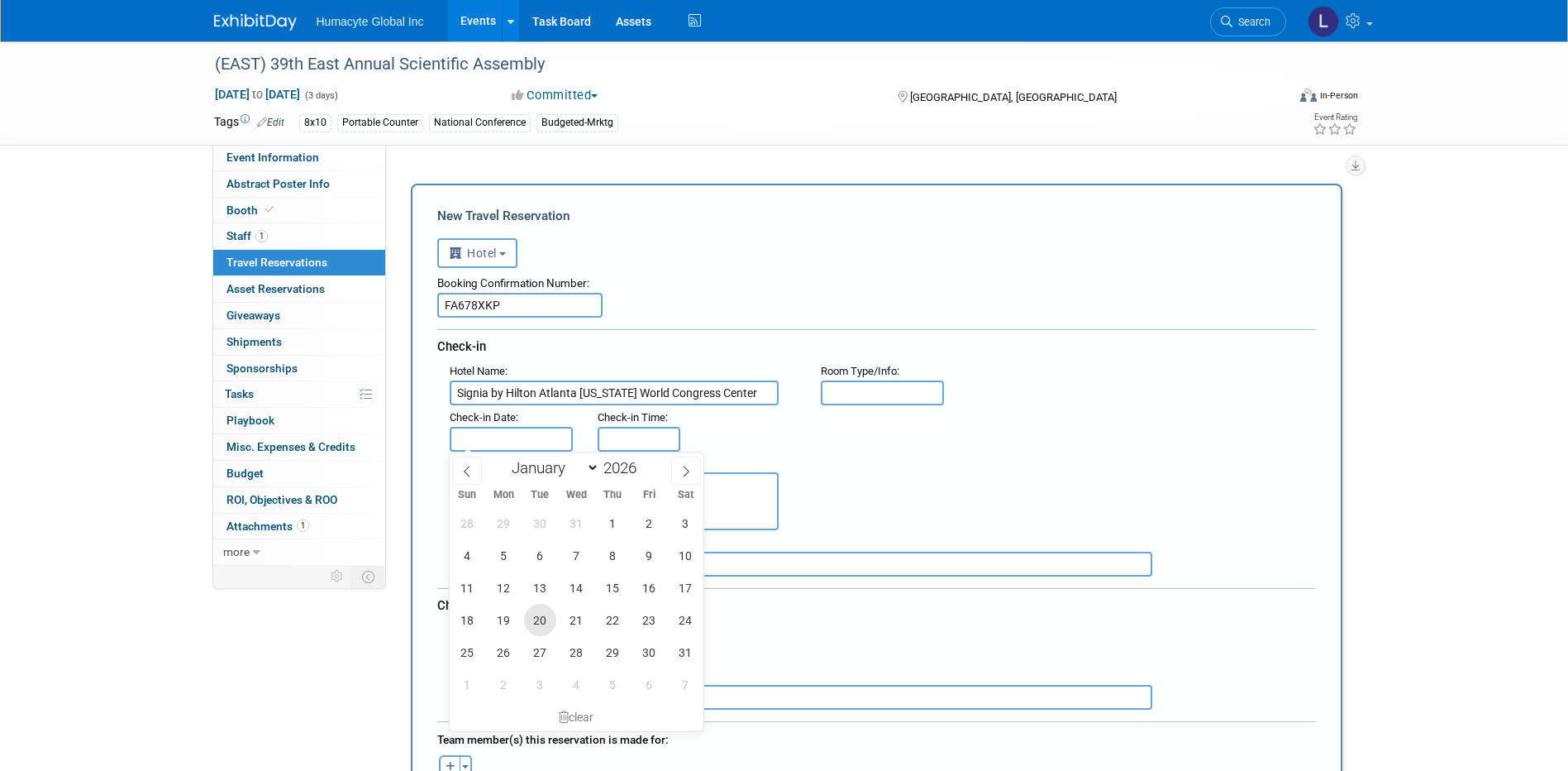
click at [546, 619] on span "20" at bounding box center [540, 620] width 32 height 32
type input "[DATE]"
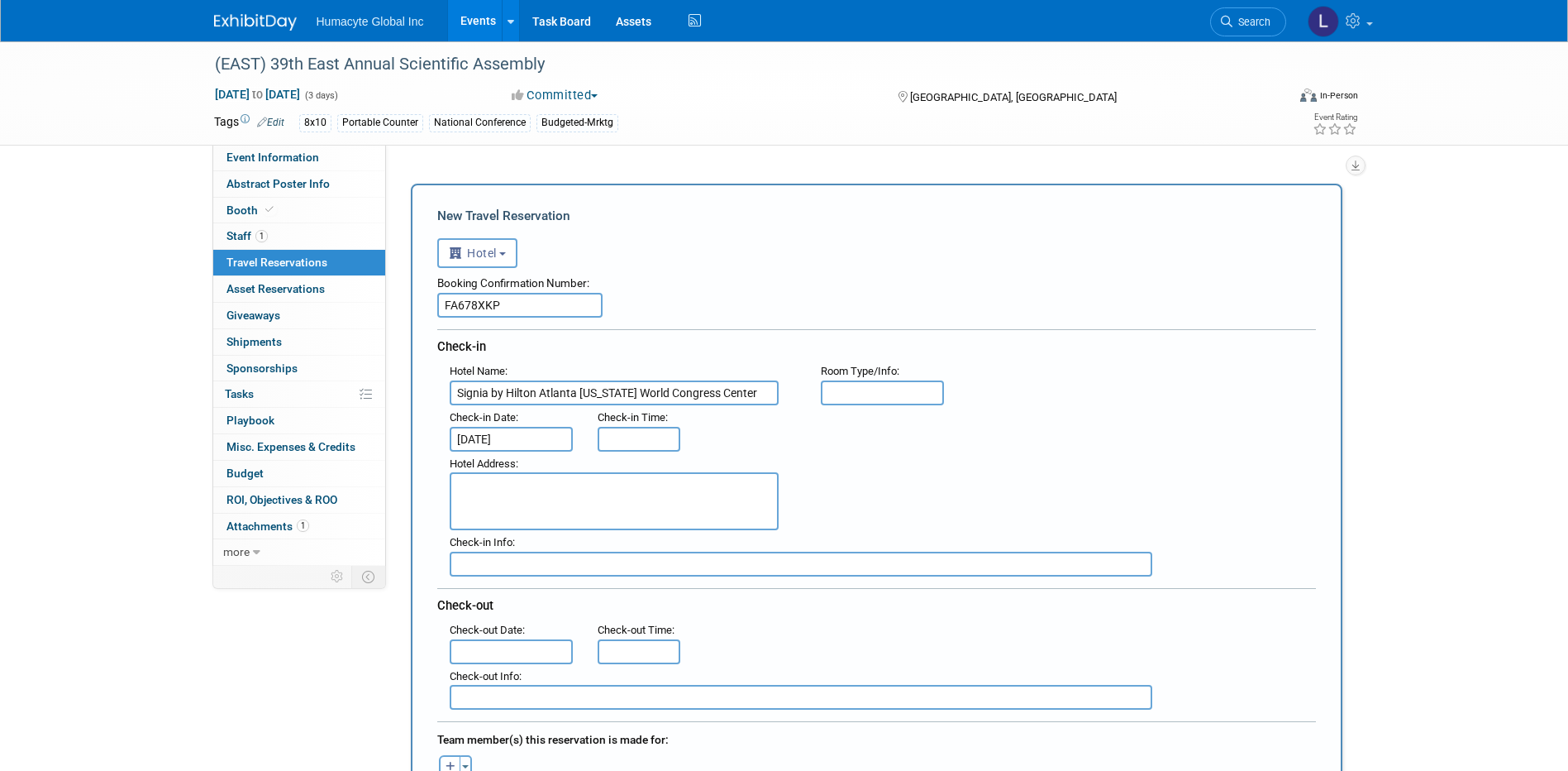
click at [481, 648] on input "text" at bounding box center [512, 651] width 124 height 25
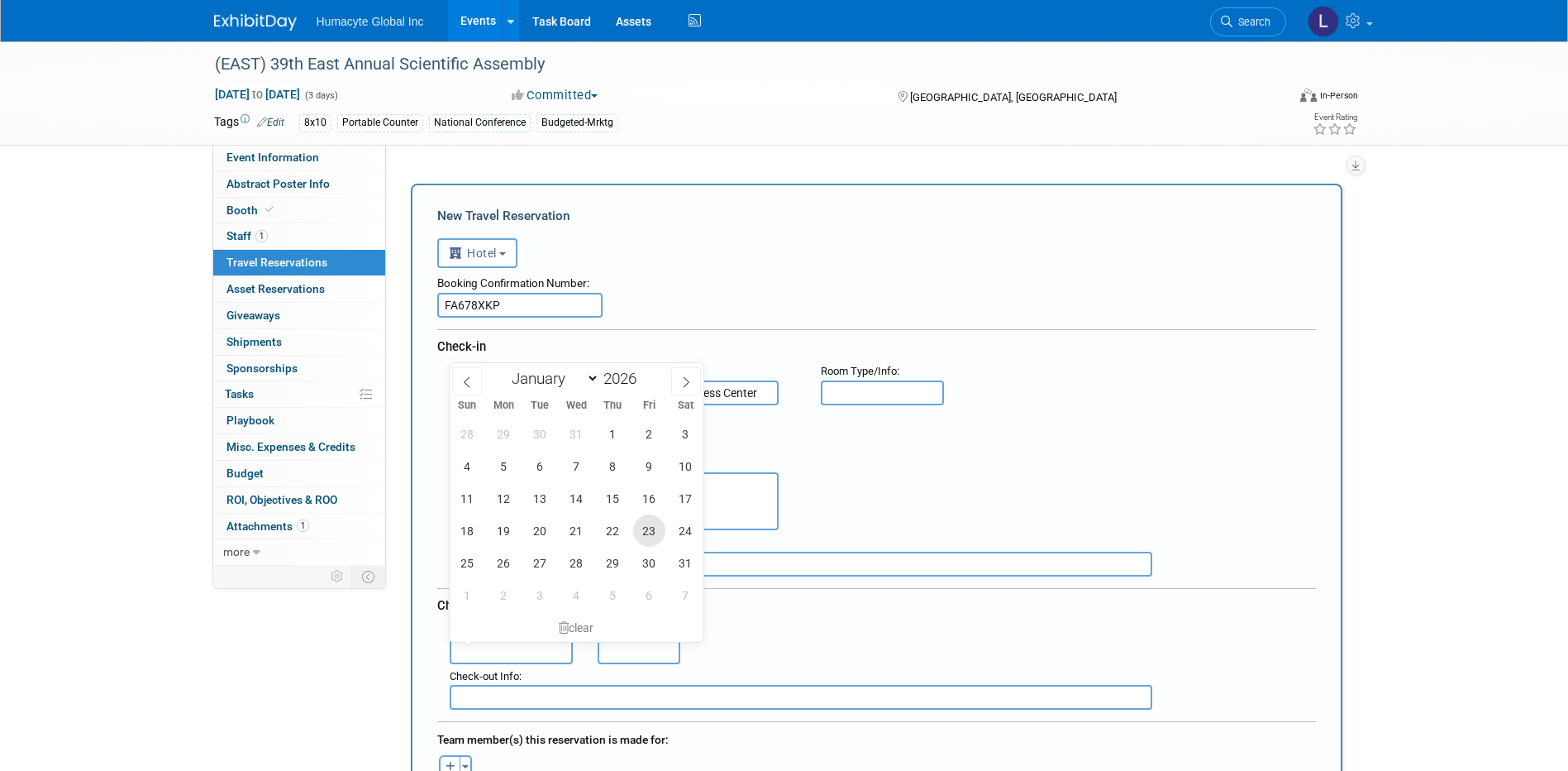
click at [648, 523] on span "23" at bounding box center [649, 531] width 32 height 32
type input "[DATE]"
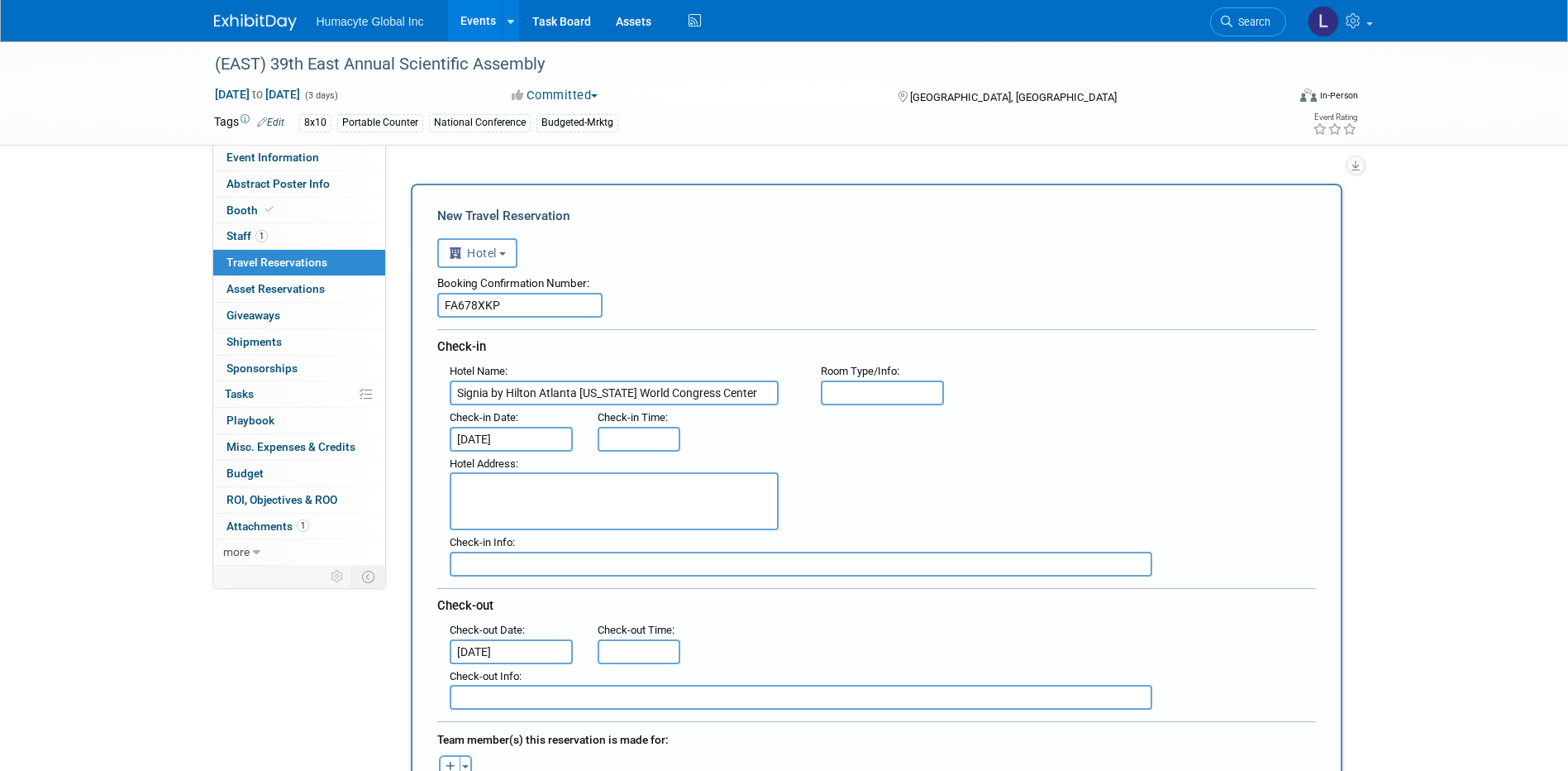
click at [932, 568] on input "text" at bounding box center [801, 564] width 702 height 25
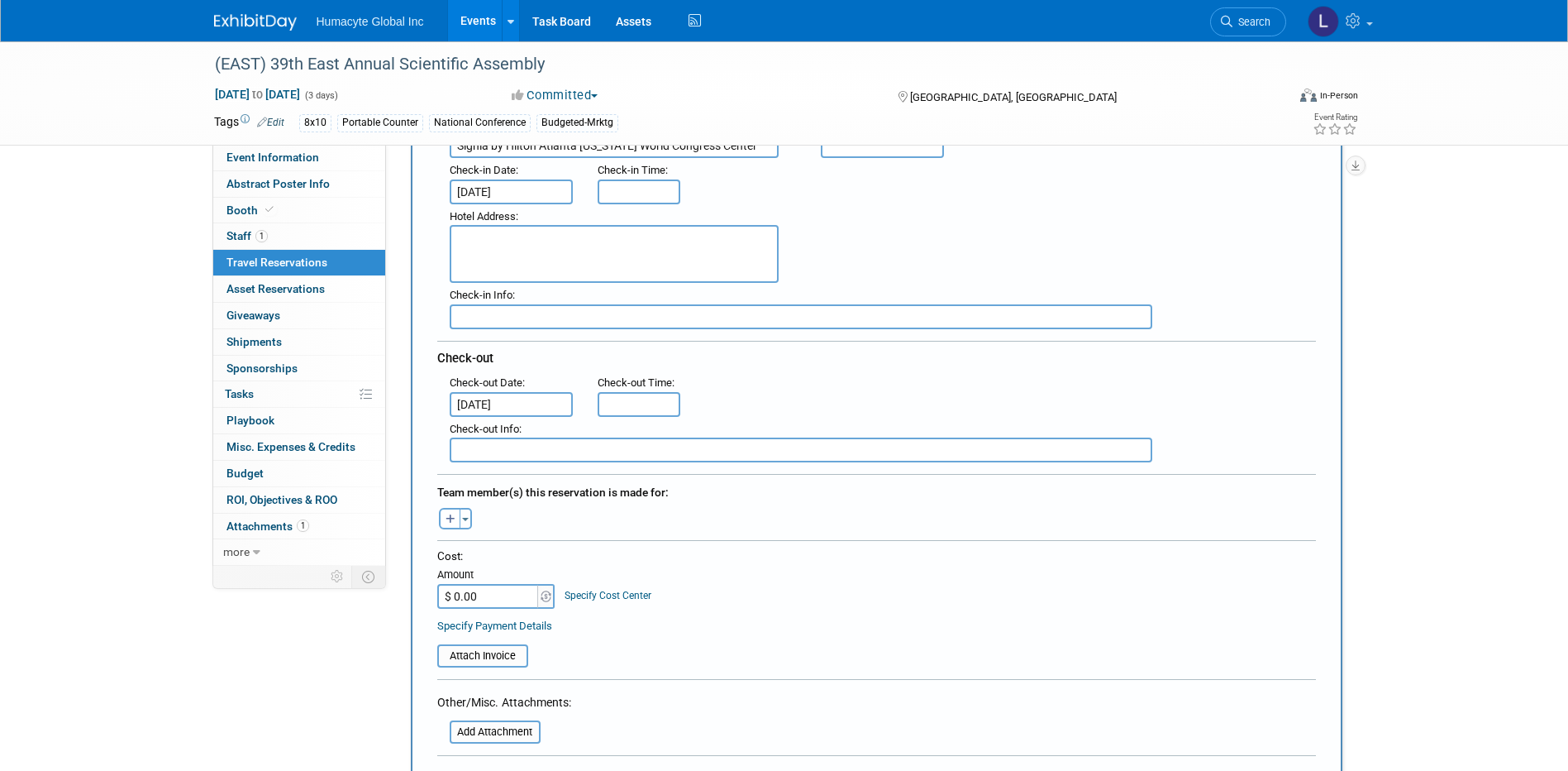
scroll to position [248, 0]
click at [448, 514] on icon "button" at bounding box center [451, 518] width 9 height 10
select select
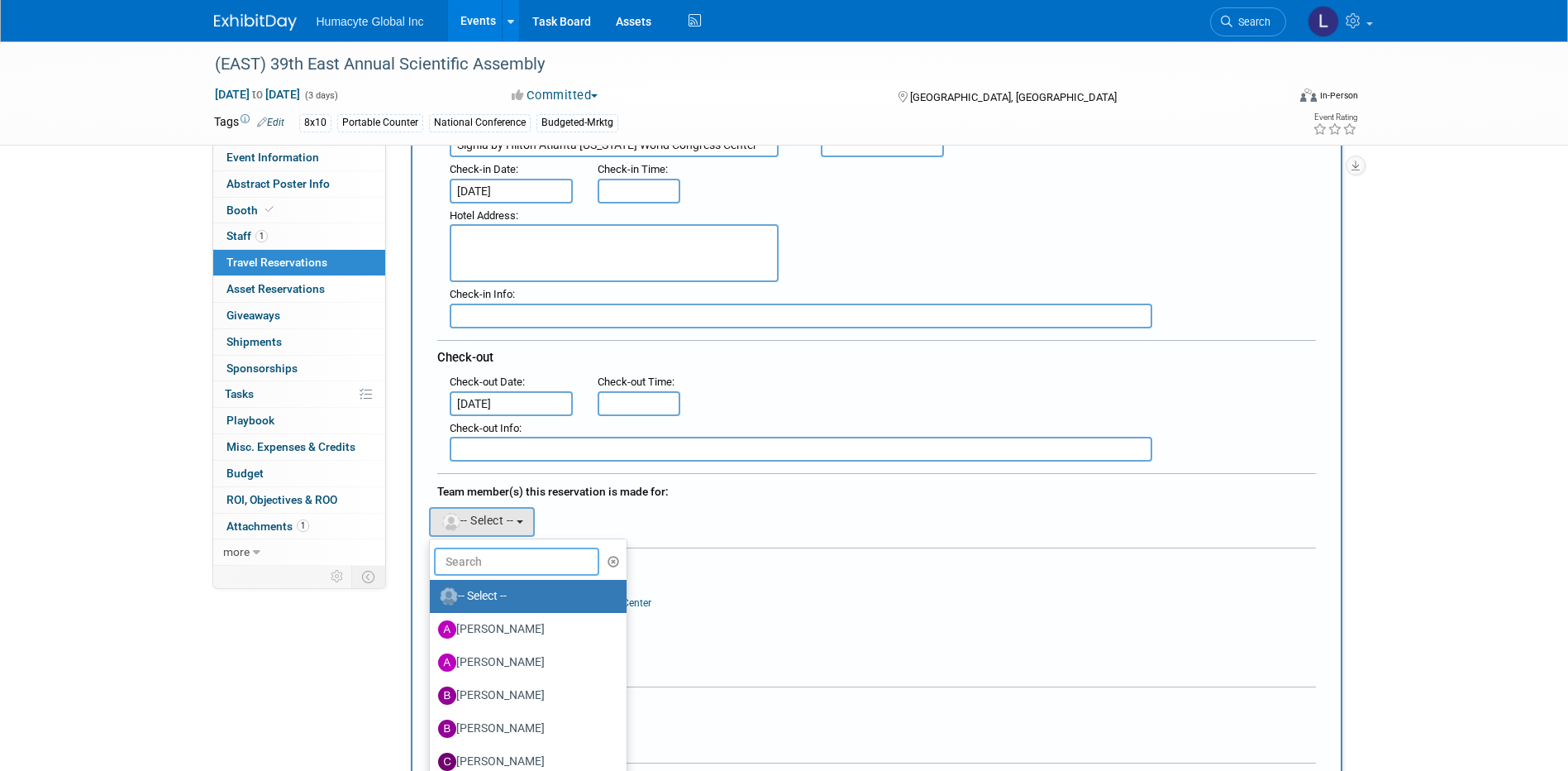
click at [484, 561] on input "text" at bounding box center [516, 562] width 165 height 28
type input "[PERSON_NAME]"
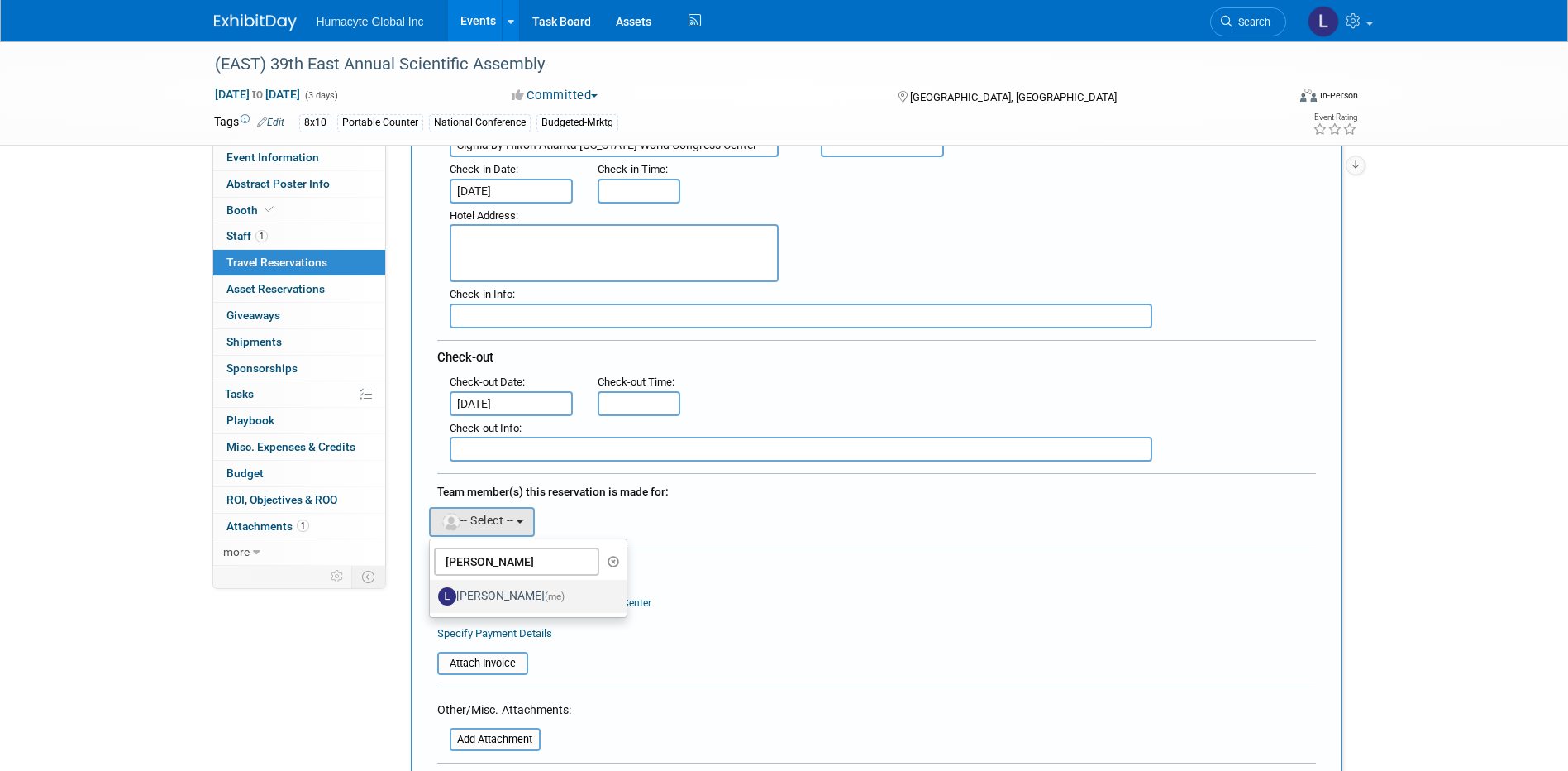
click at [504, 593] on label "[PERSON_NAME] (me)" at bounding box center [525, 596] width 173 height 27
click at [433, 593] on input "[PERSON_NAME] (me)" at bounding box center [426, 593] width 10 height 10
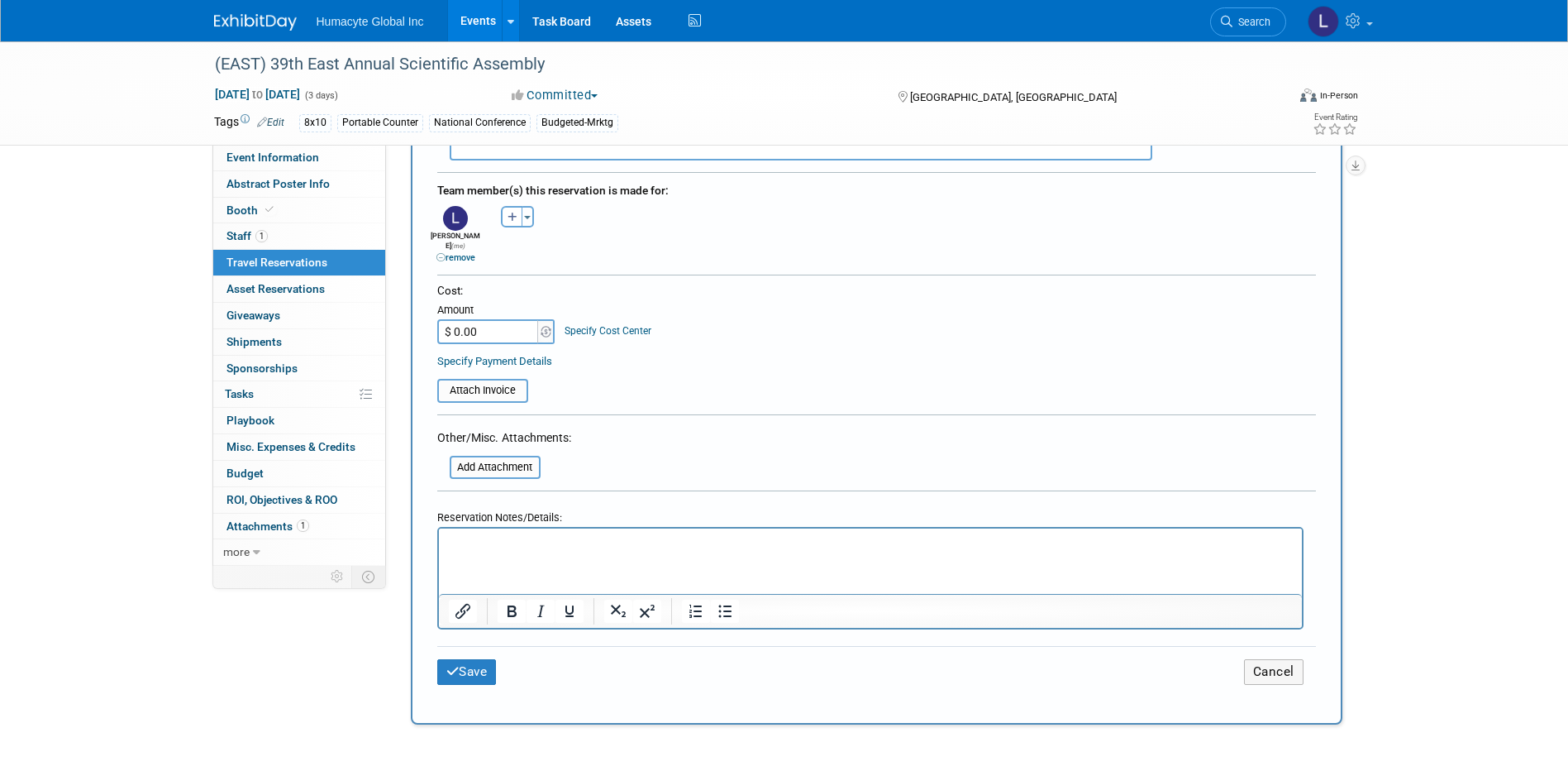
scroll to position [579, 0]
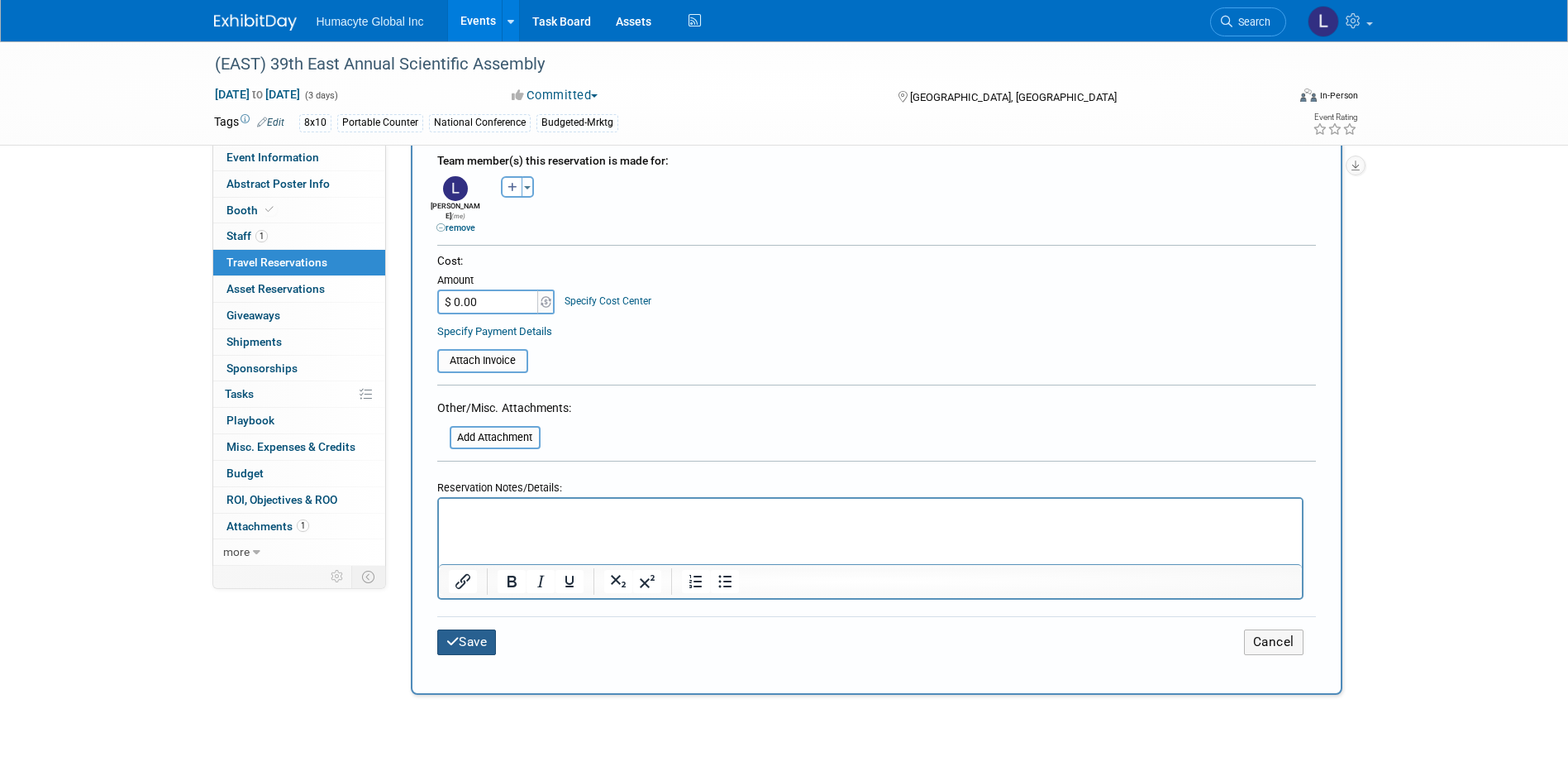
click at [473, 630] on button "Save" at bounding box center [467, 642] width 60 height 26
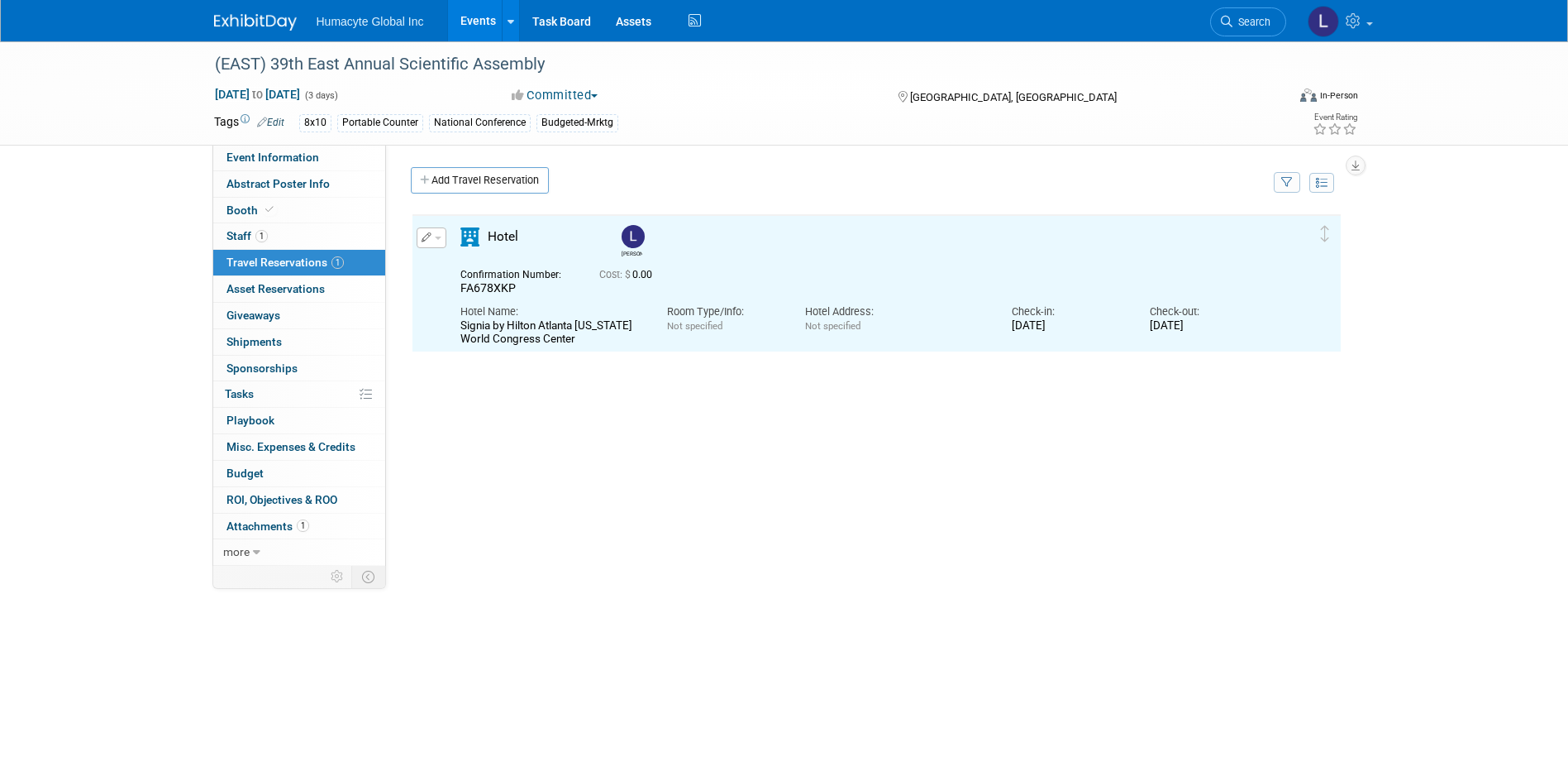
scroll to position [0, 0]
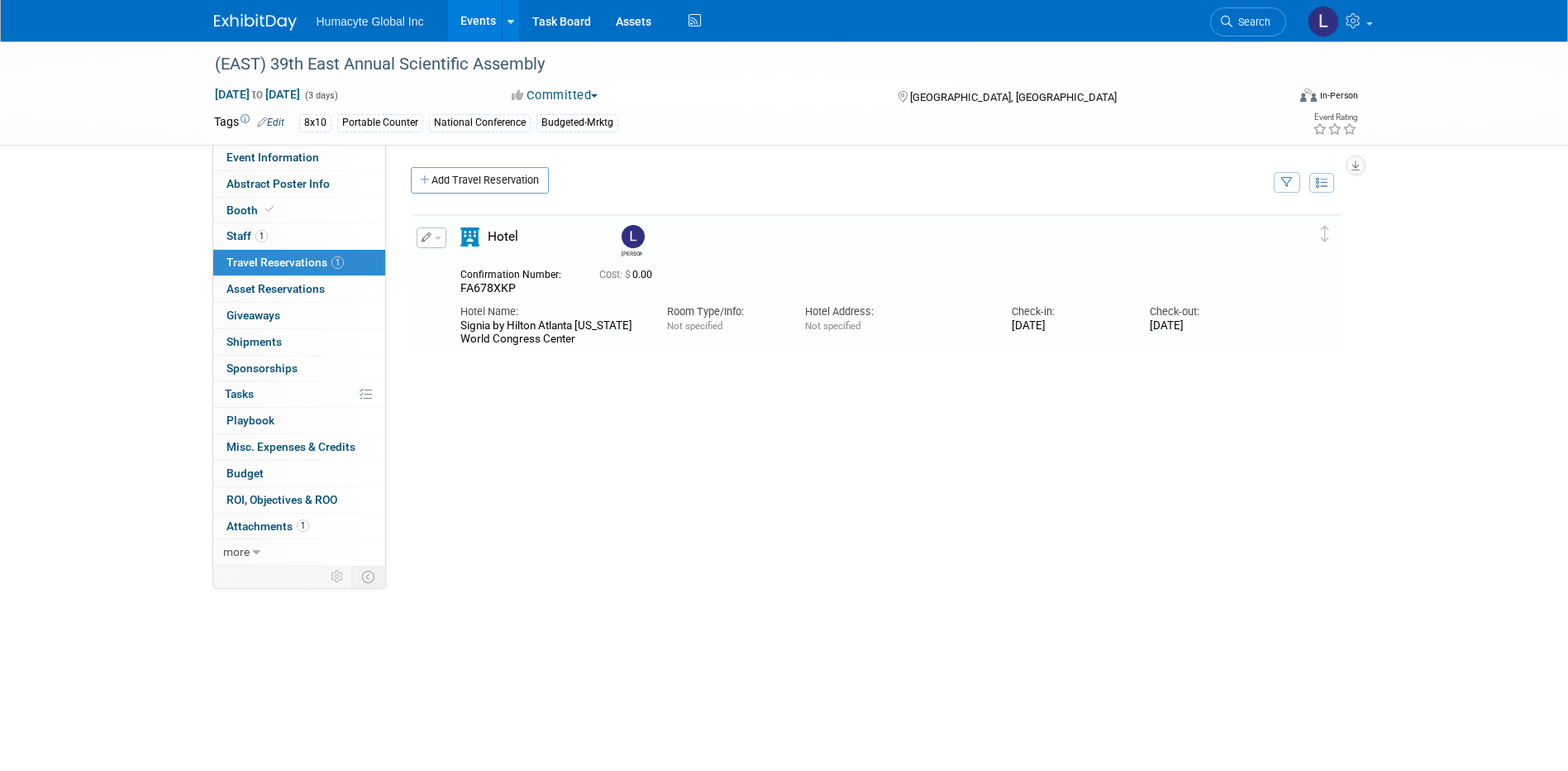
click at [431, 240] on button "button" at bounding box center [431, 238] width 29 height 21
click at [466, 260] on button "Edit Reservation" at bounding box center [487, 266] width 140 height 24
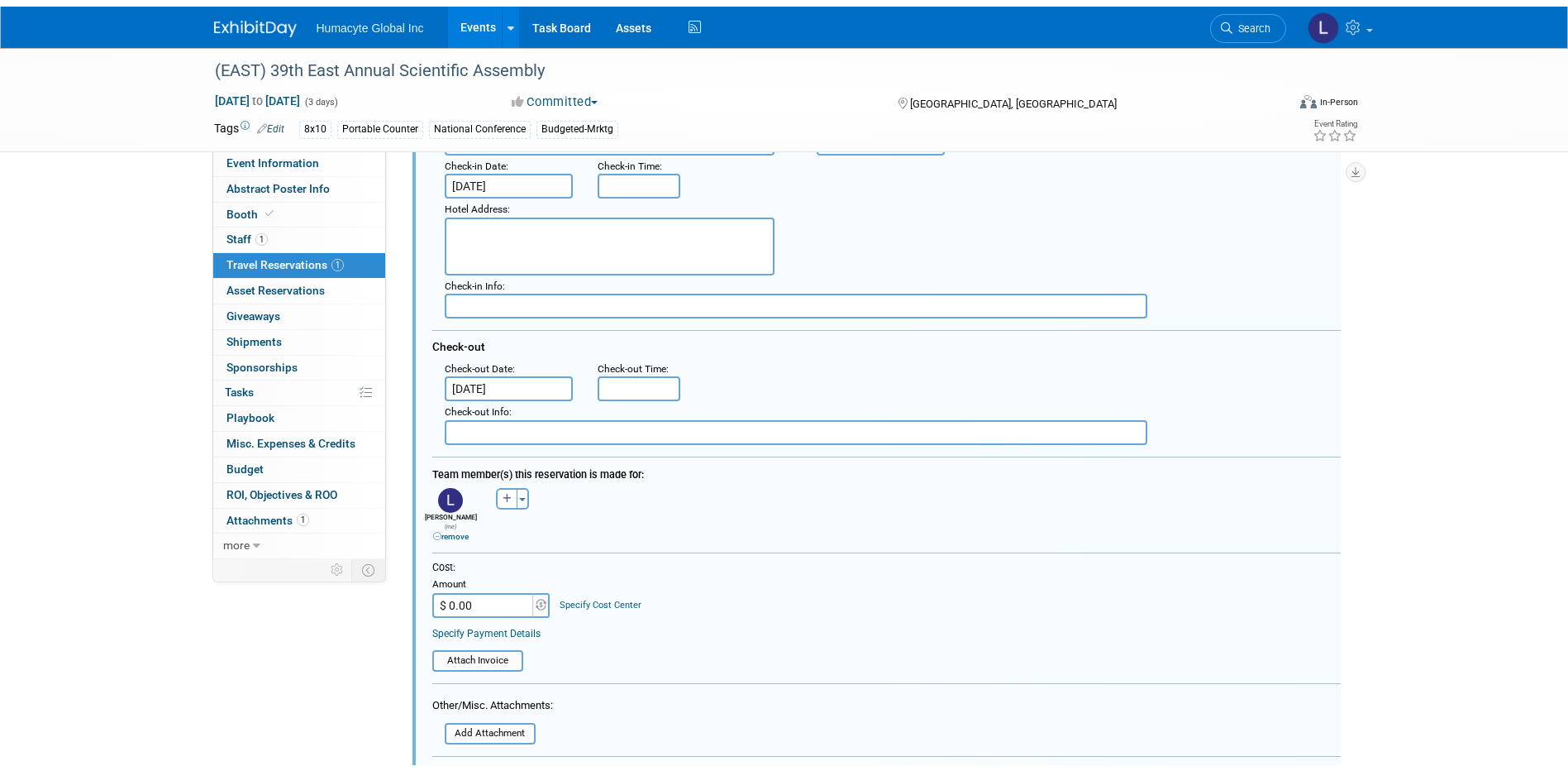
scroll to position [442, 0]
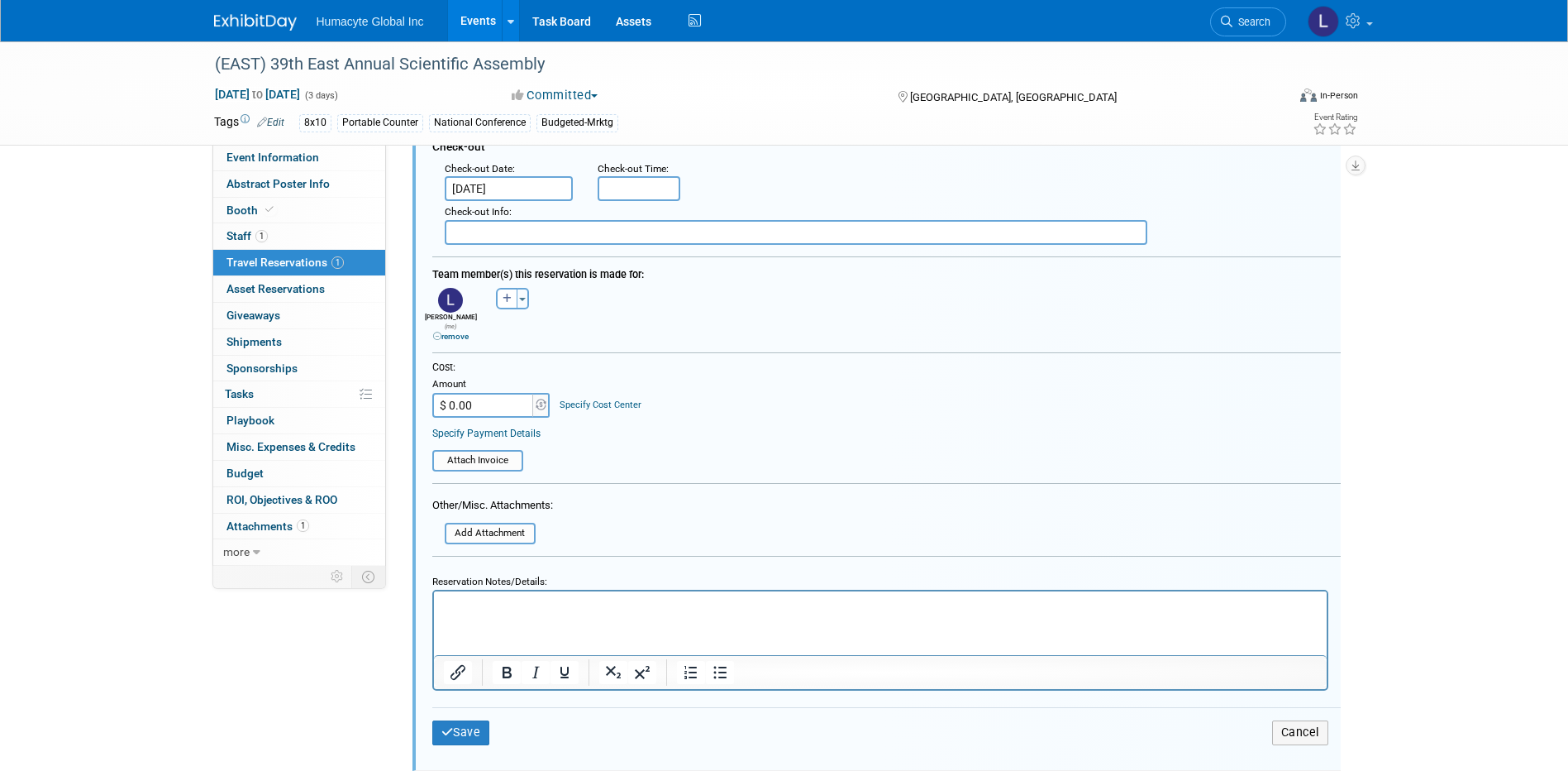
click at [589, 400] on link "Specify Cost Center" at bounding box center [601, 404] width 82 height 10
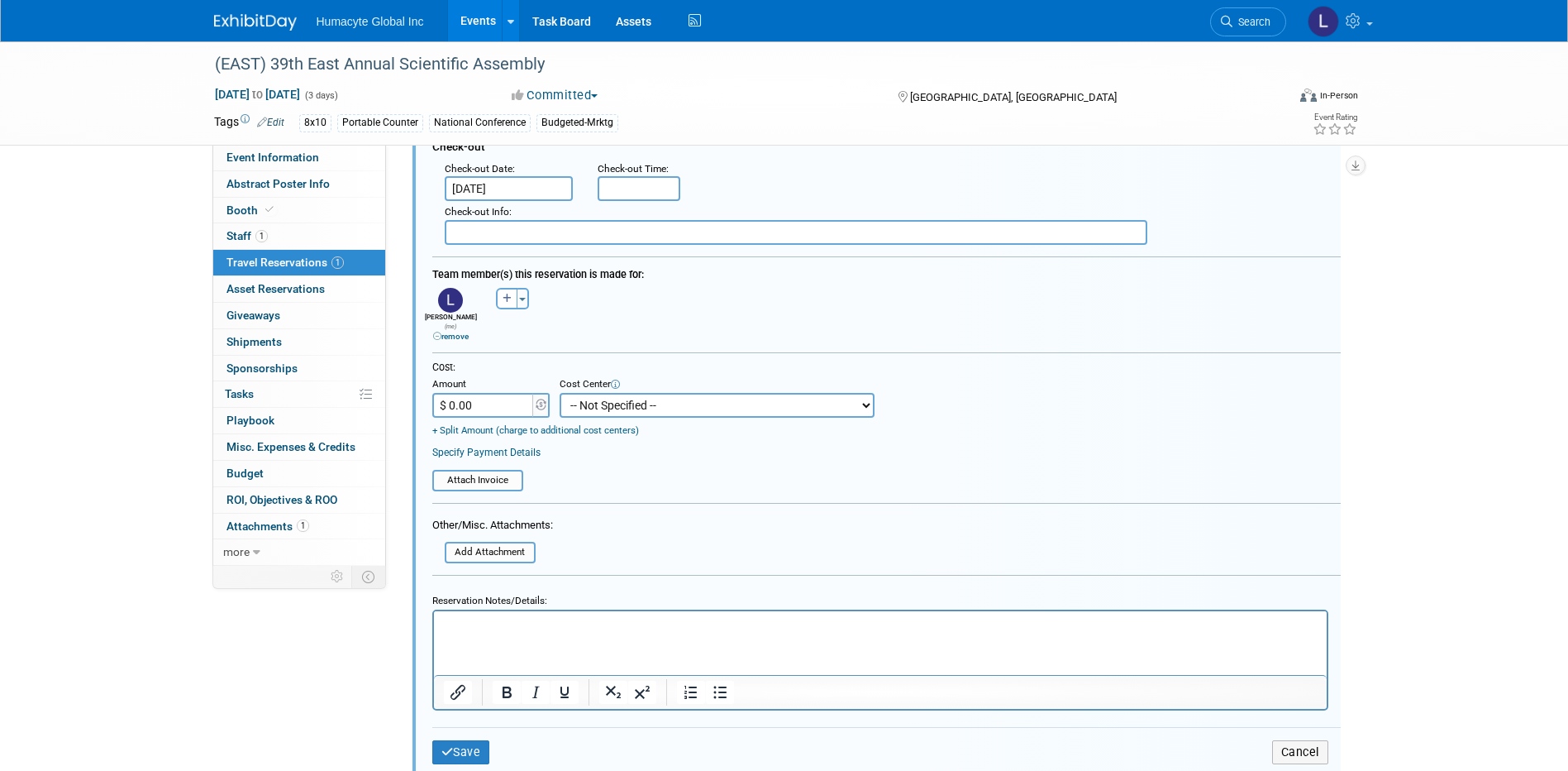
click at [596, 404] on select "-- Not Specified -- Dept 10 - Clinical Dept 11 - Clinical Ops Dept 12 - Medical…" at bounding box center [718, 405] width 315 height 25
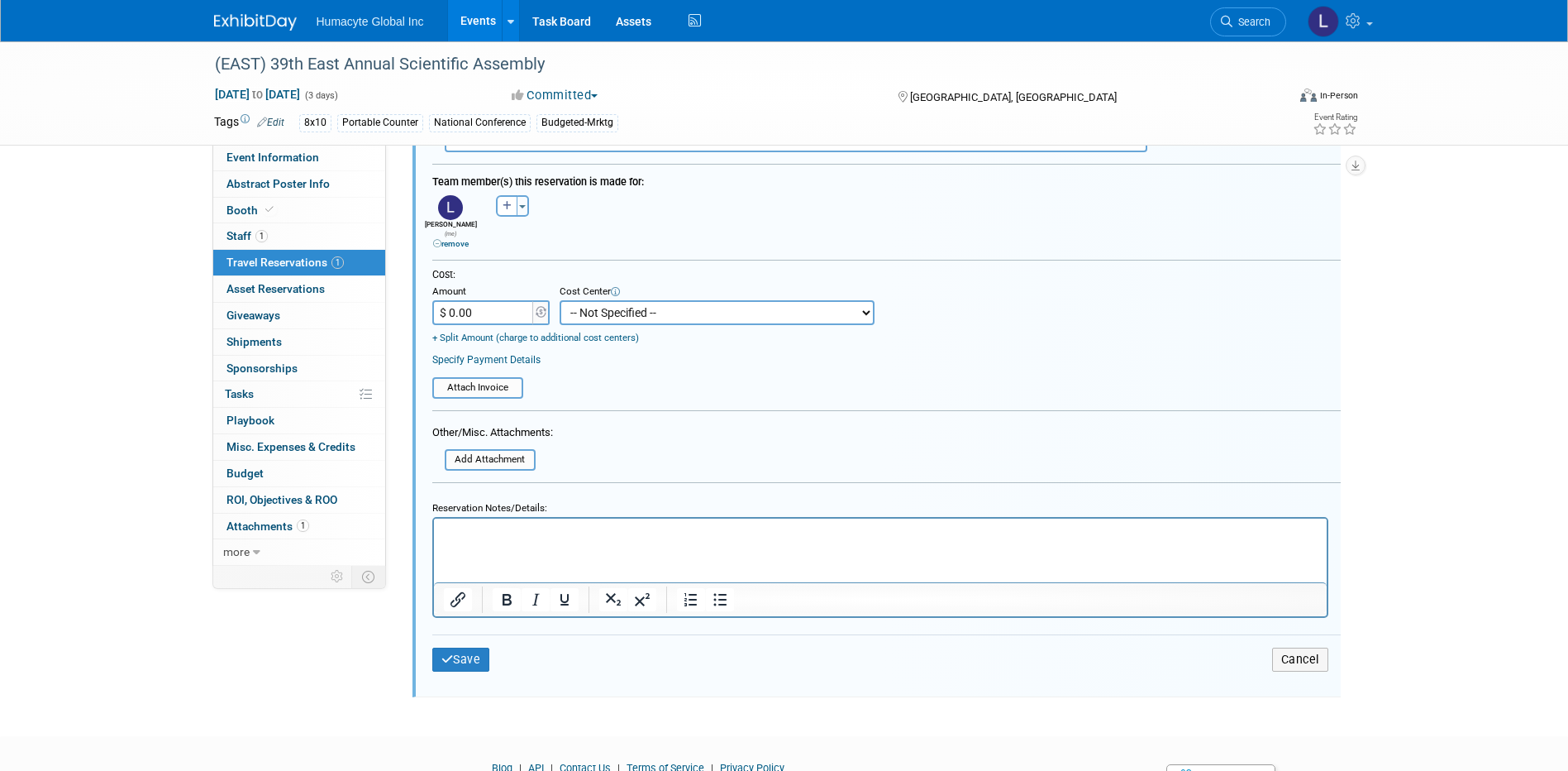
click at [658, 310] on select "-- Not Specified -- Dept 10 - Clinical Dept 11 - Clinical Ops Dept 12 - Medical…" at bounding box center [718, 312] width 315 height 25
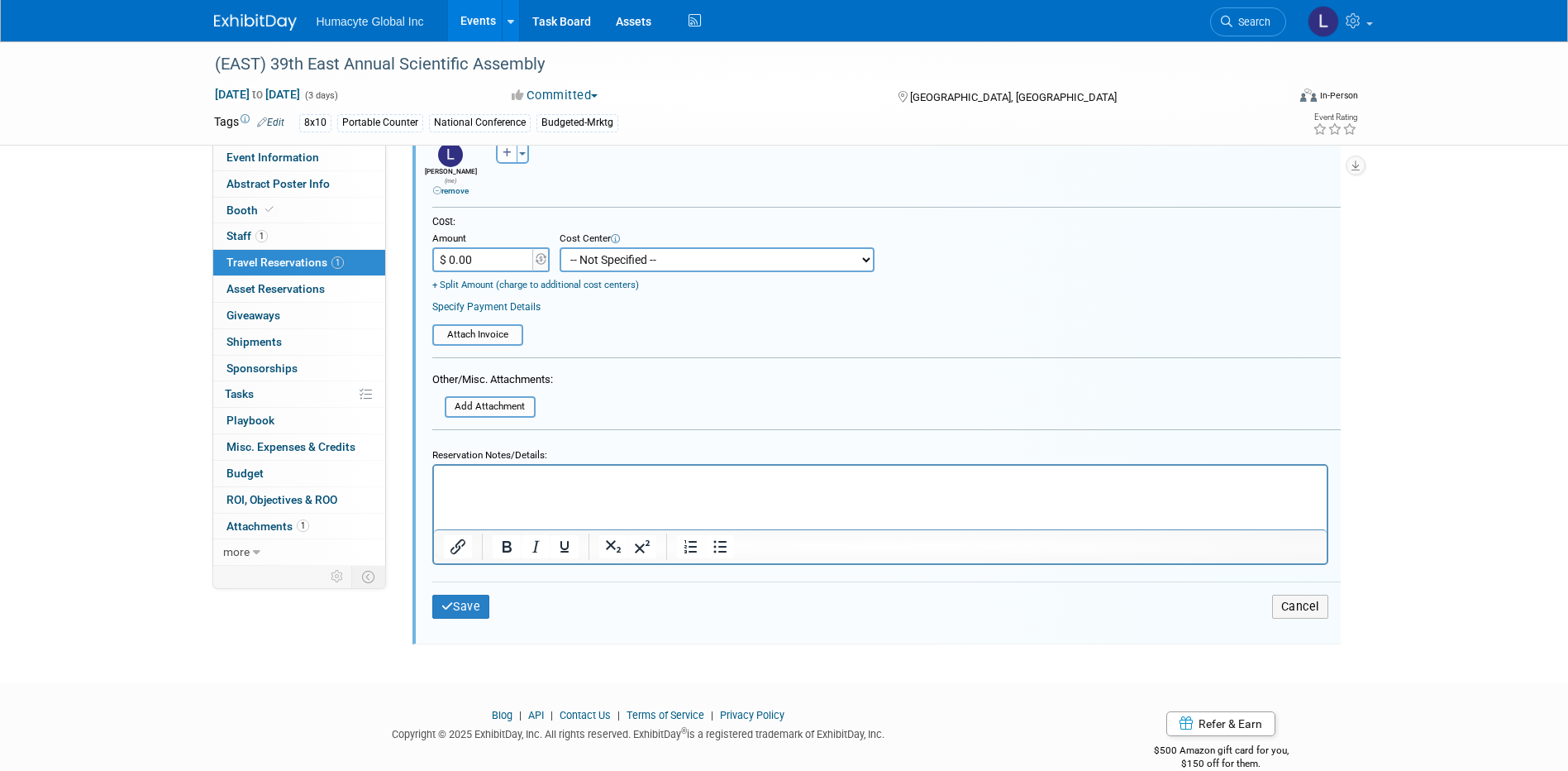
scroll to position [618, 0]
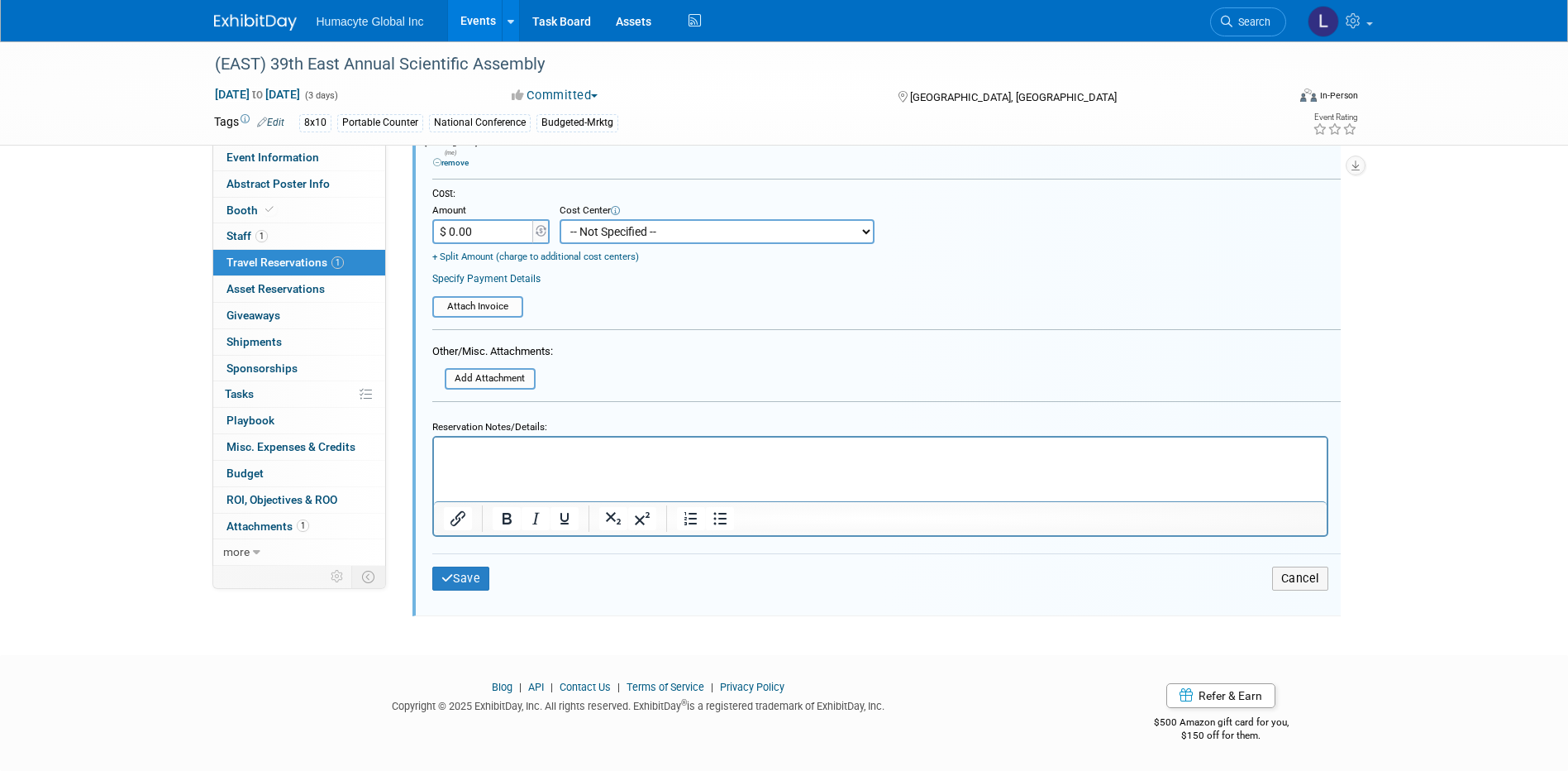
click at [700, 227] on select "-- Not Specified -- Dept 10 - Clinical Dept 11 - Clinical Ops Dept 12 - Medical…" at bounding box center [718, 232] width 315 height 25
select select "18966164"
click at [560, 219] on select "-- Not Specified -- Dept 10 - Clinical Dept 11 - Clinical Ops Dept 12 - Medical…" at bounding box center [718, 232] width 315 height 25
click at [462, 575] on button "Save" at bounding box center [461, 578] width 58 height 24
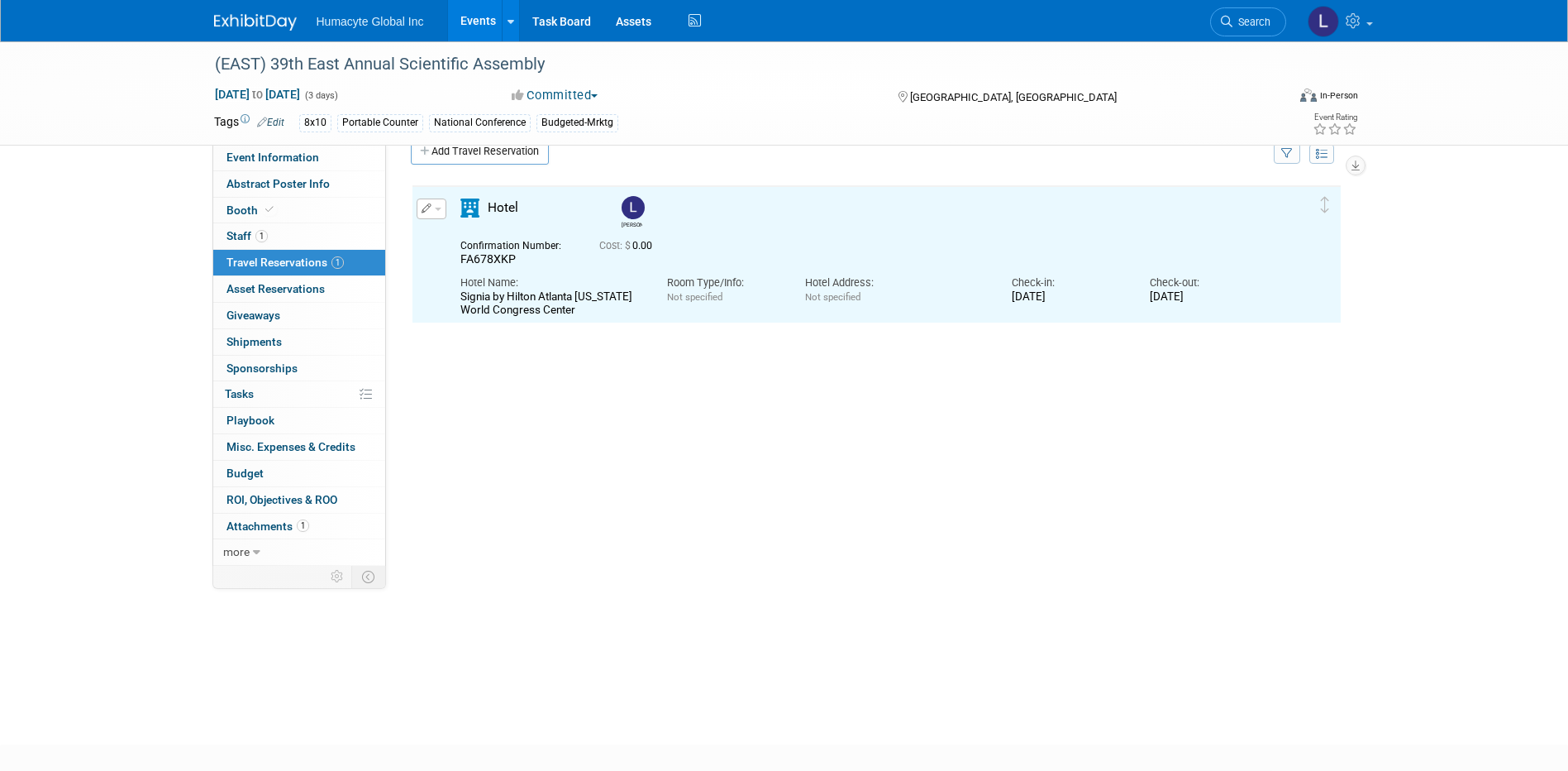
scroll to position [0, 0]
click at [593, 375] on div "Delete Reservation [PERSON_NAME] FA678XKP Cost: $ 0.00" at bounding box center [877, 431] width 932 height 497
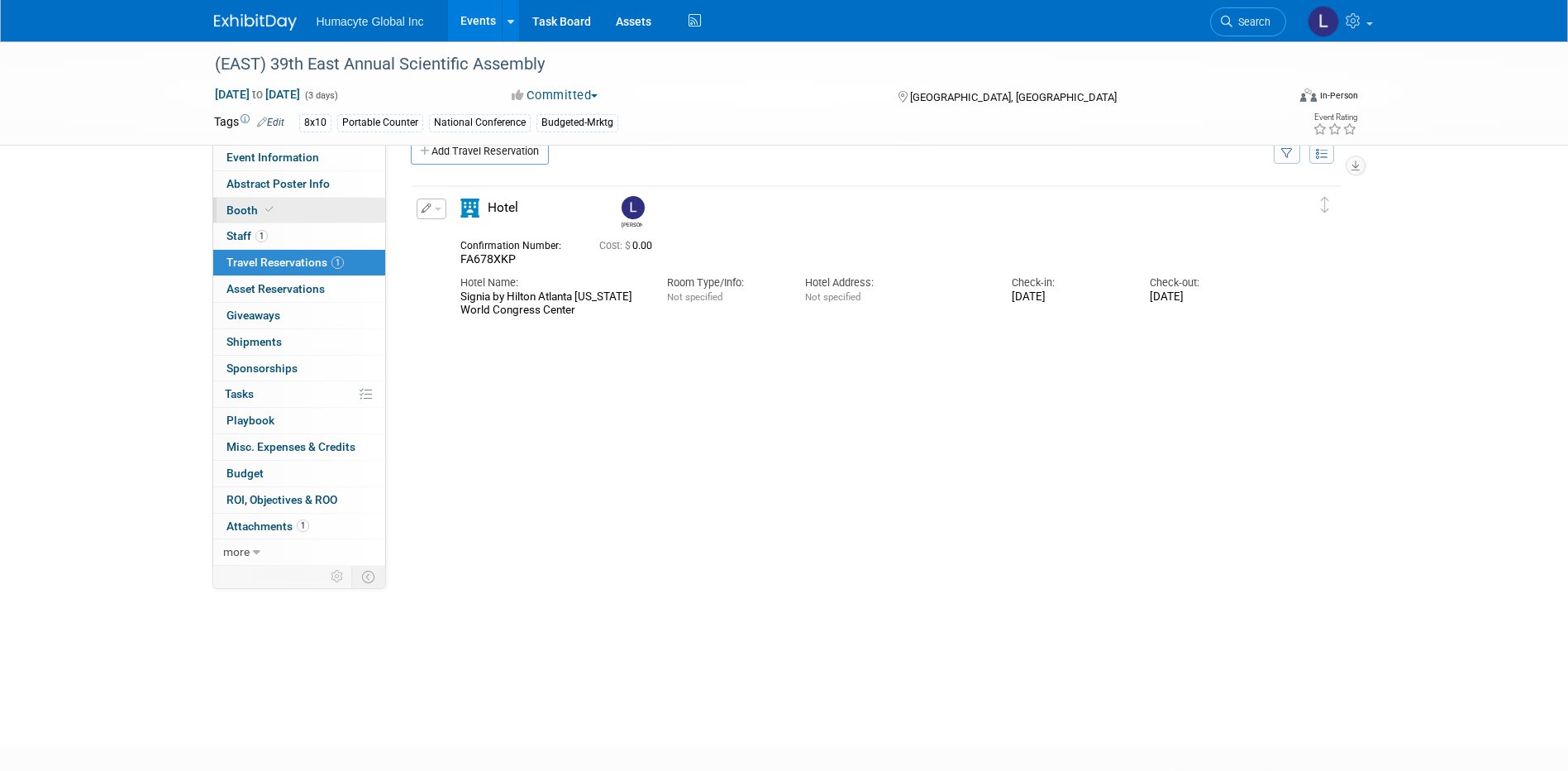
click at [233, 208] on span "Booth" at bounding box center [252, 210] width 50 height 13
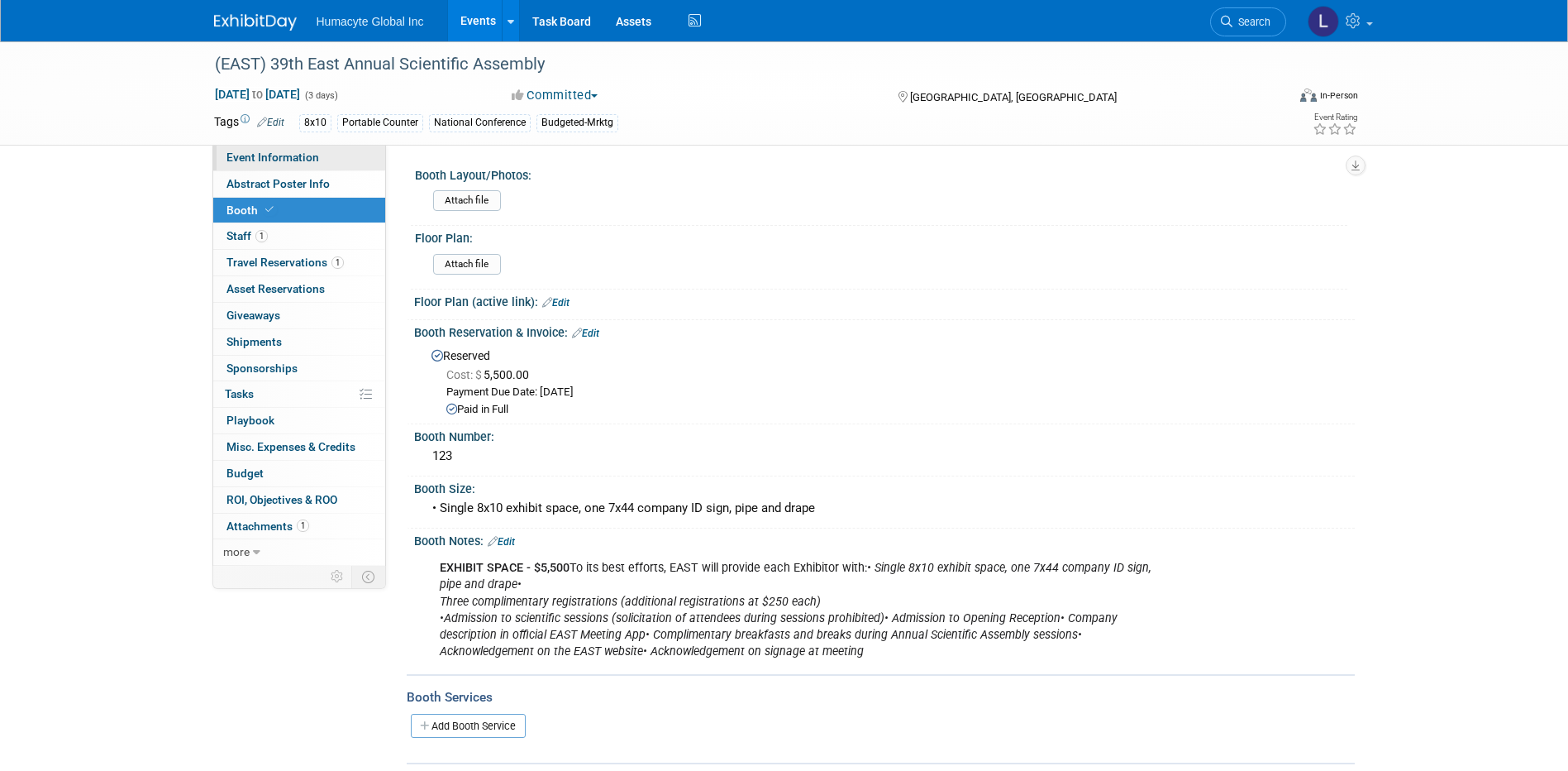
click at [260, 152] on span "Event Information" at bounding box center [273, 158] width 93 height 13
select select "Commercial"
select select "Trauma"
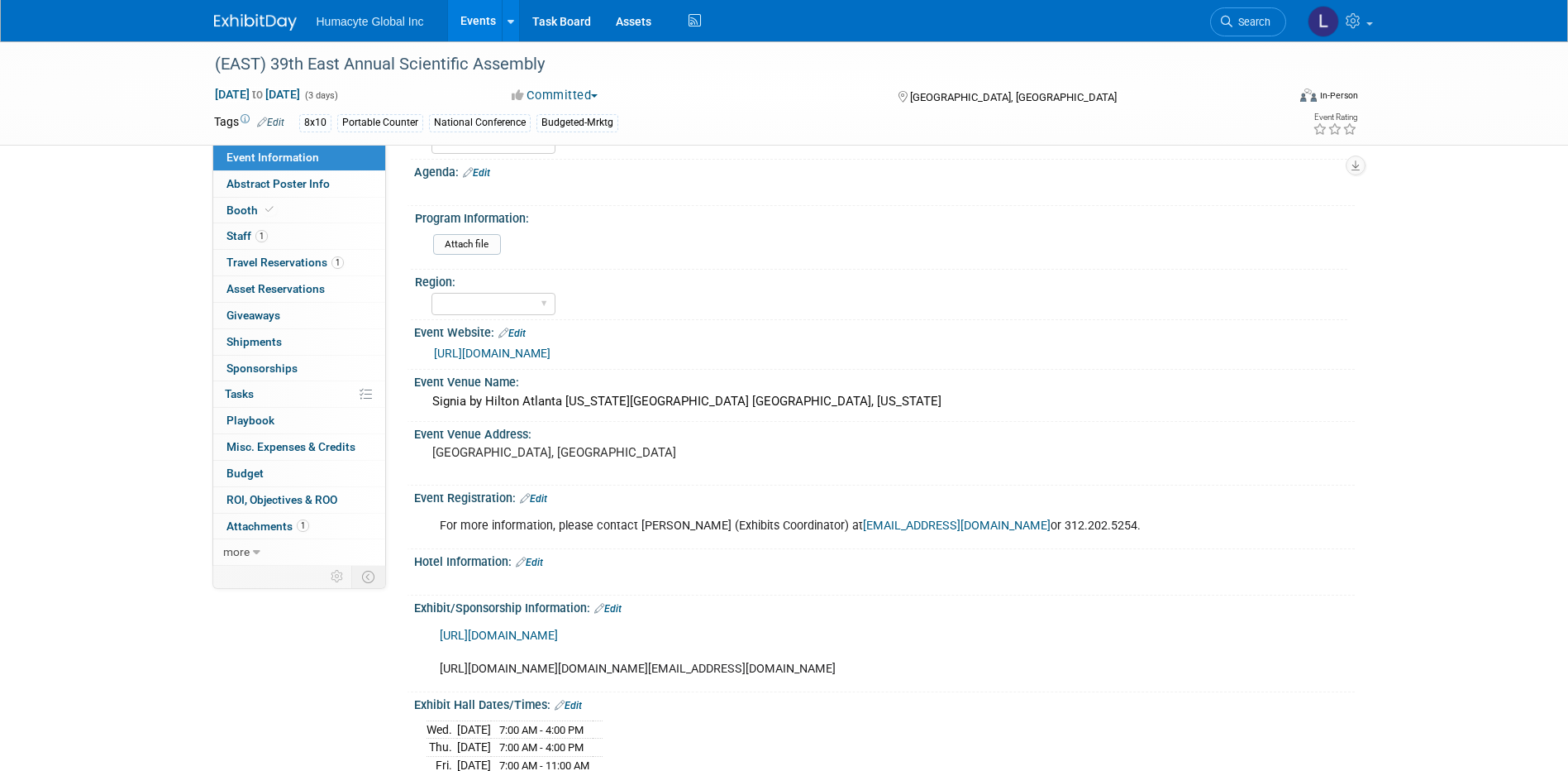
scroll to position [414, 0]
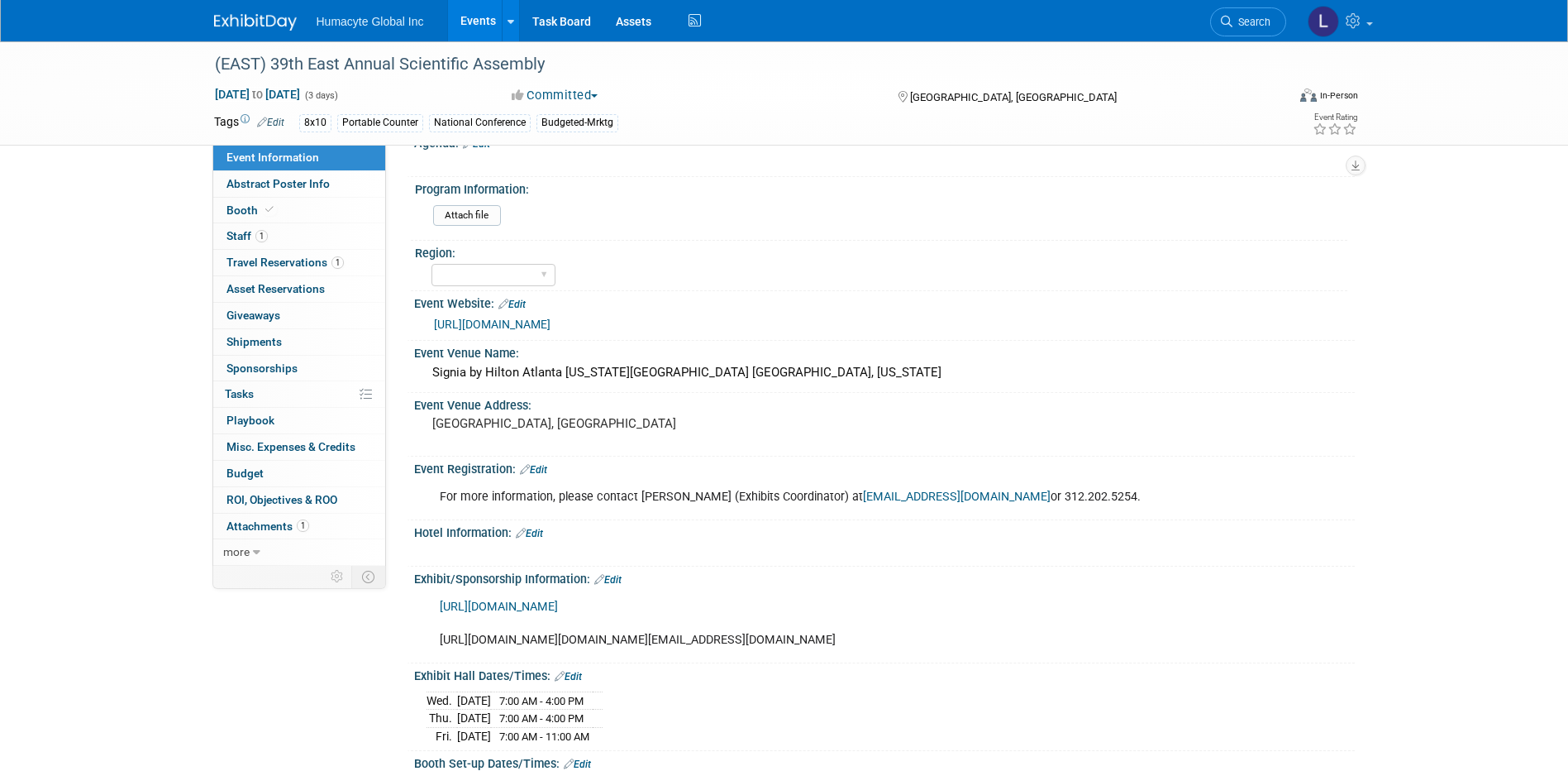
click at [538, 537] on link "Edit" at bounding box center [530, 534] width 28 height 11
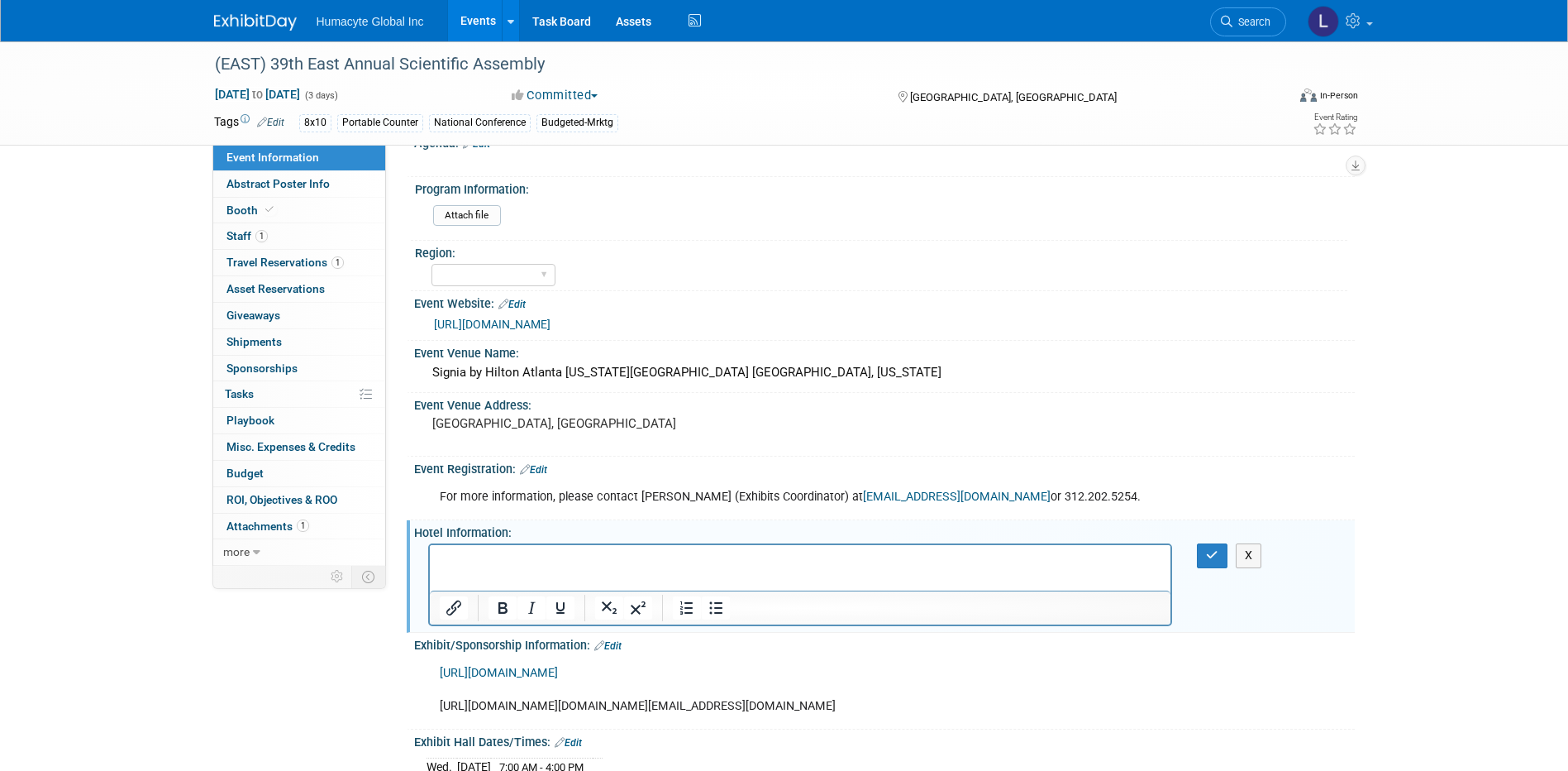
scroll to position [0, 0]
click at [544, 560] on p "Rich Text Area. Press ALT-0 for help." at bounding box center [800, 559] width 722 height 16
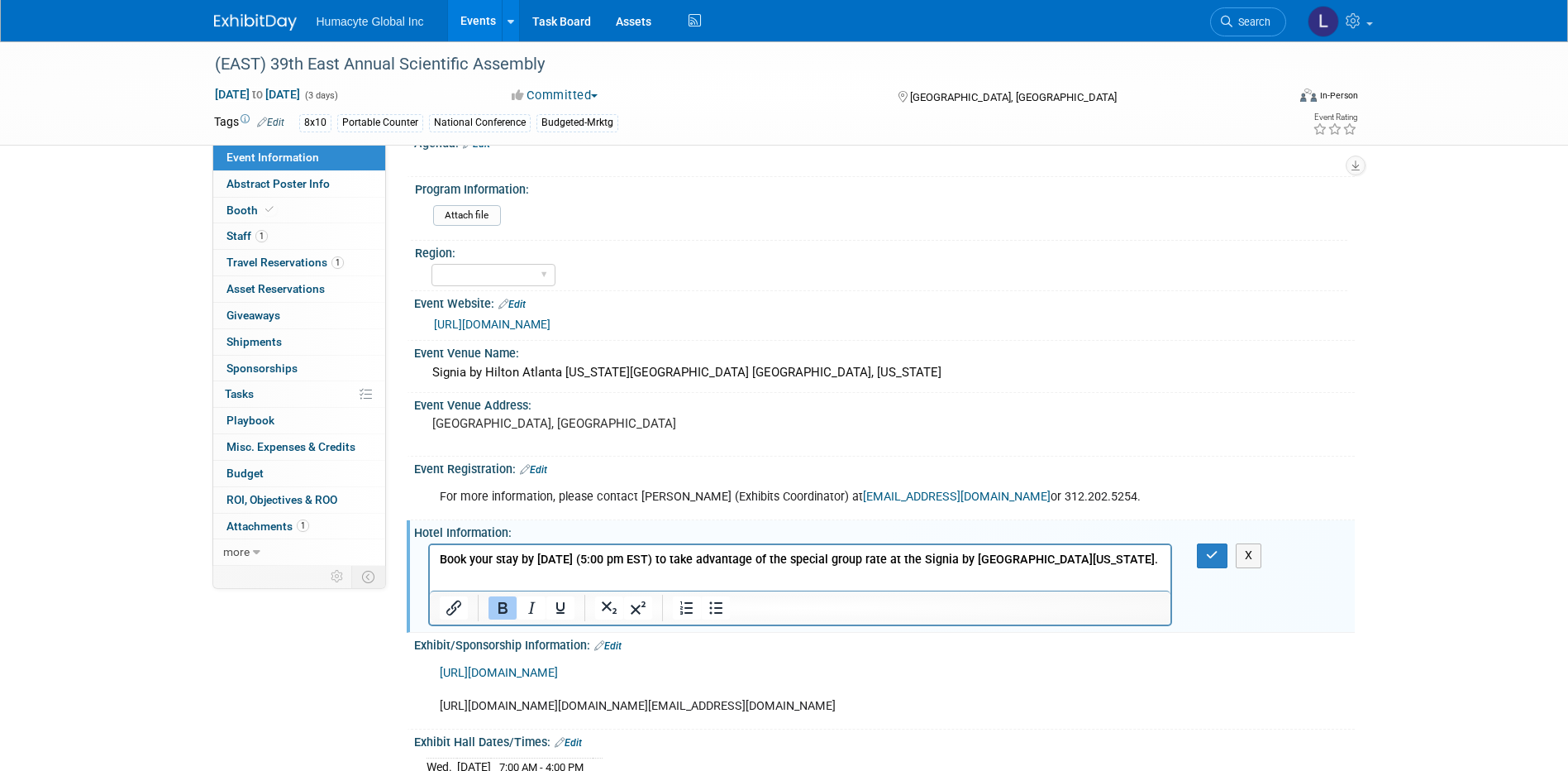
click at [1143, 564] on p "Book your stay by [DATE] (5:00 pm EST) to take advantage of the special group r…" at bounding box center [800, 559] width 722 height 16
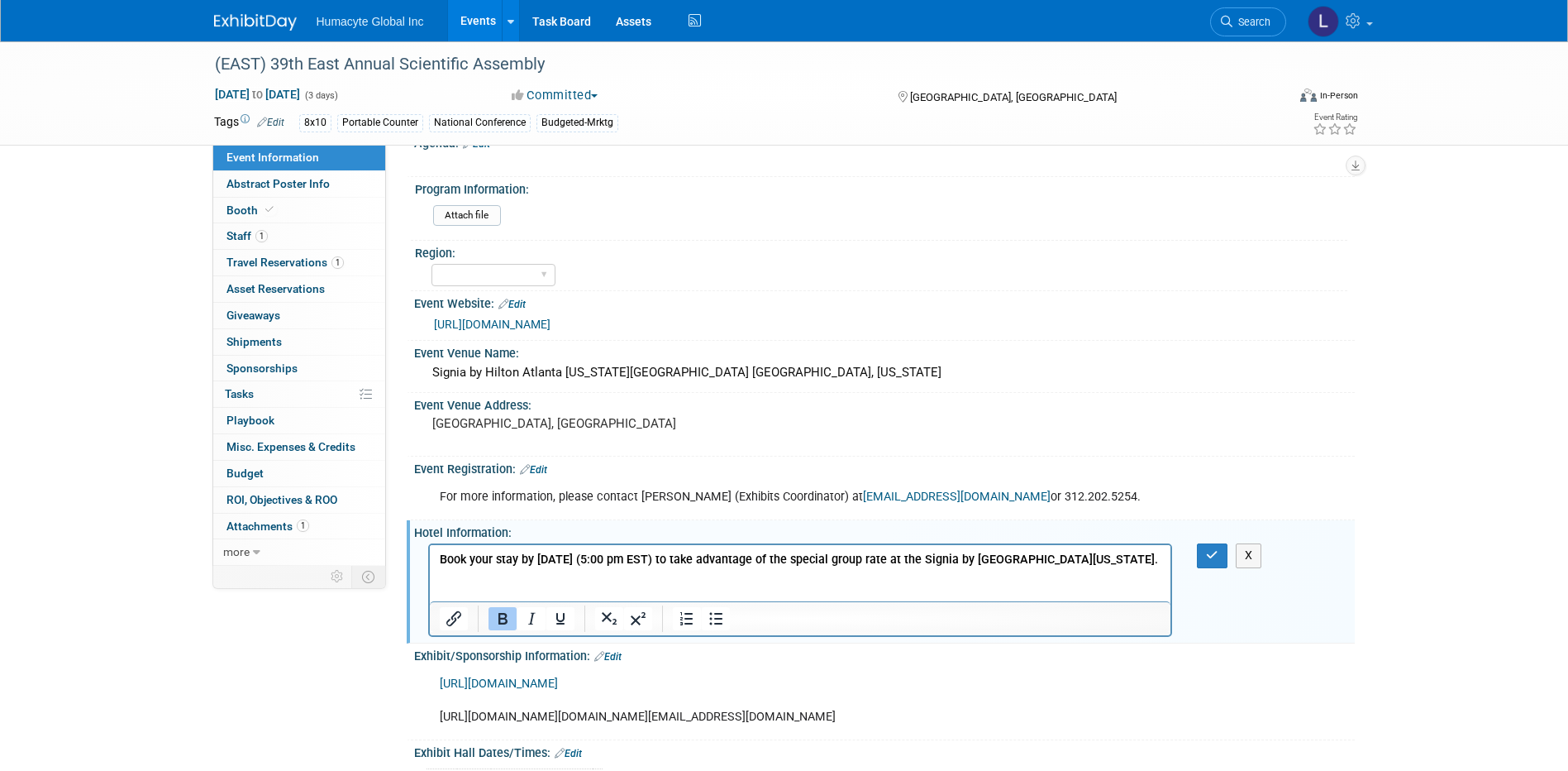
paste body "Rich Text Area. Press ALT-0 for help."
click at [455, 611] on icon "Insert/edit link" at bounding box center [454, 618] width 20 height 20
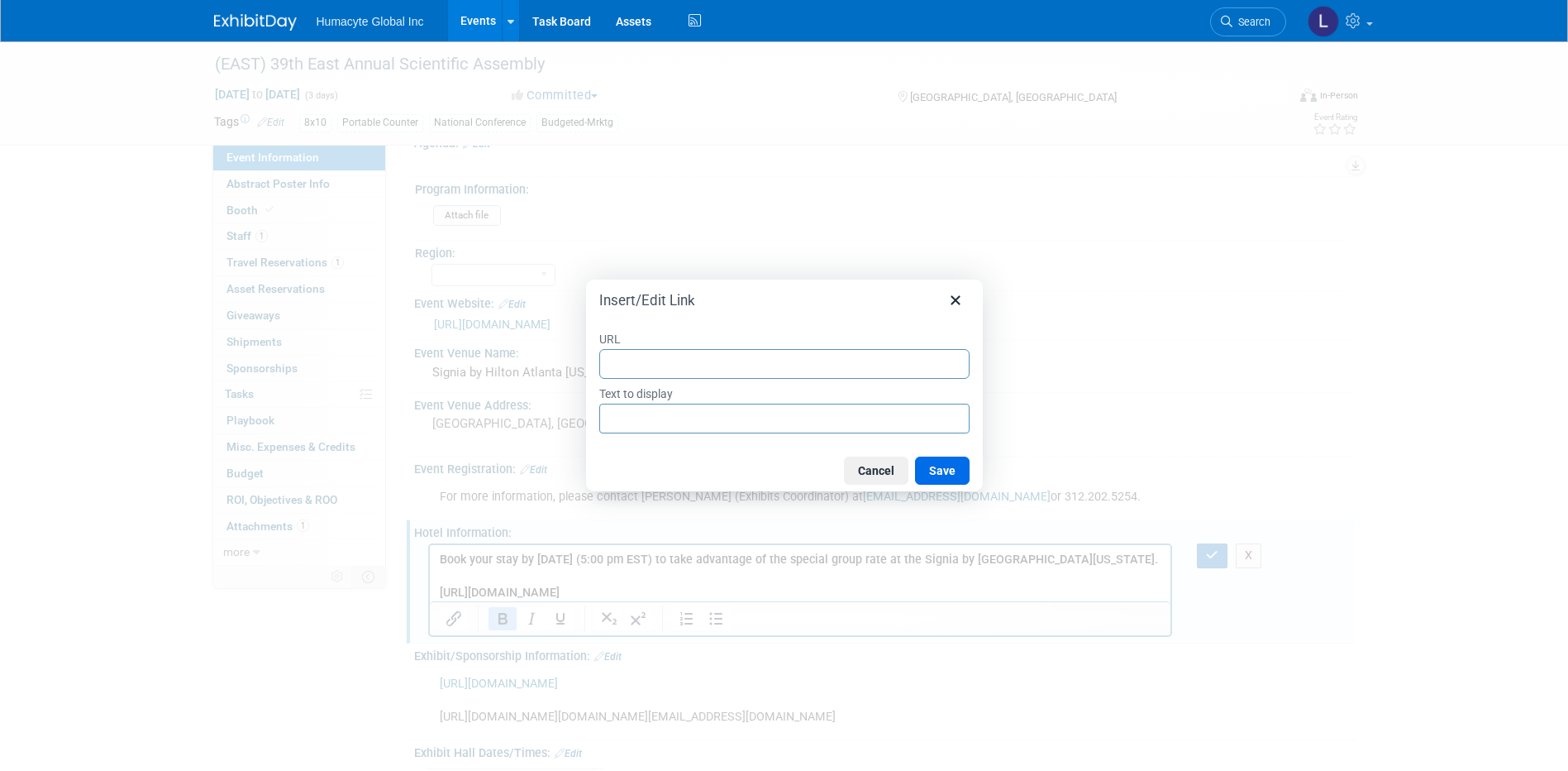
click at [638, 363] on input "URL" at bounding box center [785, 364] width 370 height 29
type input "[URL][DOMAIN_NAME]"
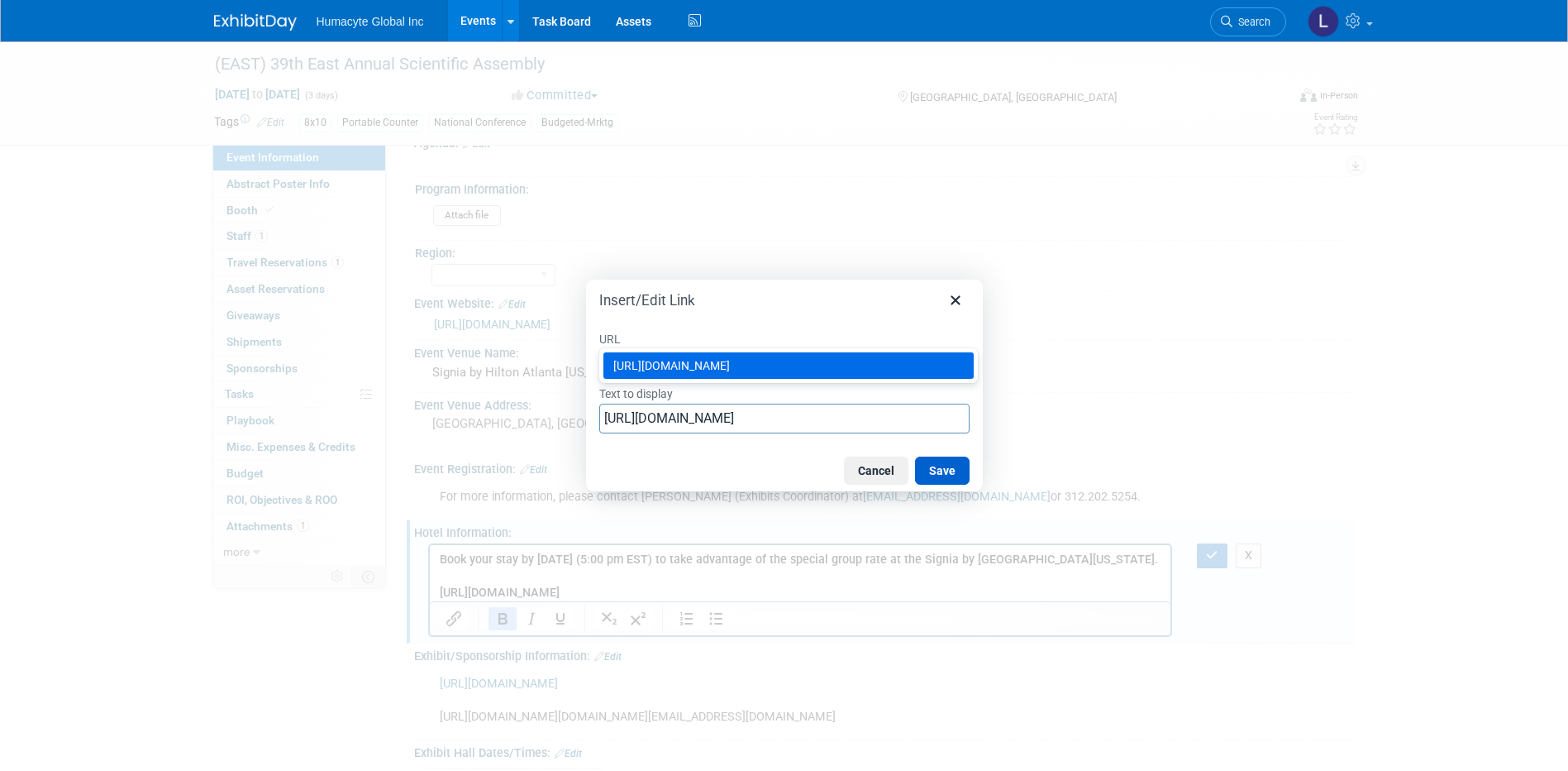
click at [947, 468] on button "Save" at bounding box center [942, 471] width 54 height 28
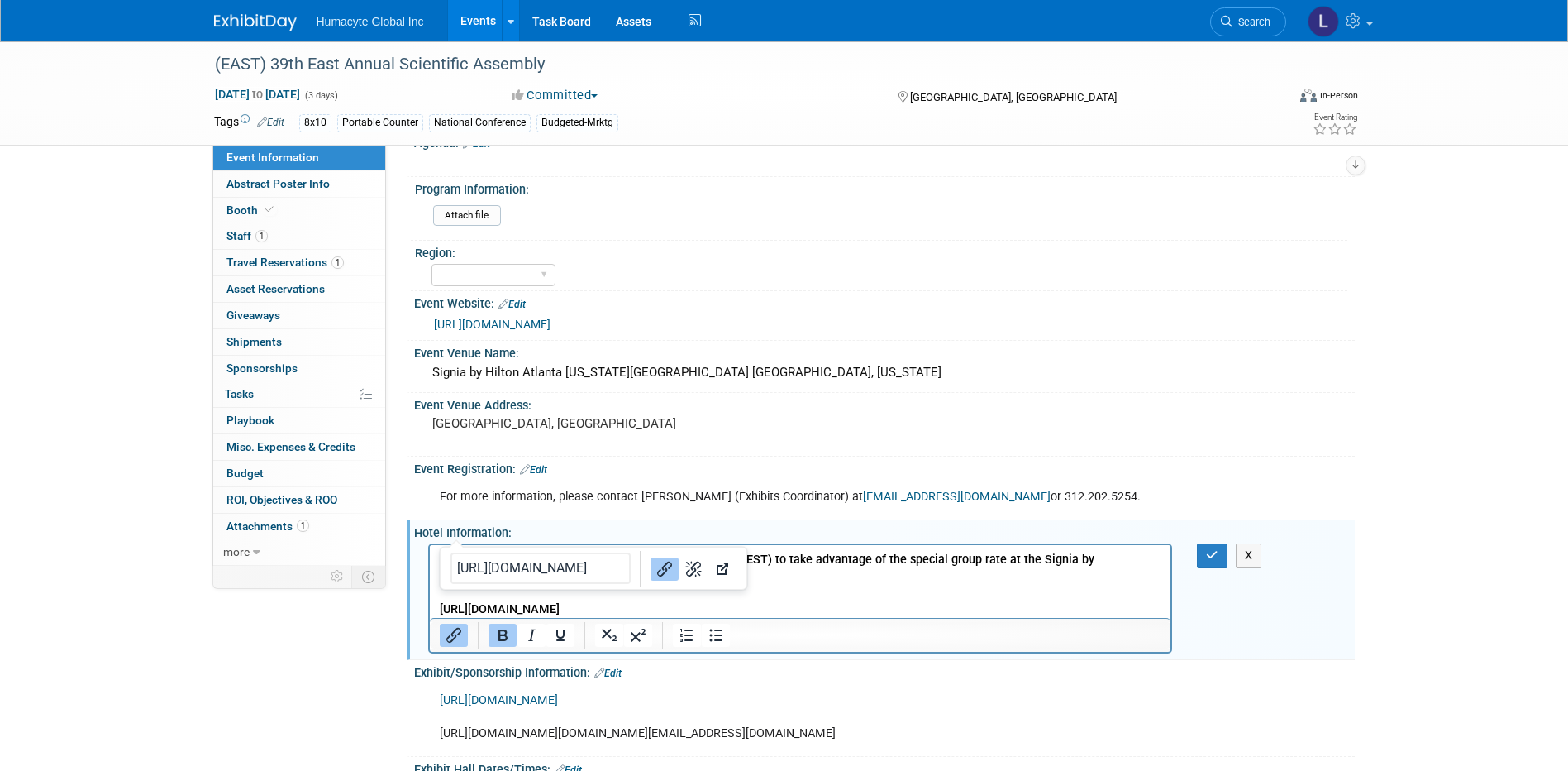
click at [1110, 613] on p "[URL][DOMAIN_NAME]" at bounding box center [800, 609] width 722 height 16
click at [1206, 553] on icon "button" at bounding box center [1212, 555] width 12 height 11
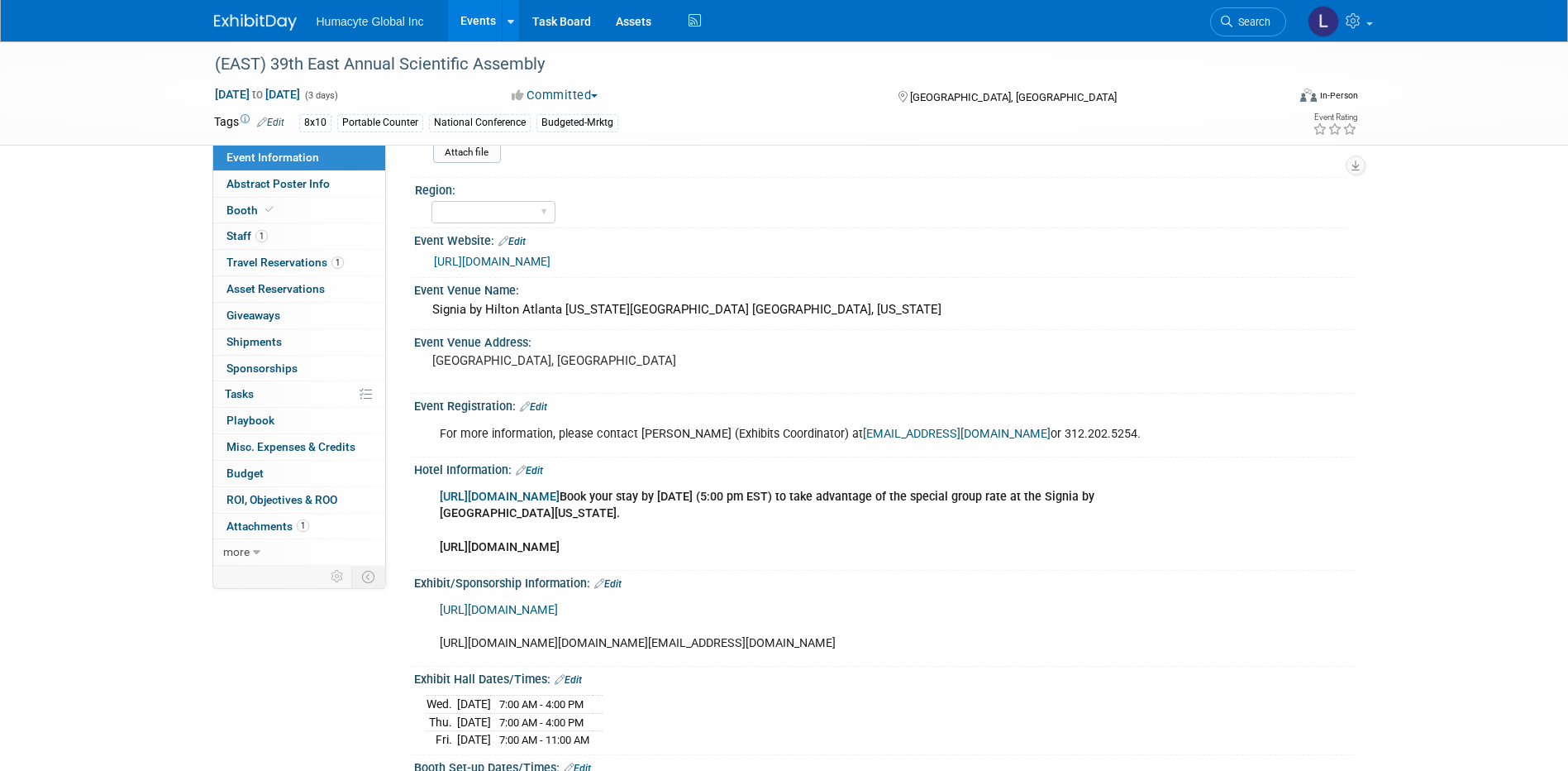
scroll to position [579, 0]
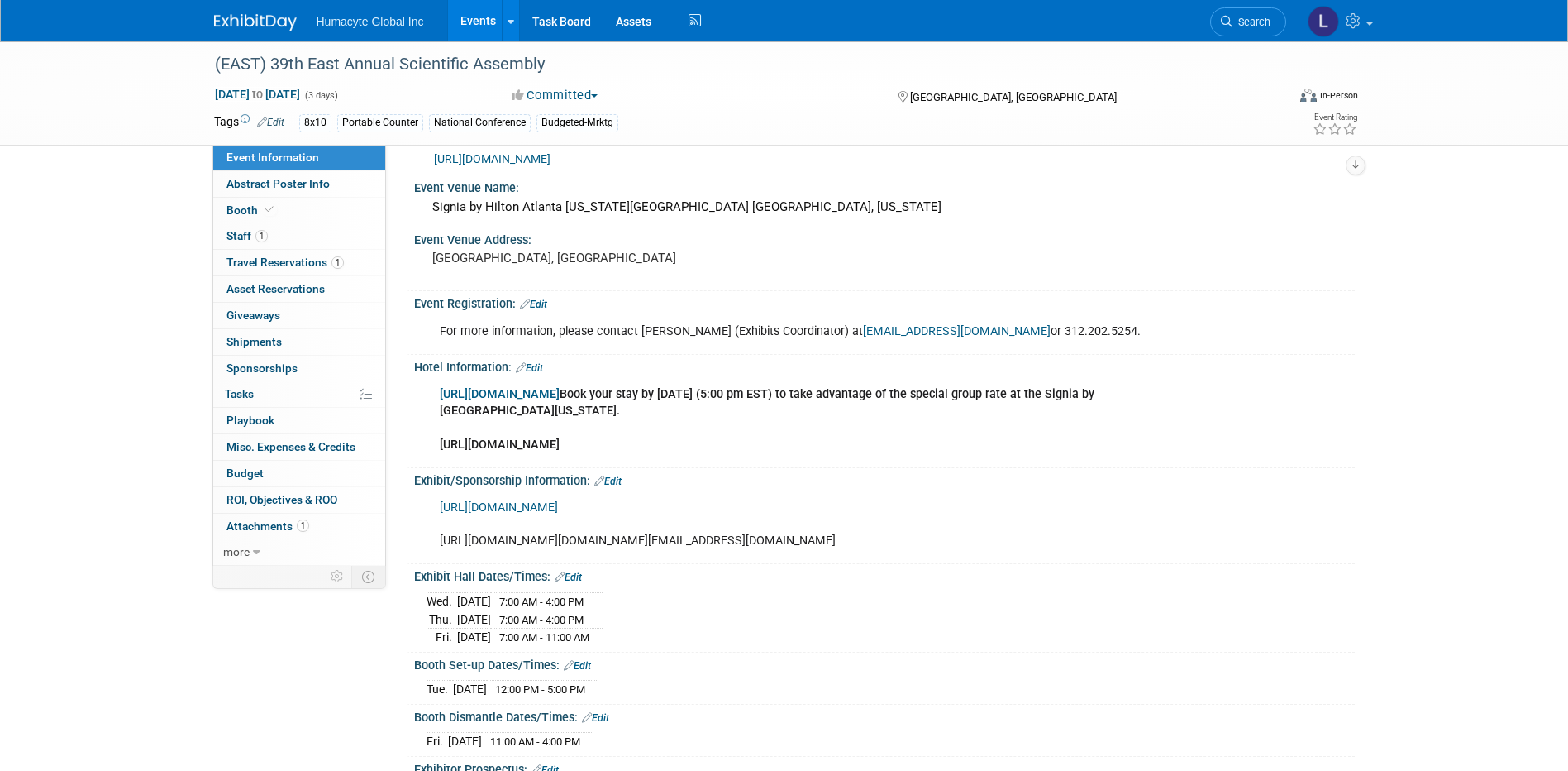
click at [607, 476] on link "Edit" at bounding box center [607, 481] width 28 height 11
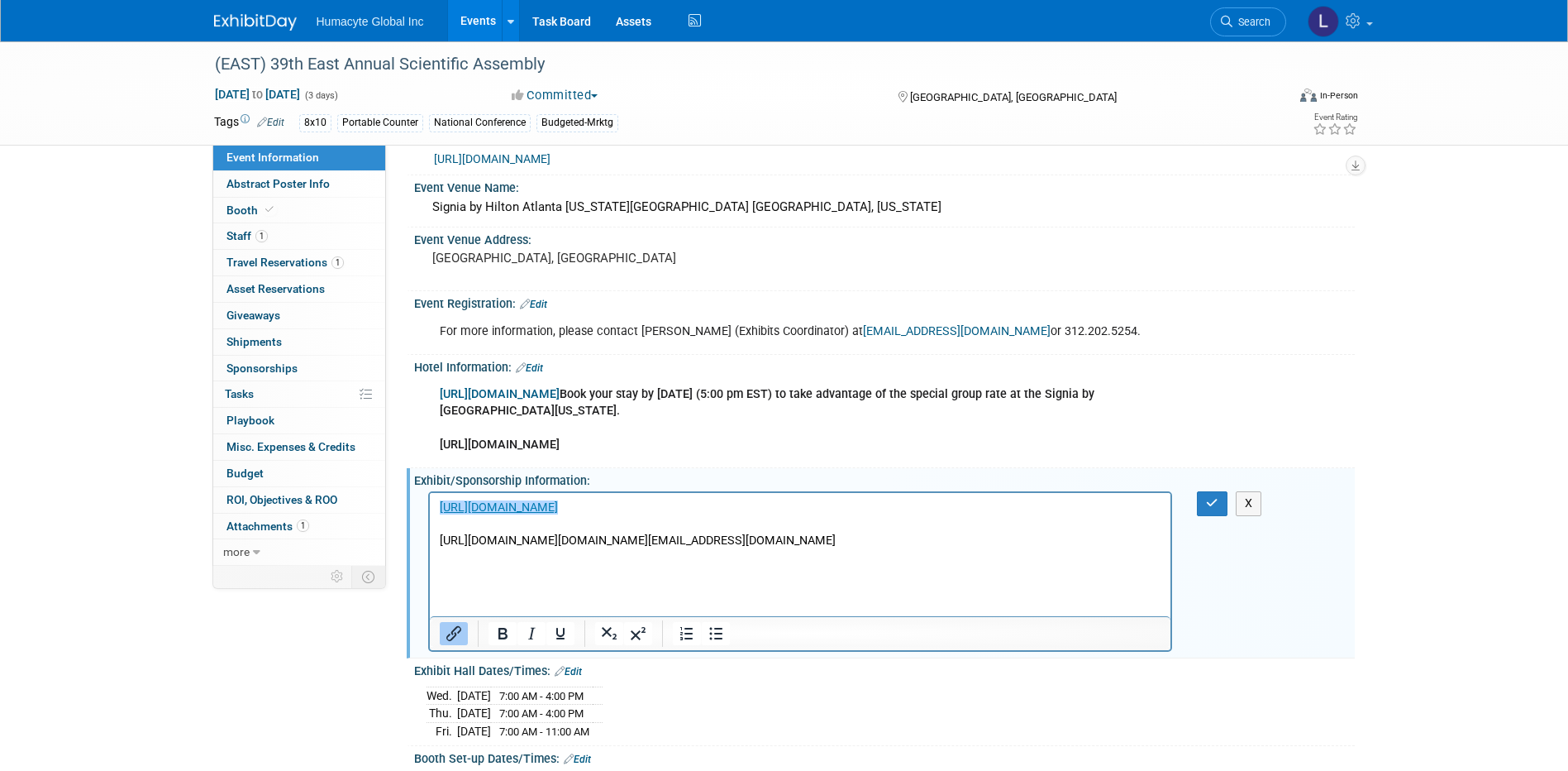
scroll to position [0, 0]
click at [1209, 505] on icon "button" at bounding box center [1212, 503] width 12 height 11
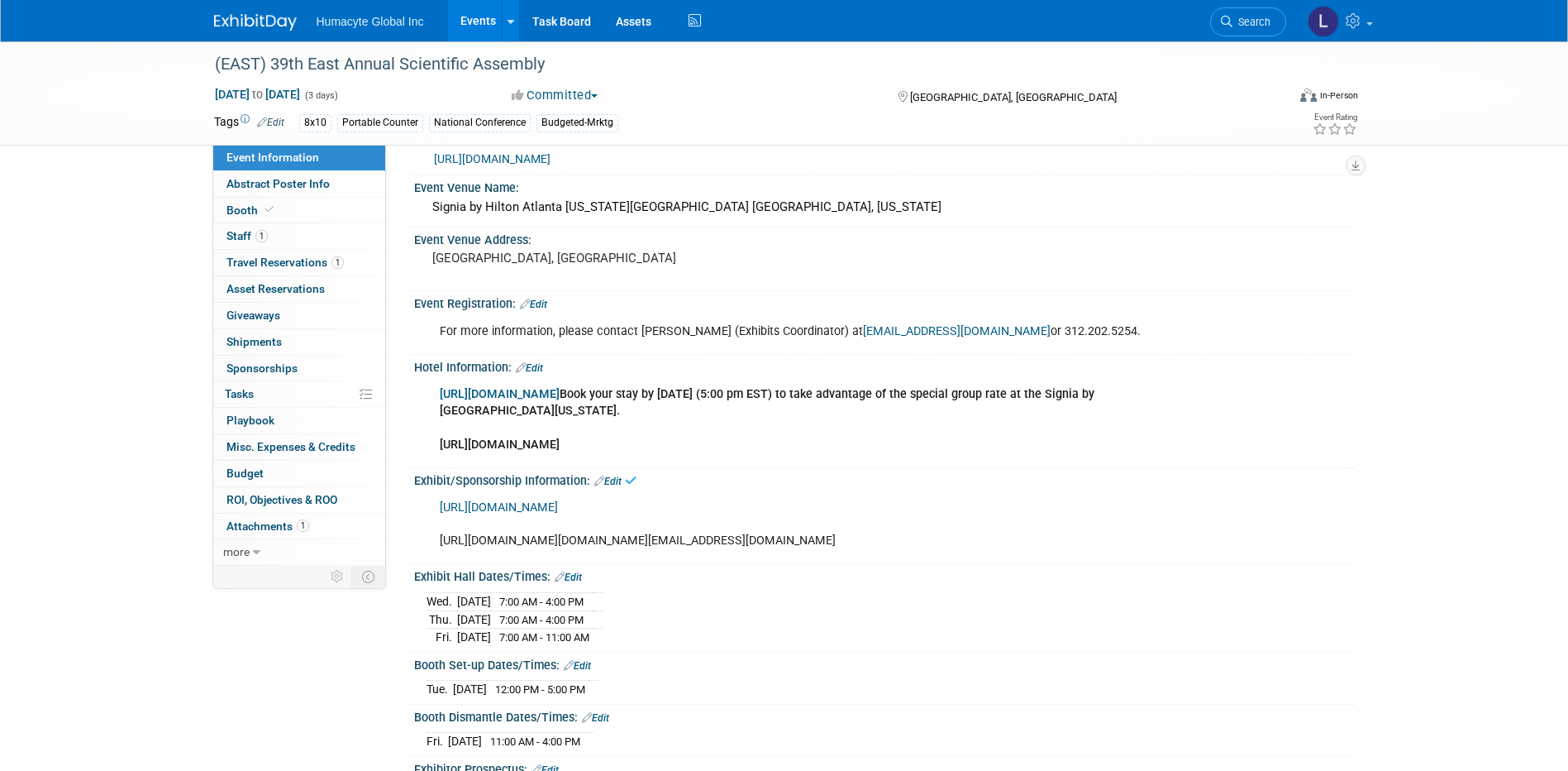
click at [1467, 574] on div "(EAST) 39th East Annual Scientific Assembly [DATE] to [DATE] (3 days) [DATE] to…" at bounding box center [784, 446] width 1568 height 1967
